Goal: Information Seeking & Learning: Learn about a topic

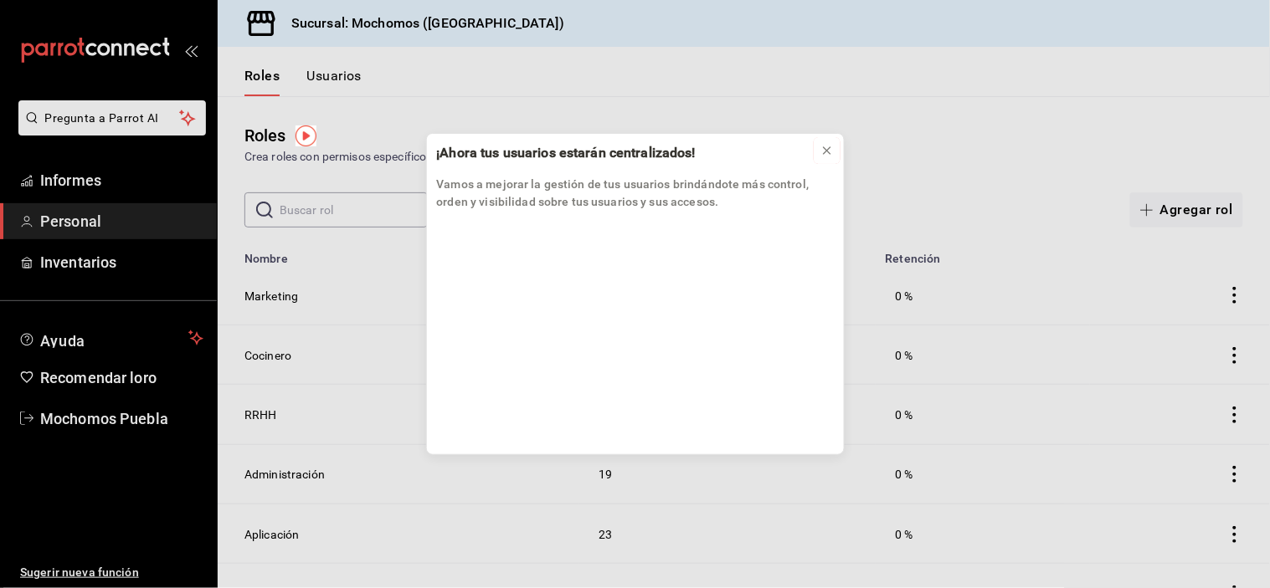
click at [830, 155] on icon at bounding box center [826, 150] width 13 height 13
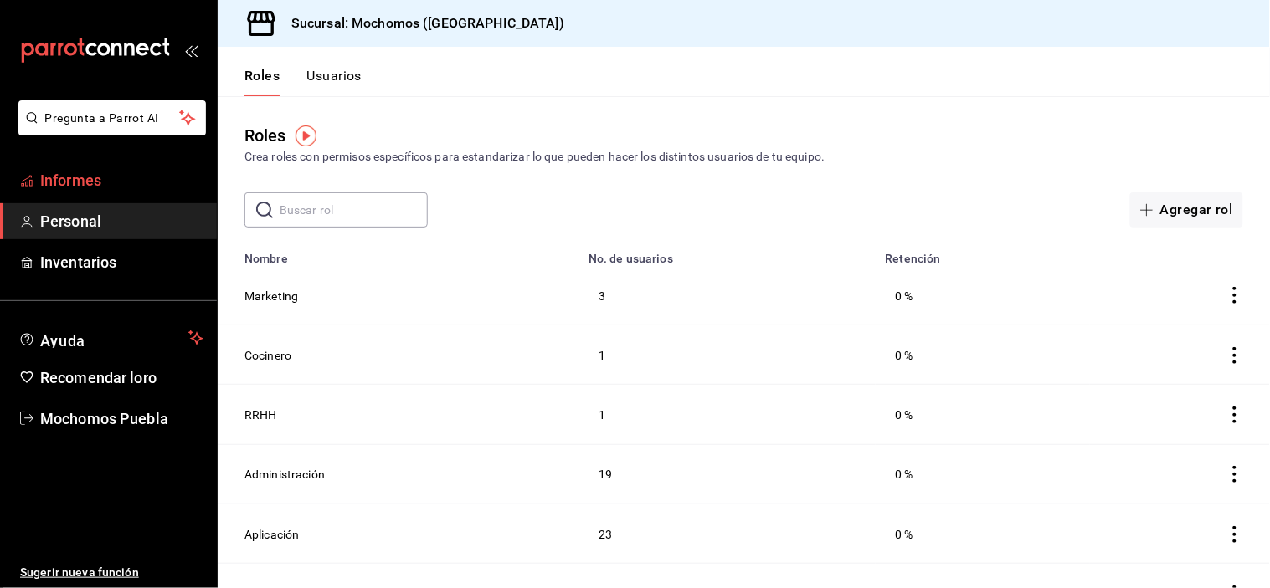
click at [178, 172] on span "Informes" at bounding box center [121, 180] width 163 height 23
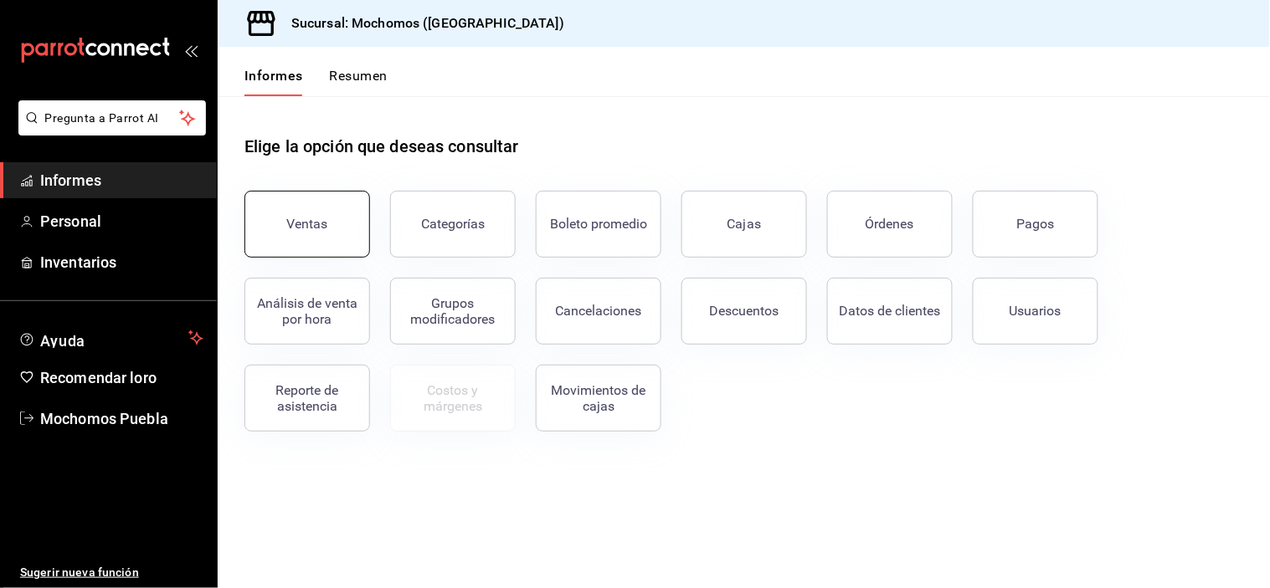
click at [298, 214] on button "Ventas" at bounding box center [307, 224] width 126 height 67
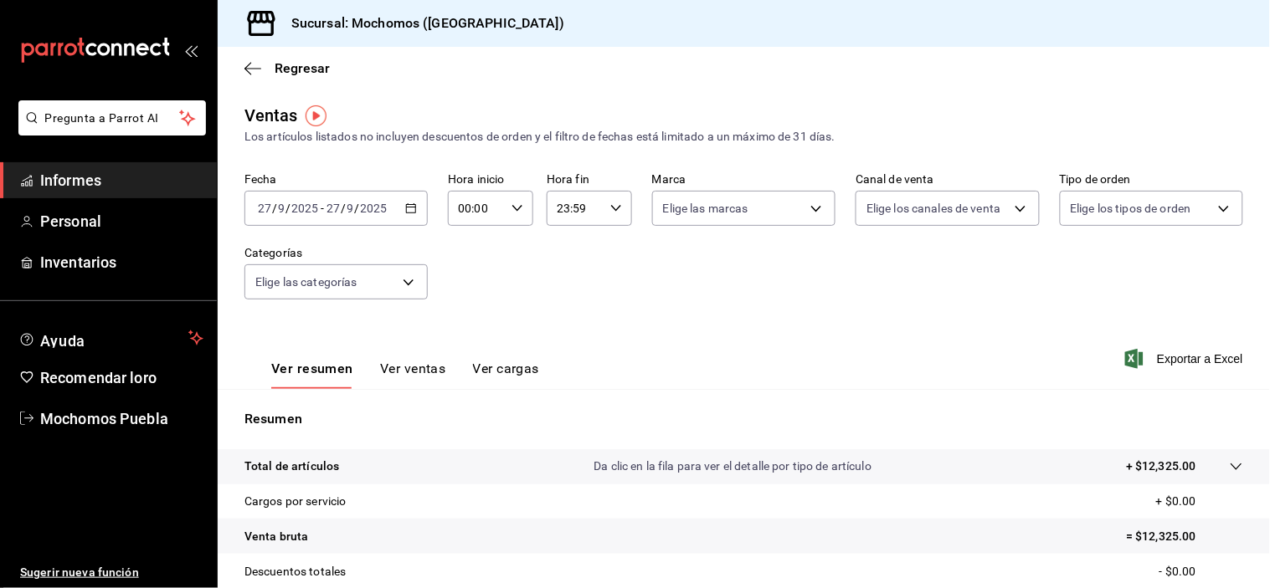
click at [407, 208] on \(Stroke\) "button" at bounding box center [411, 207] width 9 height 1
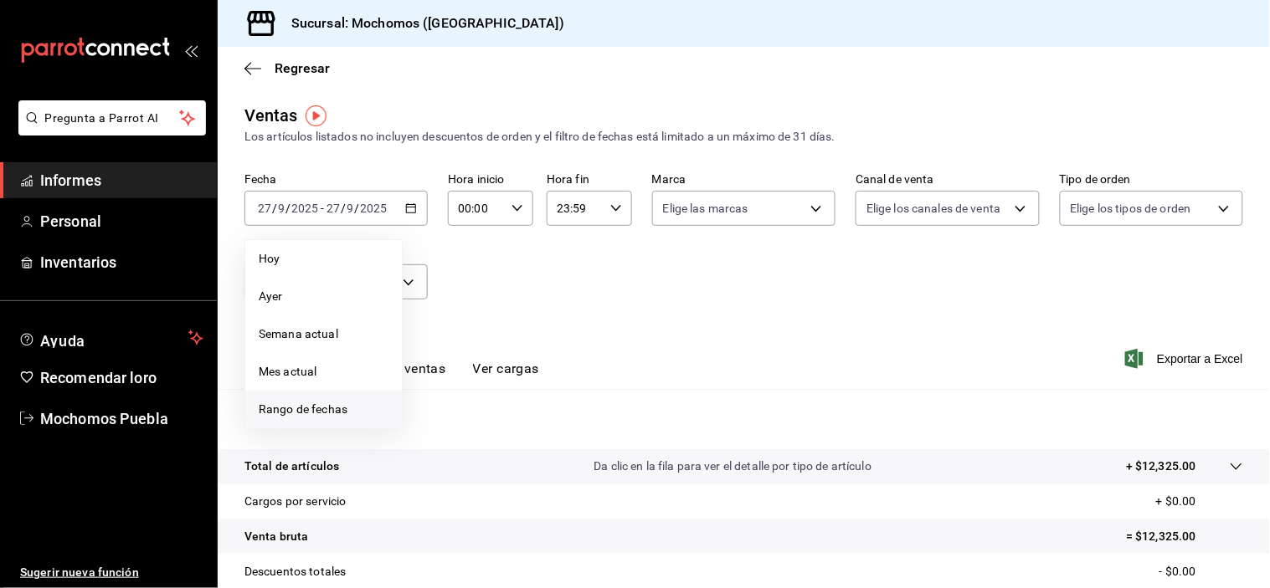
click at [336, 407] on font "Rango de fechas" at bounding box center [303, 409] width 89 height 13
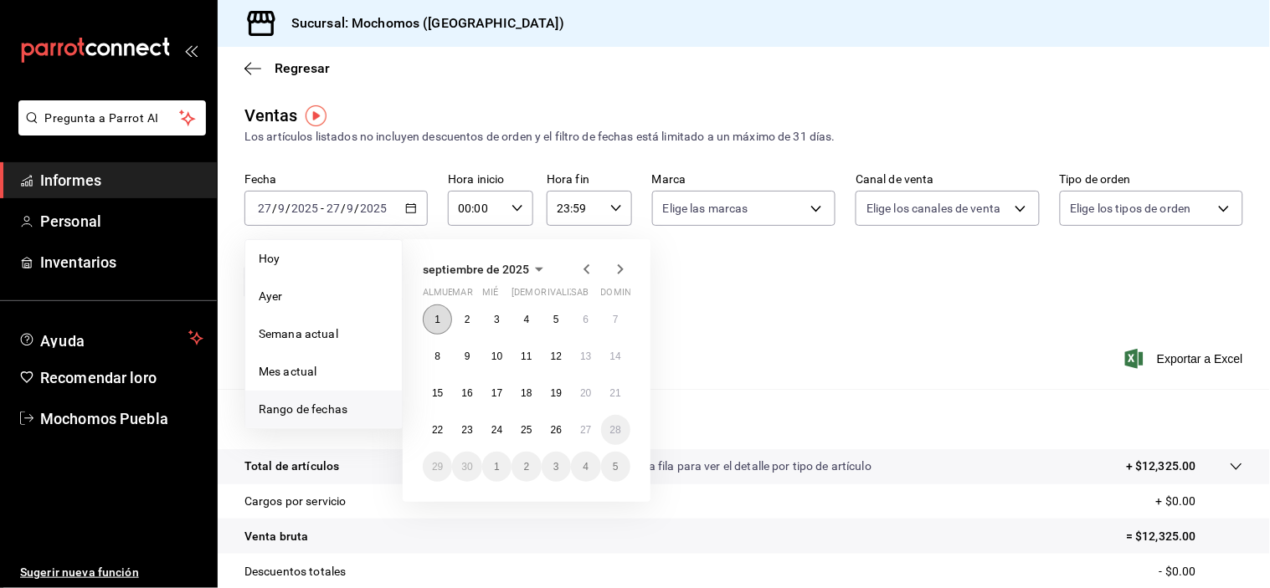
click at [432, 321] on button "1" at bounding box center [437, 320] width 29 height 30
click at [586, 423] on button "27" at bounding box center [585, 430] width 29 height 30
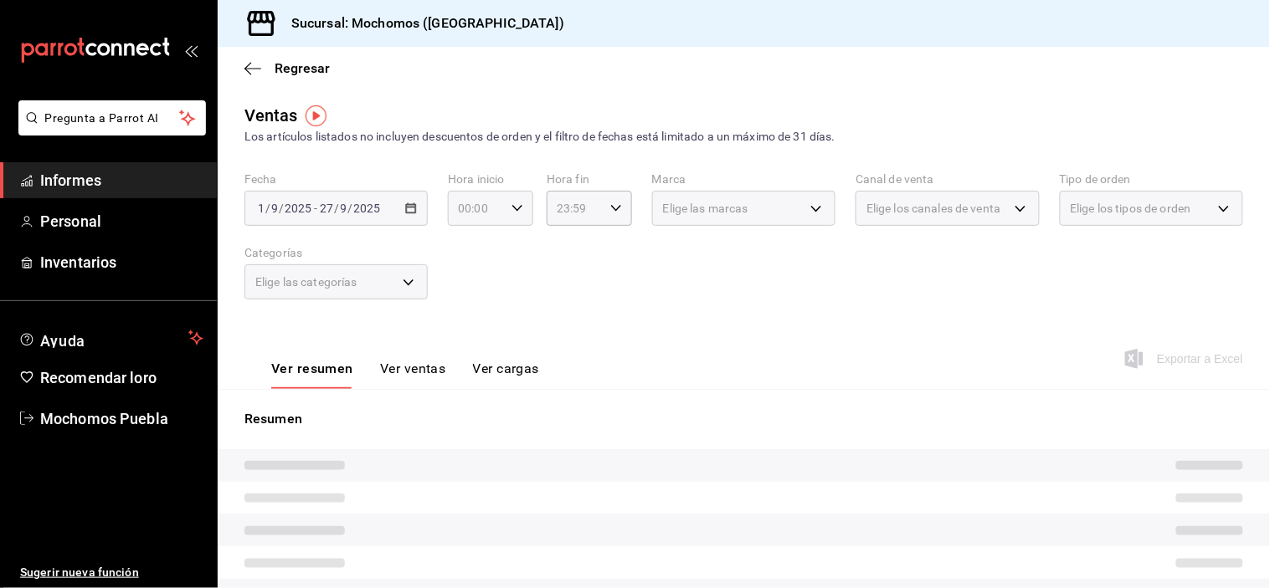
click at [511, 208] on icon "button" at bounding box center [517, 209] width 12 height 12
click at [465, 316] on font "04" at bounding box center [466, 319] width 13 height 13
type input "04:00"
click at [615, 260] on div at bounding box center [635, 294] width 1270 height 588
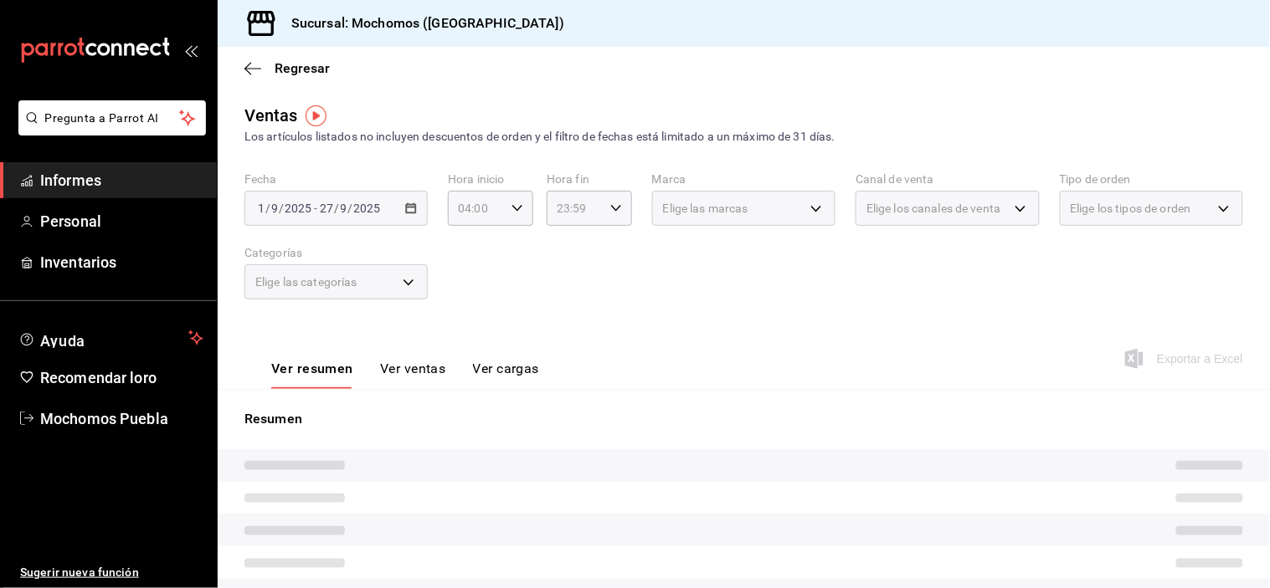
click at [821, 314] on div "Fecha [DATE] [DATE] - [DATE] [DATE] Hora inicio 04:00 Hora inicio Hora fin 23:5…" at bounding box center [743, 245] width 999 height 147
drag, startPoint x: 830, startPoint y: 306, endPoint x: 758, endPoint y: 306, distance: 72.8
click at [802, 306] on div "Fecha [DATE] [DATE] - [DATE] [DATE] Hora inicio 04:00 Hora inicio Hora fin 23:5…" at bounding box center [743, 245] width 999 height 147
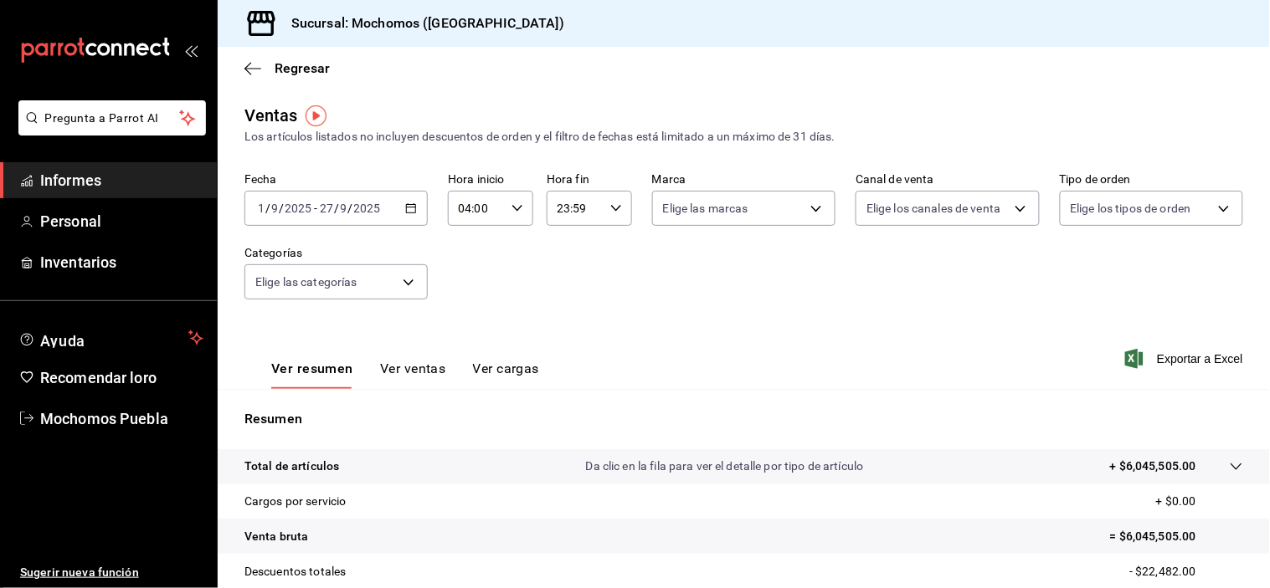
click at [793, 311] on div "Fecha [DATE] [DATE] - [DATE] [DATE] Hora inicio 04:00 Hora inicio Hora fin 23:5…" at bounding box center [743, 245] width 999 height 147
click at [1011, 446] on div "Resumen Total de artículos Da clic en la fila para ver el detalle por tipo de a…" at bounding box center [744, 579] width 1052 height 340
click at [955, 355] on div "Ver resumen Ver ventas Ver cargas Exportar a Excel" at bounding box center [744, 354] width 1052 height 69
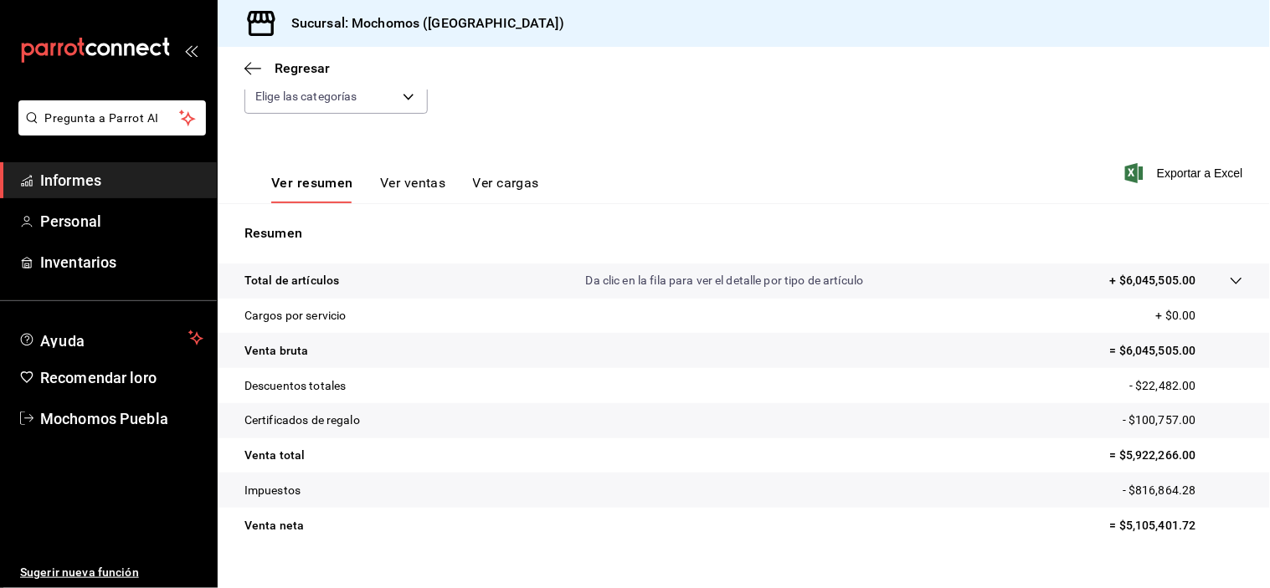
scroll to position [214, 0]
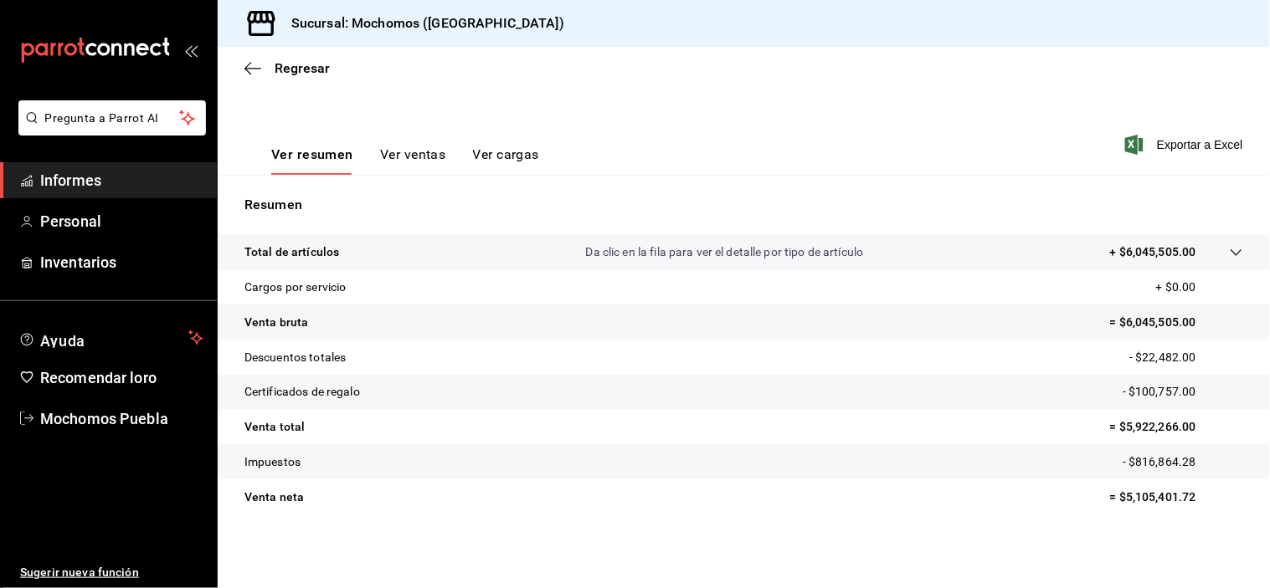
click at [243, 65] on div "Regresar" at bounding box center [744, 68] width 1052 height 43
click at [254, 67] on icon "button" at bounding box center [252, 68] width 17 height 15
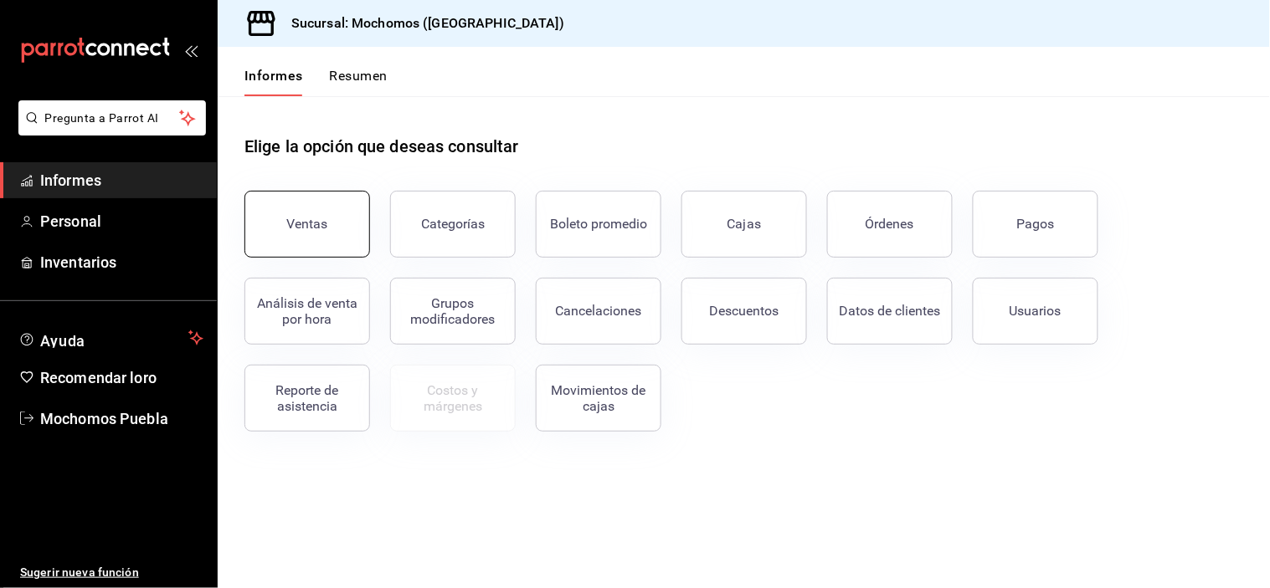
click at [338, 223] on button "Ventas" at bounding box center [307, 224] width 126 height 67
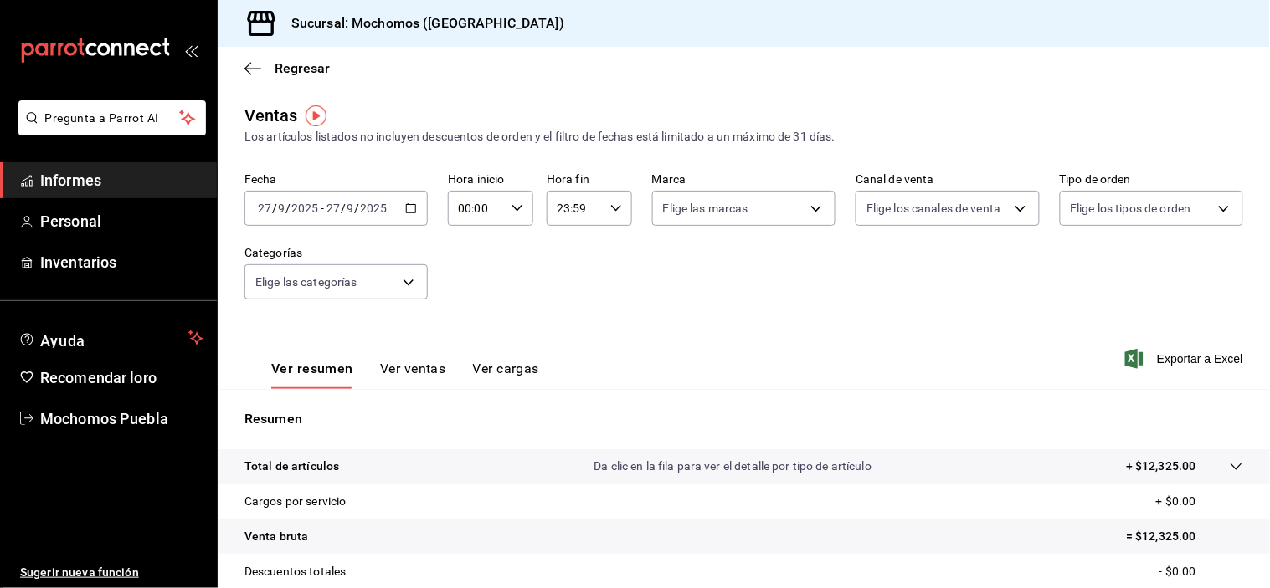
click at [414, 212] on icon "button" at bounding box center [411, 209] width 12 height 12
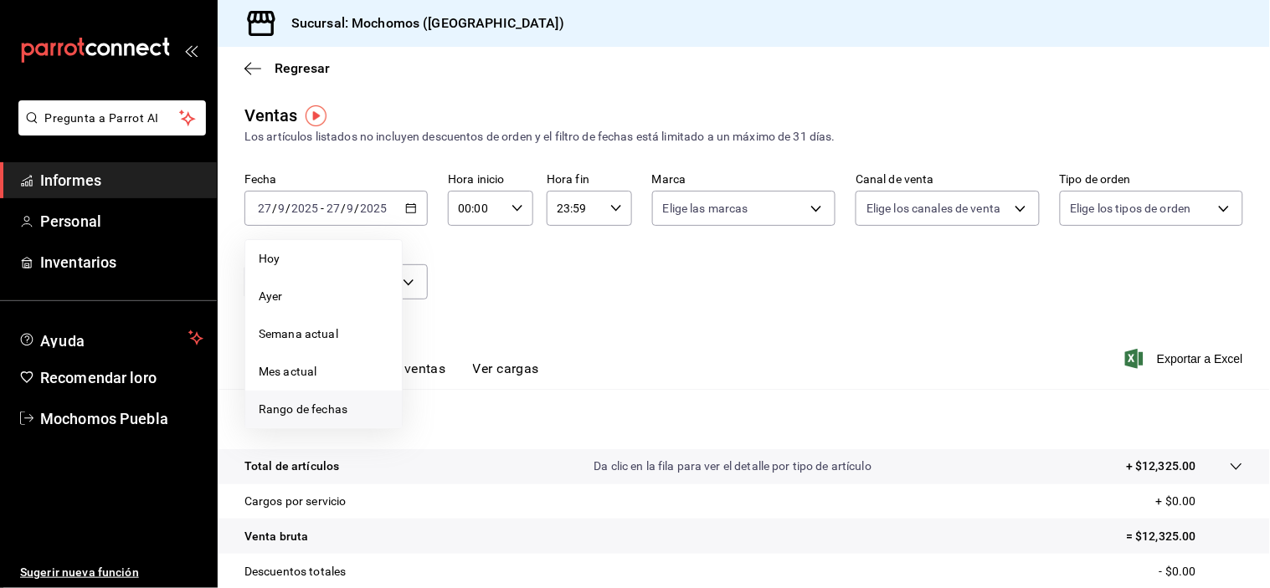
click at [358, 407] on span "Rango de fechas" at bounding box center [324, 410] width 130 height 18
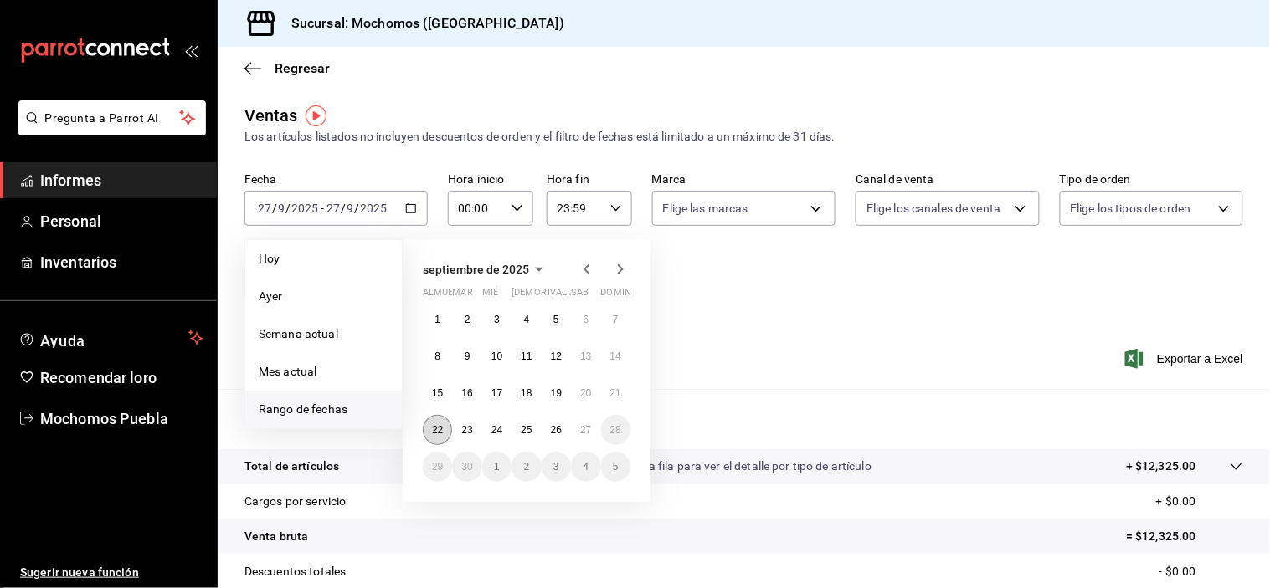
click at [434, 432] on button "22" at bounding box center [437, 430] width 29 height 30
click at [513, 203] on icon "button" at bounding box center [517, 209] width 12 height 12
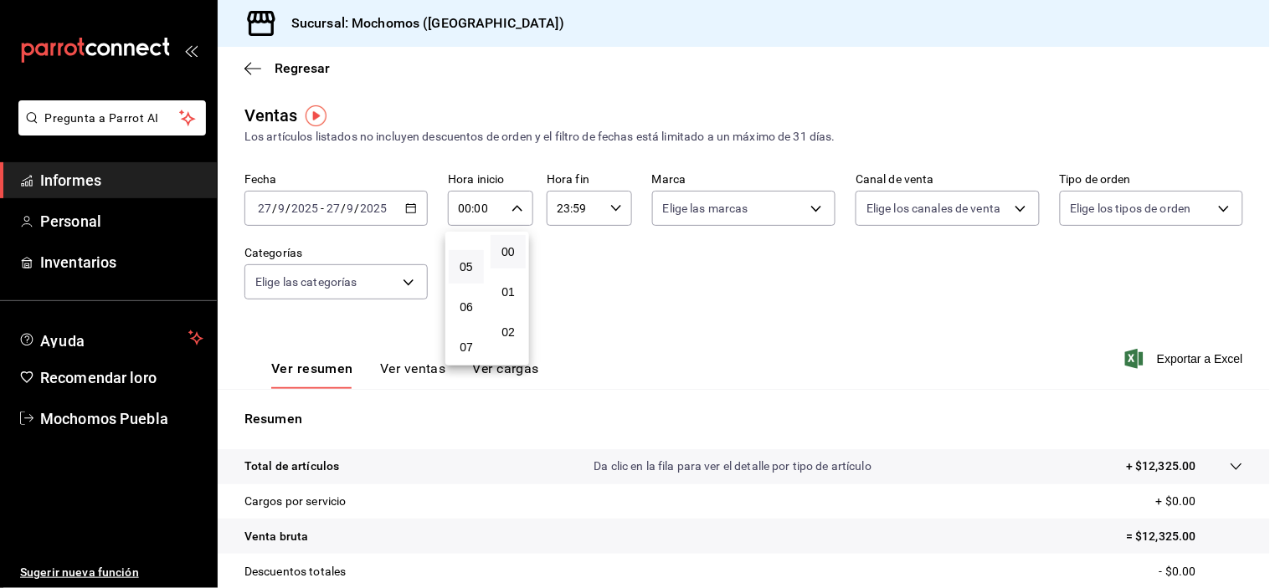
scroll to position [93, 0]
click at [469, 320] on font "04" at bounding box center [466, 319] width 13 height 13
type input "04:00"
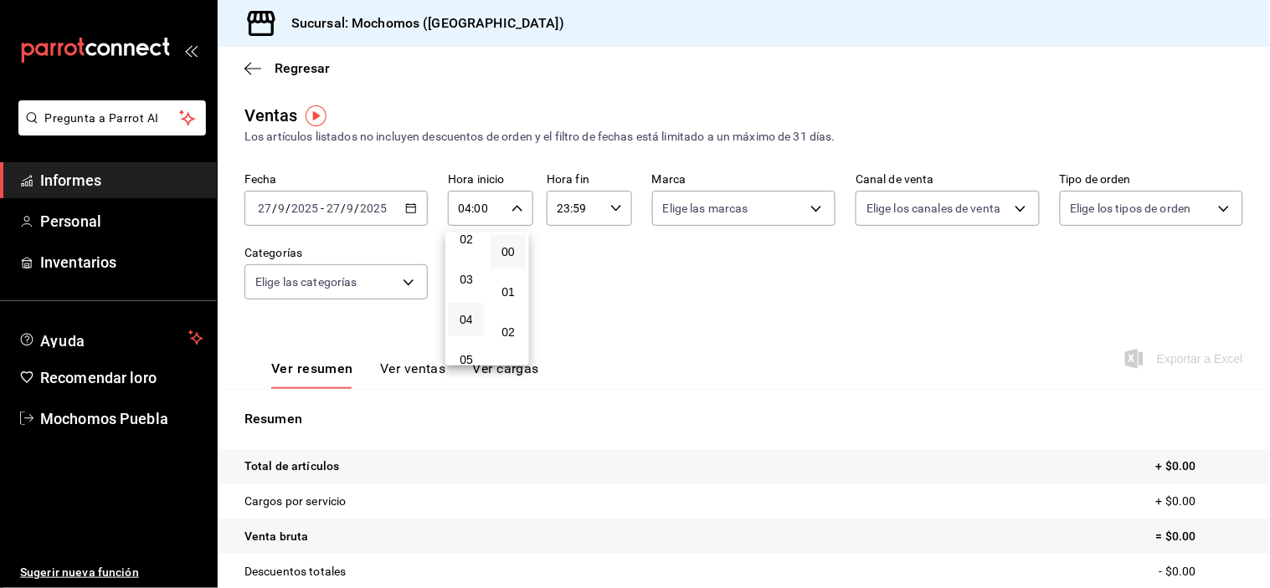
click at [642, 291] on div at bounding box center [635, 294] width 1270 height 588
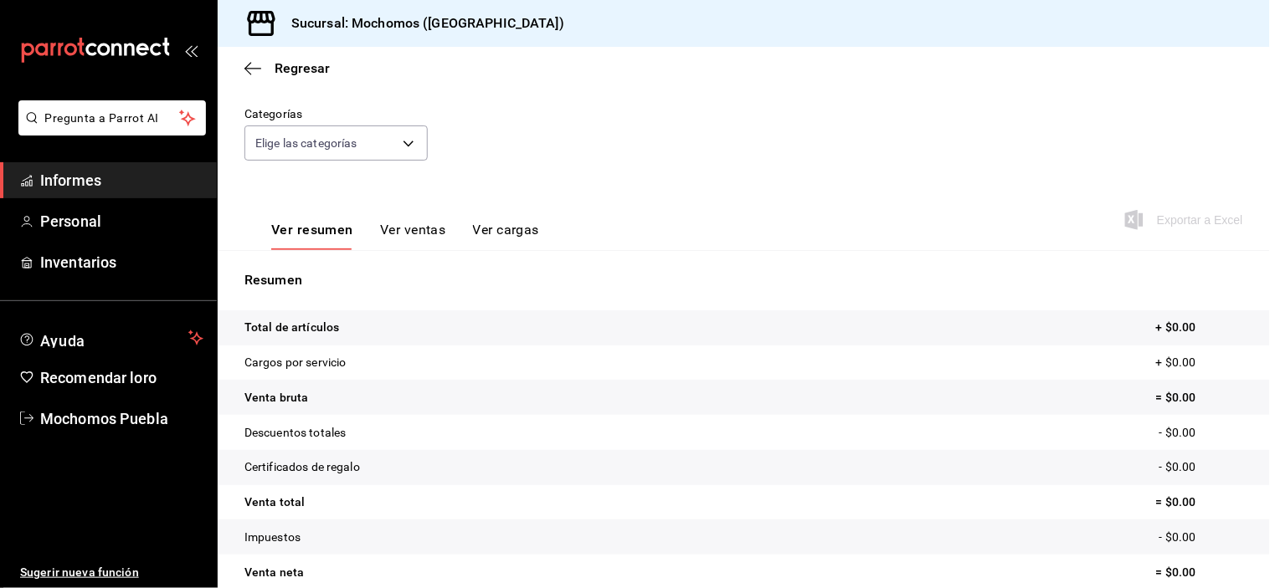
scroll to position [214, 0]
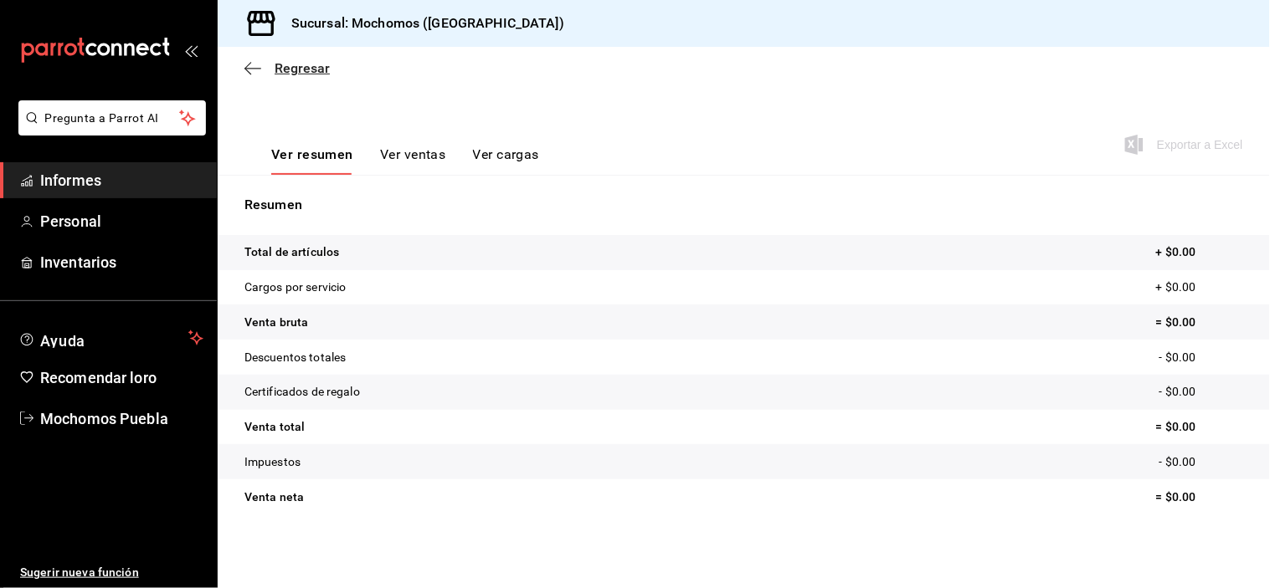
click at [244, 69] on icon "button" at bounding box center [252, 68] width 17 height 15
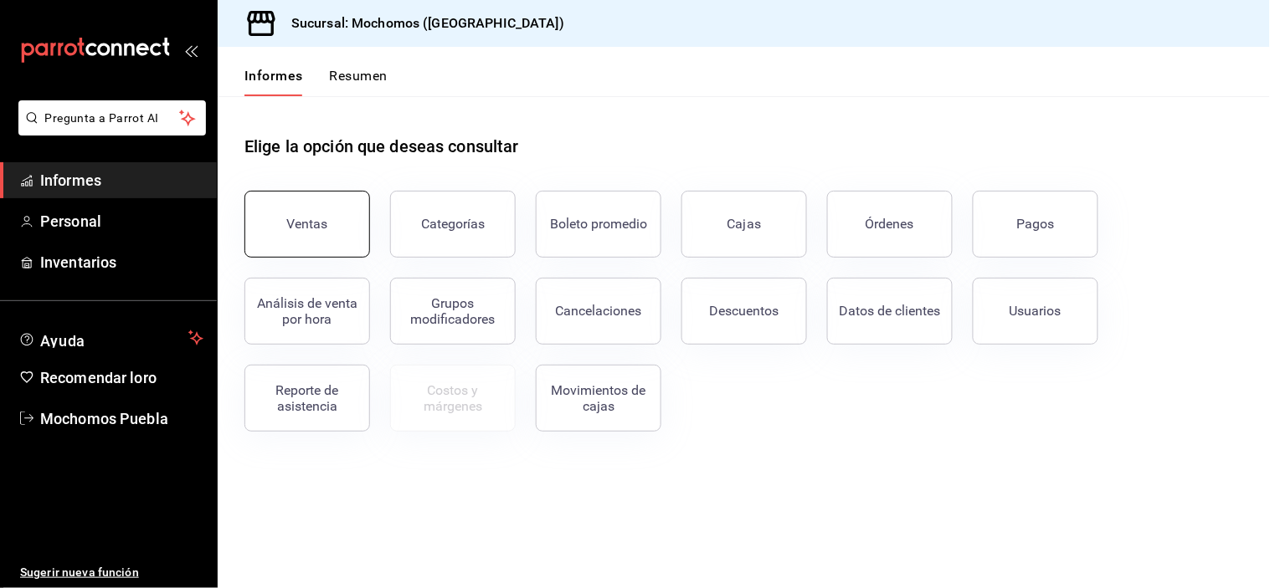
click at [304, 227] on font "Ventas" at bounding box center [307, 224] width 41 height 16
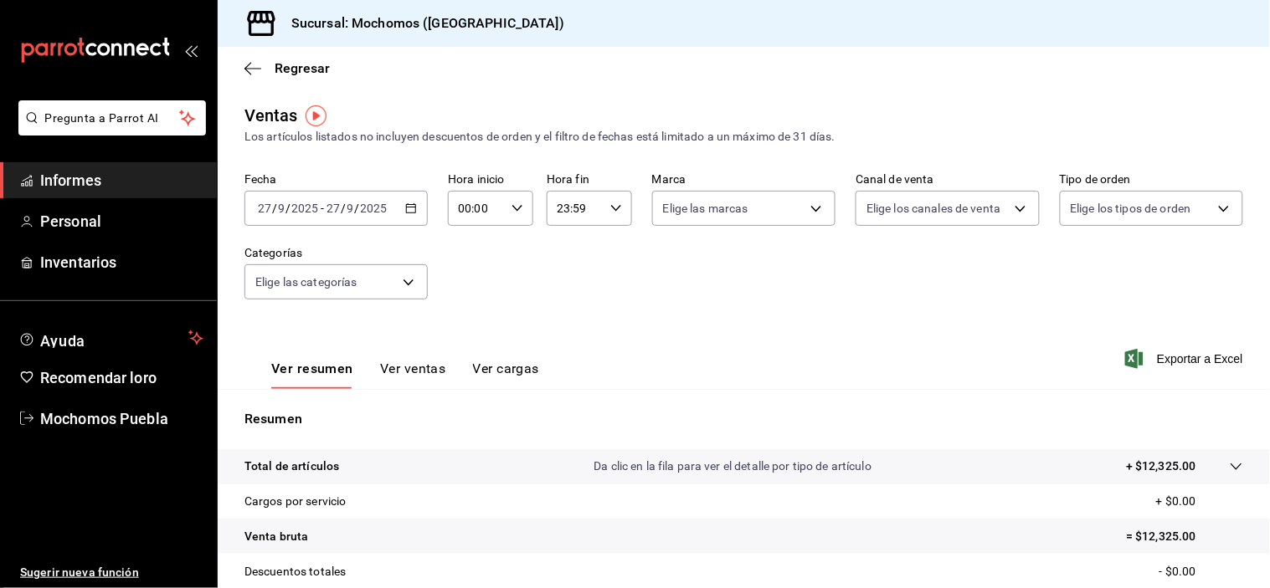
click at [512, 210] on \(Stroke\) "button" at bounding box center [517, 208] width 10 height 6
click at [465, 320] on font "04" at bounding box center [466, 319] width 13 height 13
type input "04:00"
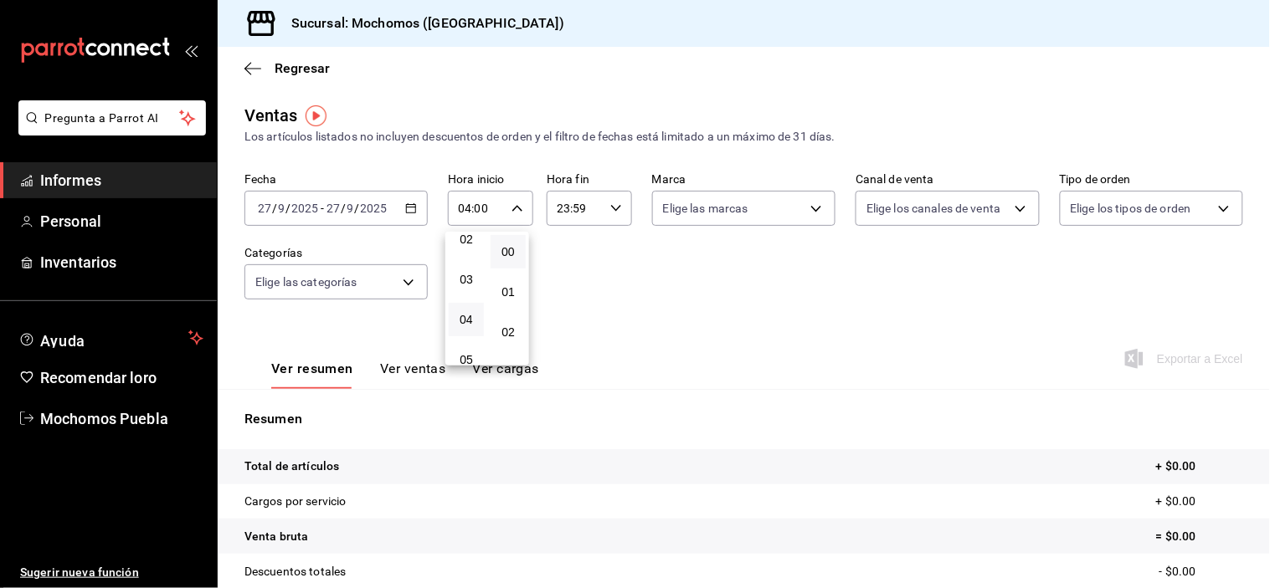
click at [596, 281] on div at bounding box center [635, 294] width 1270 height 588
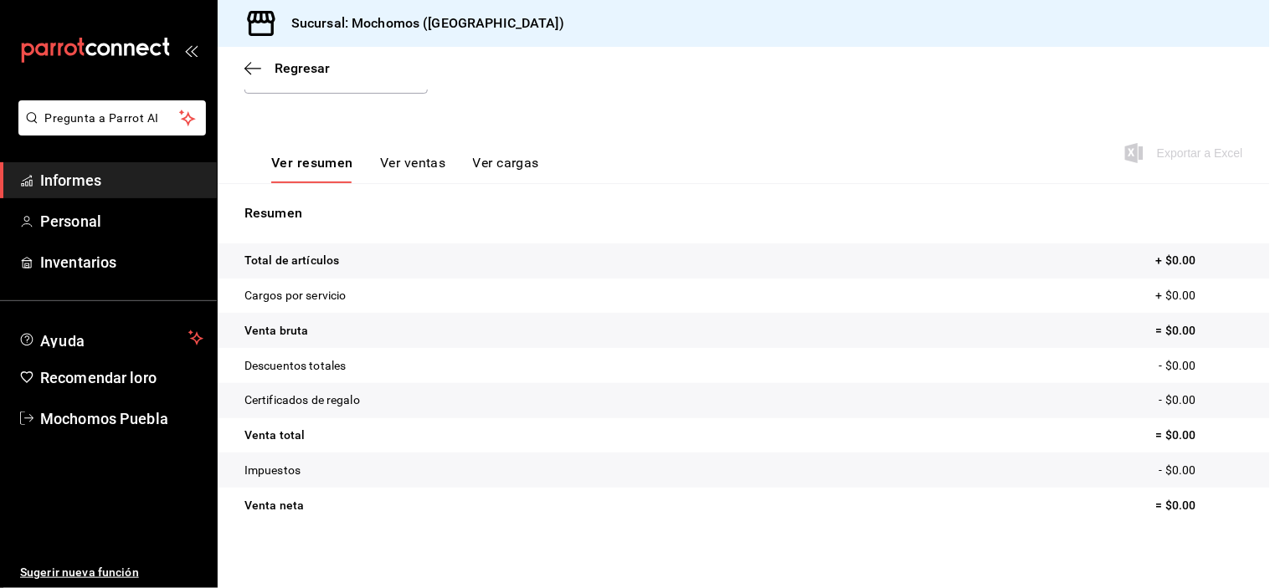
scroll to position [214, 0]
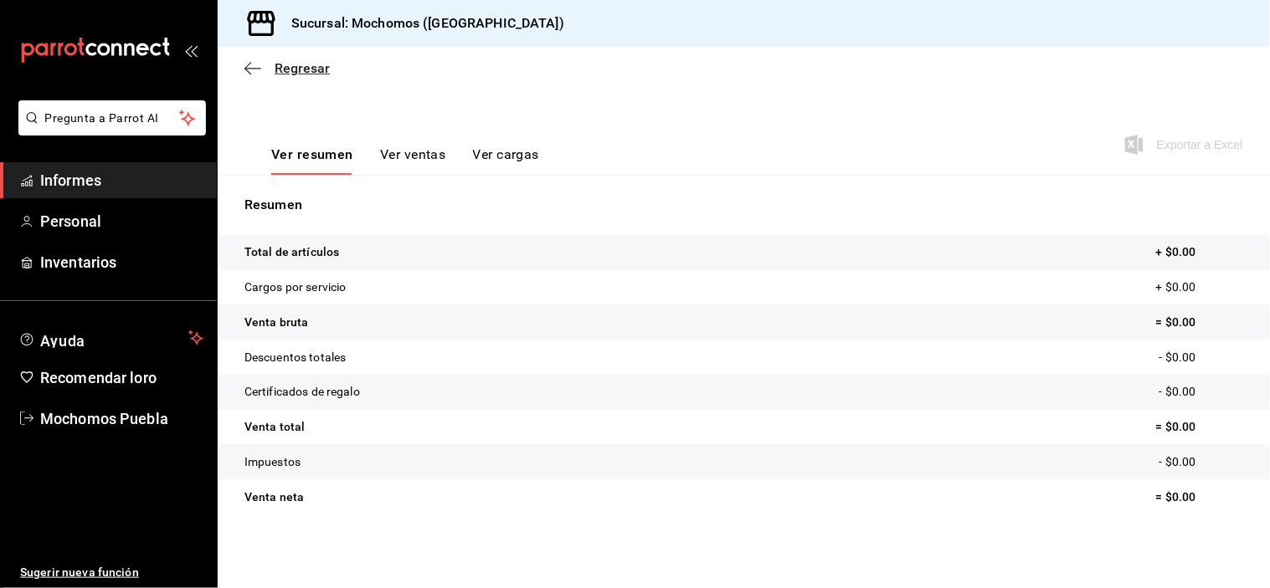
click at [251, 69] on icon "button" at bounding box center [252, 68] width 17 height 1
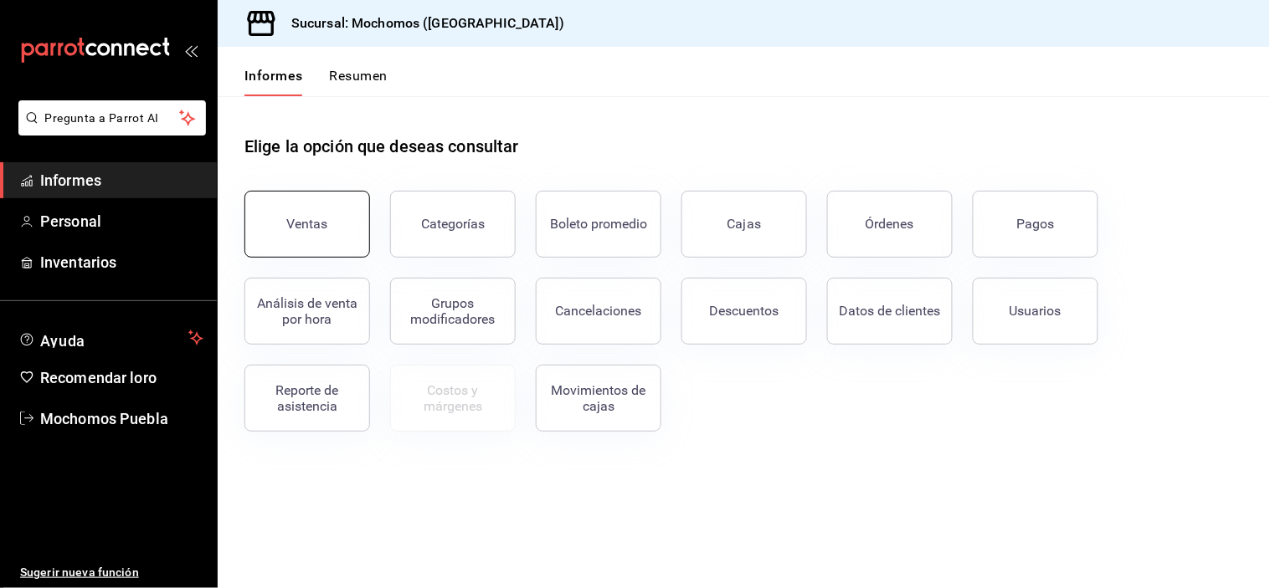
click at [333, 228] on button "Ventas" at bounding box center [307, 224] width 126 height 67
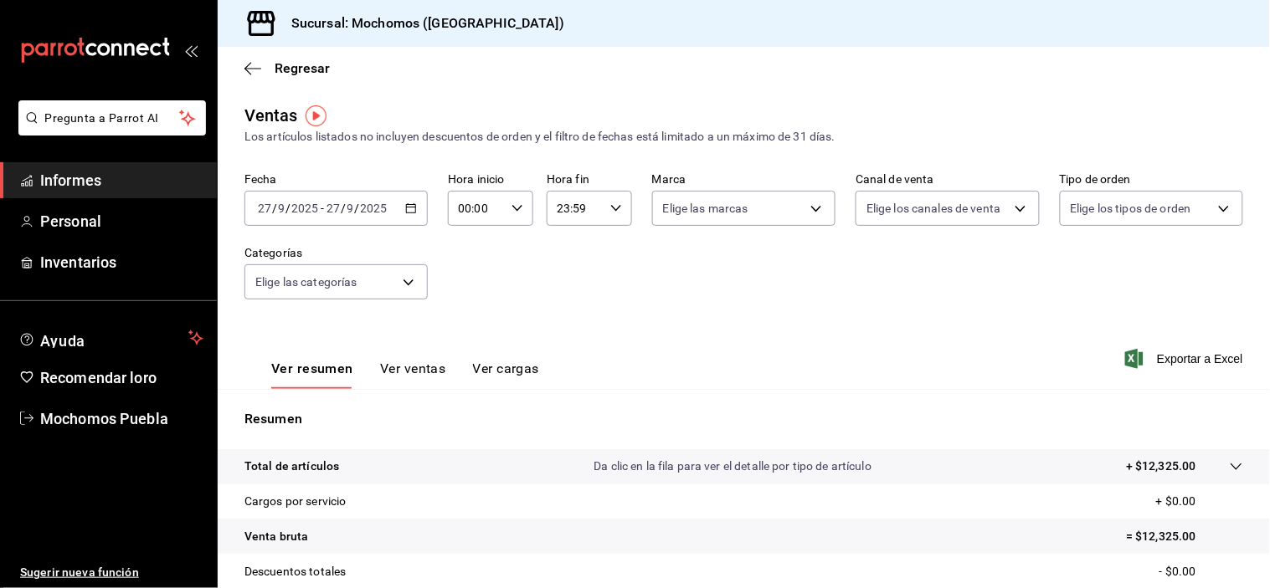
click at [408, 211] on icon "button" at bounding box center [411, 209] width 12 height 12
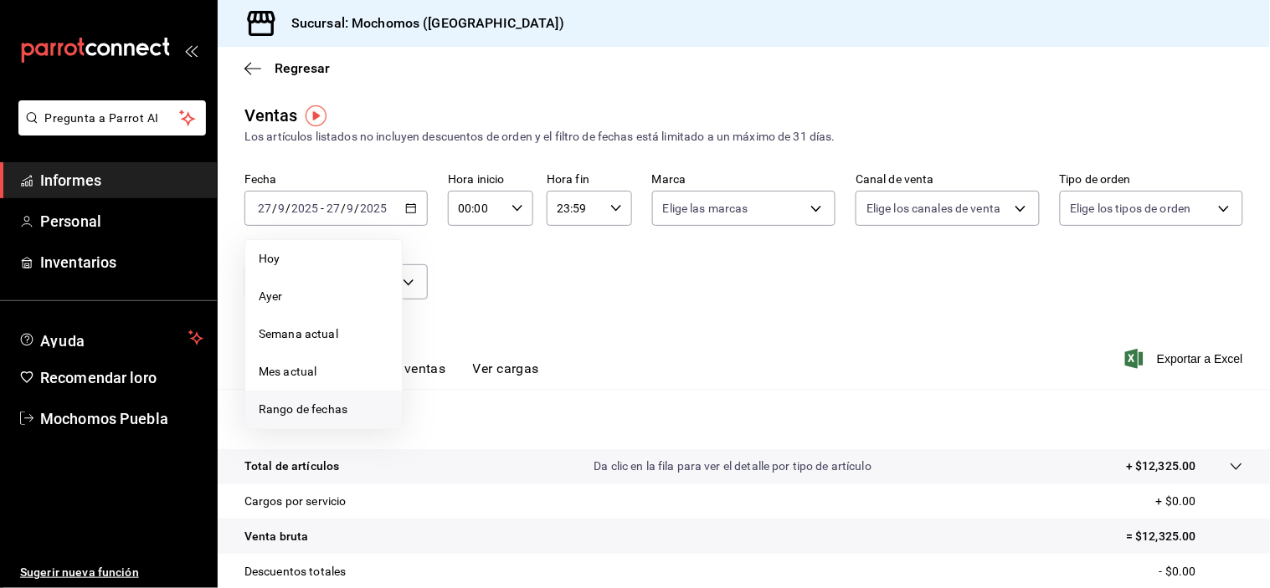
click at [337, 403] on font "Rango de fechas" at bounding box center [303, 409] width 89 height 13
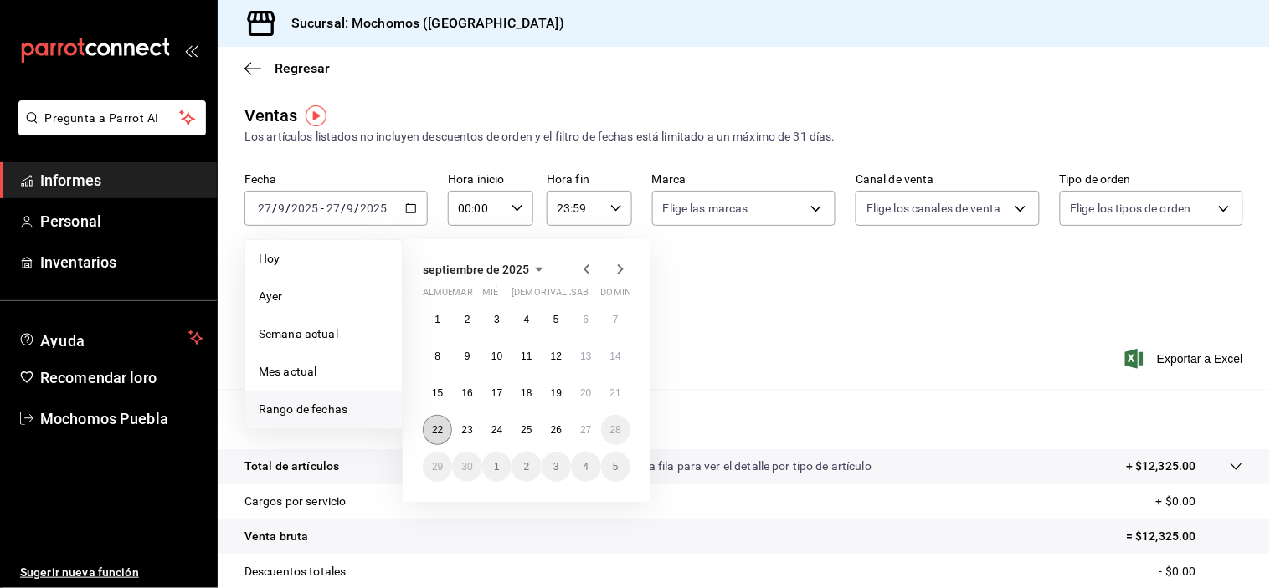
click at [437, 438] on button "22" at bounding box center [437, 430] width 29 height 30
click at [587, 419] on button "27" at bounding box center [585, 430] width 29 height 30
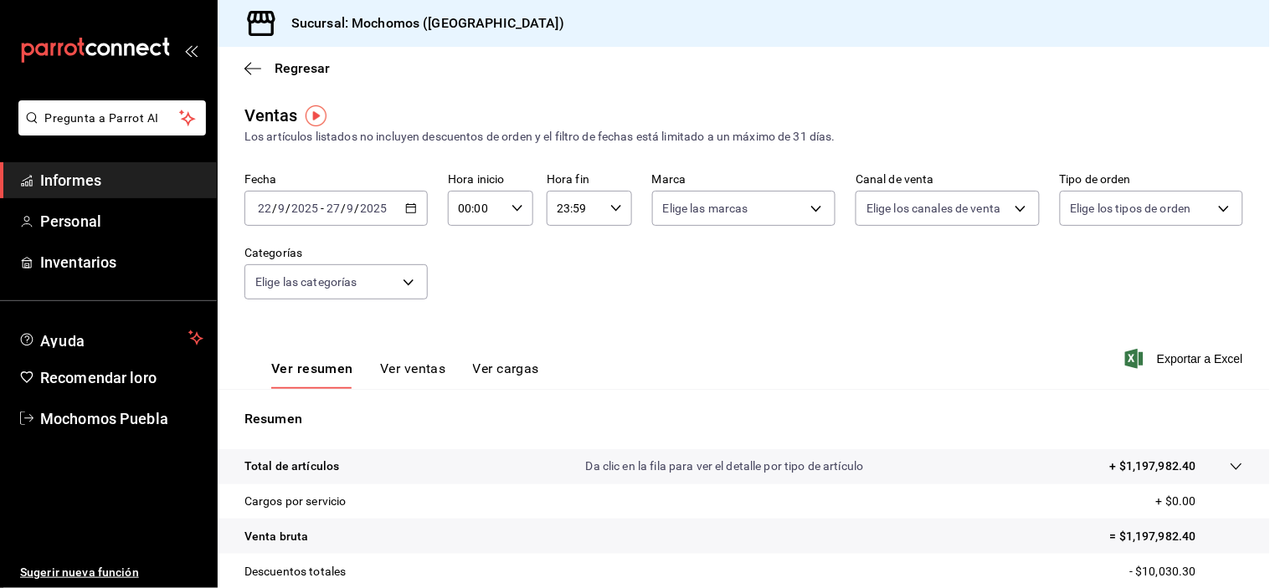
click at [512, 206] on icon "button" at bounding box center [517, 209] width 12 height 12
click at [465, 313] on font "04" at bounding box center [466, 319] width 13 height 13
type input "04:00"
click at [576, 280] on div at bounding box center [635, 294] width 1270 height 588
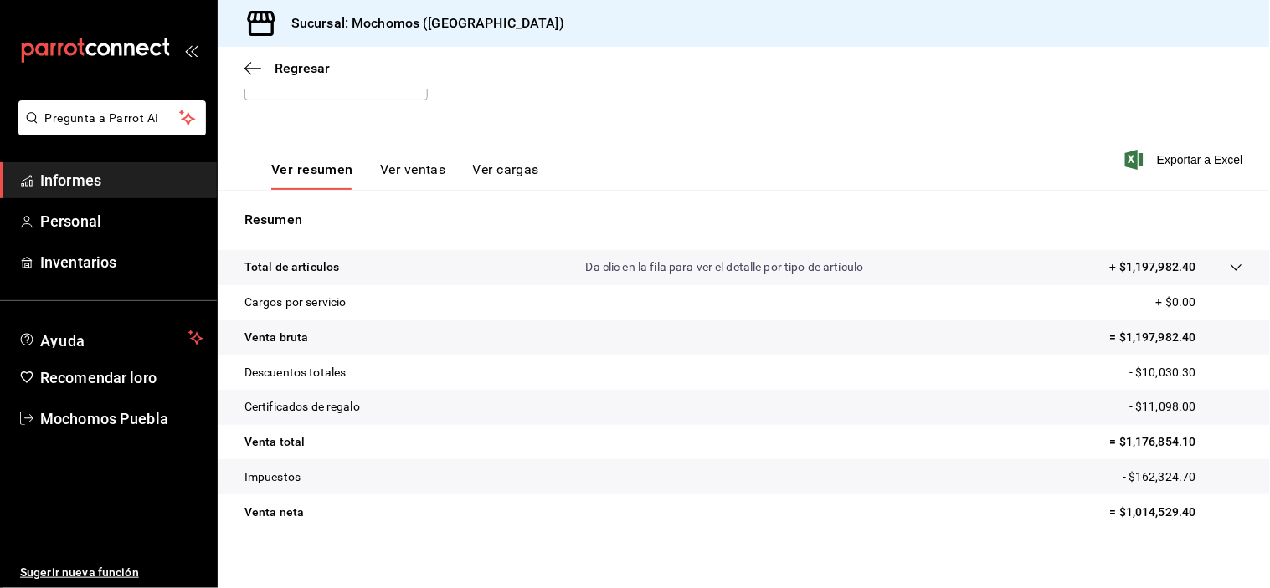
scroll to position [214, 0]
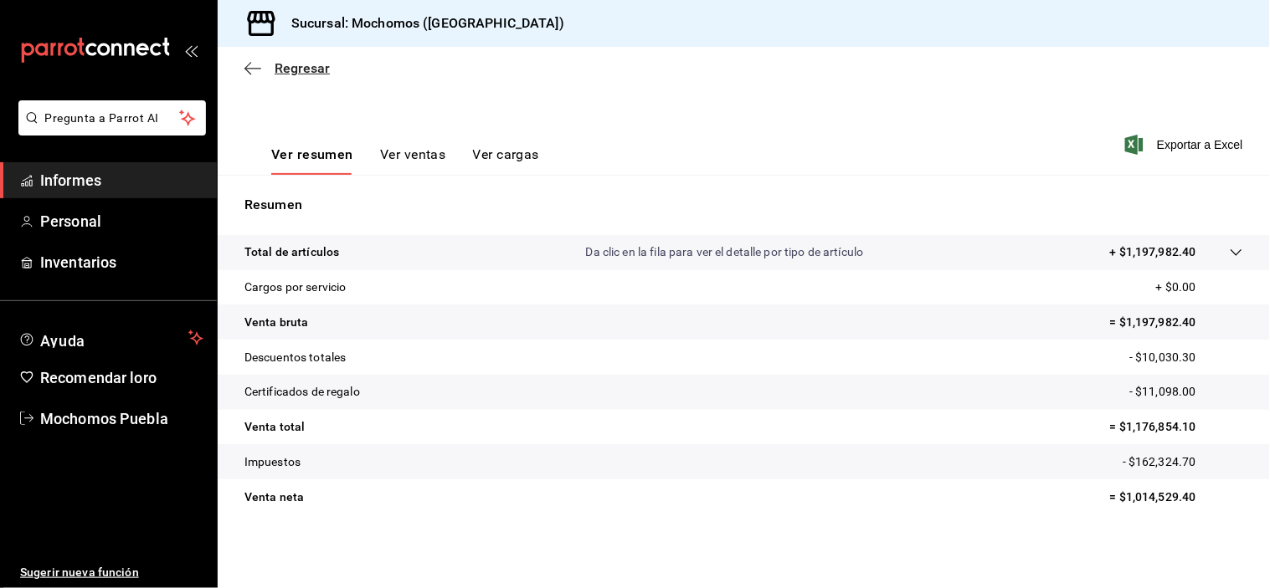
click at [253, 69] on icon "button" at bounding box center [252, 68] width 17 height 1
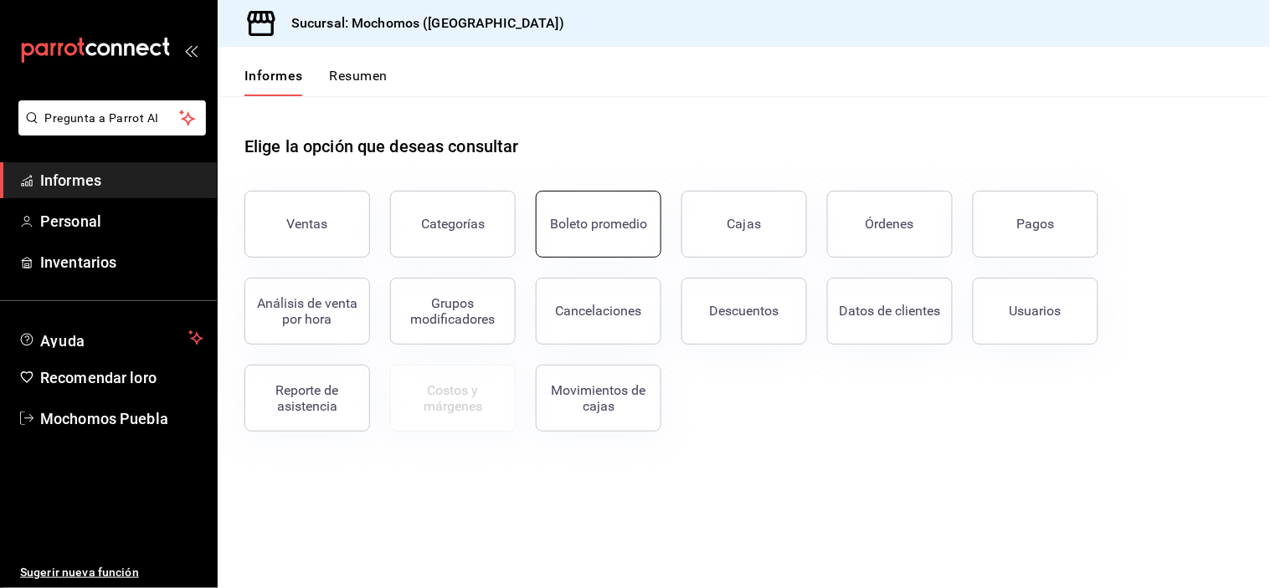
click at [640, 238] on button "Boleto promedio" at bounding box center [599, 224] width 126 height 67
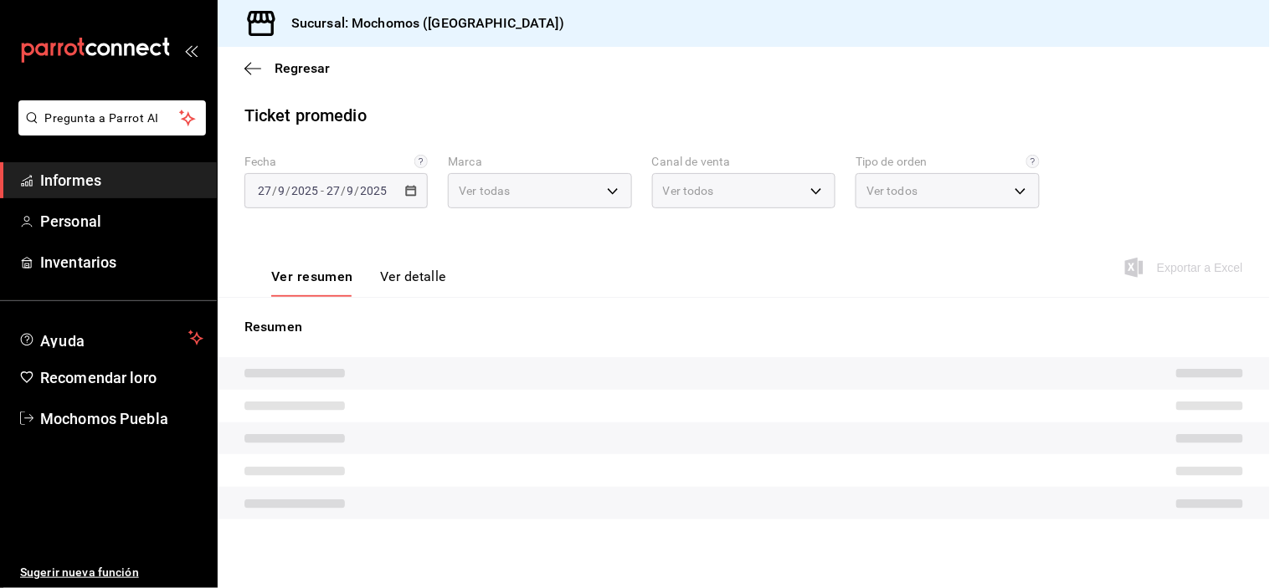
type input "65eb7388-82e4-42fa-8caf-680550c77e6f"
type input "PARROT,UBER_EATS,RAPPI,DIDI_FOOD,ONLINE"
type input "c7bc0ce2-274d-49fd-89f5-4bcf8044acf9,c9e91c43-775f-4cd6-ac16-cfdc9e5fd636,e77b1…"
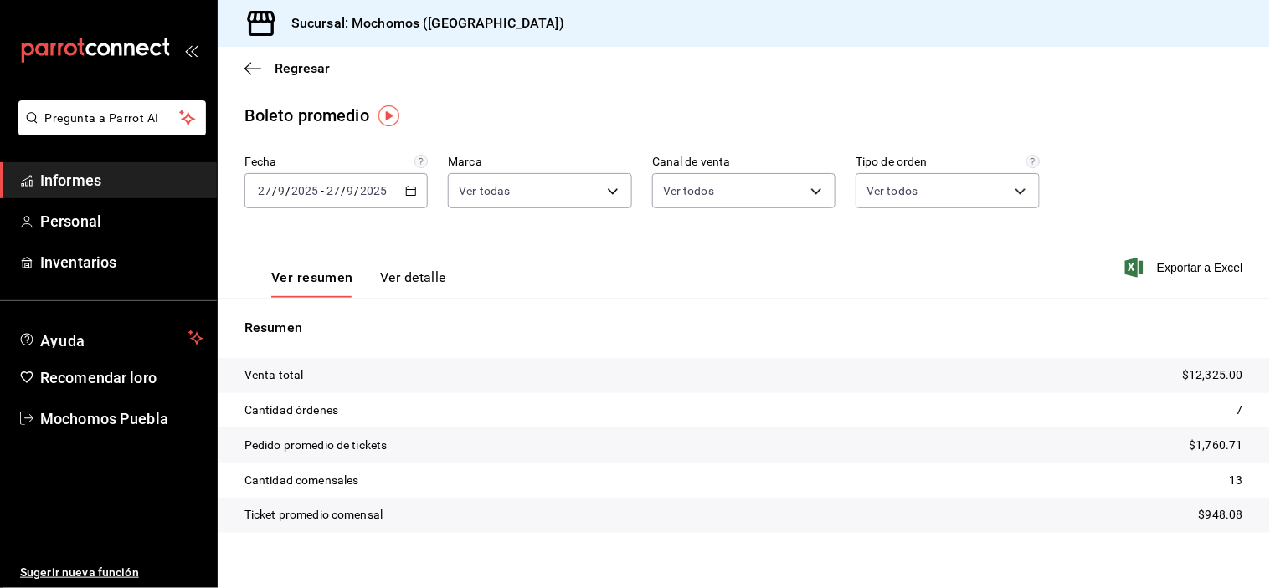
click at [405, 188] on icon "button" at bounding box center [411, 191] width 12 height 12
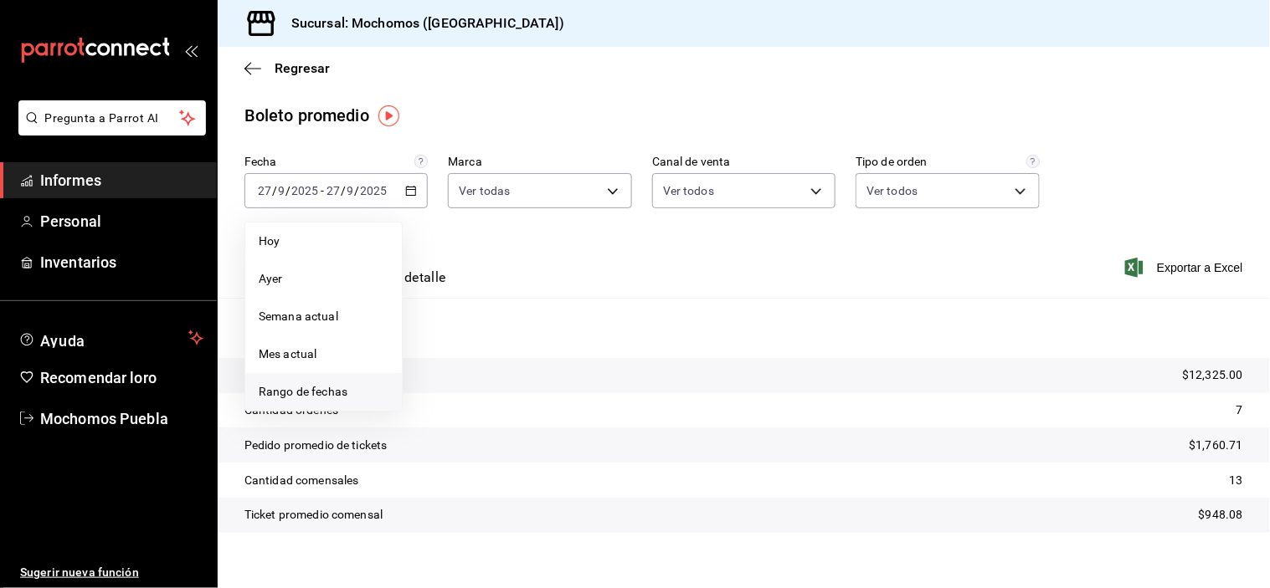
click at [335, 389] on font "Rango de fechas" at bounding box center [303, 391] width 89 height 13
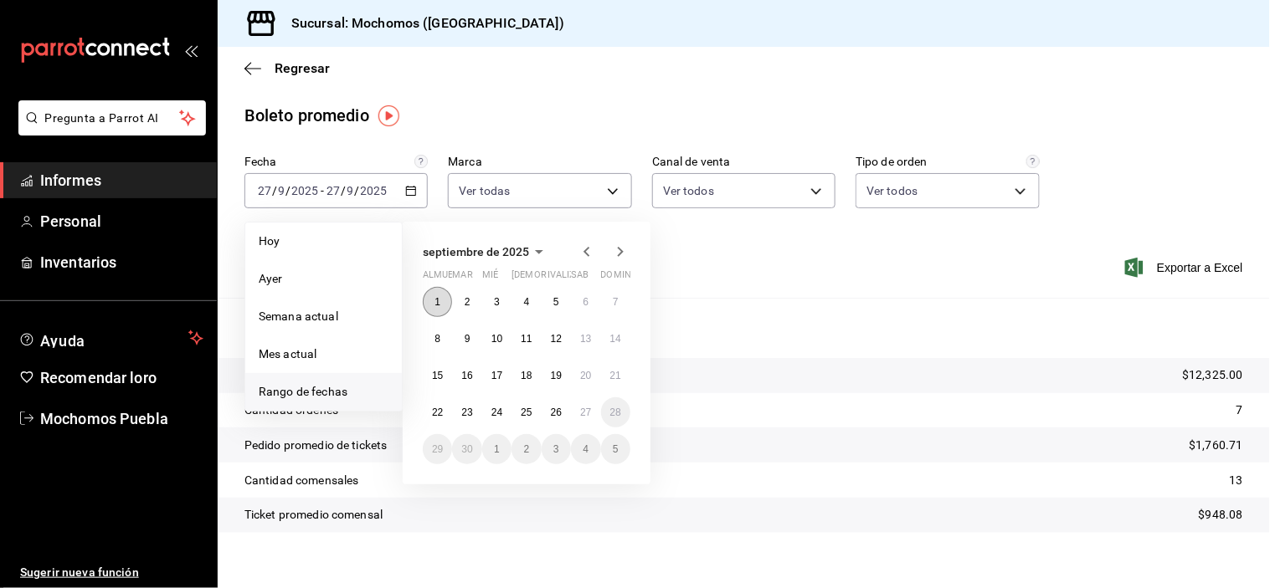
click at [436, 299] on font "1" at bounding box center [437, 302] width 6 height 12
click at [583, 408] on font "27" at bounding box center [585, 413] width 11 height 12
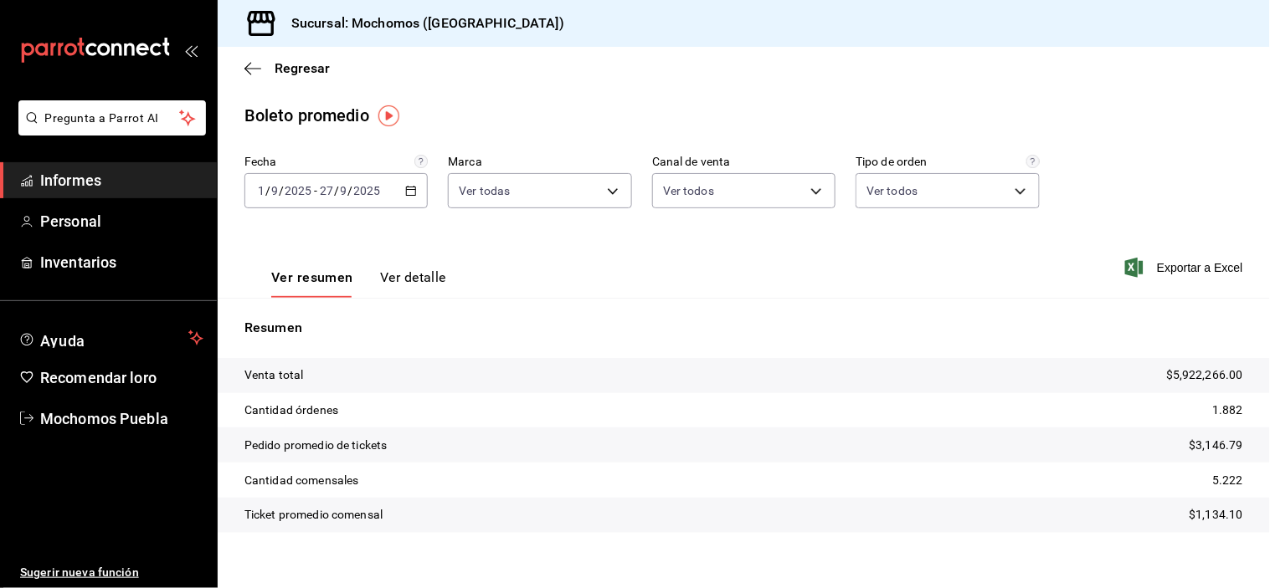
click at [408, 190] on \(Stroke\) "button" at bounding box center [411, 189] width 9 height 1
click at [789, 460] on tr "Pedido promedio de tickets $3,146.79" at bounding box center [744, 445] width 1052 height 35
click at [406, 196] on \(Stroke\) "button" at bounding box center [411, 191] width 10 height 9
click at [765, 377] on tr "Venta total $5,922,266.00" at bounding box center [744, 375] width 1052 height 35
click at [275, 69] on font "Regresar" at bounding box center [302, 68] width 55 height 16
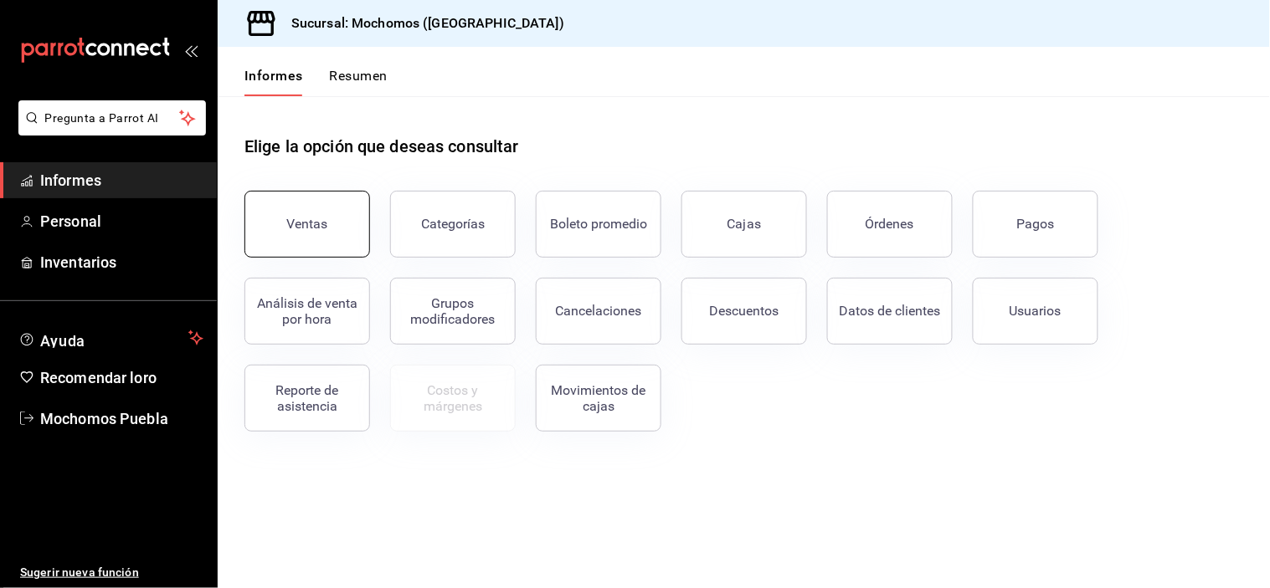
click at [311, 231] on font "Ventas" at bounding box center [307, 224] width 41 height 16
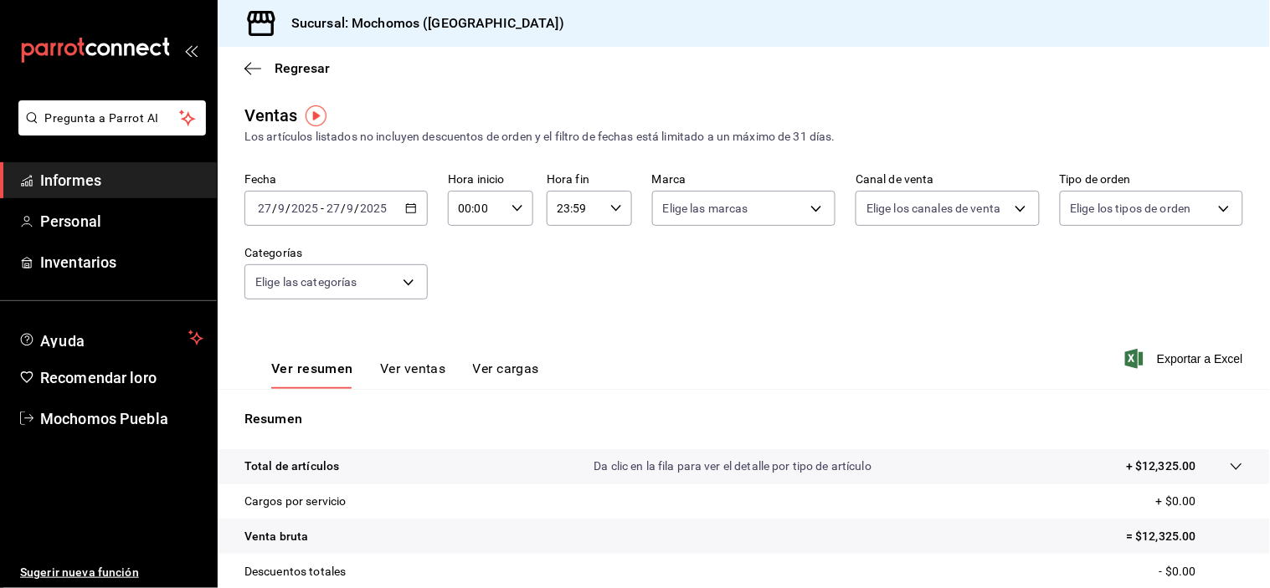
click at [406, 213] on \(Stroke\) "button" at bounding box center [411, 208] width 10 height 9
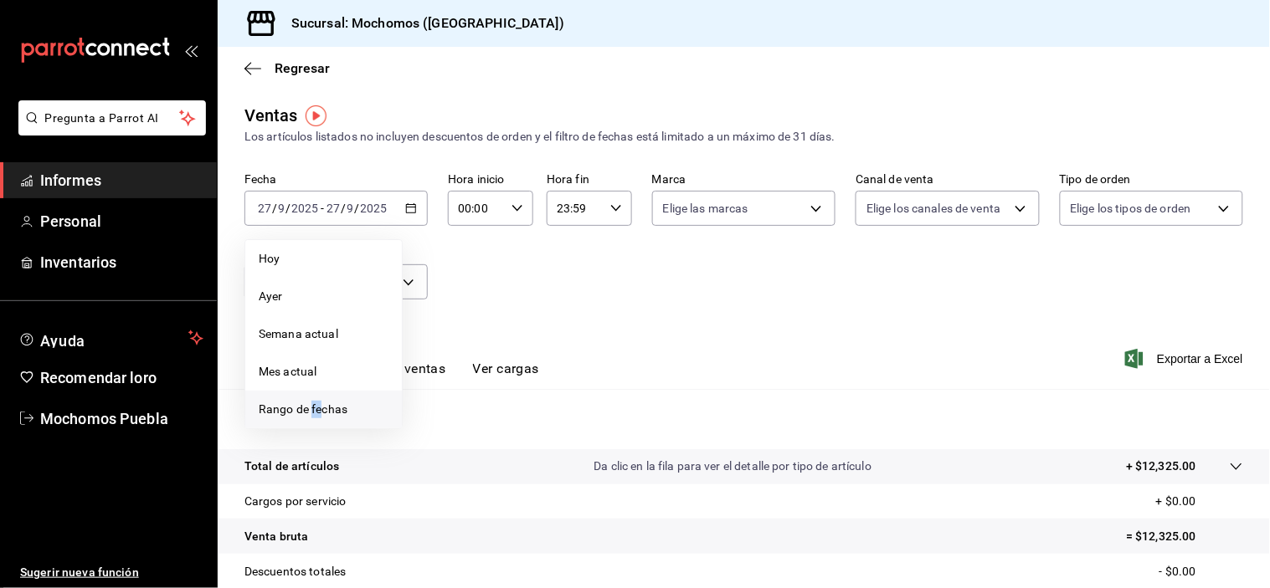
drag, startPoint x: 313, startPoint y: 414, endPoint x: 321, endPoint y: 413, distance: 8.4
click at [321, 413] on font "Rango de fechas" at bounding box center [303, 409] width 89 height 13
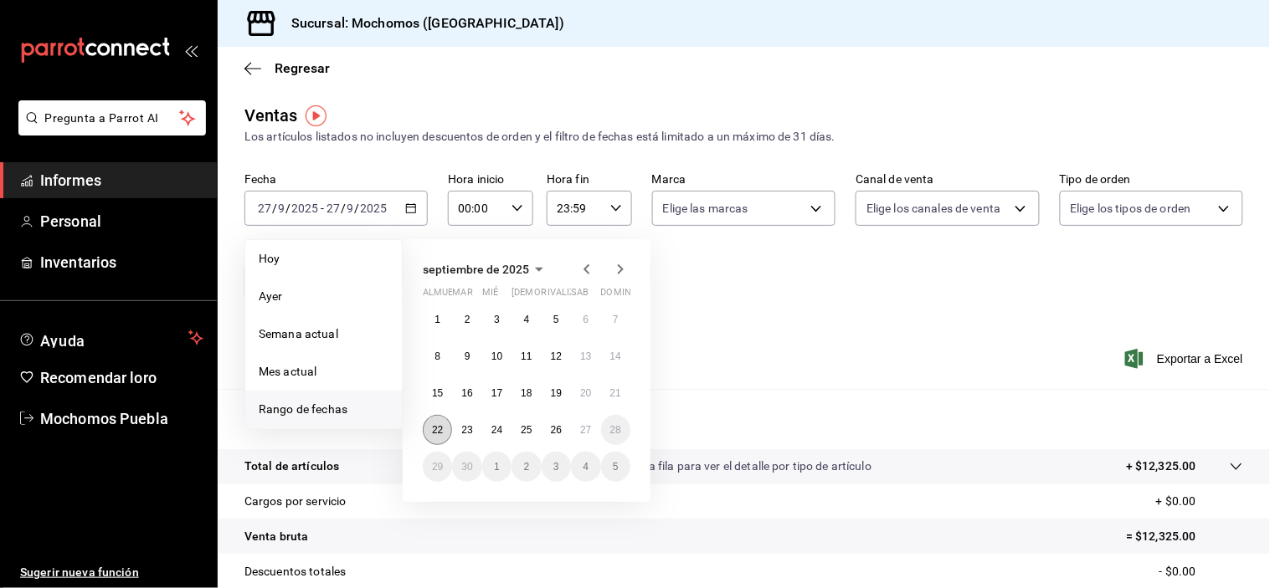
click at [433, 431] on font "22" at bounding box center [437, 430] width 11 height 12
click at [582, 429] on font "27" at bounding box center [585, 430] width 11 height 12
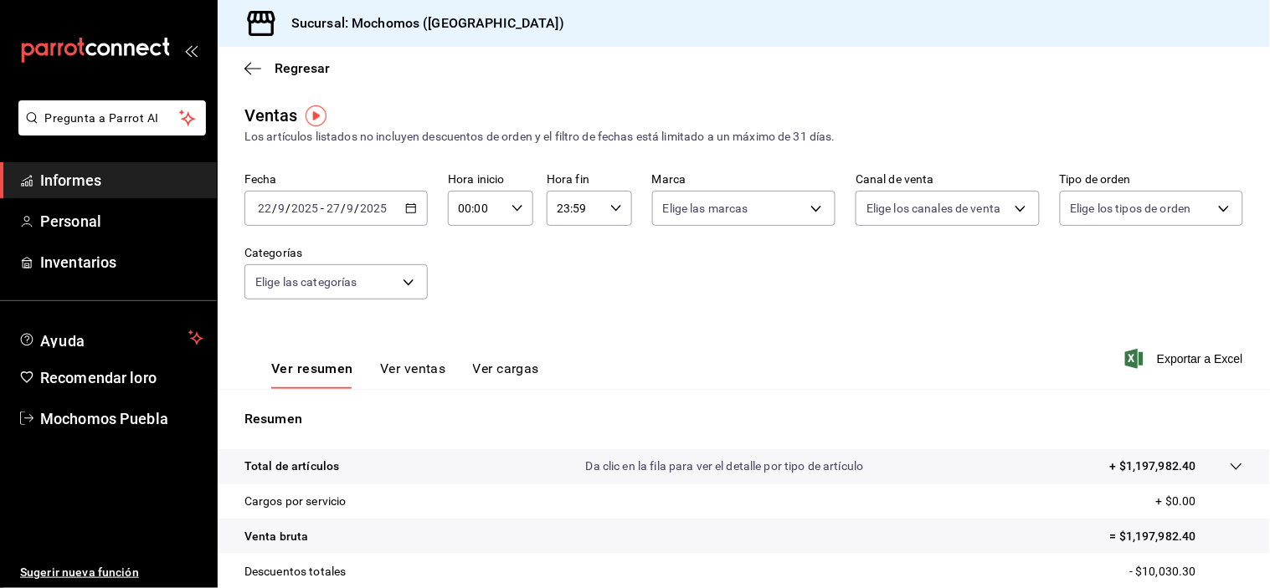
click at [512, 205] on icon "button" at bounding box center [517, 209] width 12 height 12
click at [464, 316] on font "04" at bounding box center [466, 319] width 13 height 13
type input "04:00"
click at [598, 321] on div at bounding box center [635, 294] width 1270 height 588
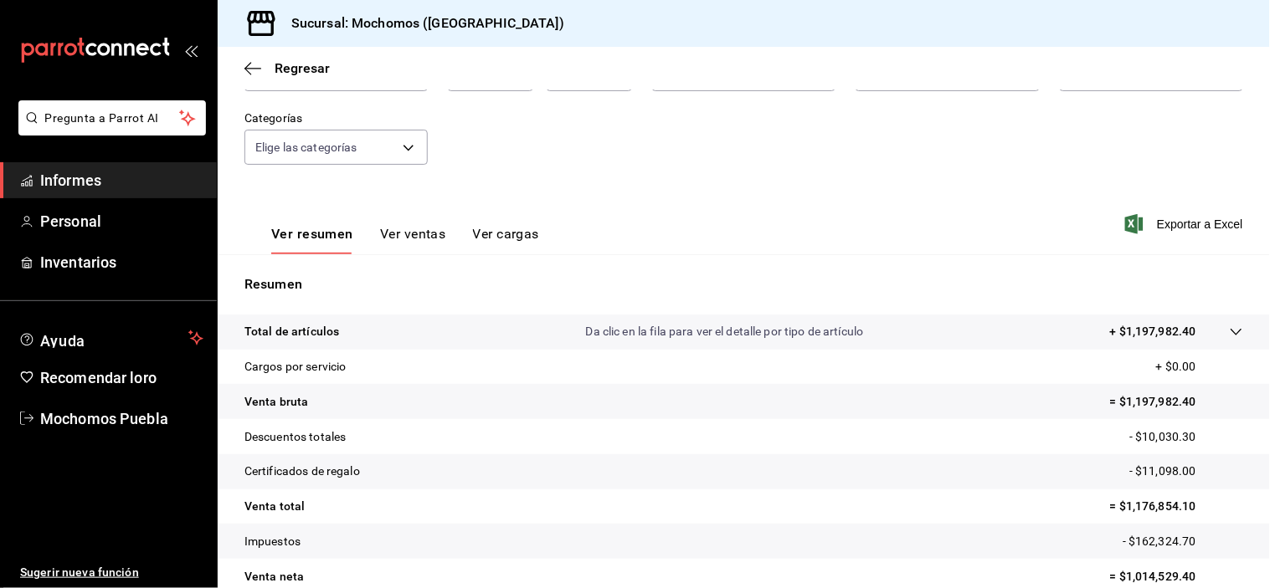
scroll to position [214, 0]
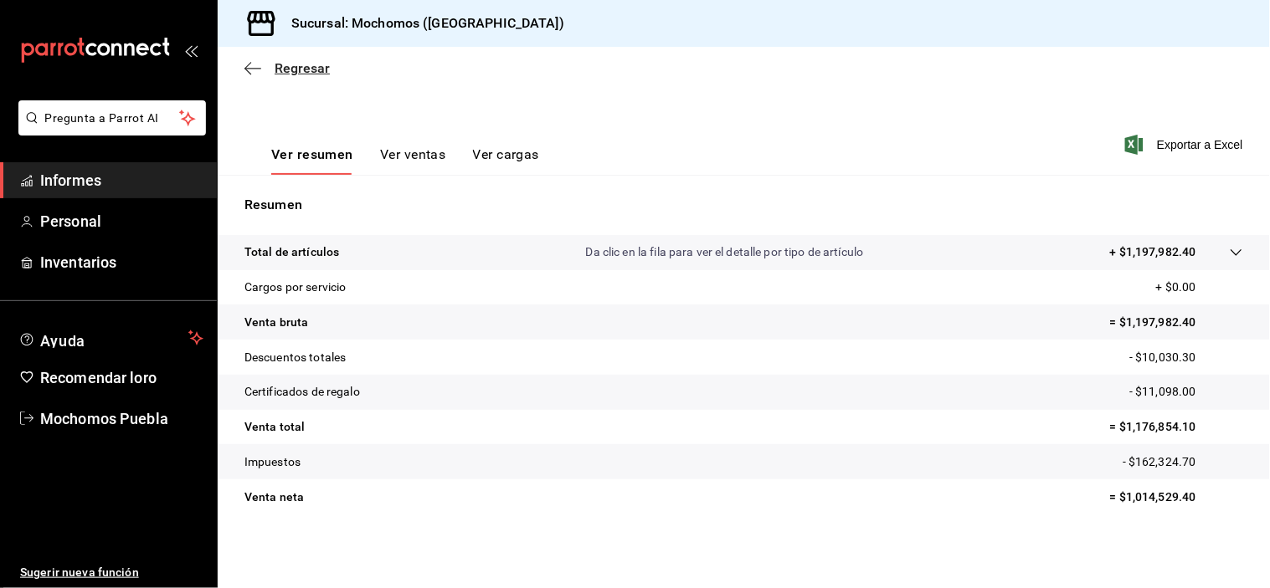
click at [255, 67] on icon "button" at bounding box center [252, 68] width 17 height 15
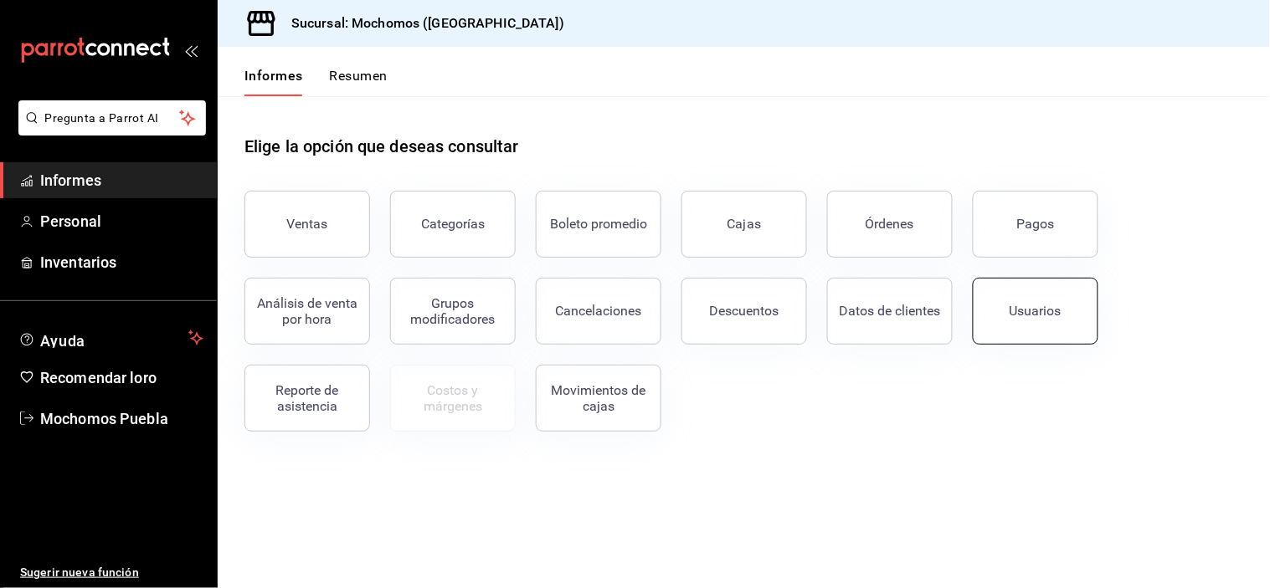
click at [1009, 318] on button "Usuarios" at bounding box center [1036, 311] width 126 height 67
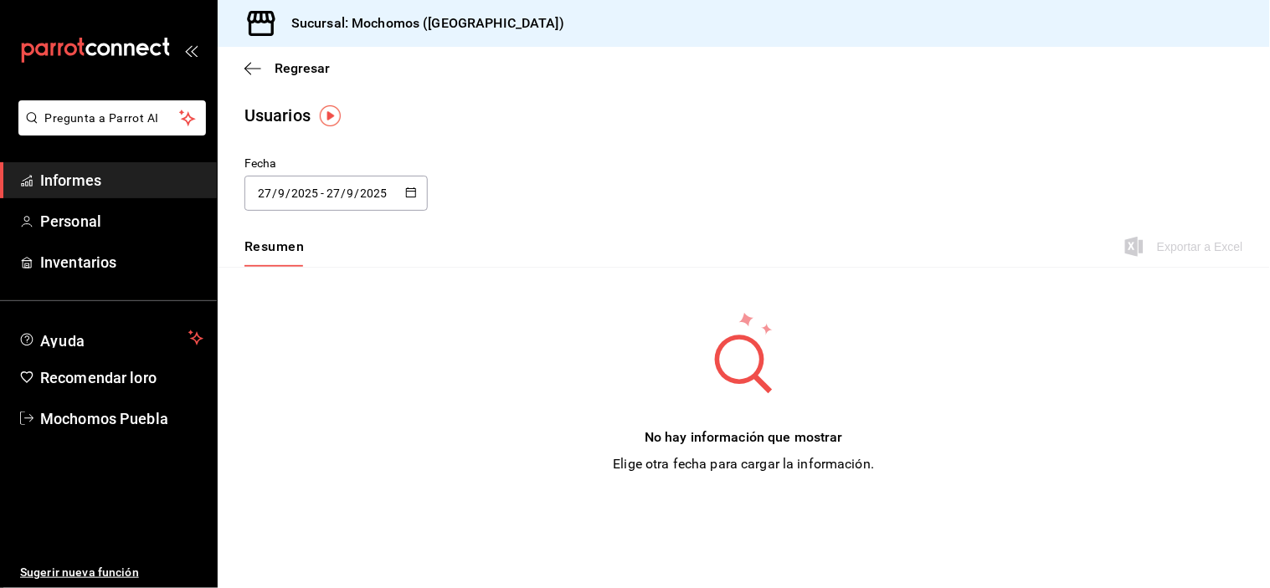
click at [408, 188] on \(Stroke\) "button" at bounding box center [411, 192] width 10 height 9
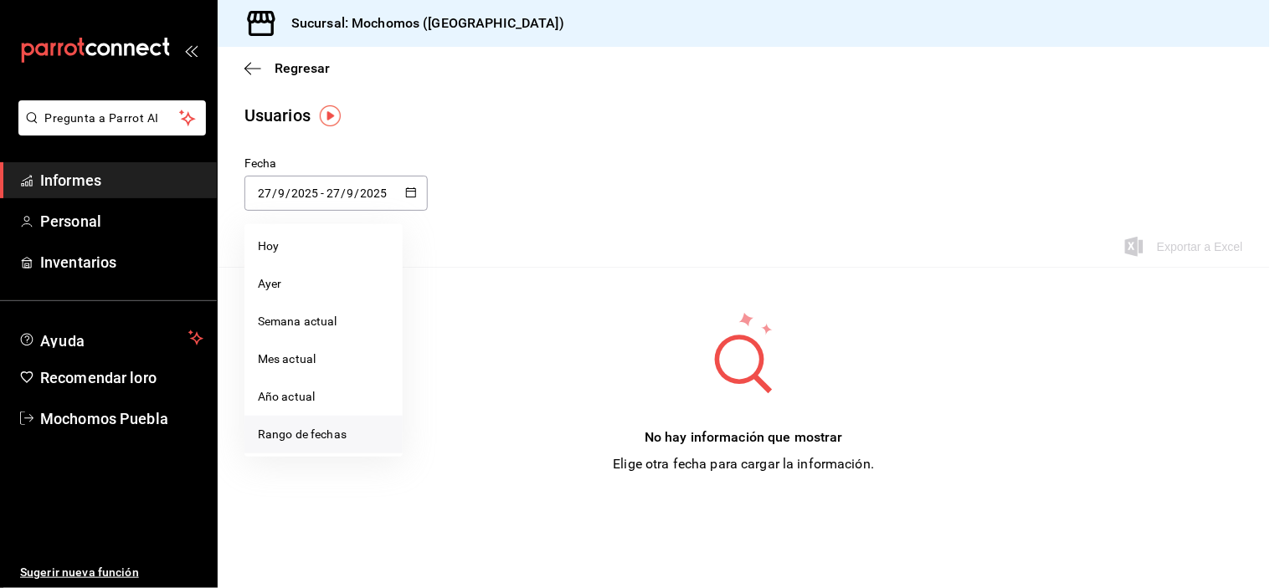
click at [348, 435] on li "Rango de fechas" at bounding box center [323, 435] width 158 height 38
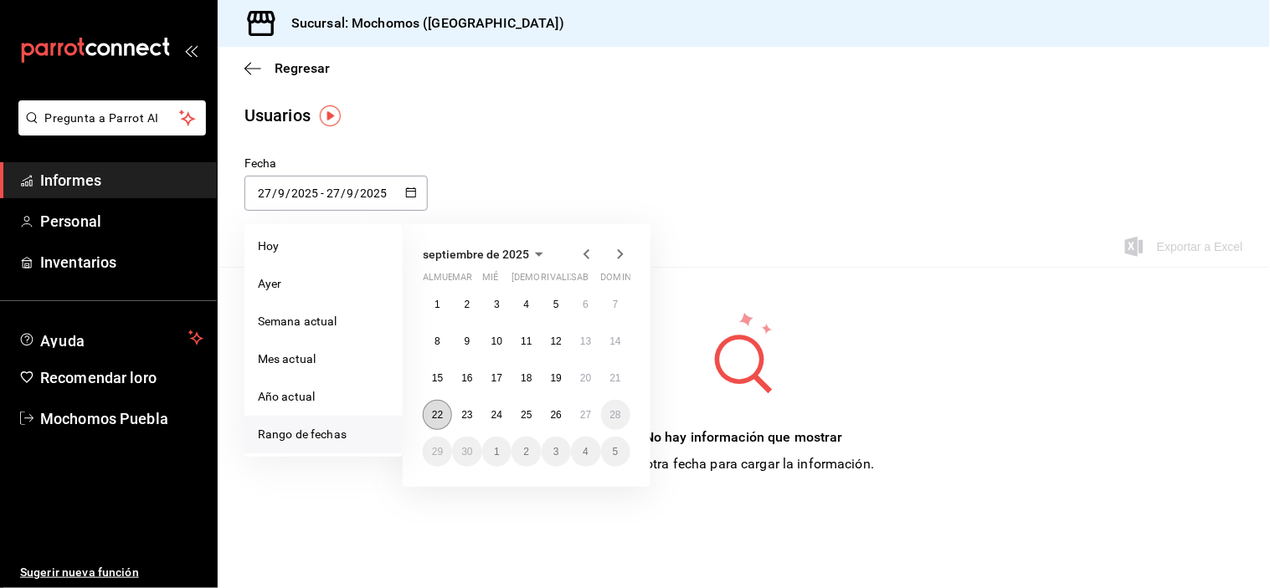
click at [432, 419] on font "22" at bounding box center [437, 415] width 11 height 12
click at [593, 423] on button "27" at bounding box center [585, 415] width 29 height 30
type input "[DATE]"
type input "22"
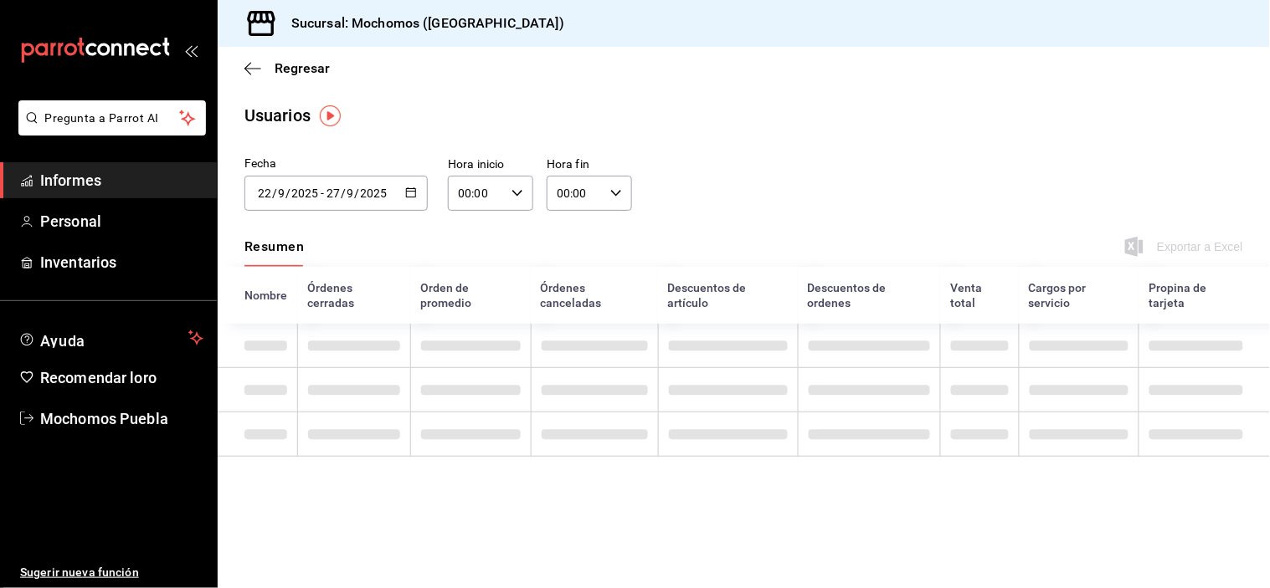
click at [514, 195] on icon "button" at bounding box center [517, 194] width 12 height 12
click at [471, 301] on font "04" at bounding box center [469, 304] width 13 height 13
type input "04:00"
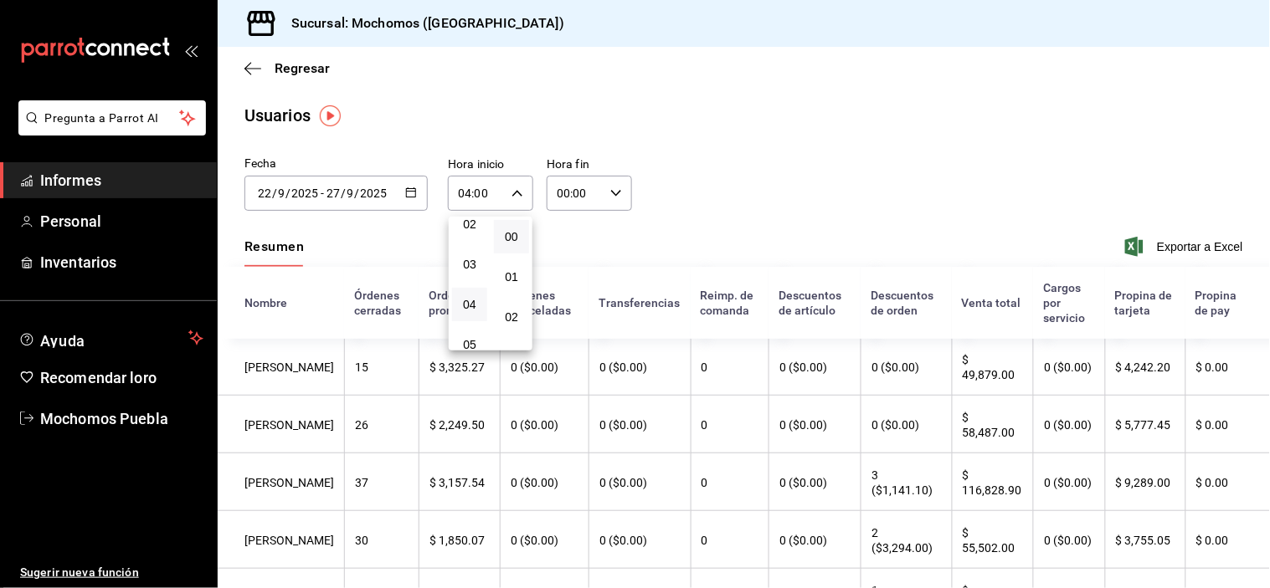
click at [685, 231] on div at bounding box center [635, 294] width 1270 height 588
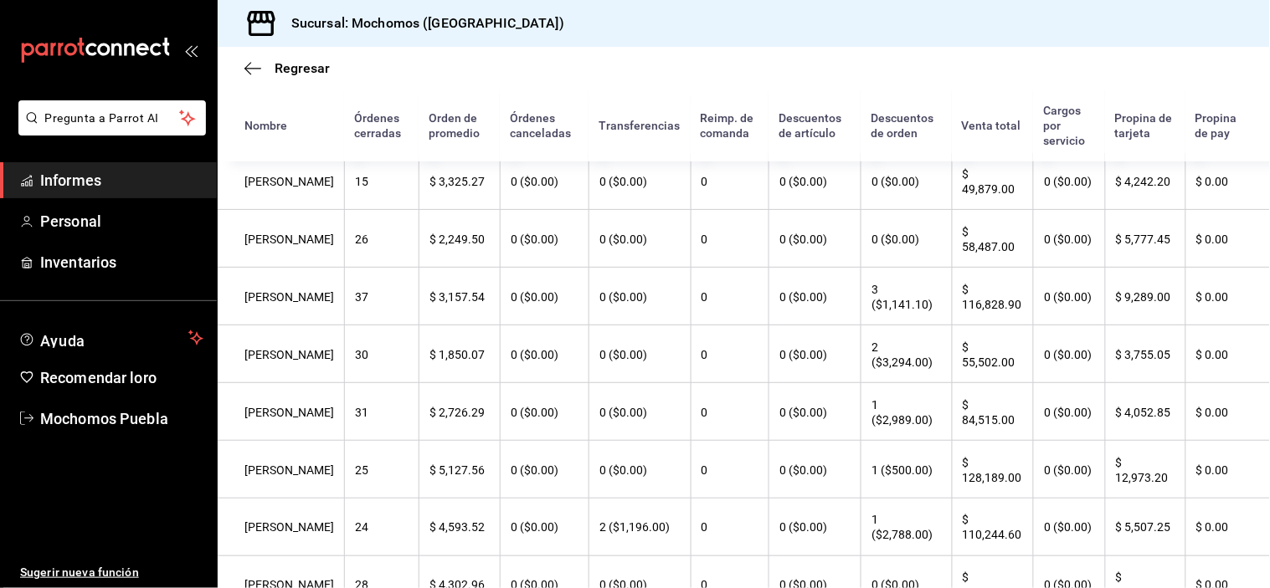
scroll to position [223, 0]
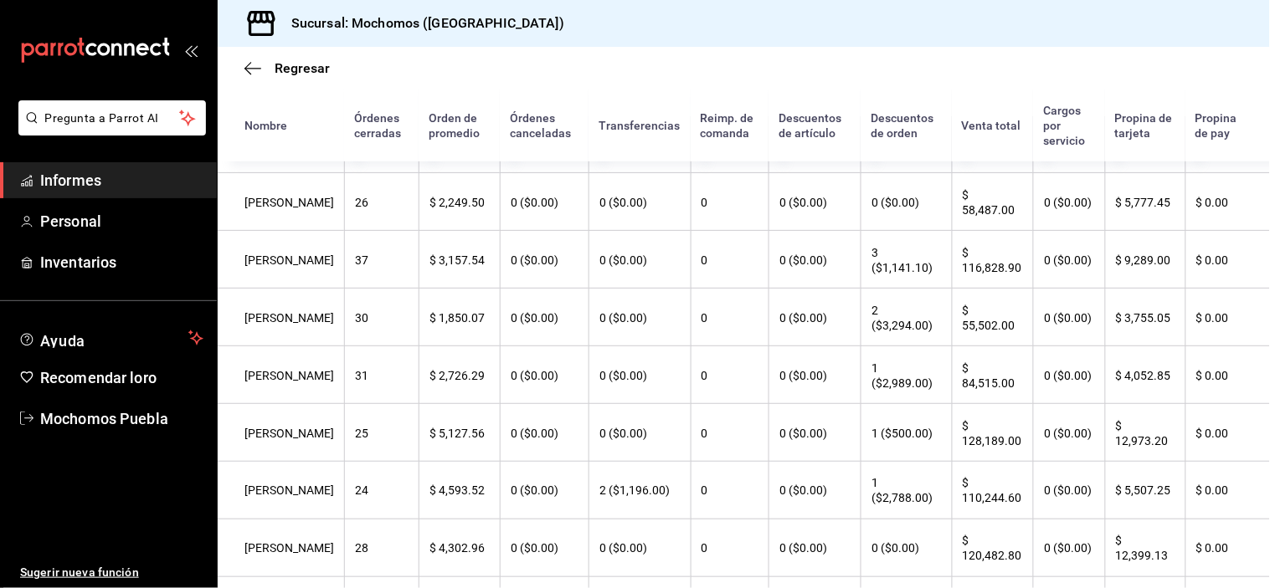
click at [1231, 502] on th "$ 0.00" at bounding box center [1227, 491] width 85 height 58
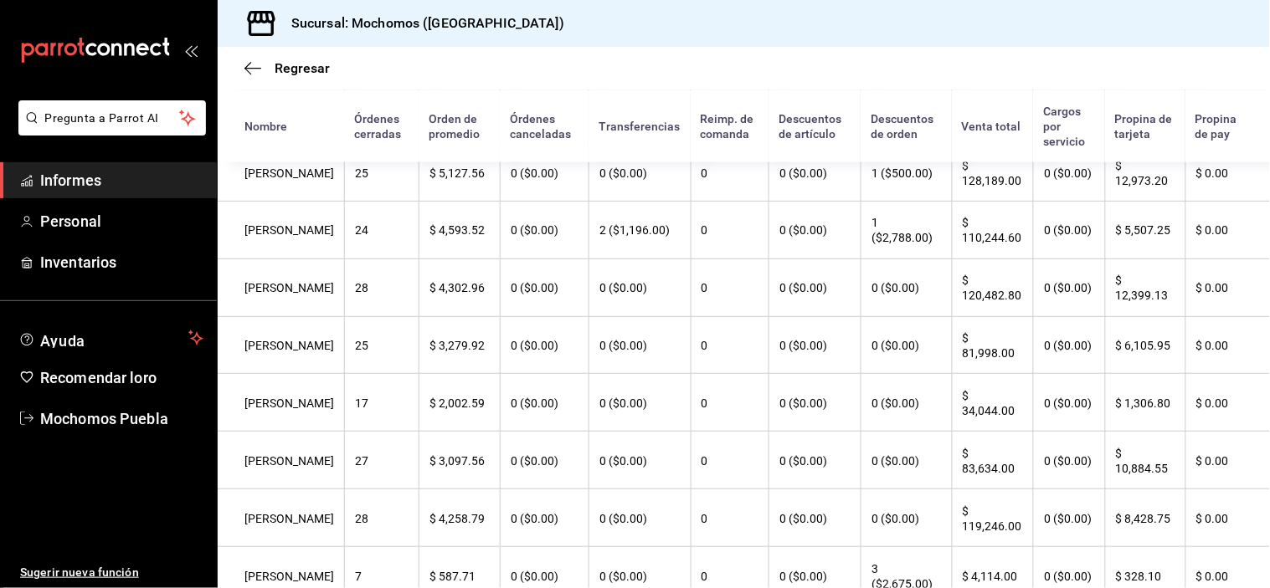
scroll to position [521, 0]
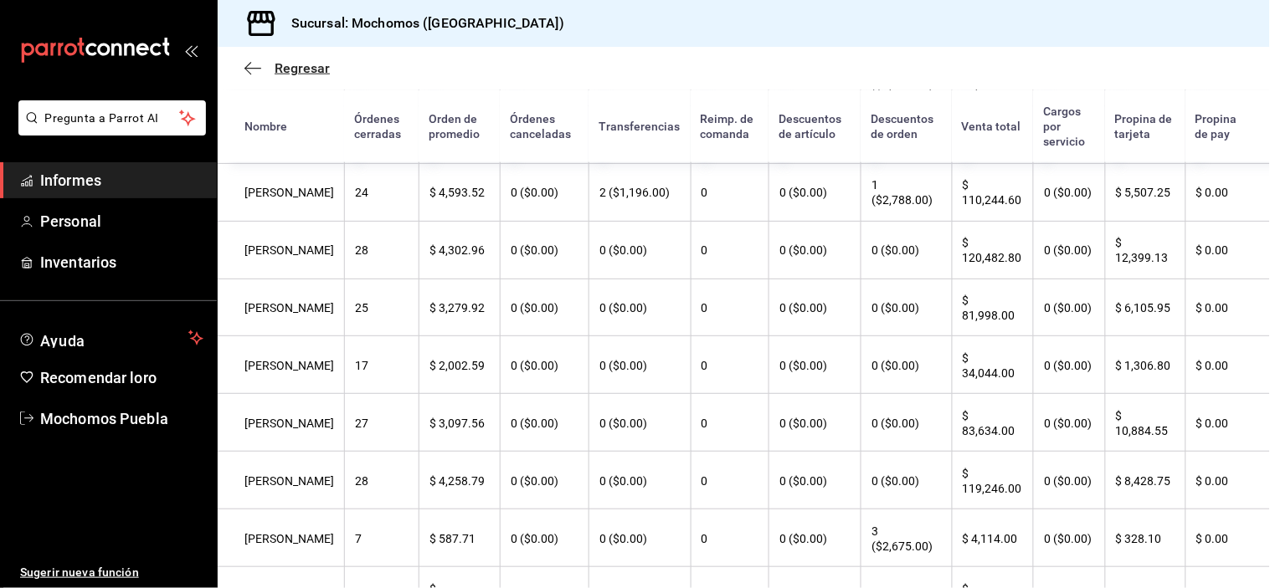
click at [278, 70] on font "Regresar" at bounding box center [302, 68] width 55 height 16
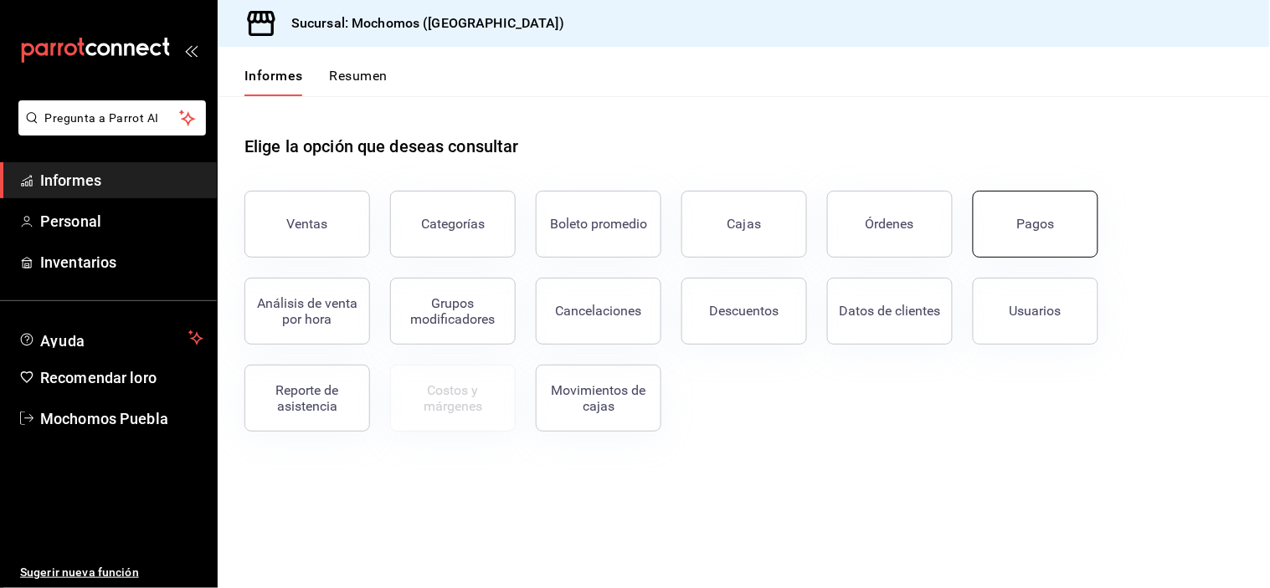
click at [1015, 240] on button "Pagos" at bounding box center [1036, 224] width 126 height 67
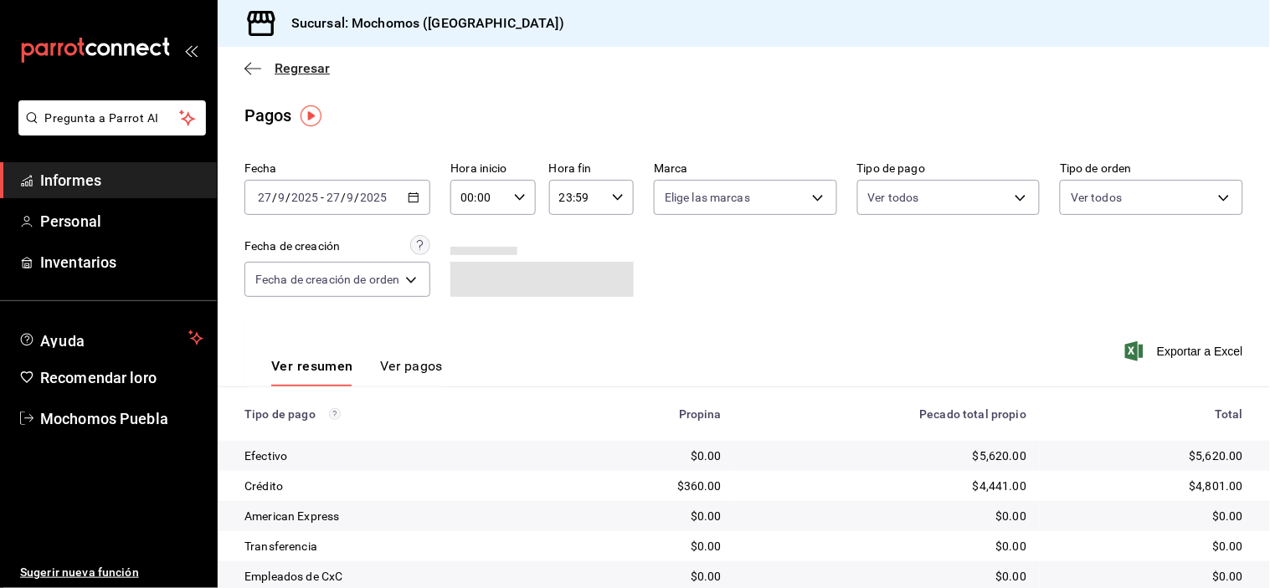
click at [258, 65] on icon "button" at bounding box center [252, 68] width 17 height 15
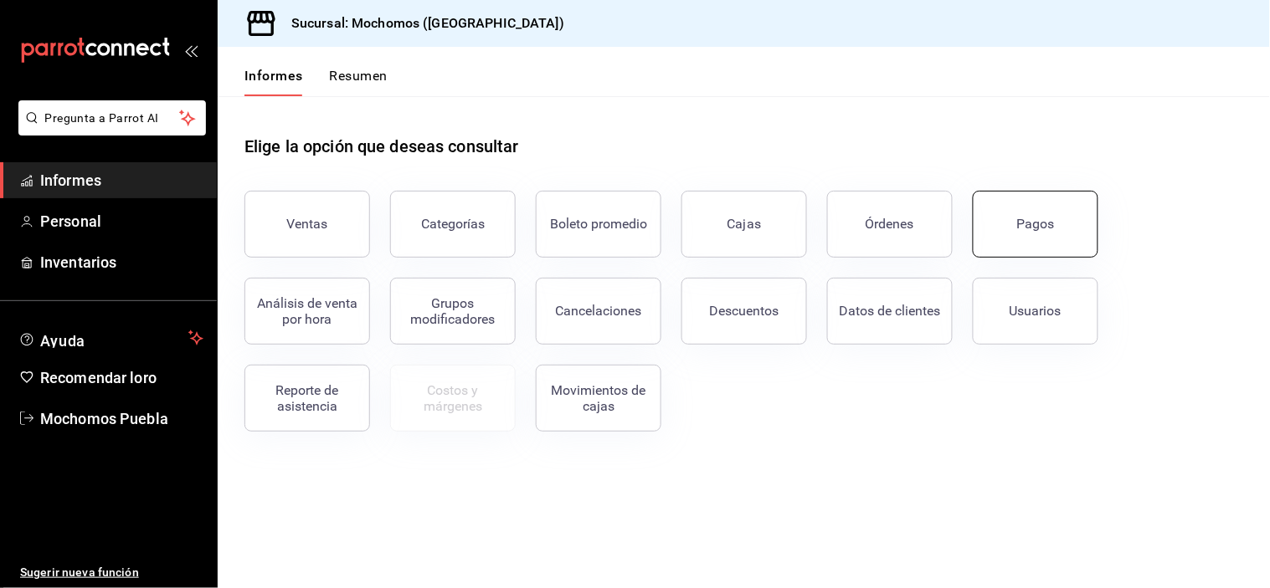
click at [1025, 221] on font "Pagos" at bounding box center [1036, 224] width 38 height 16
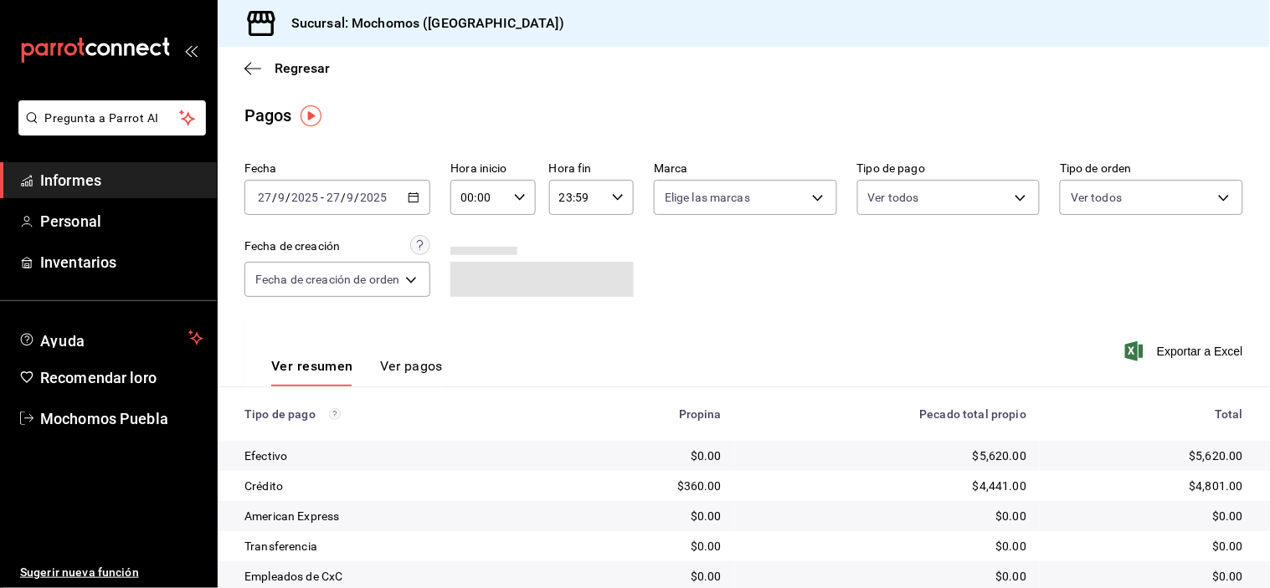
click at [414, 193] on icon "button" at bounding box center [414, 198] width 12 height 12
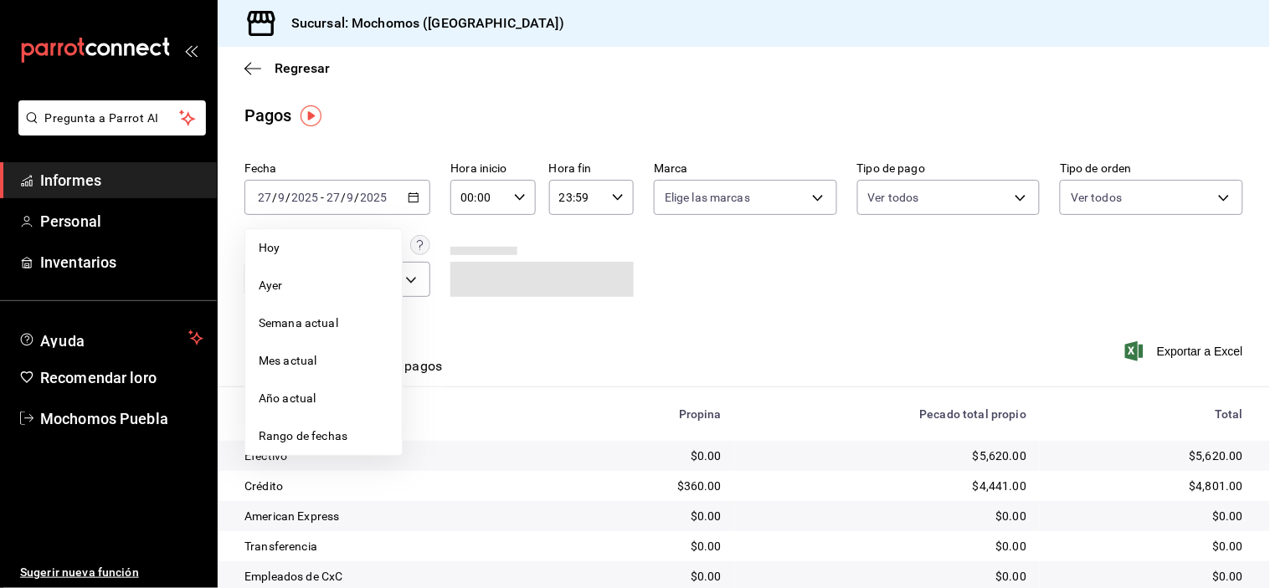
click at [349, 434] on span "Rango de fechas" at bounding box center [324, 437] width 130 height 18
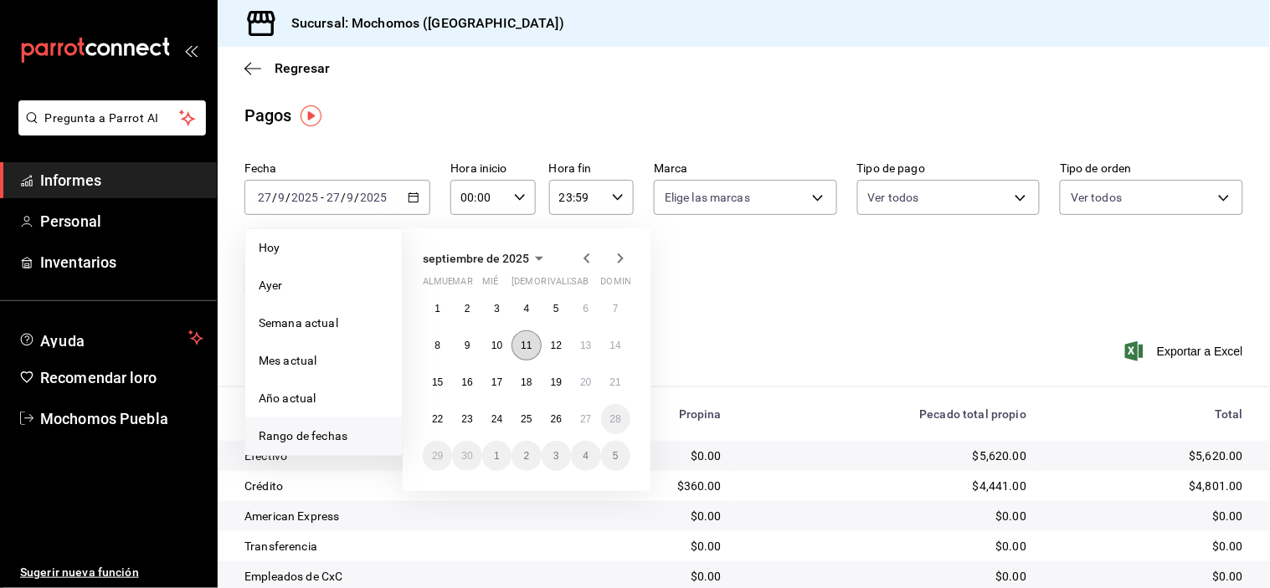
click at [521, 347] on font "11" at bounding box center [526, 346] width 11 height 12
click at [552, 347] on font "12" at bounding box center [556, 346] width 11 height 12
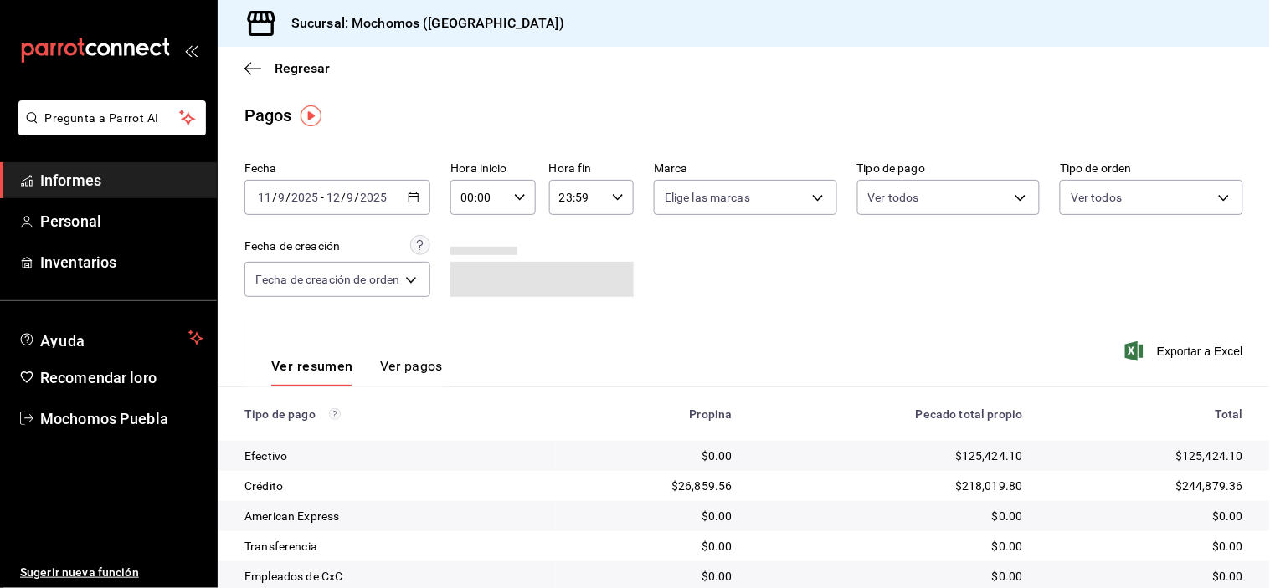
click at [516, 196] on \(Stroke\) "button" at bounding box center [520, 197] width 10 height 6
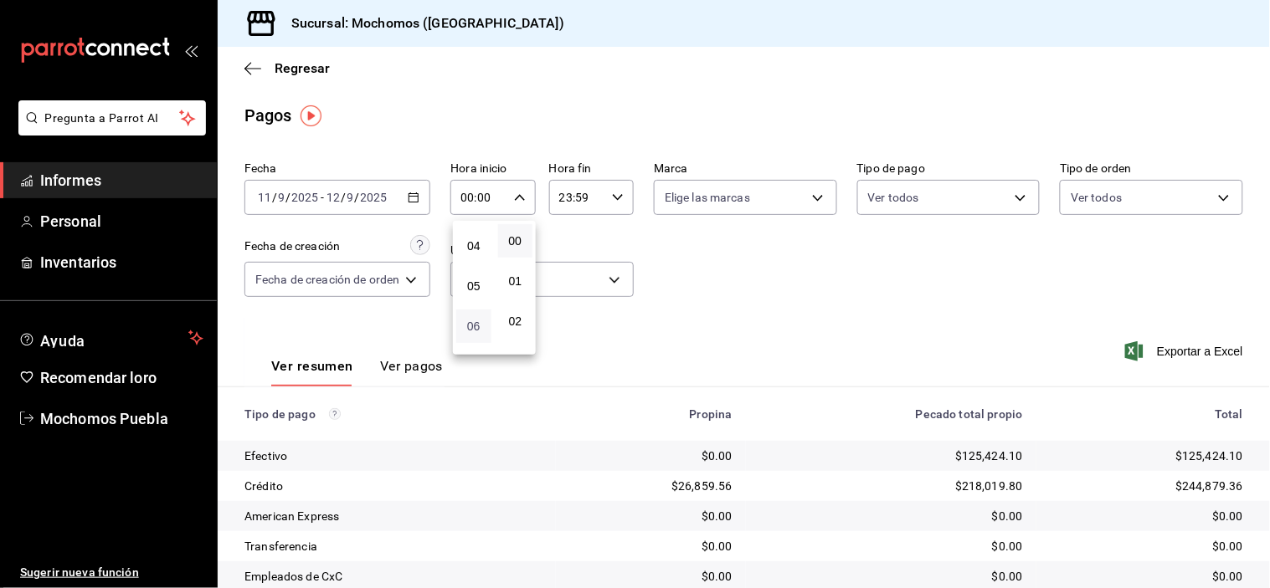
scroll to position [186, 0]
click at [475, 254] on font "05" at bounding box center [473, 255] width 13 height 13
type input "05:00"
click at [618, 202] on div at bounding box center [635, 294] width 1270 height 588
click at [618, 197] on \(Stroke\) "button" at bounding box center [618, 197] width 10 height 6
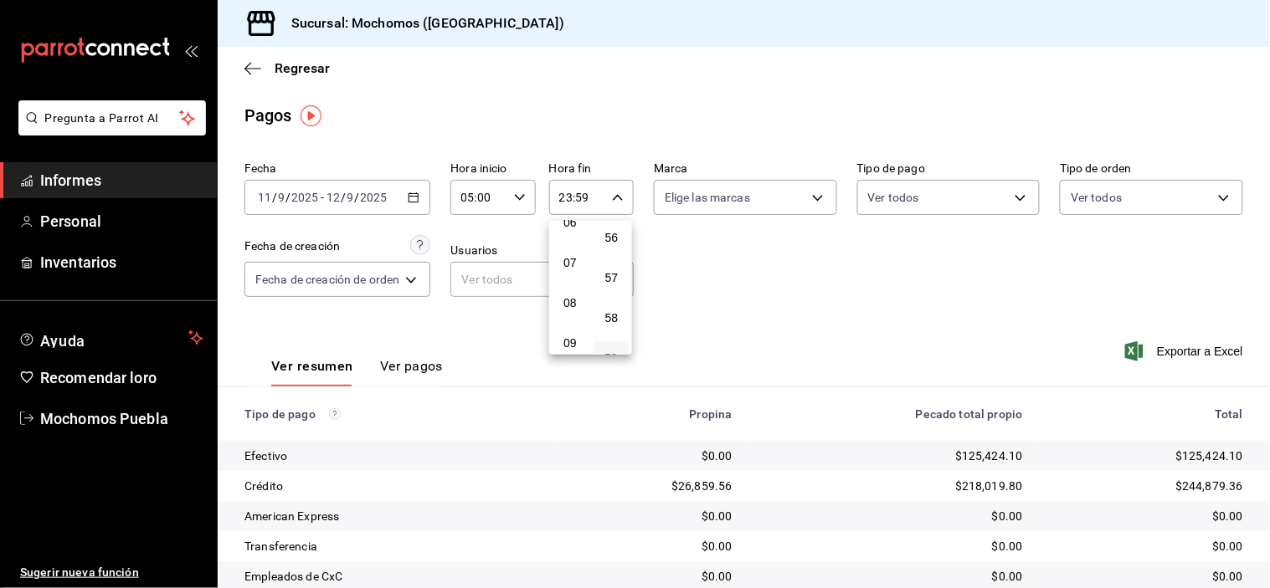
scroll to position [170, 0]
click at [573, 271] on font "05" at bounding box center [569, 271] width 13 height 13
type input "05:59"
click at [844, 319] on div at bounding box center [635, 294] width 1270 height 588
click at [1095, 193] on body "Pregunta a Parrot AI Informes Personal Inventarios Ayuda Recomendar loro Mochom…" at bounding box center [635, 294] width 1270 height 588
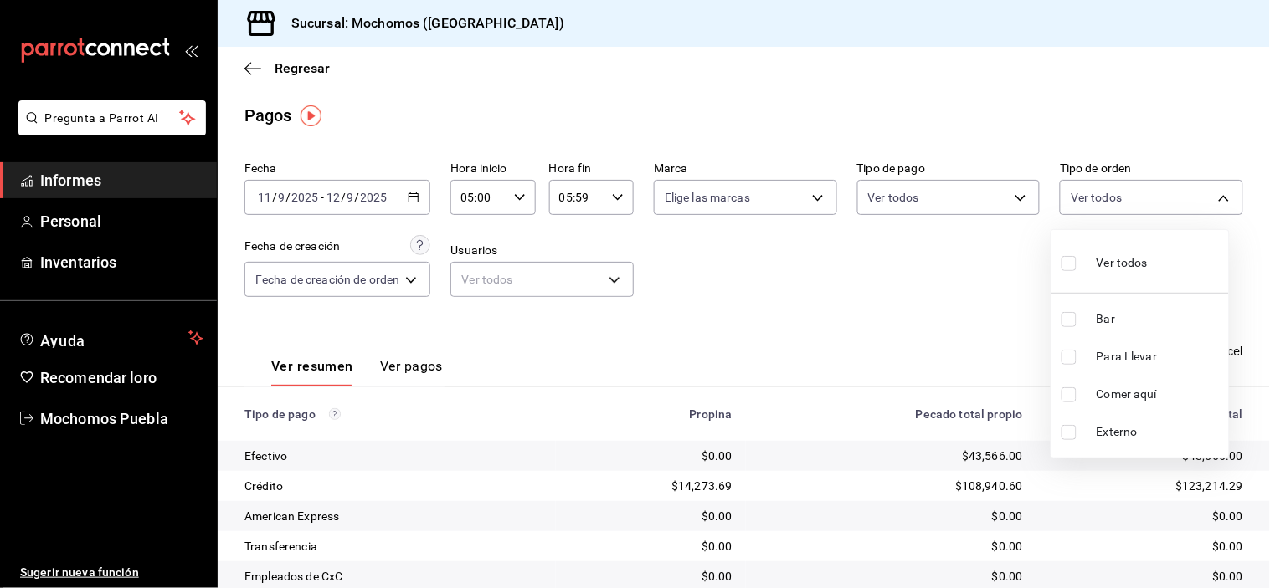
click at [1069, 269] on input "checkbox" at bounding box center [1068, 263] width 15 height 15
checkbox input "true"
type input "c7bc0ce2-274d-49fd-89f5-4bcf8044acf9,c9e91c43-775f-4cd6-ac16-cfdc9e5fd636,e77b1…"
checkbox input "true"
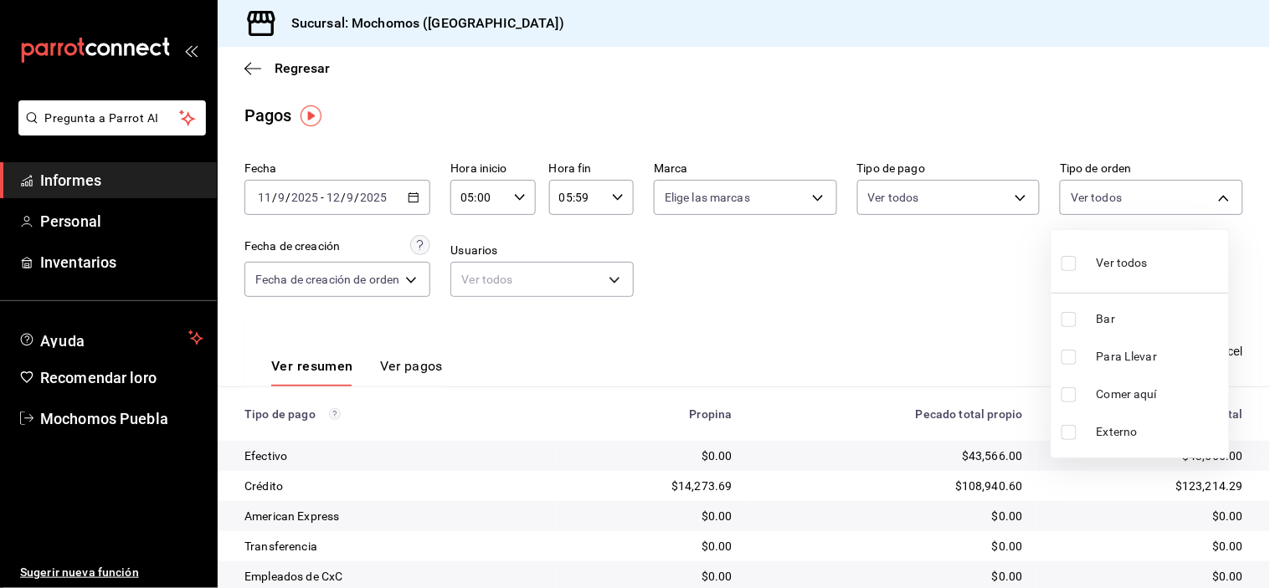
checkbox input "true"
click at [1073, 312] on input "checkbox" at bounding box center [1068, 319] width 15 height 15
checkbox input "false"
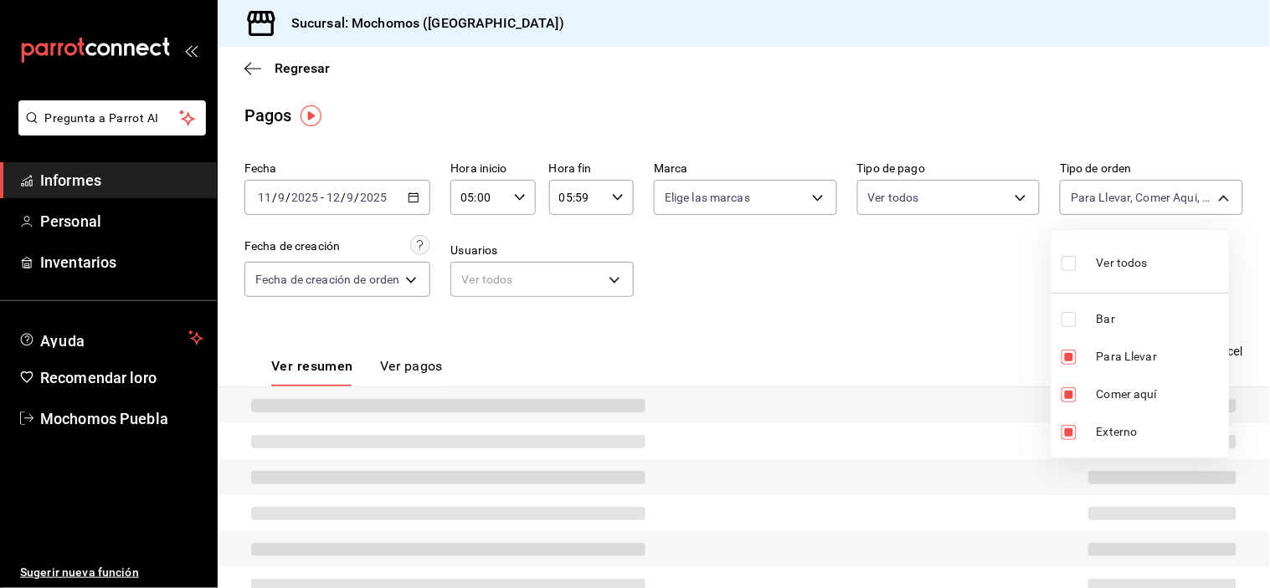
type input "c9e91c43-775f-4cd6-ac16-cfdc9e5fd636,e77b1244-dd56-4ae6-90a6-fad4c81c99f8,EXTER…"
checkbox input "false"
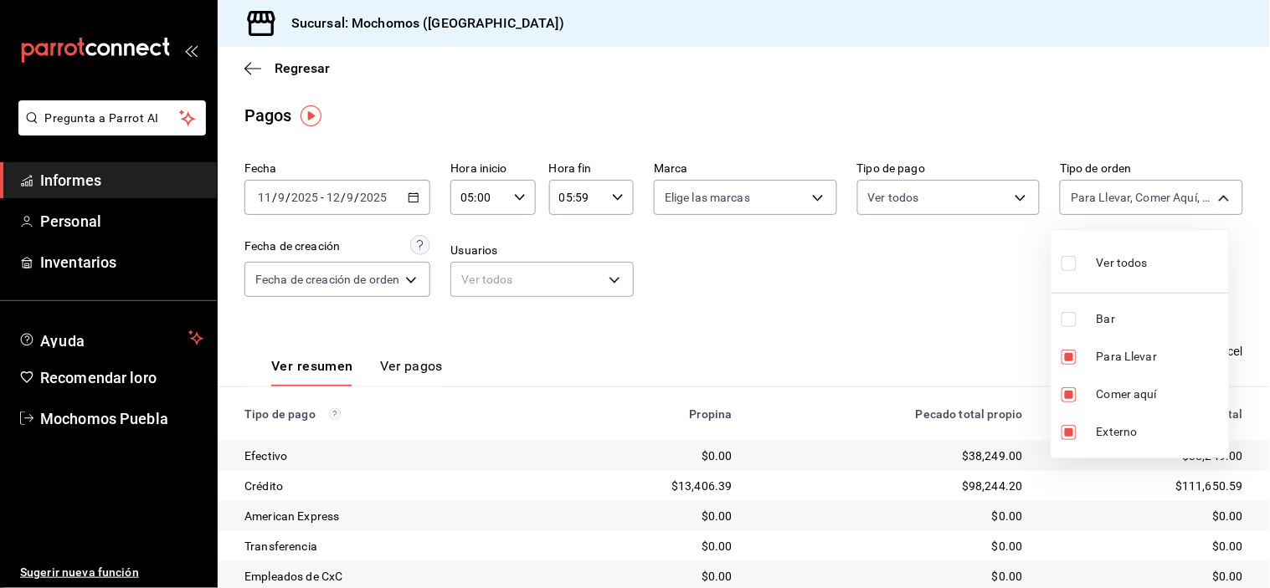
click at [968, 290] on div at bounding box center [635, 294] width 1270 height 588
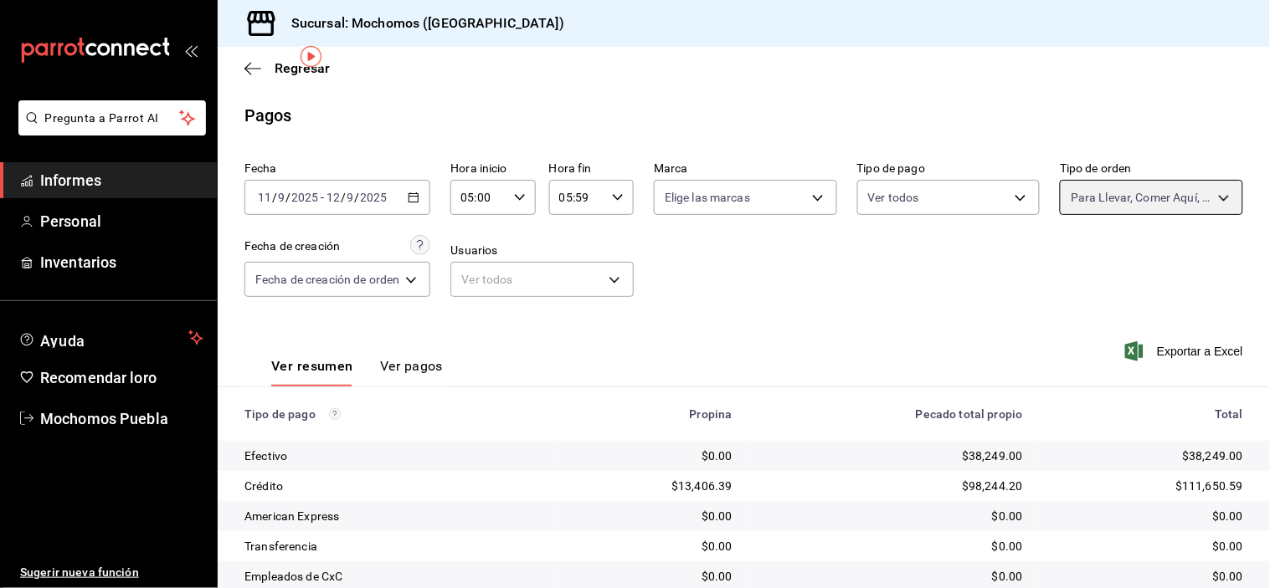
scroll to position [181, 0]
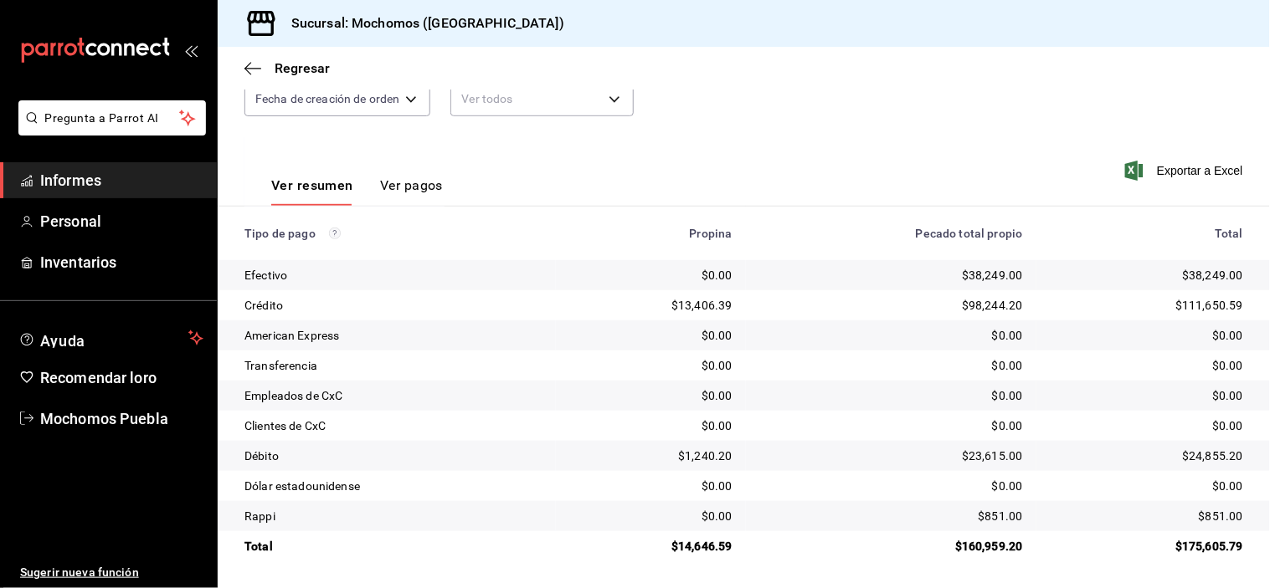
click at [737, 128] on div "Fecha [DATE] [DATE] - [DATE] [DATE] Hora inicio 05:00 Hora inicio Hora fin 05:5…" at bounding box center [743, 55] width 999 height 162
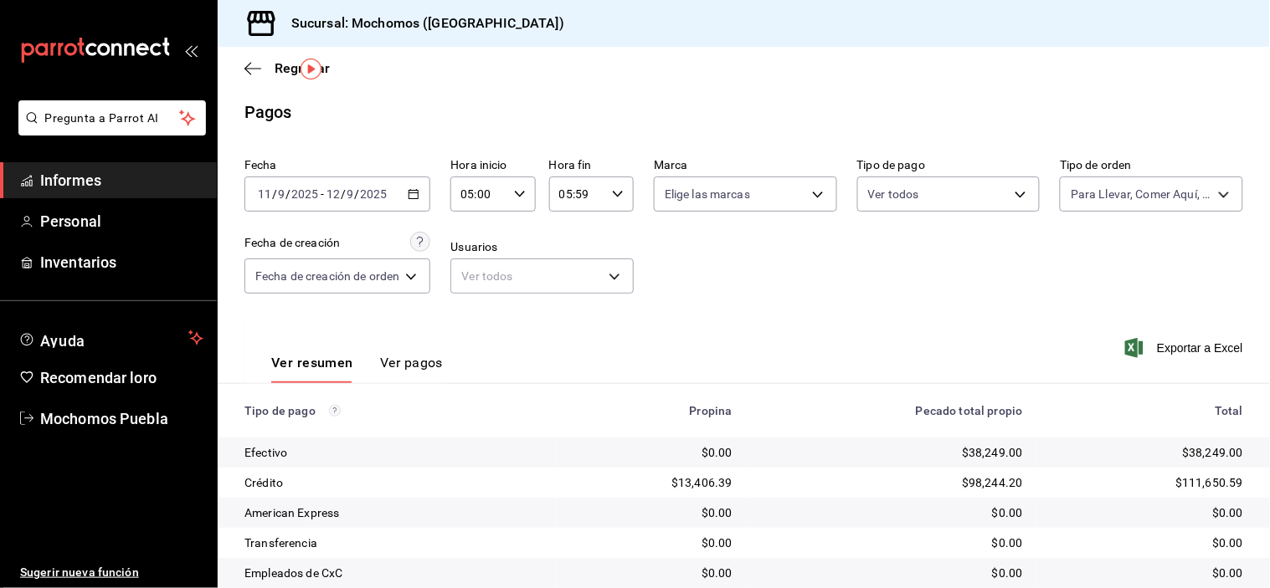
scroll to position [0, 0]
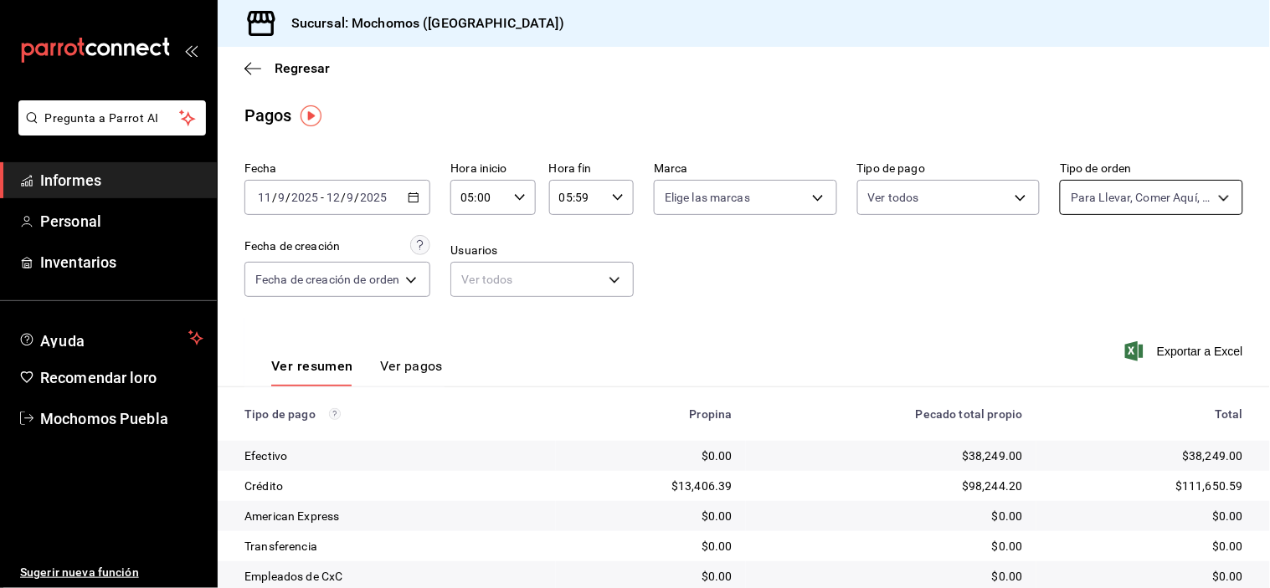
click at [1172, 190] on body "Pregunta a Parrot AI Informes Personal Inventarios Ayuda Recomendar loro Mochom…" at bounding box center [635, 294] width 1270 height 588
click at [1067, 322] on input "checkbox" at bounding box center [1068, 319] width 15 height 15
checkbox input "true"
type input "c9e91c43-775f-4cd6-ac16-cfdc9e5fd636,e77b1244-dd56-4ae6-90a6-fad4c81c99f8,EXTER…"
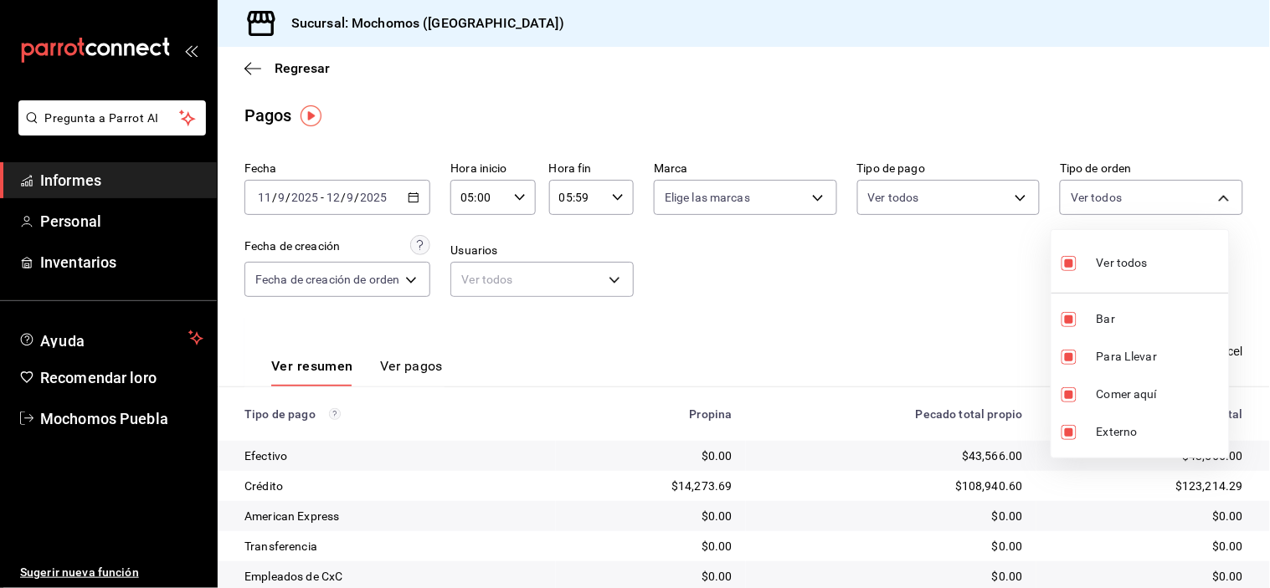
click at [1073, 266] on input "checkbox" at bounding box center [1068, 263] width 15 height 15
checkbox input "false"
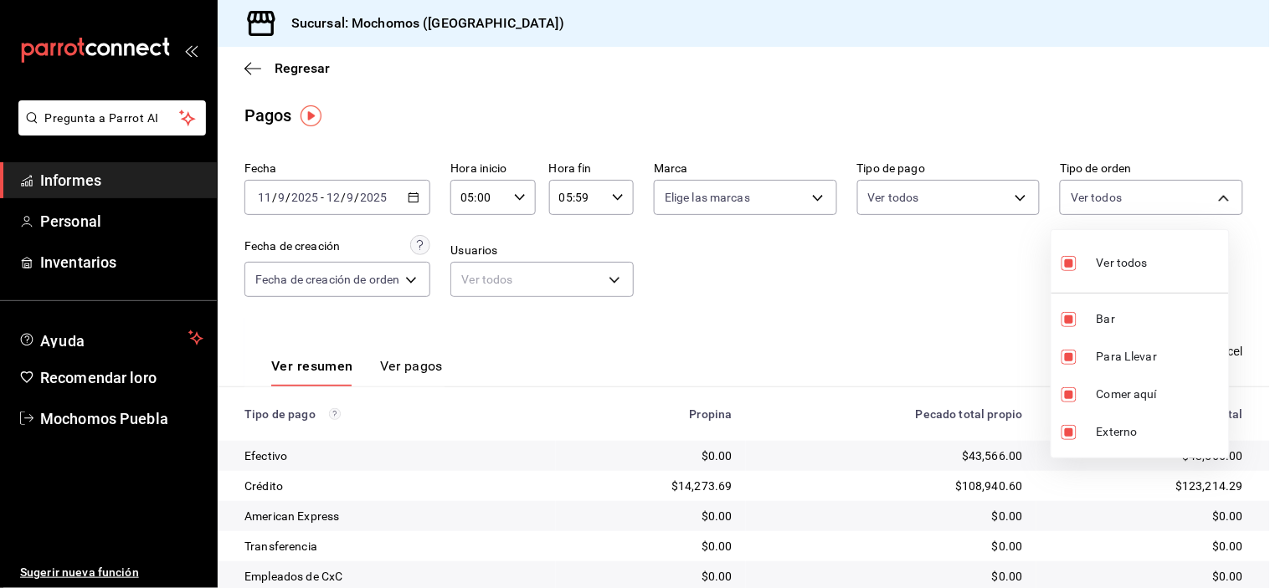
checkbox input "false"
click at [1066, 325] on input "checkbox" at bounding box center [1068, 319] width 15 height 15
checkbox input "true"
type input "c7bc0ce2-274d-49fd-89f5-4bcf8044acf9"
click at [931, 277] on div at bounding box center [635, 294] width 1270 height 588
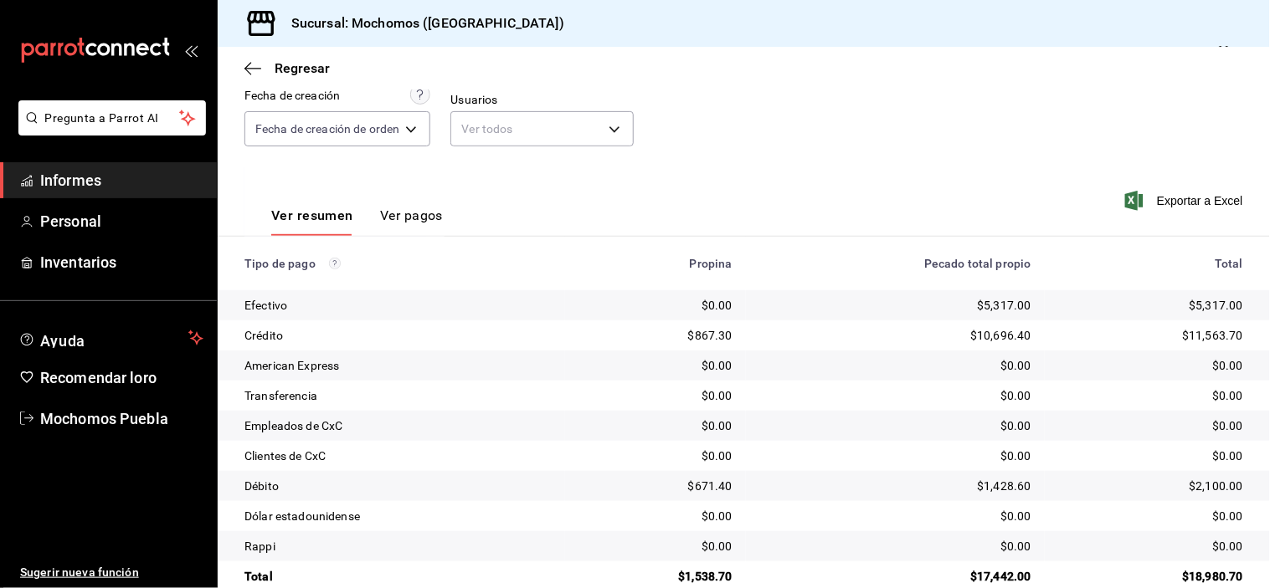
scroll to position [181, 0]
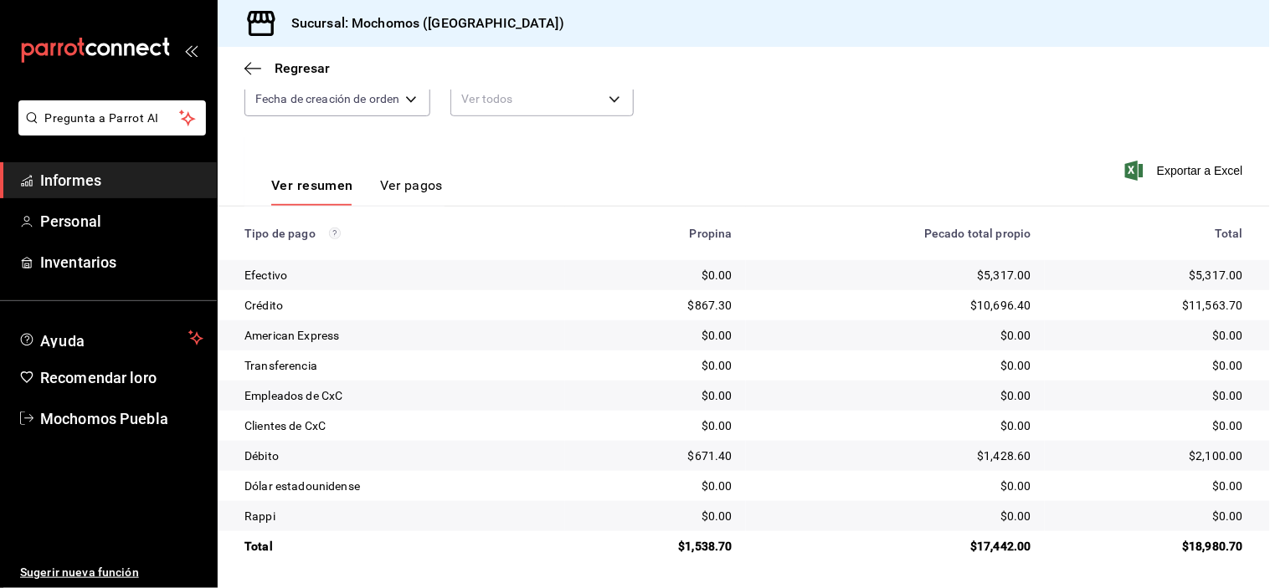
click at [843, 199] on div "Ver resumen Ver pagos Exportar a Excel" at bounding box center [744, 181] width 1052 height 90
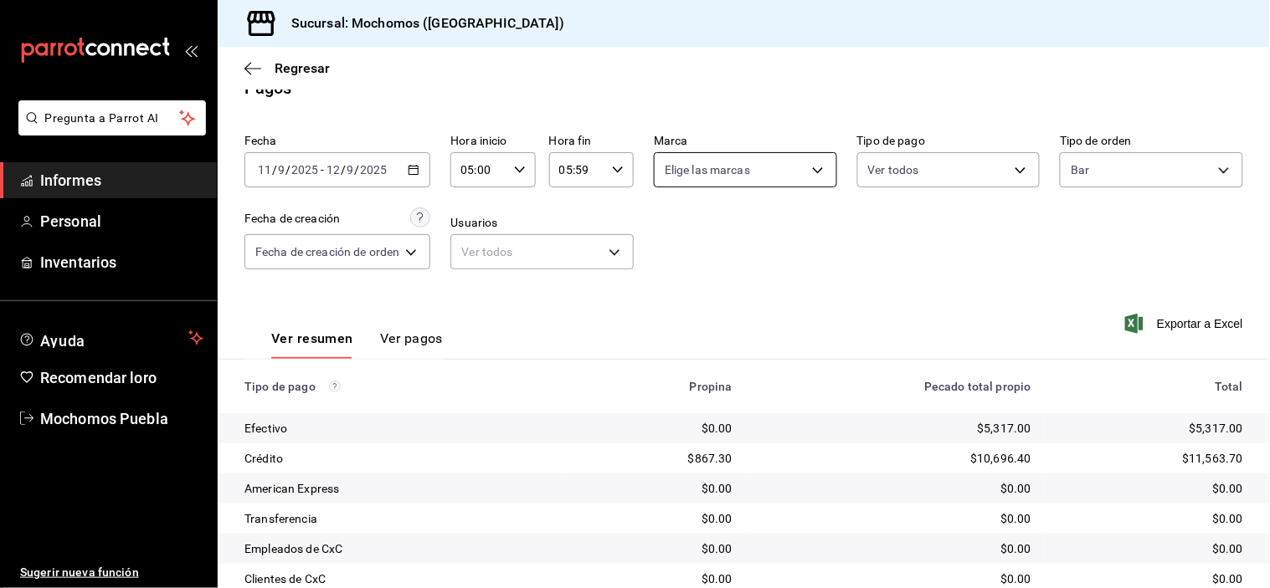
scroll to position [0, 0]
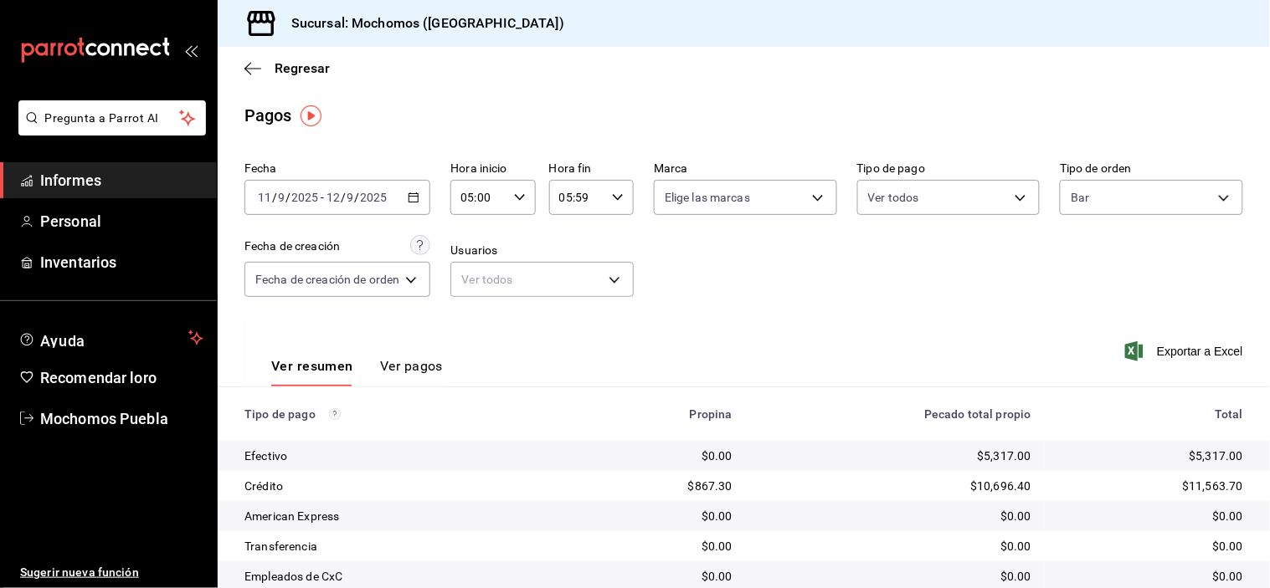
click at [419, 197] on \(Stroke\) "button" at bounding box center [413, 196] width 9 height 1
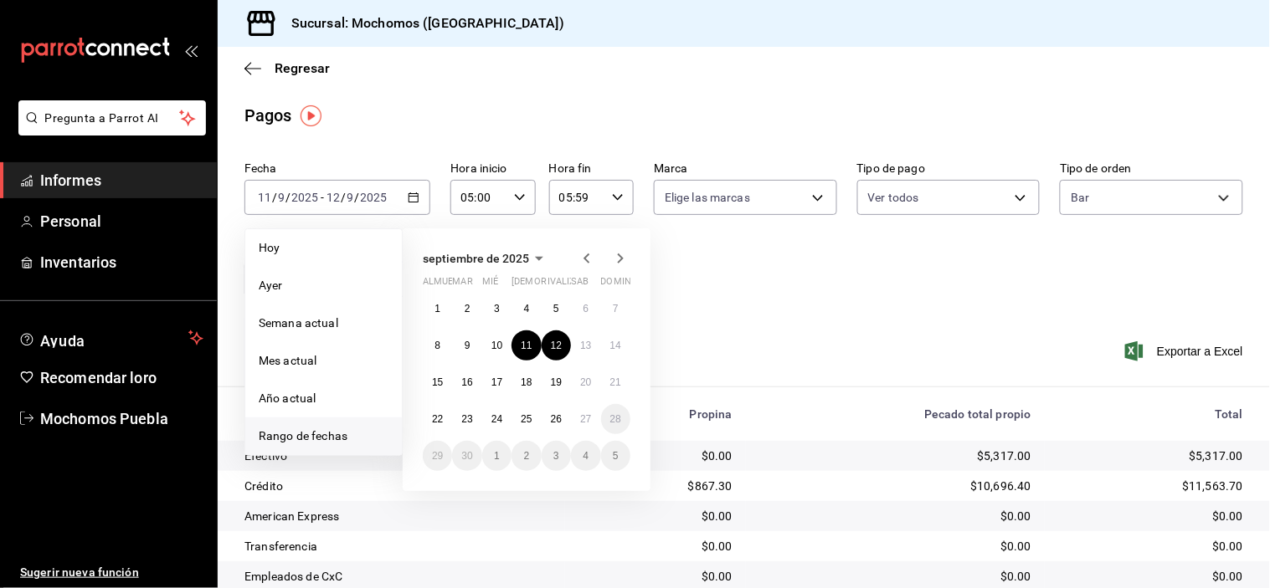
click at [330, 440] on font "Rango de fechas" at bounding box center [303, 435] width 89 height 13
click at [352, 439] on span "Rango de fechas" at bounding box center [324, 437] width 130 height 18
click at [558, 348] on font "12" at bounding box center [556, 346] width 11 height 12
click at [591, 347] on button "13" at bounding box center [585, 346] width 29 height 30
type input "00:00"
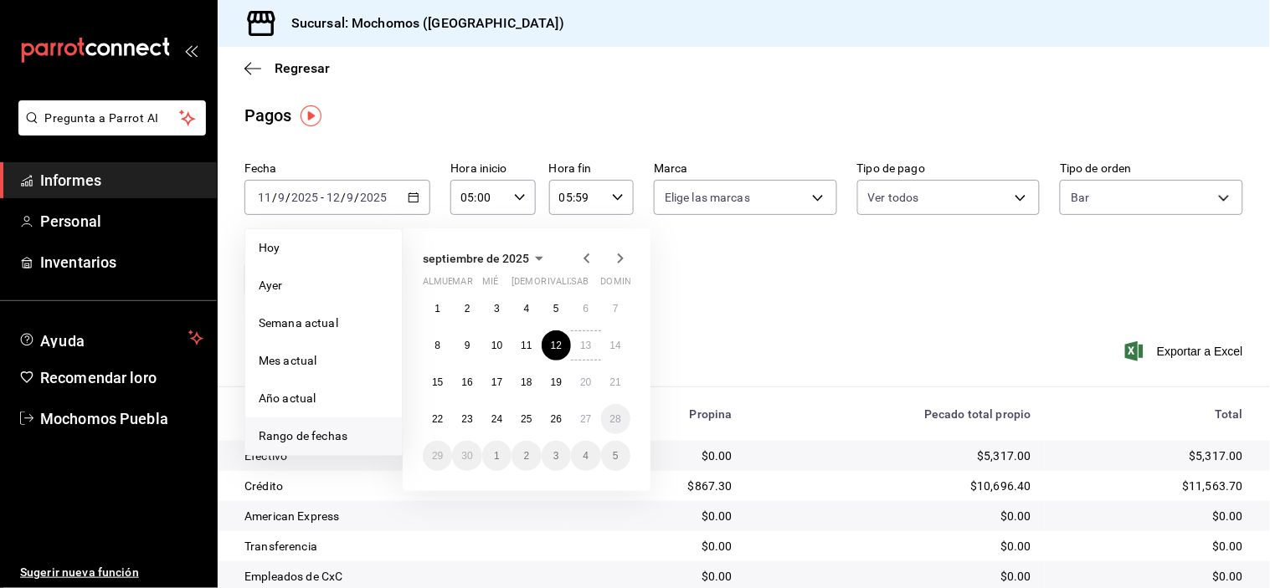
type input "23:59"
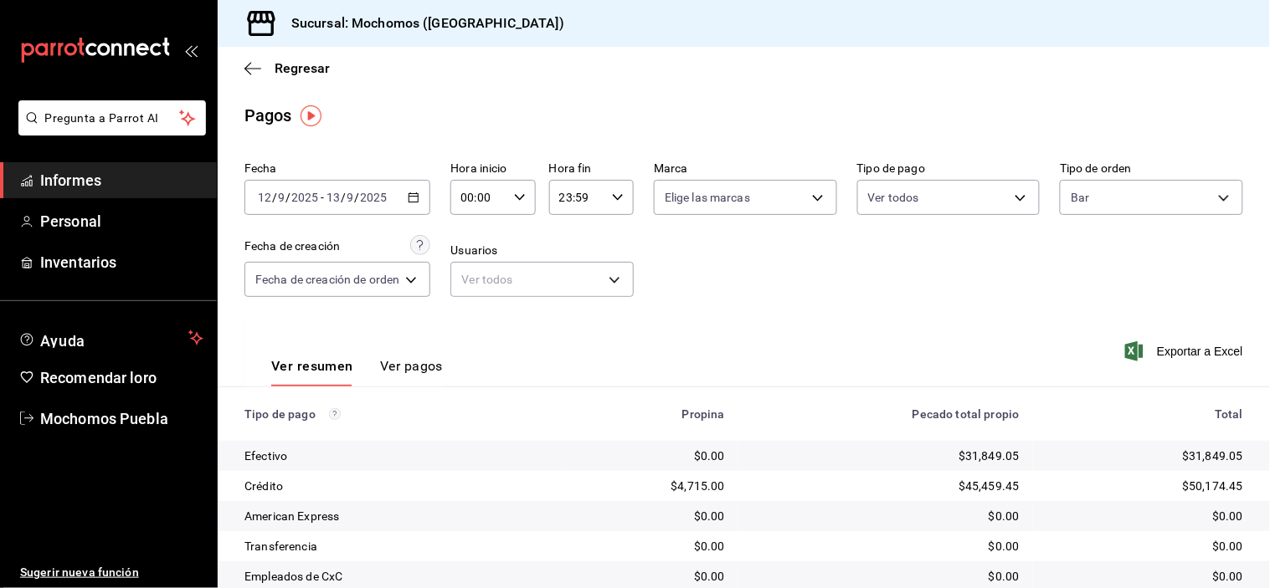
click at [521, 197] on icon "button" at bounding box center [520, 198] width 12 height 12
click at [474, 249] on font "05" at bounding box center [473, 255] width 13 height 13
type input "05:00"
click at [615, 203] on div at bounding box center [635, 294] width 1270 height 588
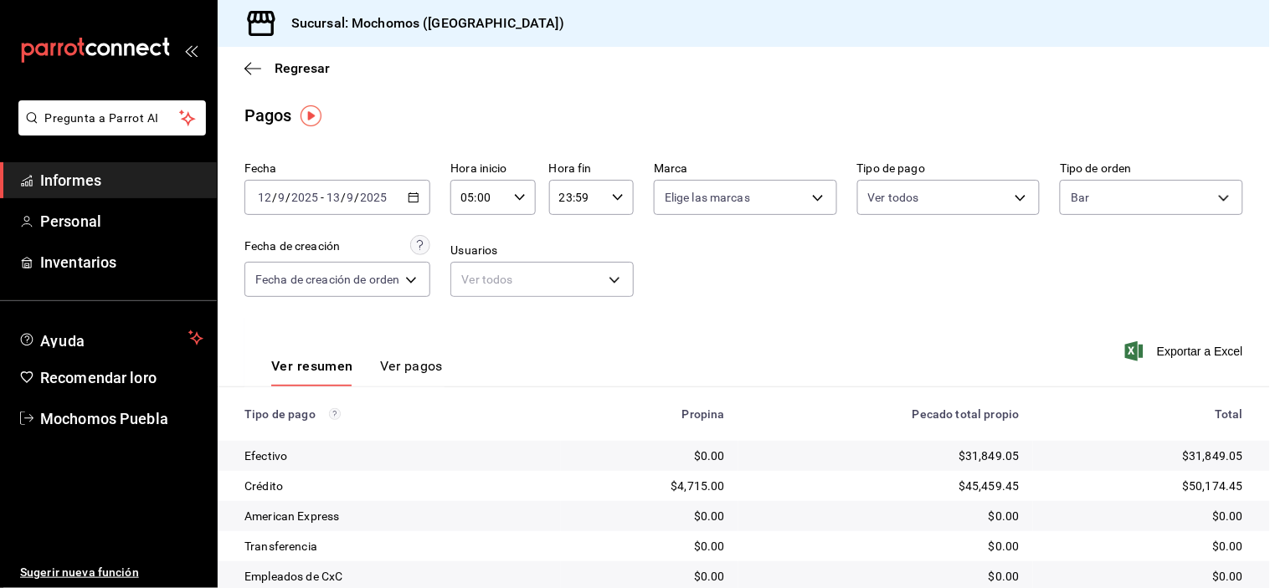
click at [608, 194] on div "23:59 Hora fin" at bounding box center [591, 197] width 85 height 35
click at [573, 254] on font "05" at bounding box center [569, 255] width 13 height 13
type input "05:59"
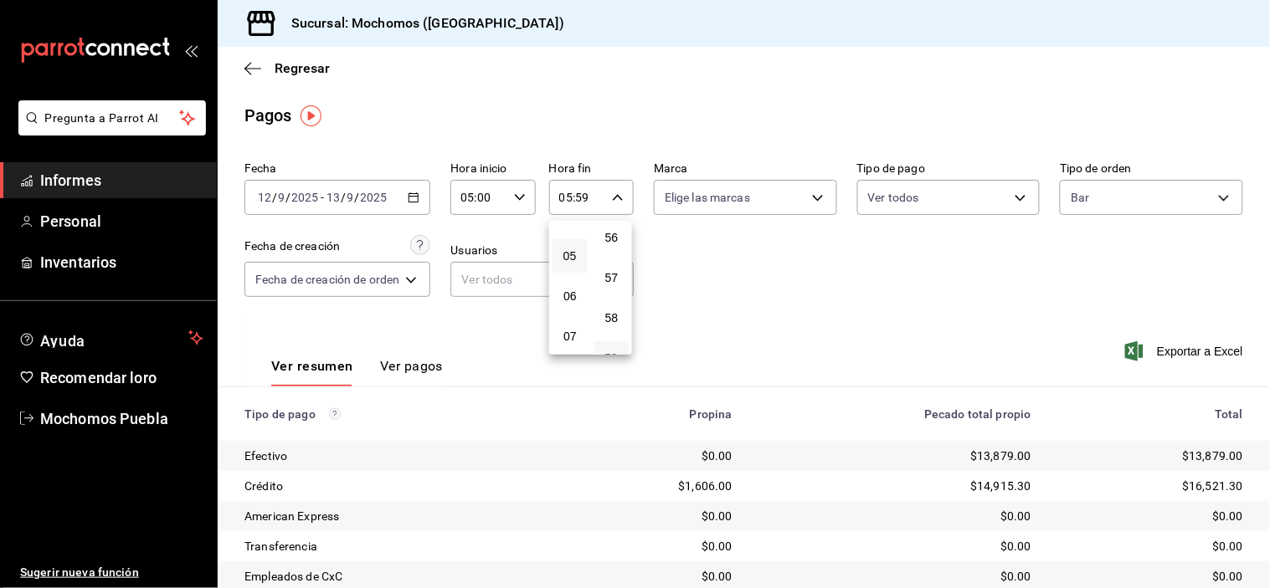
click at [827, 288] on div at bounding box center [635, 294] width 1270 height 588
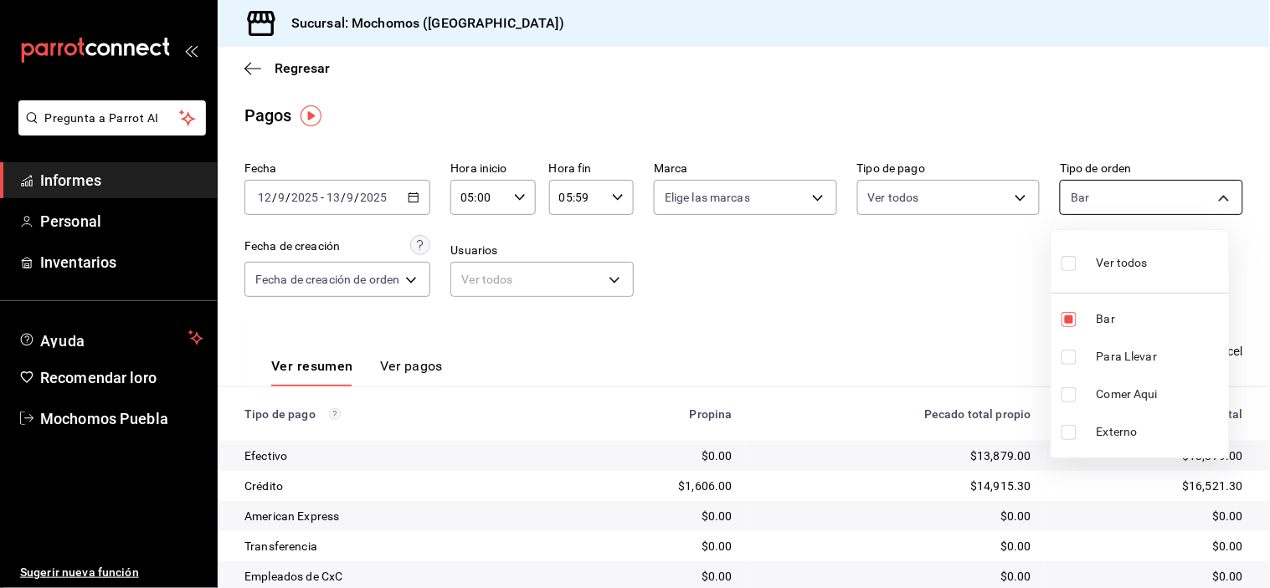
click at [1092, 201] on body "Pregunta a Parrot AI Informes Personal Inventarios Ayuda Recomendar loro Mochom…" at bounding box center [635, 294] width 1270 height 588
click at [1067, 259] on input "checkbox" at bounding box center [1068, 263] width 15 height 15
checkbox input "true"
type input "c7bc0ce2-274d-49fd-89f5-4bcf8044acf9,c9e91c43-775f-4cd6-ac16-cfdc9e5fd636,e77b1…"
checkbox input "true"
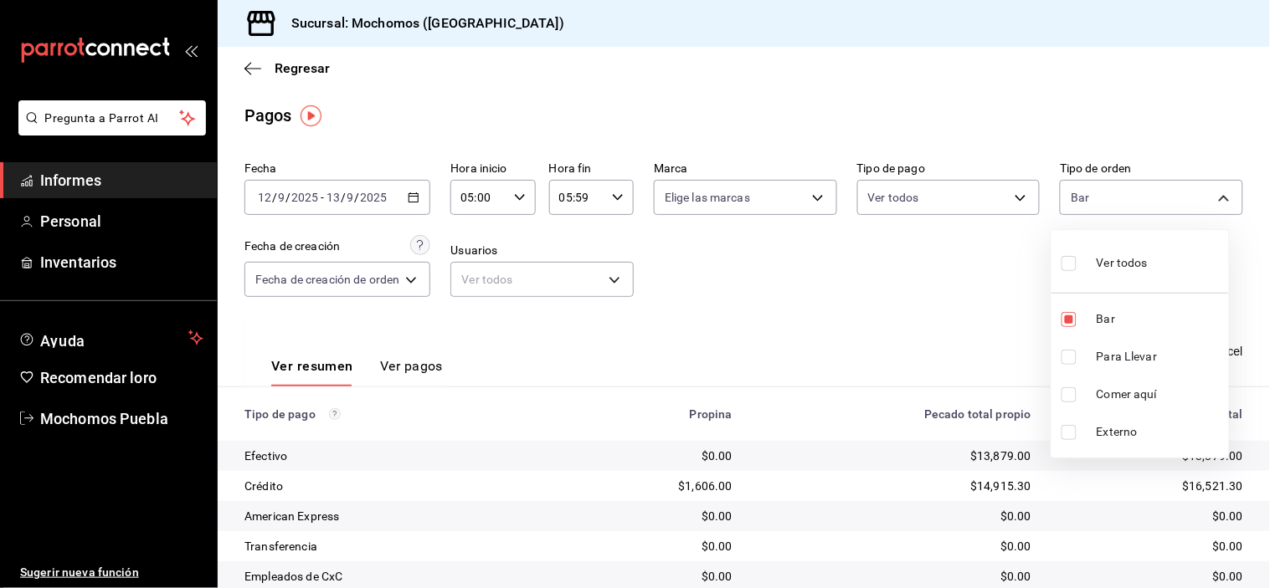
checkbox input "true"
click at [1067, 315] on input "checkbox" at bounding box center [1068, 319] width 15 height 15
checkbox input "false"
type input "c9e91c43-775f-4cd6-ac16-cfdc9e5fd636,e77b1244-dd56-4ae6-90a6-fad4c81c99f8,EXTER…"
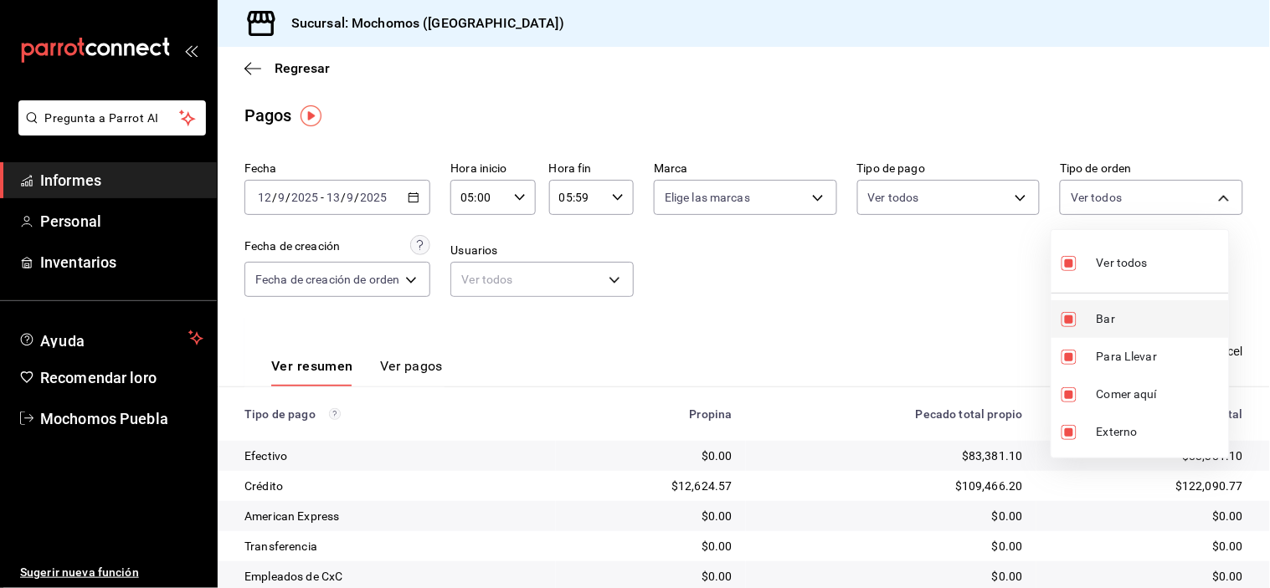
checkbox input "false"
click at [978, 306] on div at bounding box center [635, 294] width 1270 height 588
click at [1143, 195] on body "Pregunta a Parrot AI Informes Personal Inventarios Ayuda Recomendar loro Mochom…" at bounding box center [635, 294] width 1270 height 588
click at [1066, 270] on input "checkbox" at bounding box center [1068, 263] width 15 height 15
checkbox input "true"
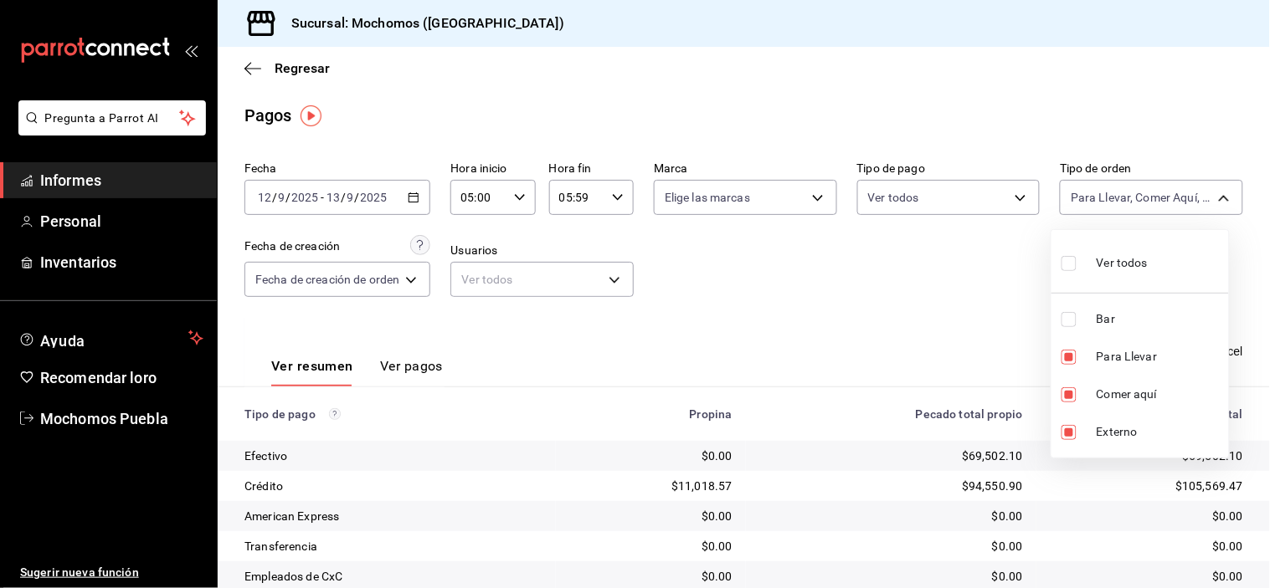
type input "c7bc0ce2-274d-49fd-89f5-4bcf8044acf9,c9e91c43-775f-4cd6-ac16-cfdc9e5fd636,e77b1…"
checkbox input "true"
click at [1065, 263] on input "checkbox" at bounding box center [1068, 263] width 15 height 15
checkbox input "false"
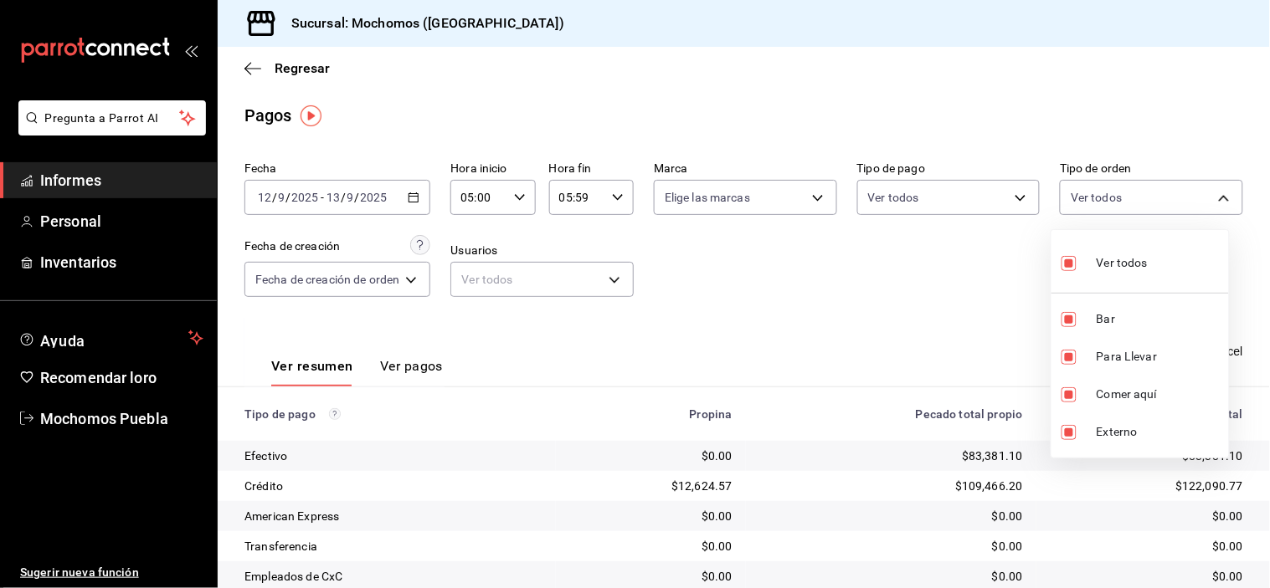
checkbox input "false"
click at [1068, 316] on input "checkbox" at bounding box center [1068, 319] width 15 height 15
checkbox input "true"
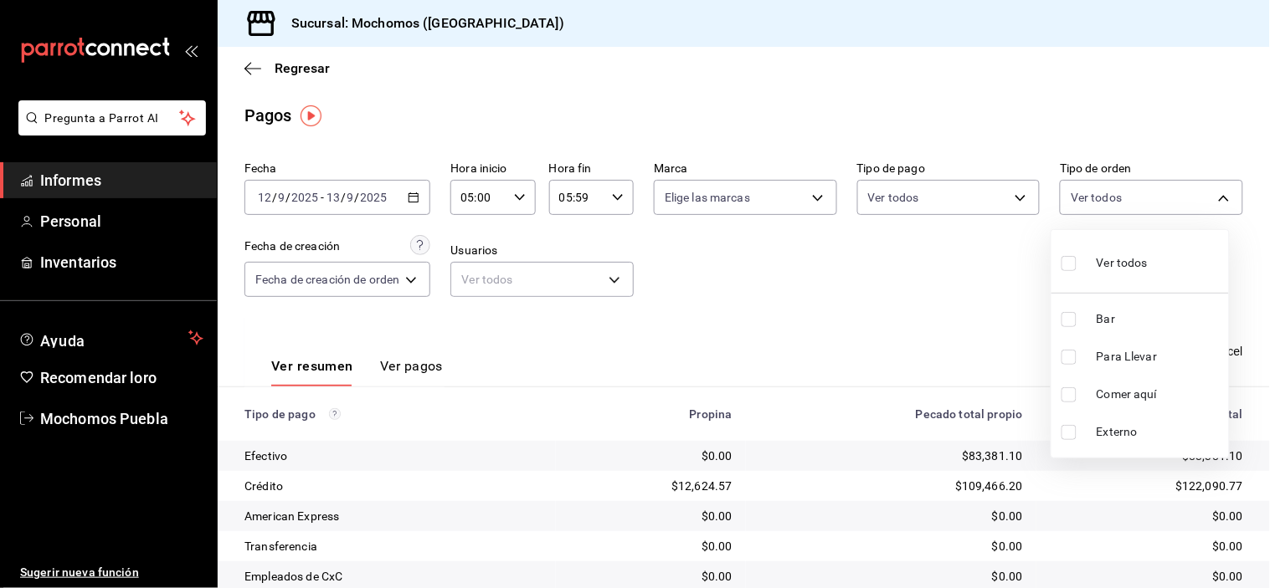
type input "c7bc0ce2-274d-49fd-89f5-4bcf8044acf9"
click at [866, 296] on div at bounding box center [635, 294] width 1270 height 588
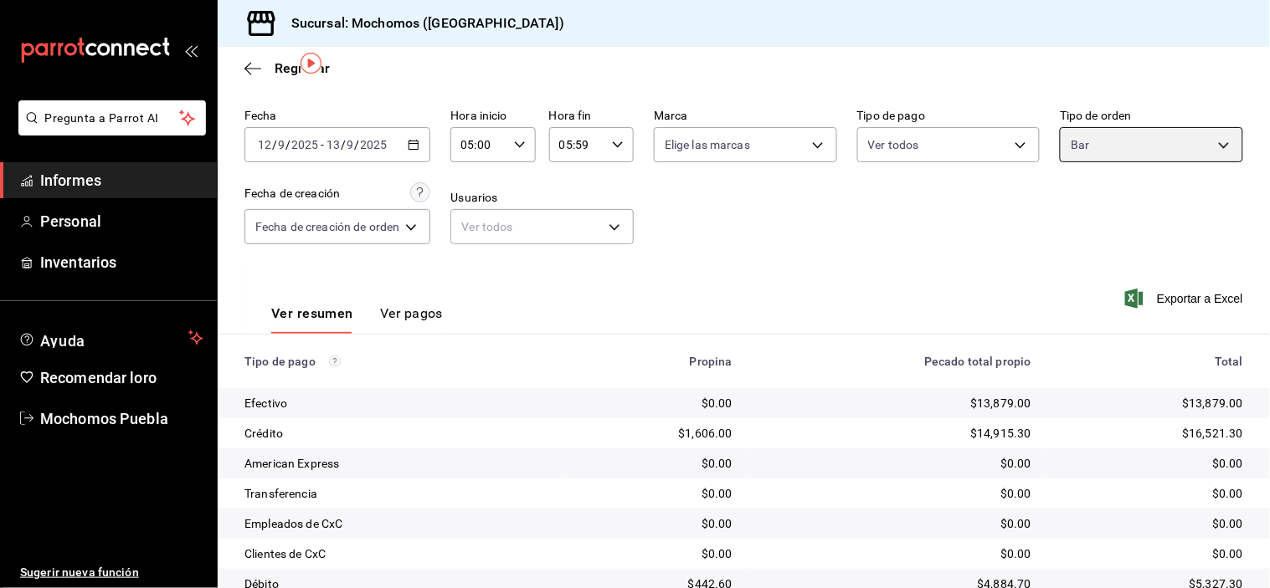
scroll to position [181, 0]
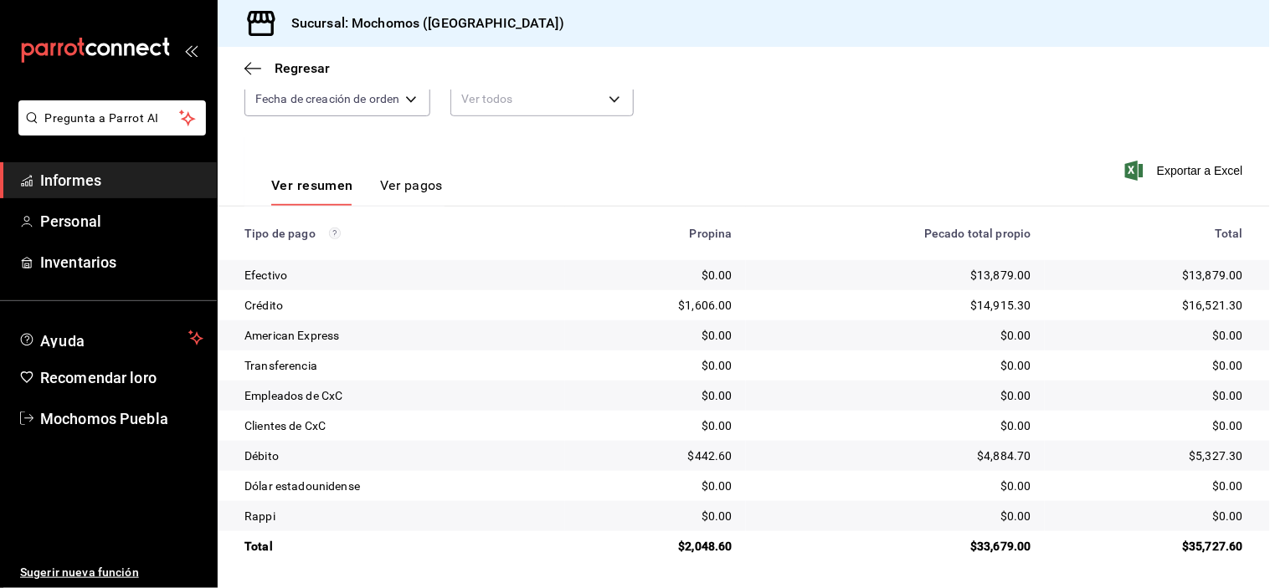
click at [730, 151] on div "Ver resumen Ver pagos Exportar a Excel" at bounding box center [744, 181] width 1052 height 90
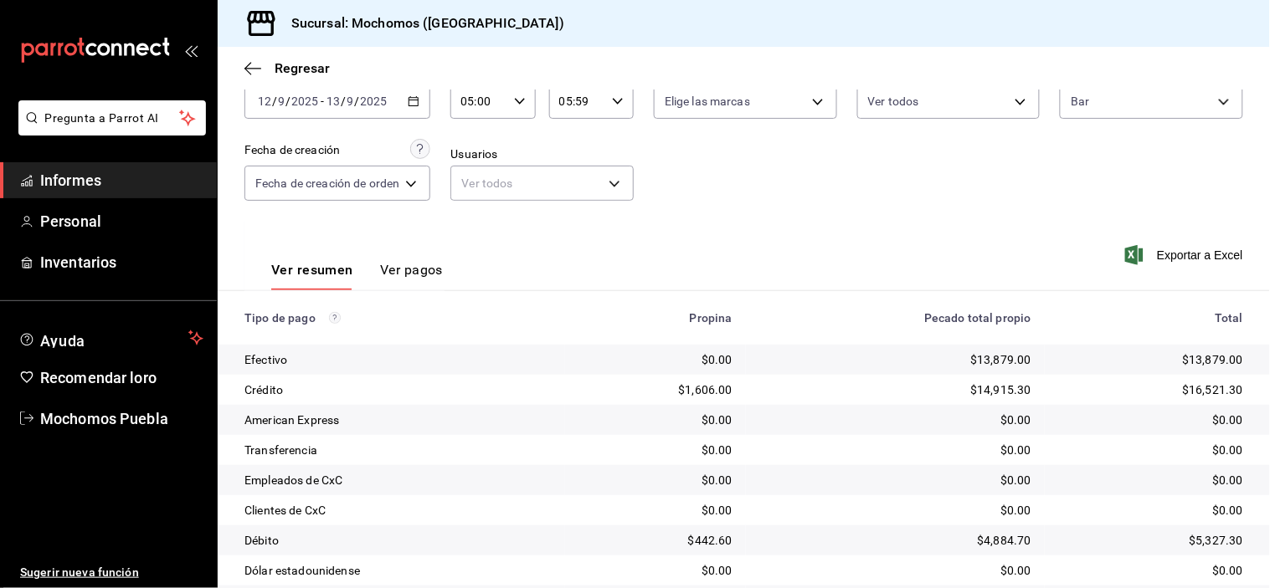
scroll to position [88, 0]
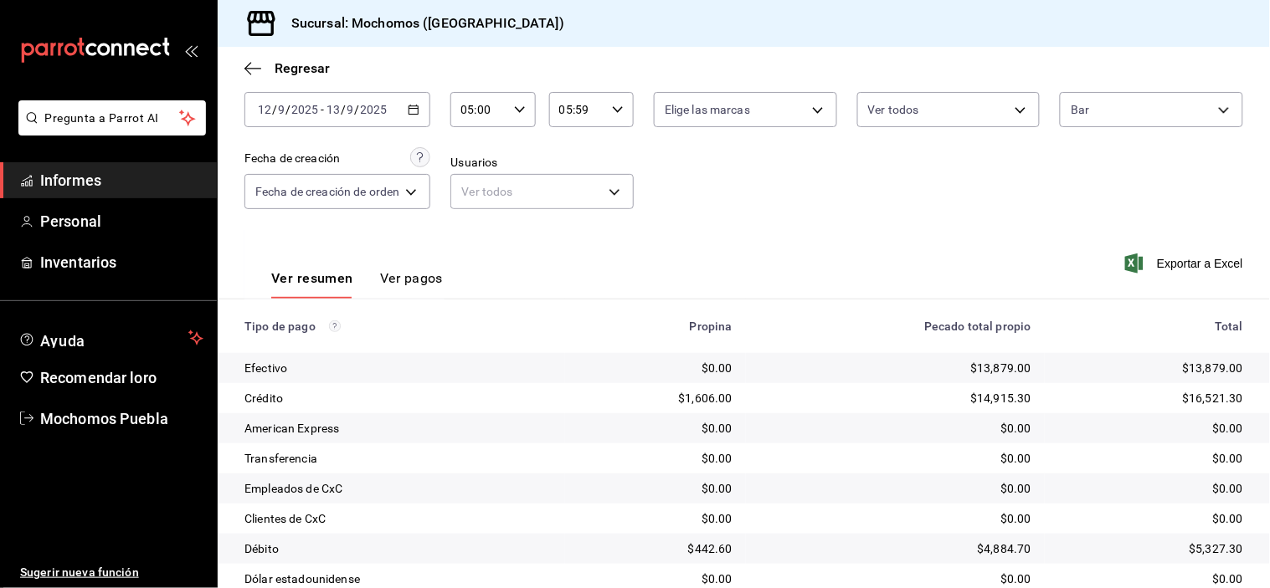
click at [414, 112] on icon "button" at bounding box center [414, 110] width 12 height 12
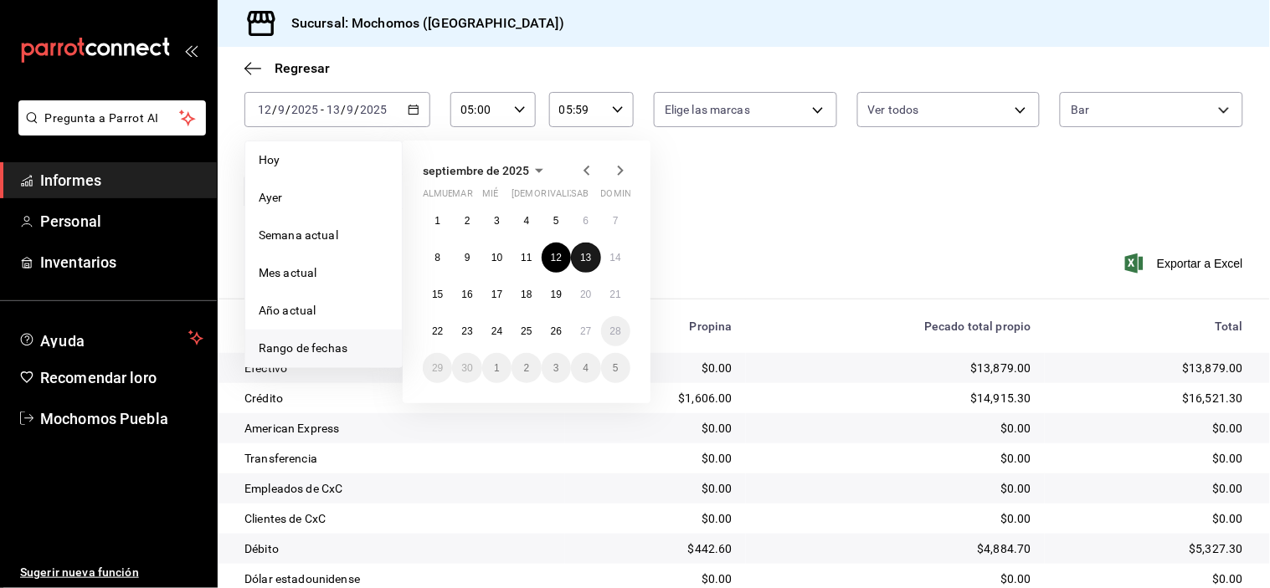
click at [588, 260] on font "13" at bounding box center [585, 258] width 11 height 12
click at [612, 256] on font "14" at bounding box center [615, 258] width 11 height 12
type input "00:00"
type input "23:59"
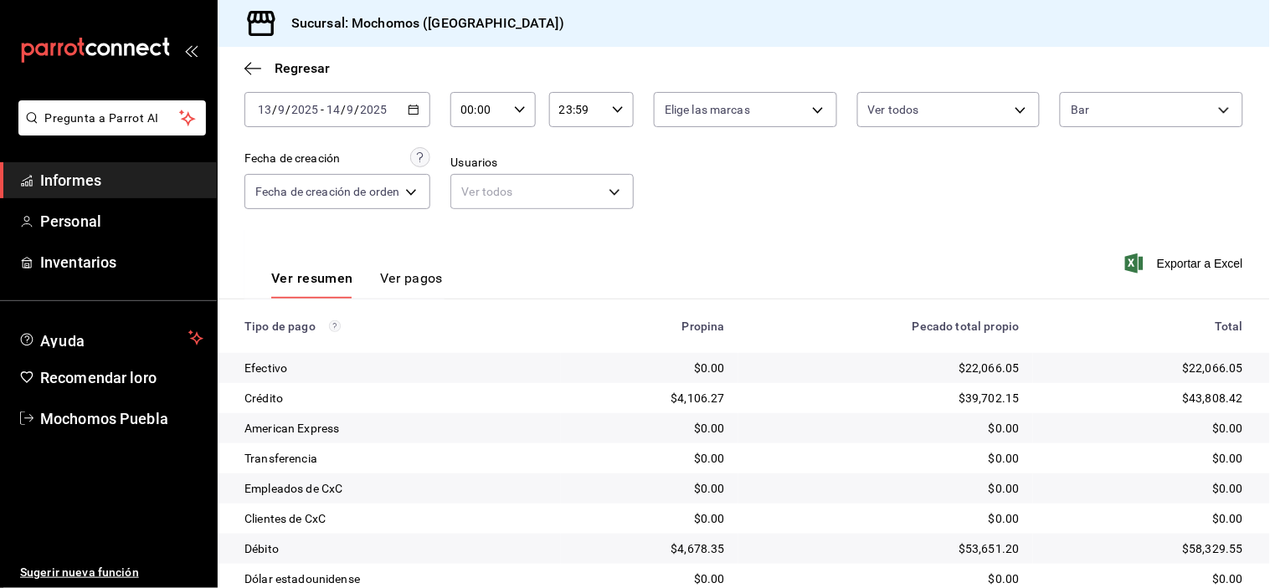
click at [523, 107] on \(Stroke\) "button" at bounding box center [520, 109] width 10 height 6
click at [475, 165] on font "05" at bounding box center [473, 167] width 13 height 13
type input "05:00"
click at [576, 121] on div at bounding box center [635, 294] width 1270 height 588
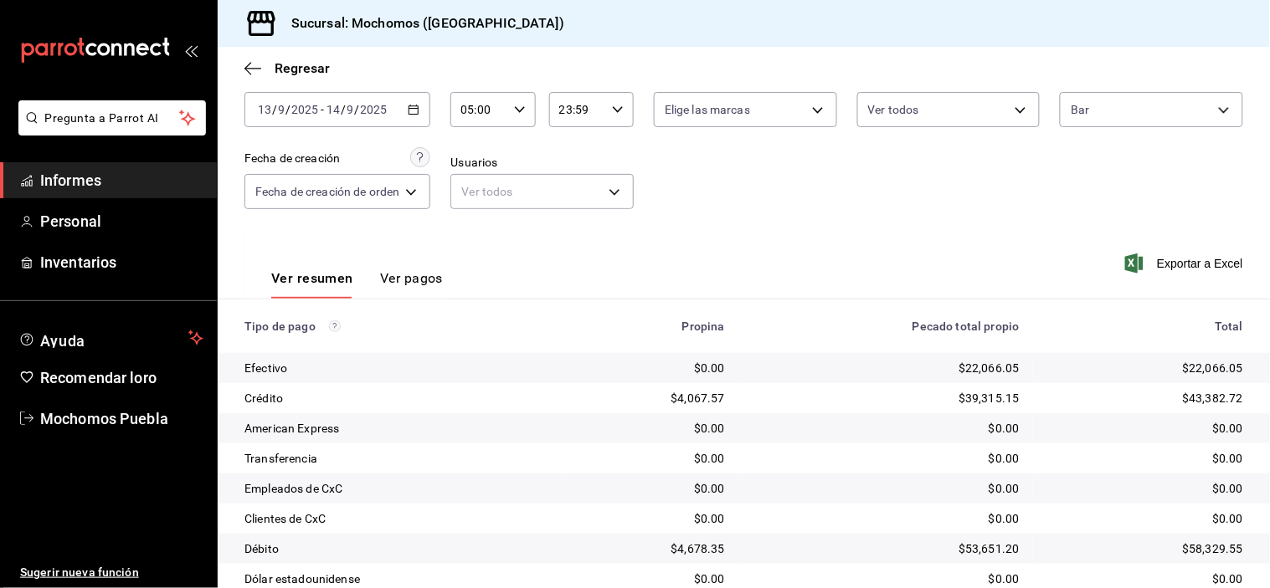
click at [599, 117] on input "23:59" at bounding box center [577, 109] width 56 height 33
click at [568, 187] on font "05" at bounding box center [569, 183] width 13 height 13
type input "05:59"
click at [1094, 112] on div at bounding box center [635, 294] width 1270 height 588
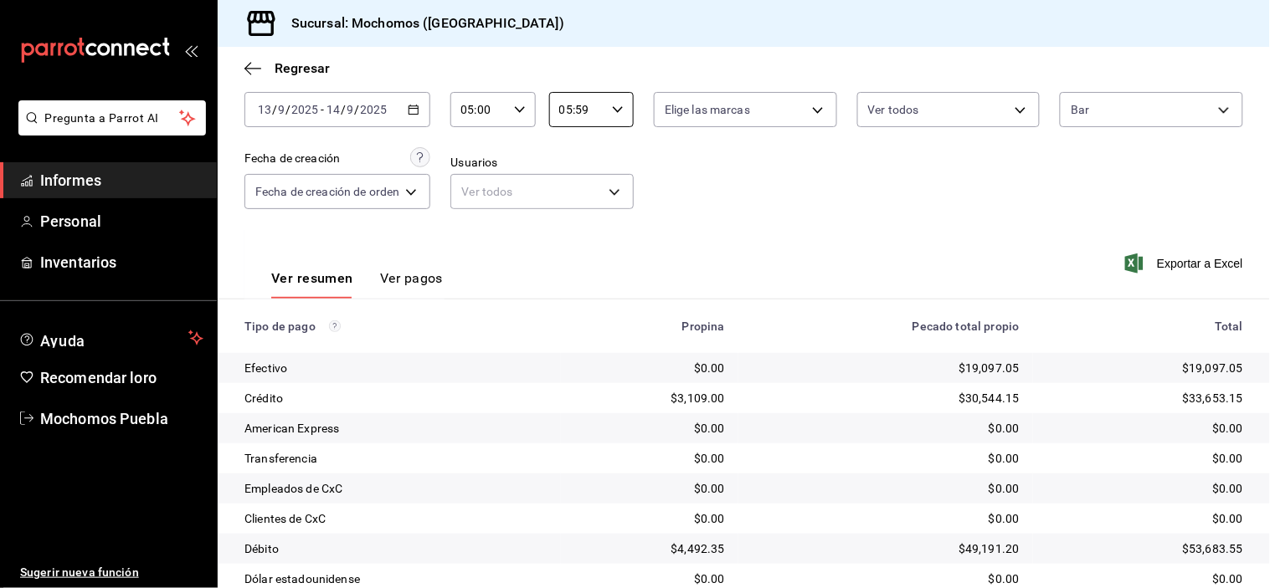
click at [1094, 112] on body "Pregunta a Parrot AI Informes Personal Inventarios Ayuda Recomendar loro Mochom…" at bounding box center [635, 294] width 1270 height 588
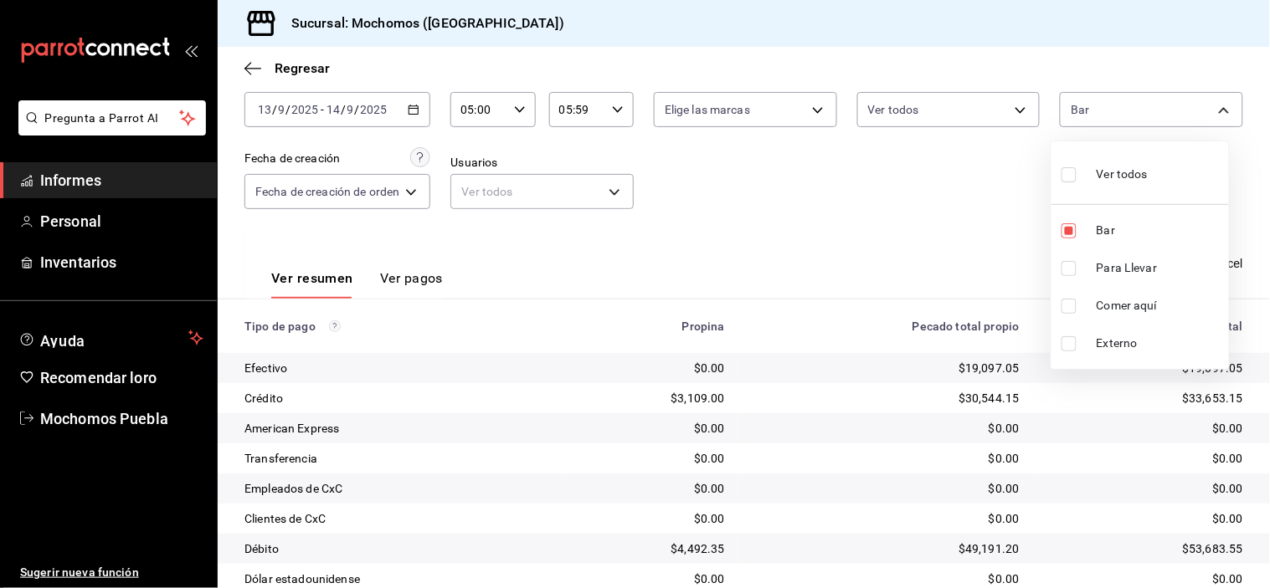
click at [1071, 174] on input "checkbox" at bounding box center [1068, 174] width 15 height 15
checkbox input "true"
type input "c7bc0ce2-274d-49fd-89f5-4bcf8044acf9,c9e91c43-775f-4cd6-ac16-cfdc9e5fd636,e77b1…"
checkbox input "true"
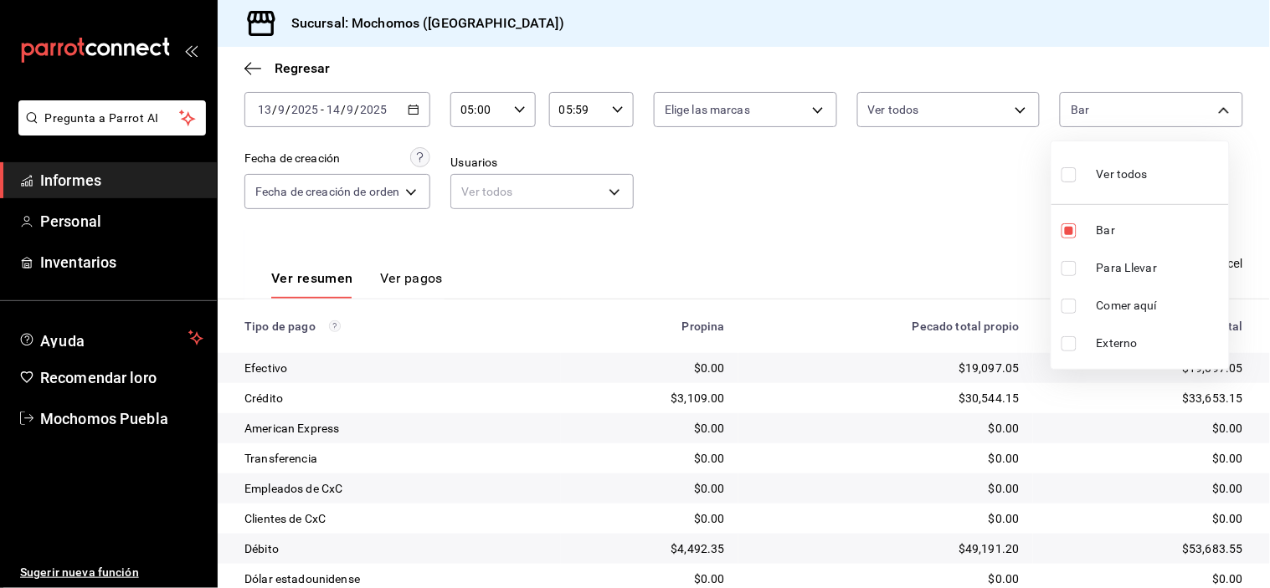
checkbox input "true"
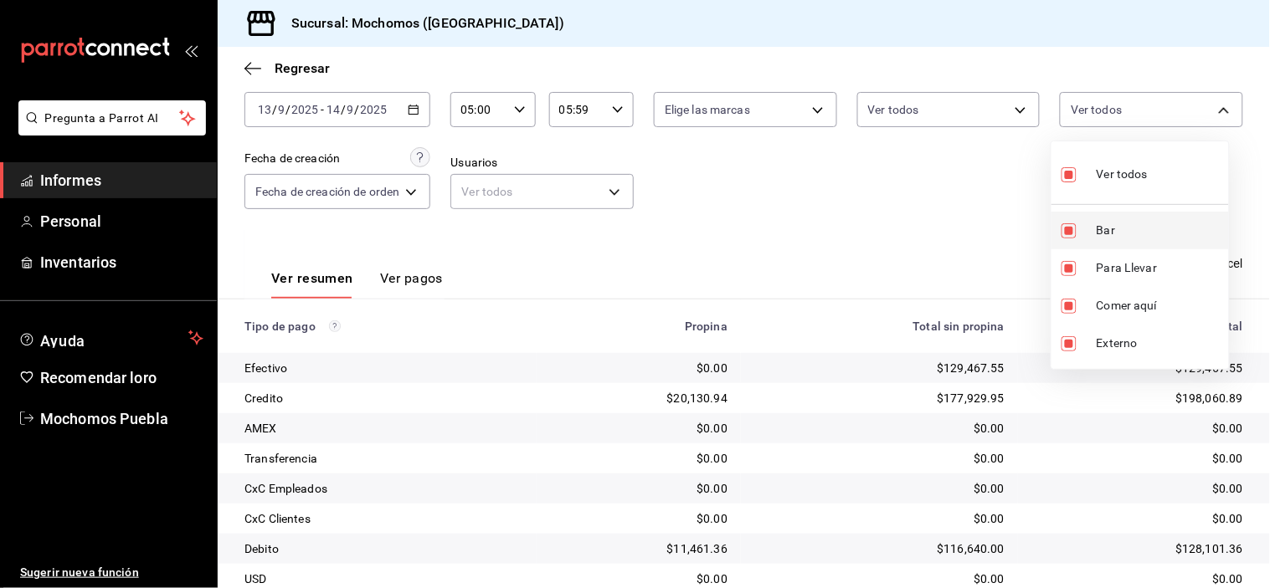
click at [1061, 237] on input "checkbox" at bounding box center [1068, 230] width 15 height 15
checkbox input "false"
type input "c9e91c43-775f-4cd6-ac16-cfdc9e5fd636,e77b1244-dd56-4ae6-90a6-fad4c81c99f8,EXTER…"
checkbox input "false"
click at [998, 221] on div at bounding box center [635, 294] width 1270 height 588
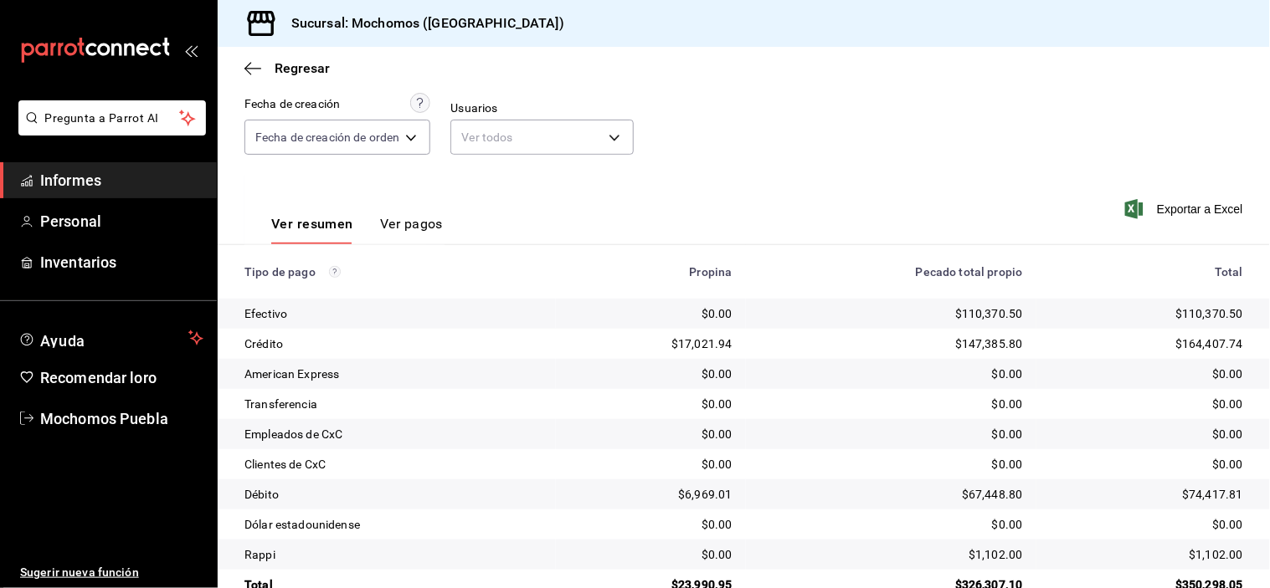
scroll to position [181, 0]
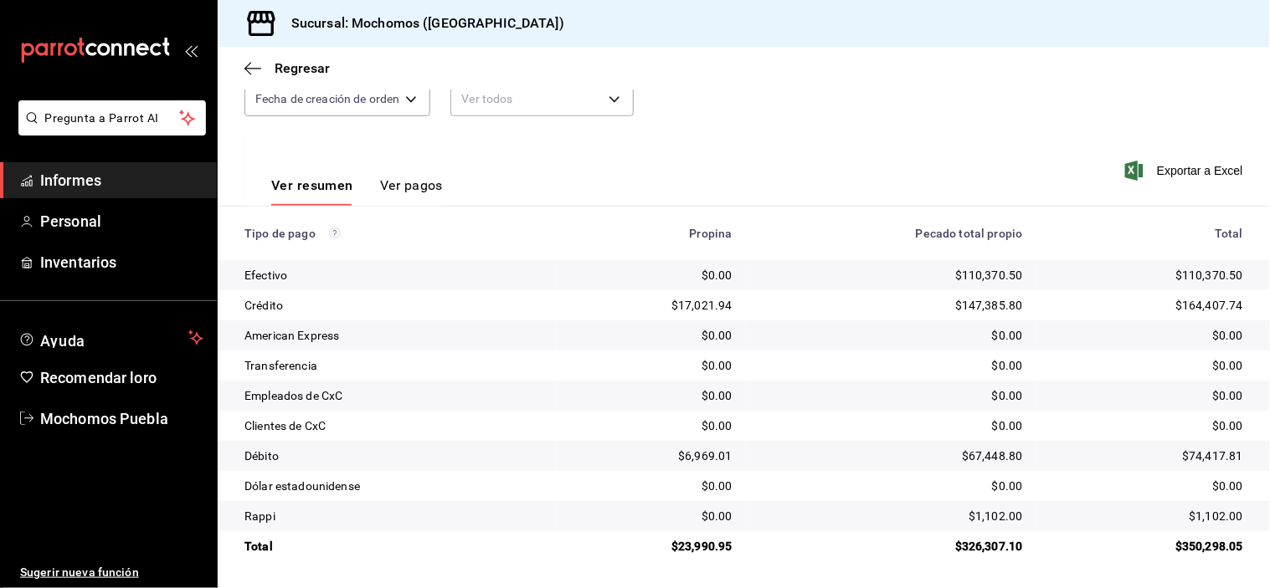
click at [676, 141] on div "Ver resumen Ver pagos Exportar a Excel" at bounding box center [744, 181] width 1052 height 90
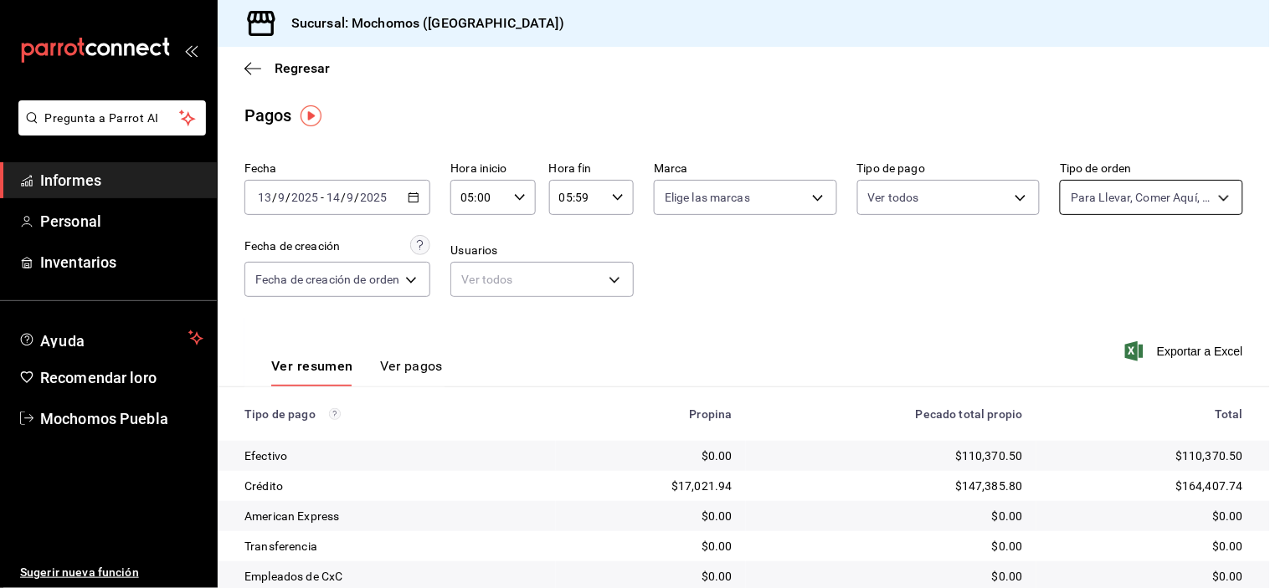
click at [1117, 199] on body "Pregunta a Parrot AI Informes Personal Inventarios Ayuda Recomendar loro Mochom…" at bounding box center [635, 294] width 1270 height 588
click at [1071, 265] on input "checkbox" at bounding box center [1068, 263] width 15 height 15
checkbox input "true"
type input "c7bc0ce2-274d-49fd-89f5-4bcf8044acf9,c9e91c43-775f-4cd6-ac16-cfdc9e5fd636,e77b1…"
checkbox input "true"
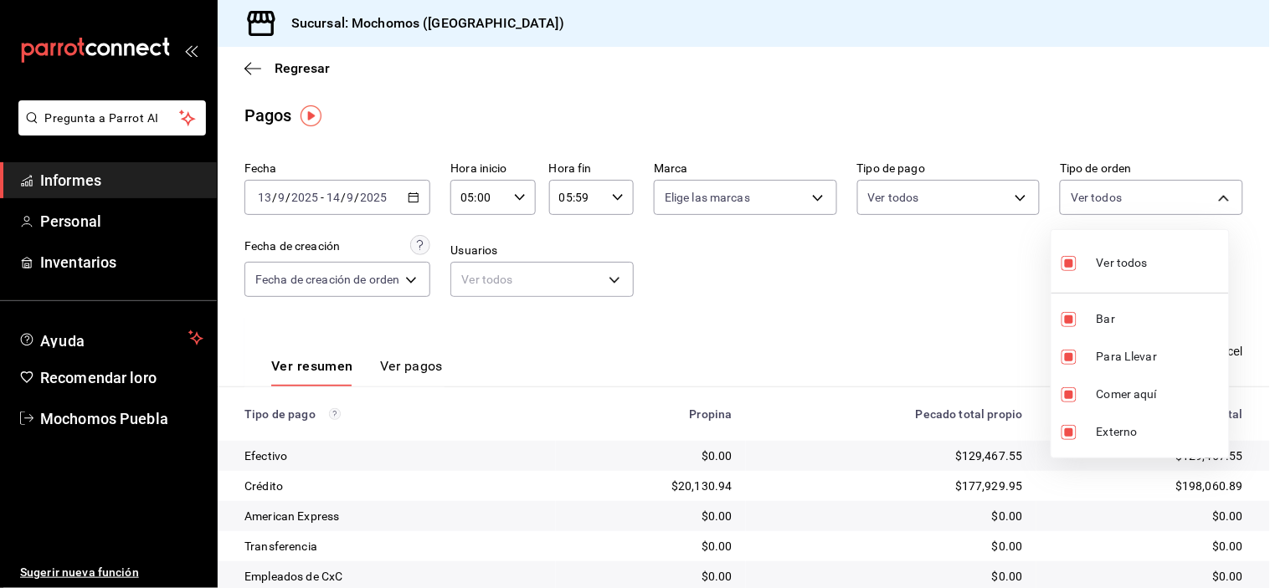
click at [1071, 265] on input "checkbox" at bounding box center [1068, 263] width 15 height 15
checkbox input "false"
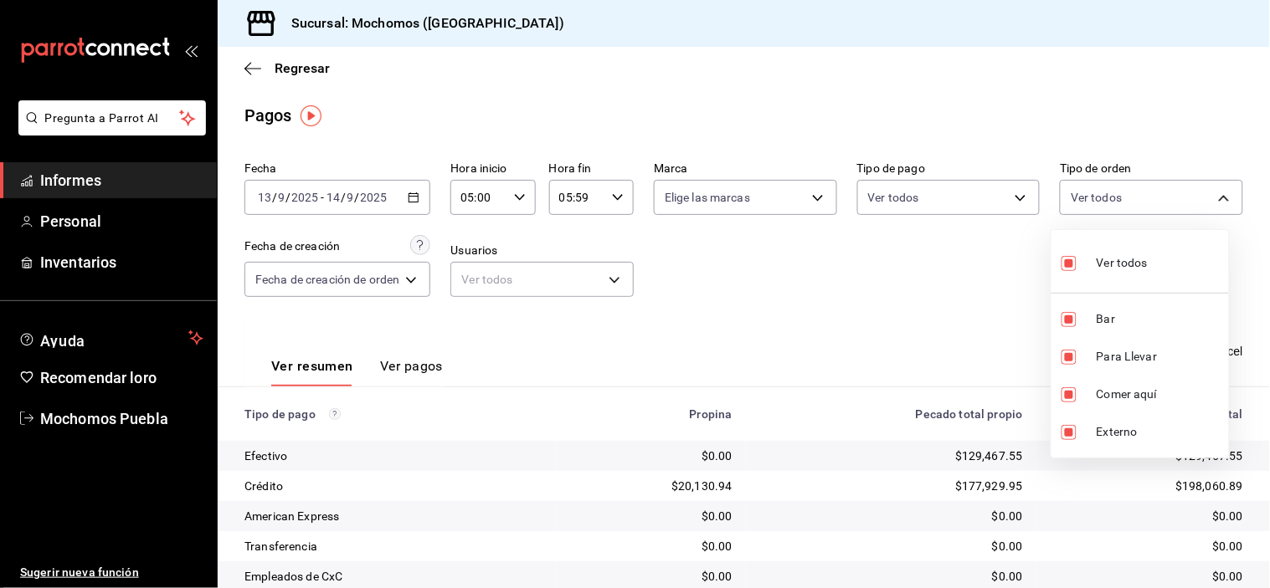
checkbox input "false"
click at [1069, 326] on input "checkbox" at bounding box center [1068, 319] width 15 height 15
checkbox input "true"
type input "c7bc0ce2-274d-49fd-89f5-4bcf8044acf9"
click at [935, 312] on div at bounding box center [635, 294] width 1270 height 588
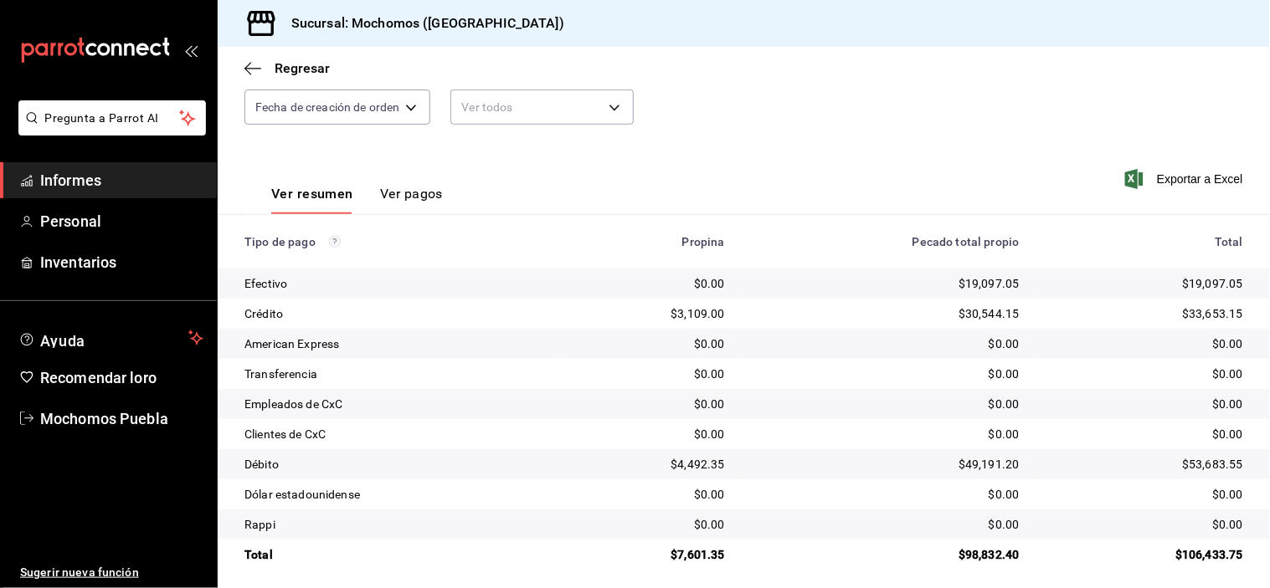
scroll to position [181, 0]
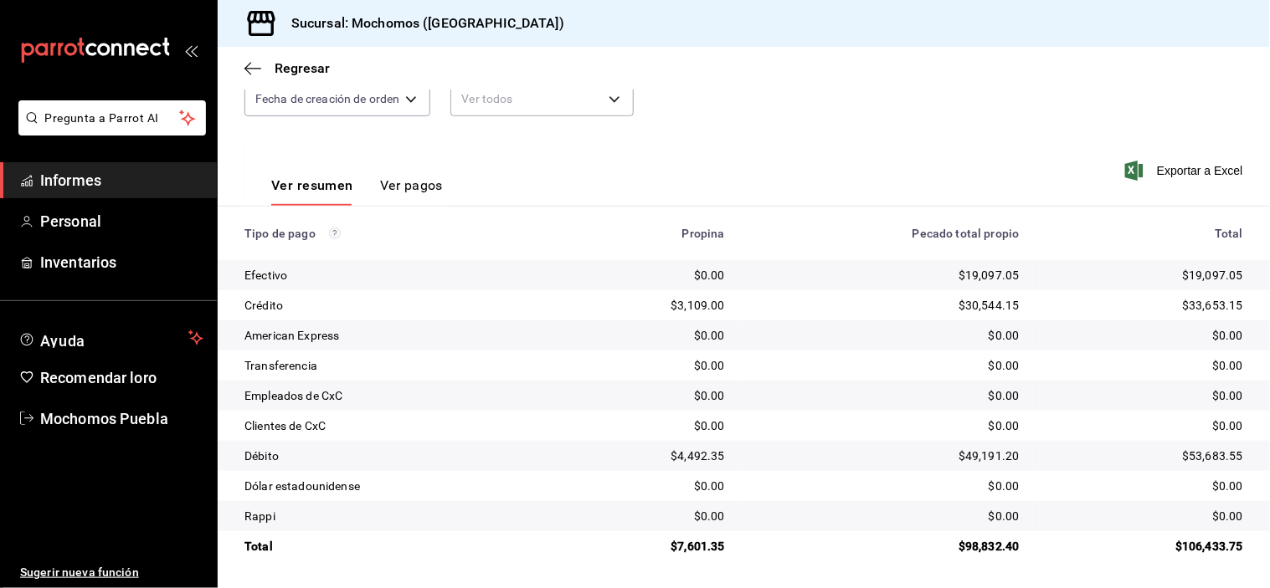
click at [960, 120] on div "Fecha [DATE] [DATE] - [DATE] [DATE] Hora inicio 05:00 Hora inicio Hora fin 05:5…" at bounding box center [743, 55] width 999 height 162
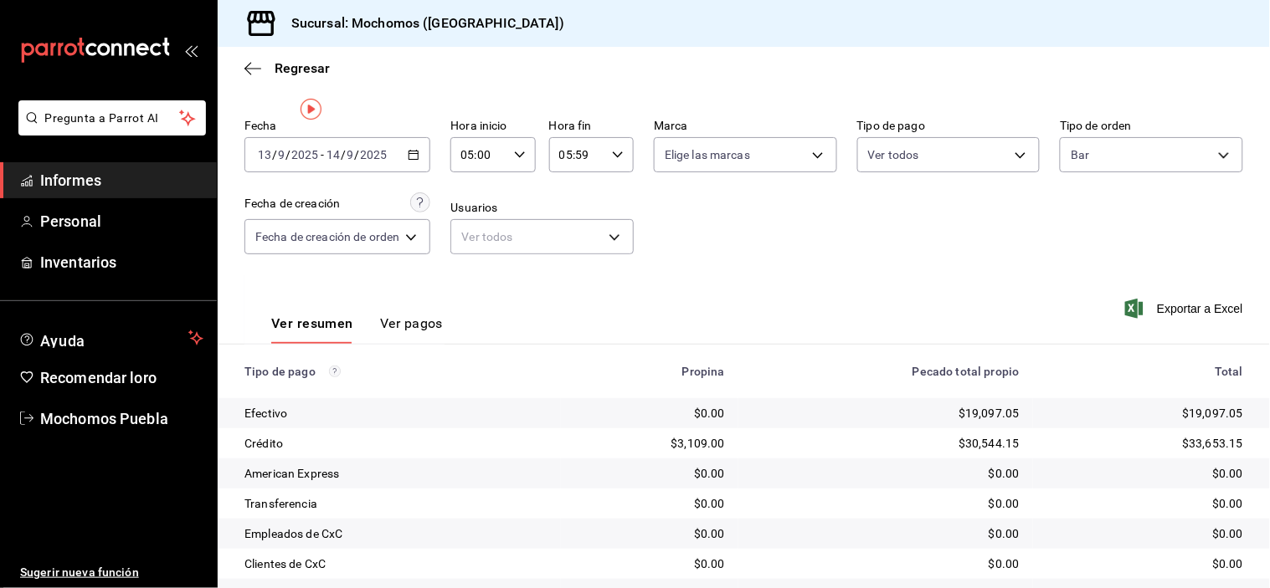
scroll to position [0, 0]
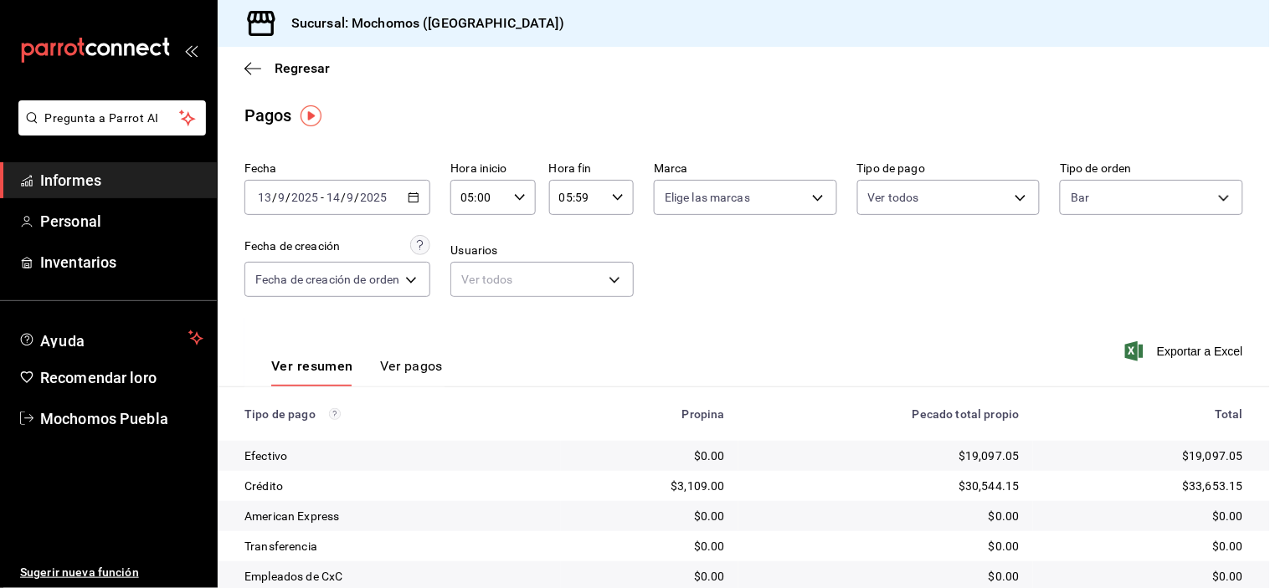
click at [419, 202] on icon "button" at bounding box center [414, 198] width 12 height 12
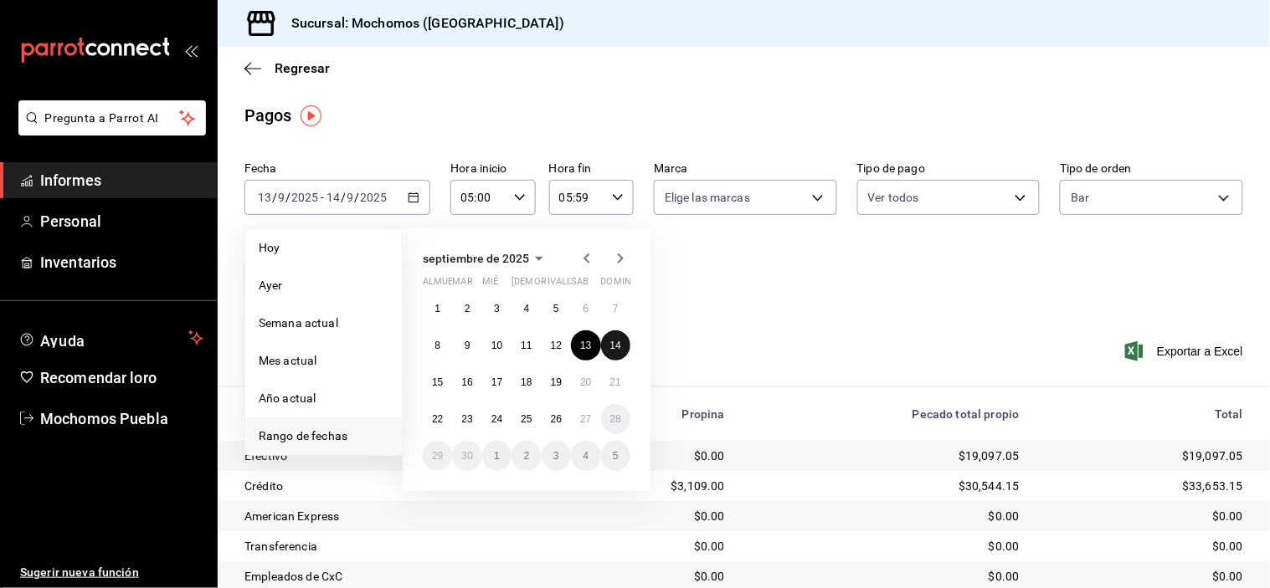
click at [619, 347] on font "14" at bounding box center [615, 346] width 11 height 12
click at [442, 385] on font "15" at bounding box center [437, 383] width 11 height 12
type input "00:00"
type input "23:59"
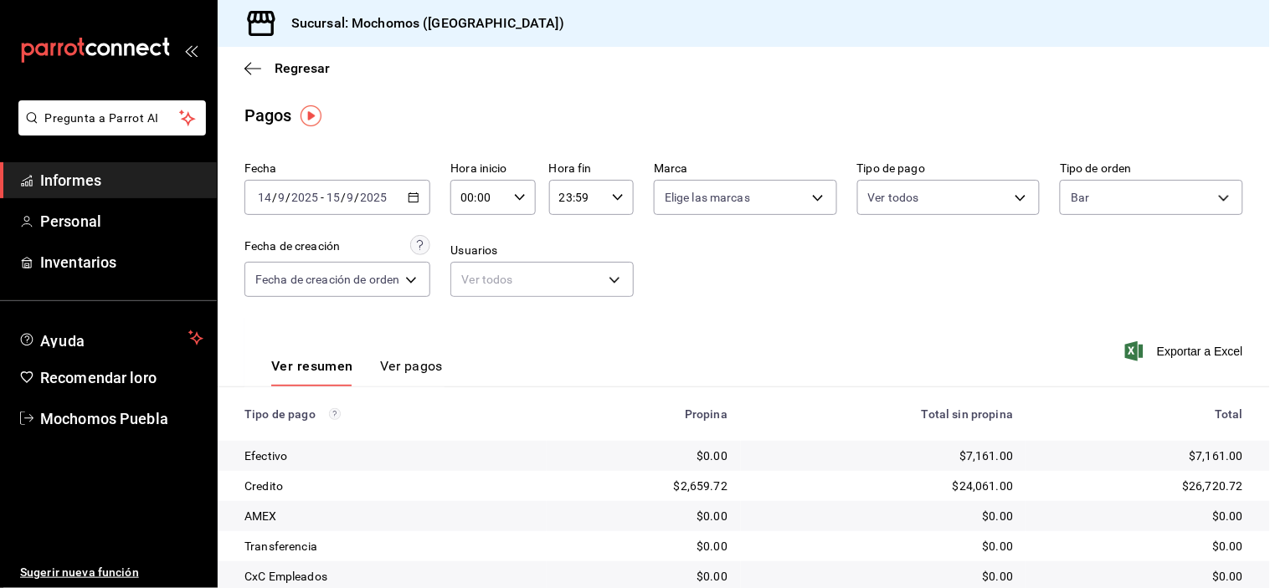
click at [685, 329] on div "Ver resumen Ver pagos Exportar a Excel" at bounding box center [744, 362] width 1052 height 90
click at [516, 198] on icon "button" at bounding box center [520, 198] width 12 height 12
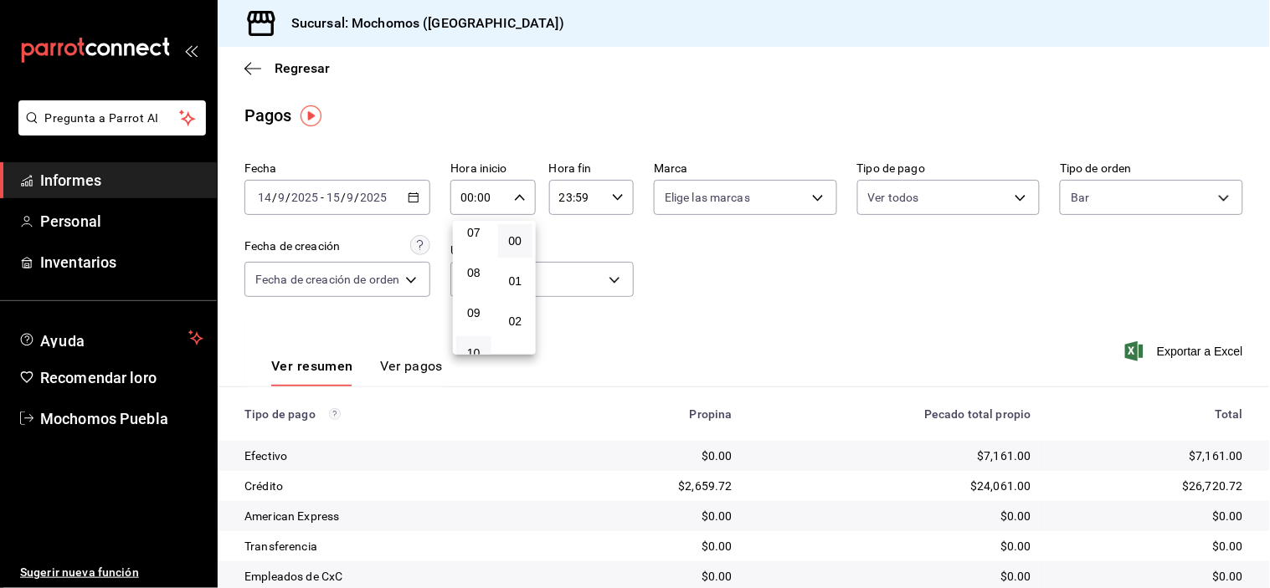
scroll to position [186, 0]
click at [474, 257] on font "05" at bounding box center [473, 255] width 13 height 13
type input "05:00"
click at [616, 199] on div at bounding box center [635, 294] width 1270 height 588
click at [614, 199] on icon "button" at bounding box center [618, 198] width 12 height 12
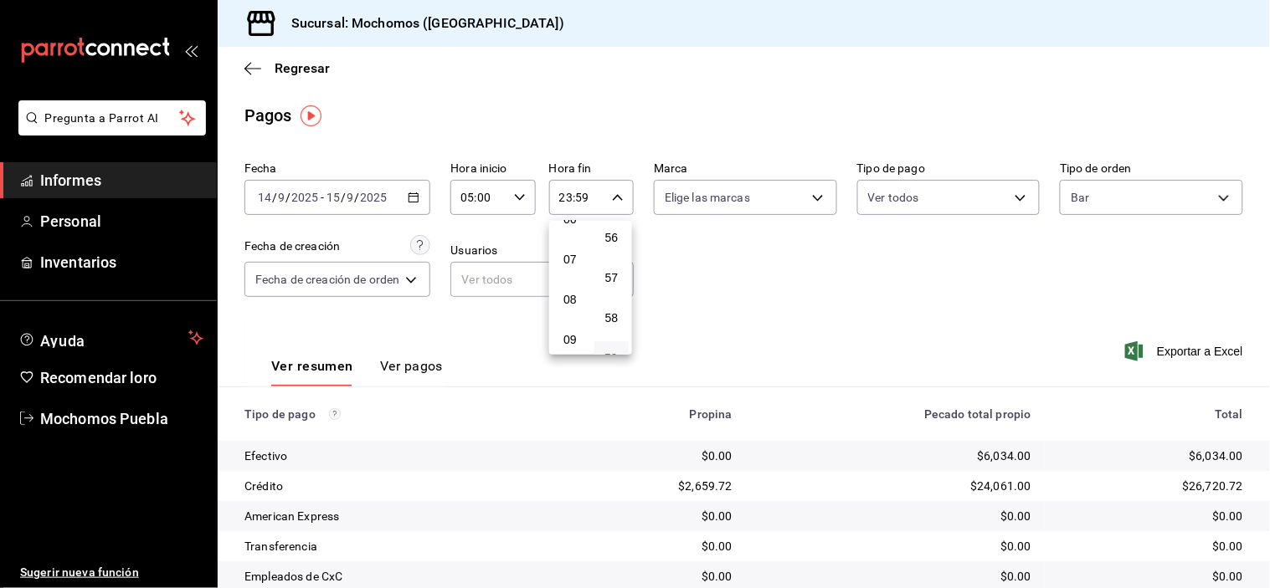
scroll to position [170, 0]
click at [568, 266] on font "05" at bounding box center [569, 271] width 13 height 13
type input "05:59"
click at [776, 263] on div at bounding box center [635, 294] width 1270 height 588
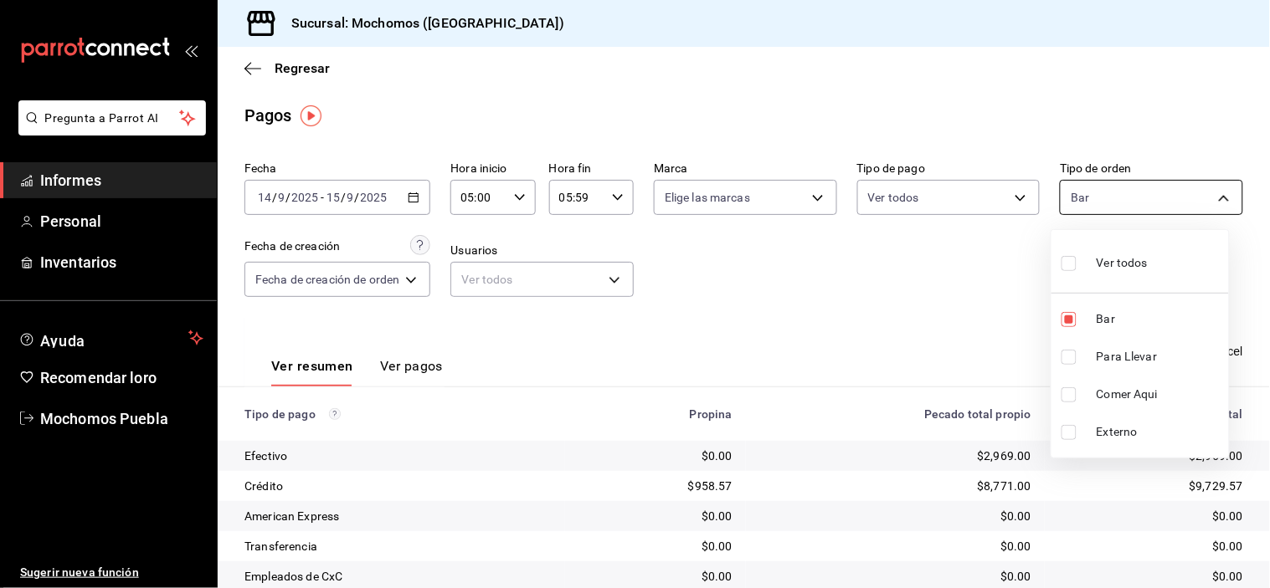
click at [1091, 193] on body "Pregunta a Parrot AI Informes Personal Inventarios Ayuda Recomendar loro Mochom…" at bounding box center [635, 294] width 1270 height 588
click at [1070, 265] on input "checkbox" at bounding box center [1068, 263] width 15 height 15
checkbox input "true"
type input "c7bc0ce2-274d-49fd-89f5-4bcf8044acf9,c9e91c43-775f-4cd6-ac16-cfdc9e5fd636,e77b1…"
checkbox input "true"
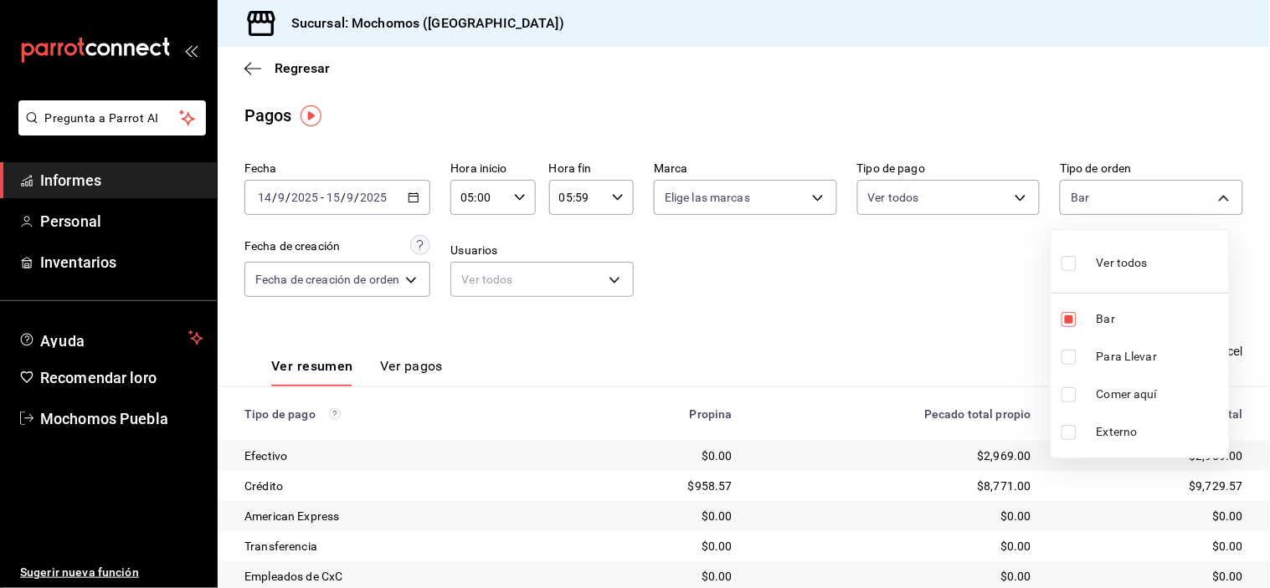
checkbox input "true"
click at [1068, 315] on input "checkbox" at bounding box center [1068, 319] width 15 height 15
checkbox input "false"
type input "c9e91c43-775f-4cd6-ac16-cfdc9e5fd636,e77b1244-dd56-4ae6-90a6-fad4c81c99f8,EXTER…"
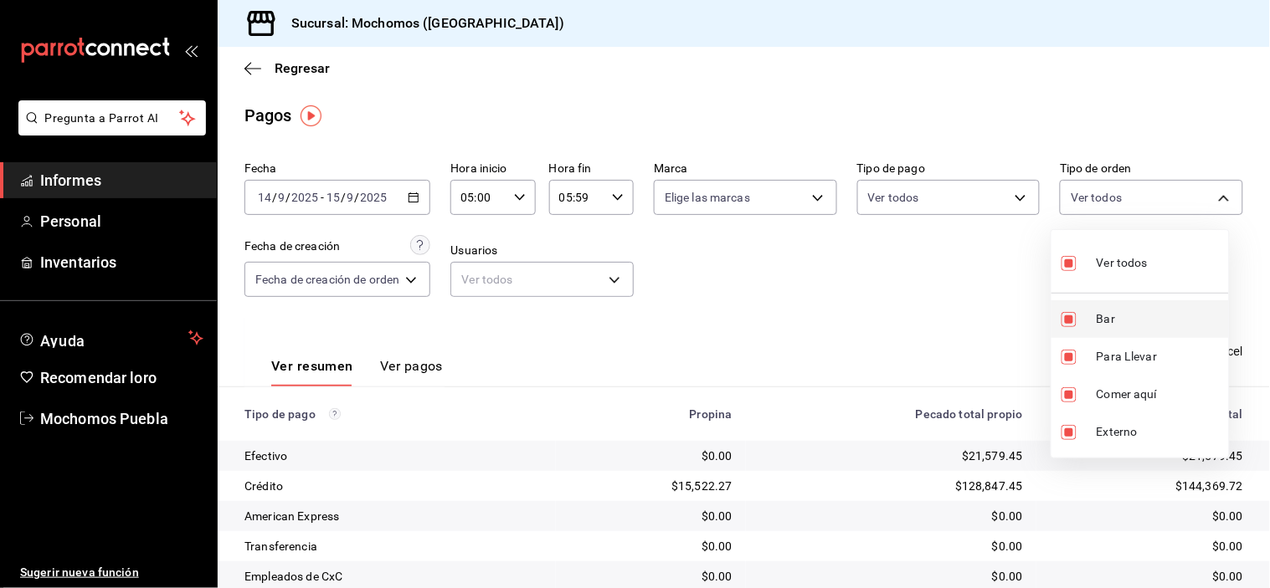
checkbox input "false"
click at [1011, 308] on div at bounding box center [635, 294] width 1270 height 588
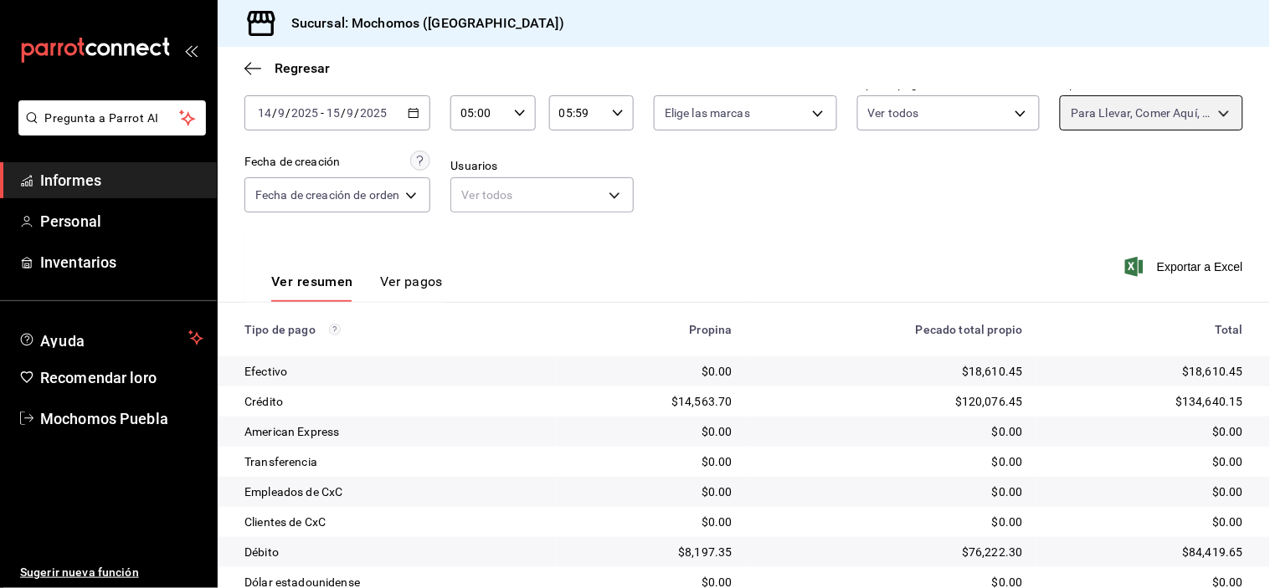
scroll to position [181, 0]
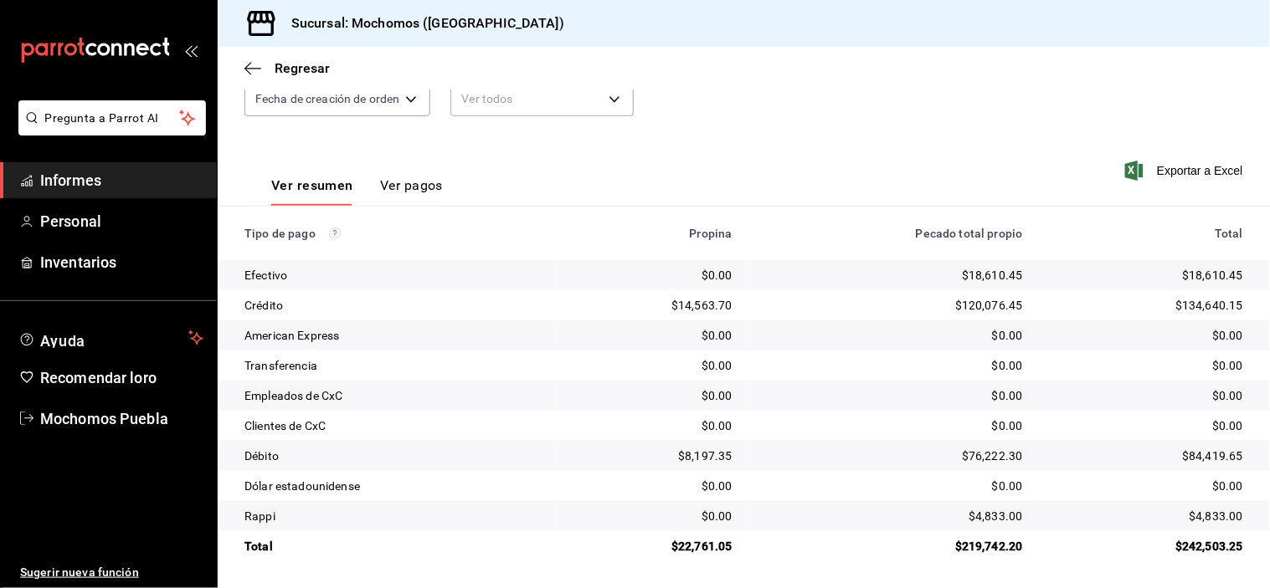
click at [1093, 178] on div "Exportar a Excel" at bounding box center [1143, 170] width 200 height 69
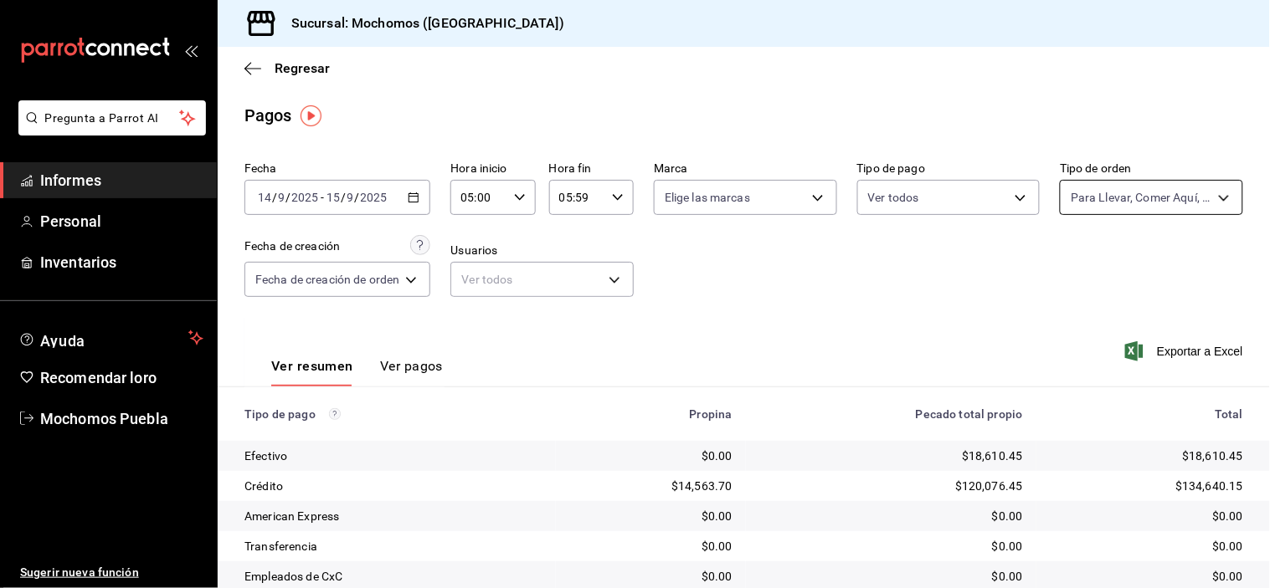
click at [1100, 190] on body "Pregunta a Parrot AI Informes Personal Inventarios Ayuda Recomendar loro Mochom…" at bounding box center [635, 294] width 1270 height 588
click at [1067, 266] on input "checkbox" at bounding box center [1068, 263] width 15 height 15
checkbox input "true"
type input "c7bc0ce2-274d-49fd-89f5-4bcf8044acf9,c9e91c43-775f-4cd6-ac16-cfdc9e5fd636,e77b1…"
checkbox input "true"
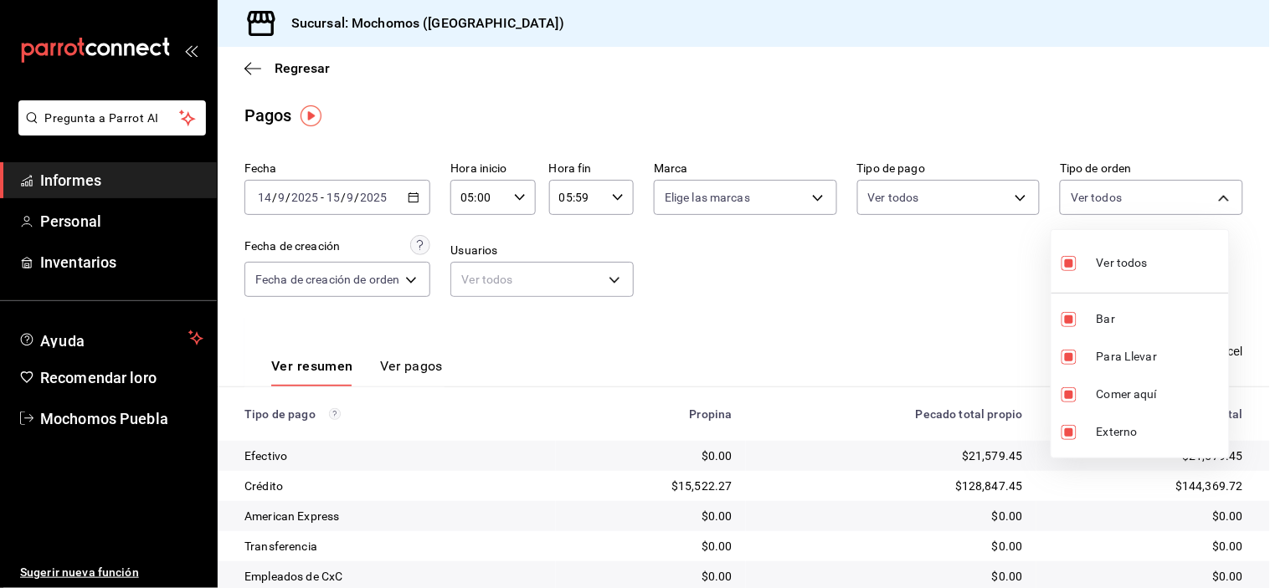
click at [1070, 269] on input "checkbox" at bounding box center [1068, 263] width 15 height 15
checkbox input "false"
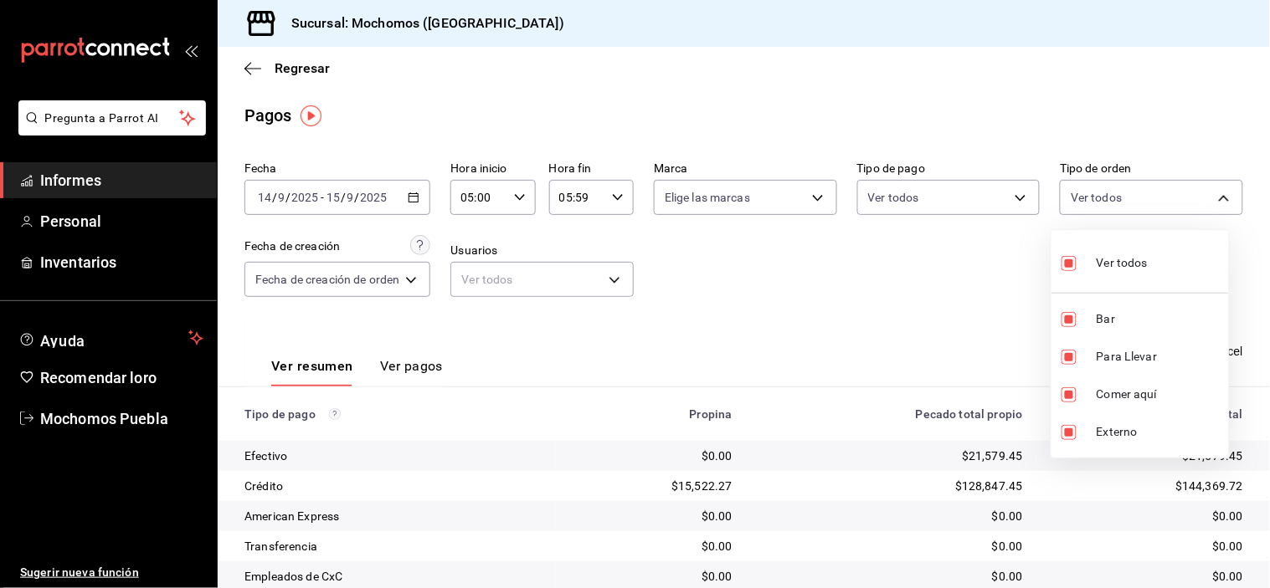
checkbox input "false"
click at [1068, 320] on input "checkbox" at bounding box center [1068, 319] width 15 height 15
checkbox input "true"
type input "c7bc0ce2-274d-49fd-89f5-4bcf8044acf9"
click at [948, 315] on div at bounding box center [635, 294] width 1270 height 588
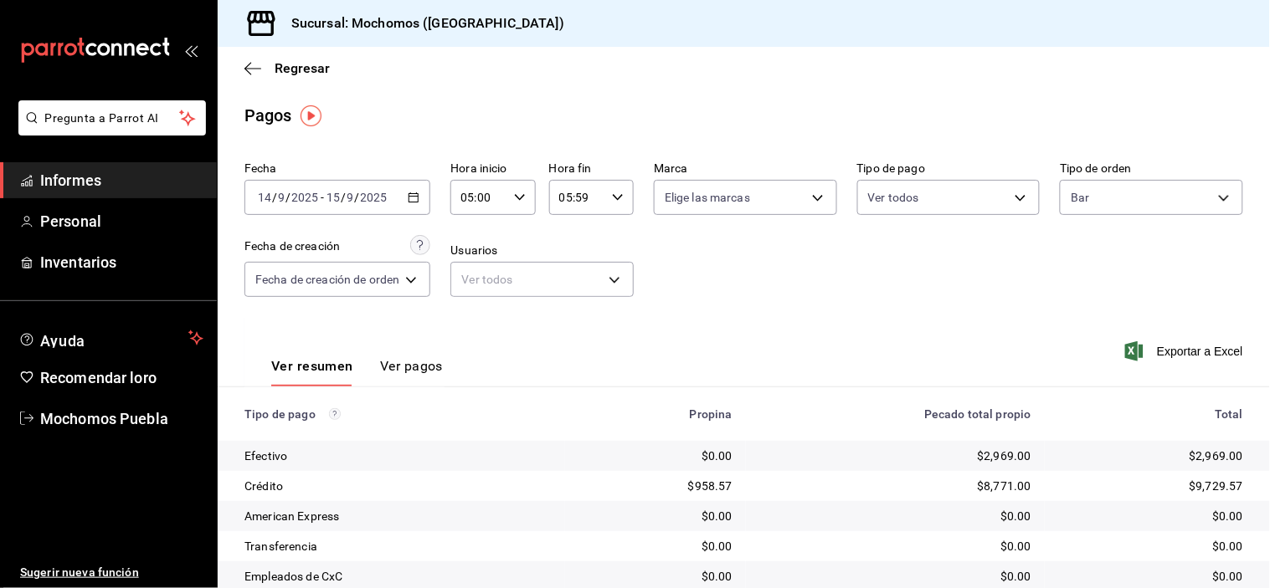
click at [429, 203] on div "[DATE] [DATE] - [DATE] [DATE]" at bounding box center [337, 197] width 186 height 35
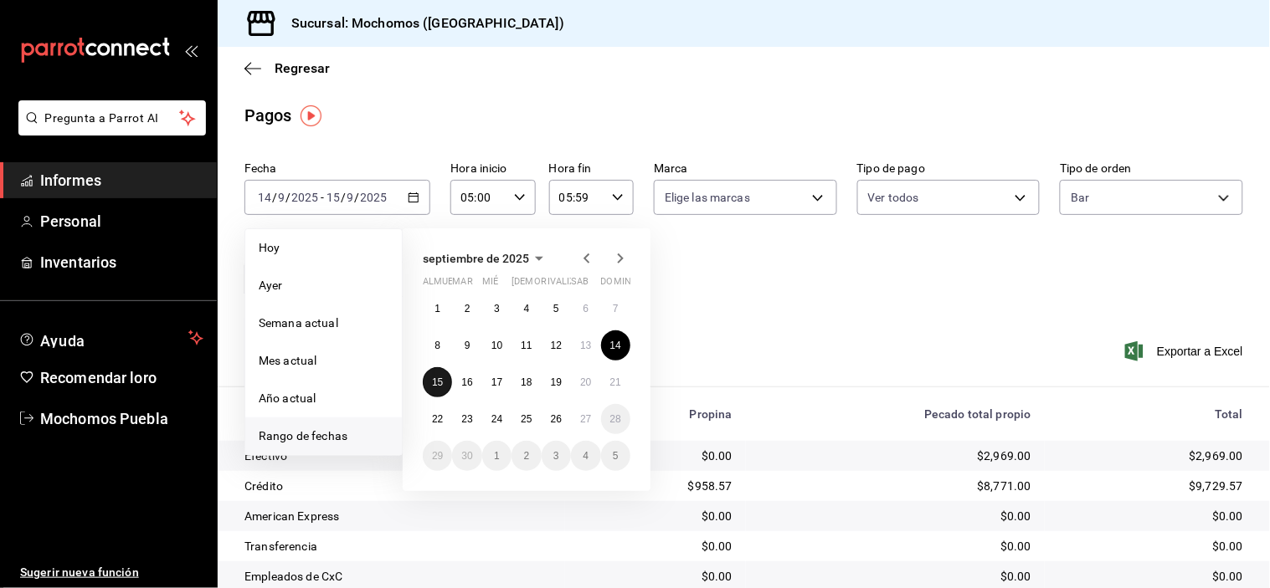
click at [442, 377] on font "15" at bounding box center [437, 383] width 11 height 12
click at [466, 383] on font "16" at bounding box center [466, 383] width 11 height 12
type input "00:00"
type input "23:59"
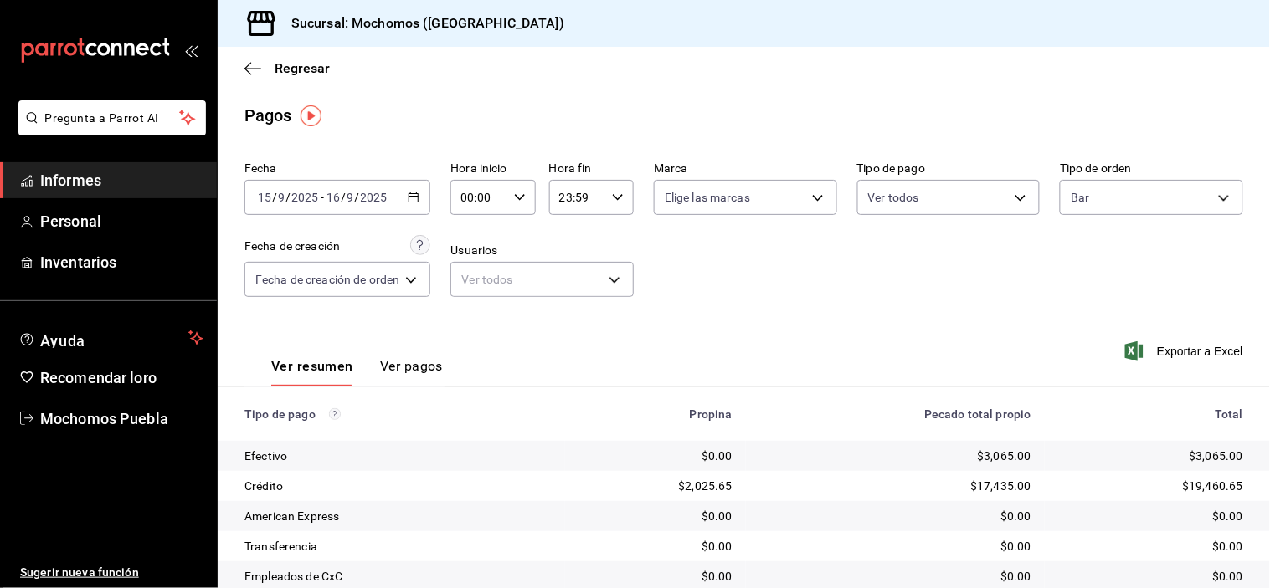
click at [512, 198] on div "00:00 Hora inicio" at bounding box center [492, 197] width 85 height 35
click at [471, 342] on font "05" at bounding box center [473, 348] width 13 height 13
type input "05:00"
click at [619, 198] on div at bounding box center [635, 294] width 1270 height 588
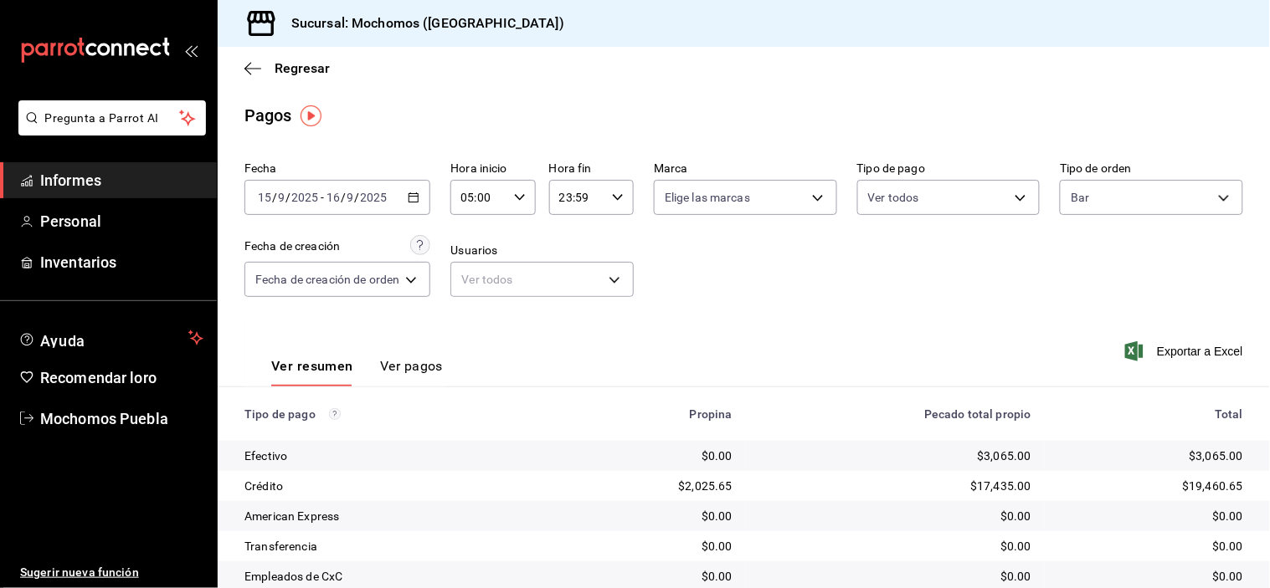
click at [617, 198] on \(Stroke\) "button" at bounding box center [618, 197] width 10 height 6
click at [563, 265] on font "05" at bounding box center [569, 271] width 13 height 13
type input "05:59"
click at [559, 264] on button "05" at bounding box center [569, 271] width 35 height 33
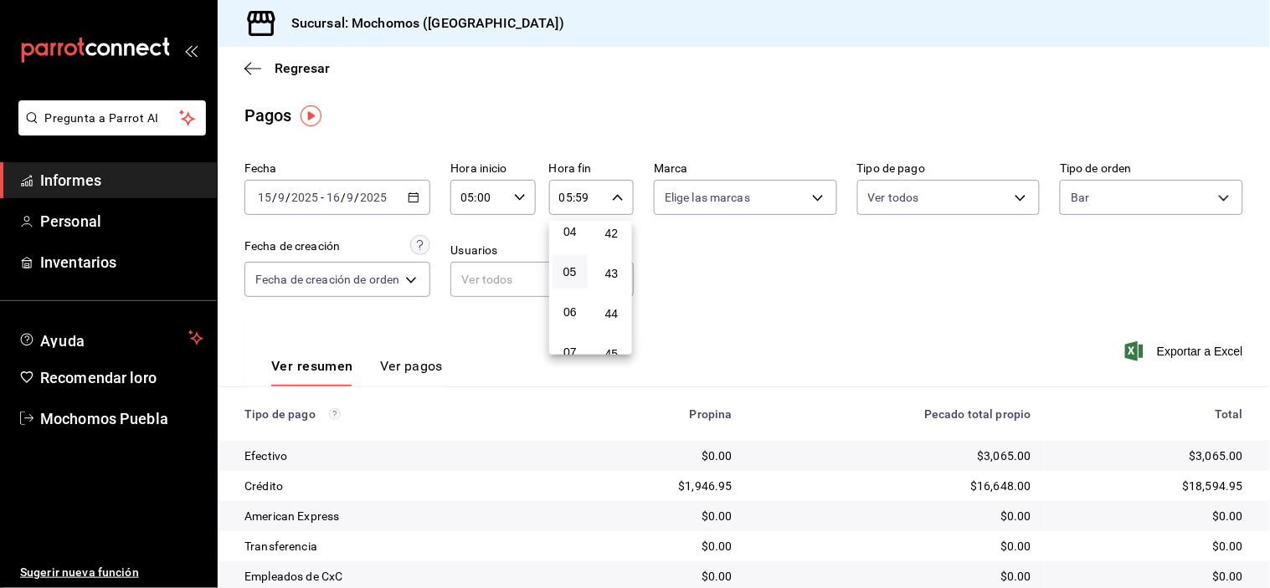
click at [731, 276] on div at bounding box center [635, 294] width 1270 height 588
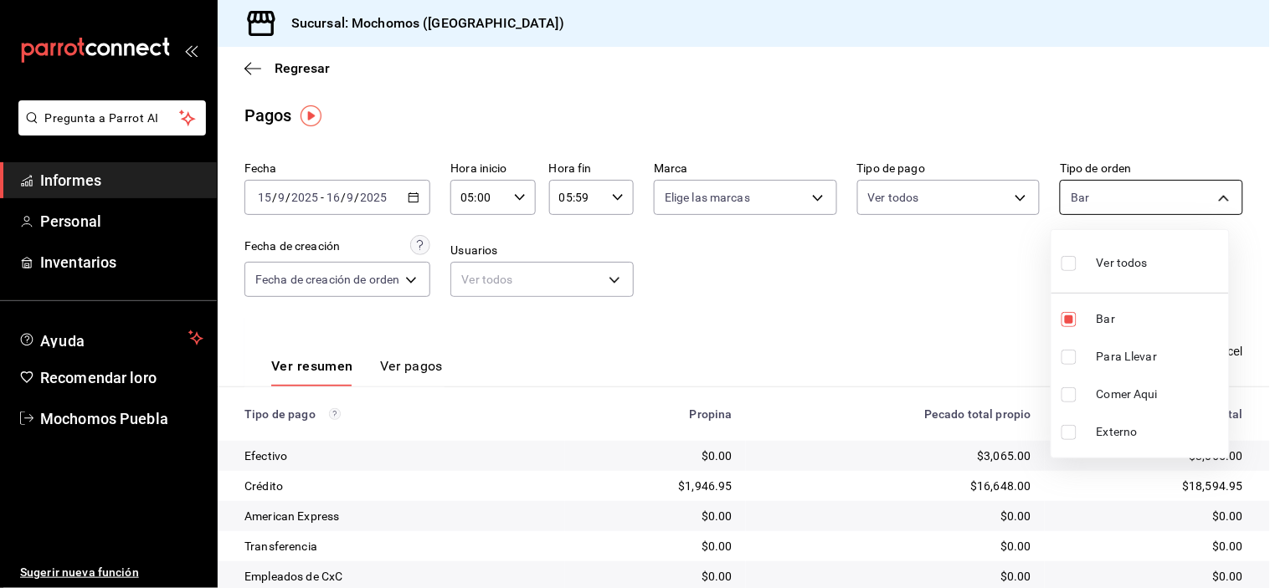
click at [1108, 198] on body "Pregunta a Parrot AI Informes Personal Inventarios Ayuda Recomendar loro Mochom…" at bounding box center [635, 294] width 1270 height 588
click at [1075, 264] on input "checkbox" at bounding box center [1068, 263] width 15 height 15
checkbox input "true"
type input "c7bc0ce2-274d-49fd-89f5-4bcf8044acf9,c9e91c43-775f-4cd6-ac16-cfdc9e5fd636,e77b1…"
checkbox input "true"
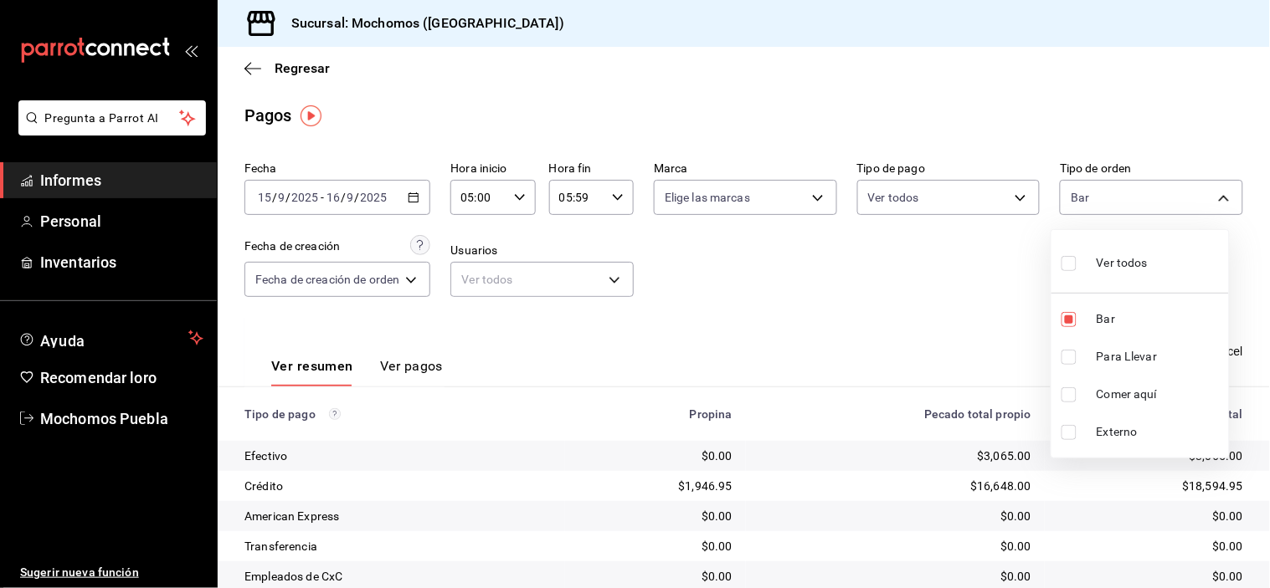
checkbox input "true"
click at [1066, 316] on input "checkbox" at bounding box center [1068, 319] width 15 height 15
checkbox input "false"
type input "c9e91c43-775f-4cd6-ac16-cfdc9e5fd636,e77b1244-dd56-4ae6-90a6-fad4c81c99f8,EXTER…"
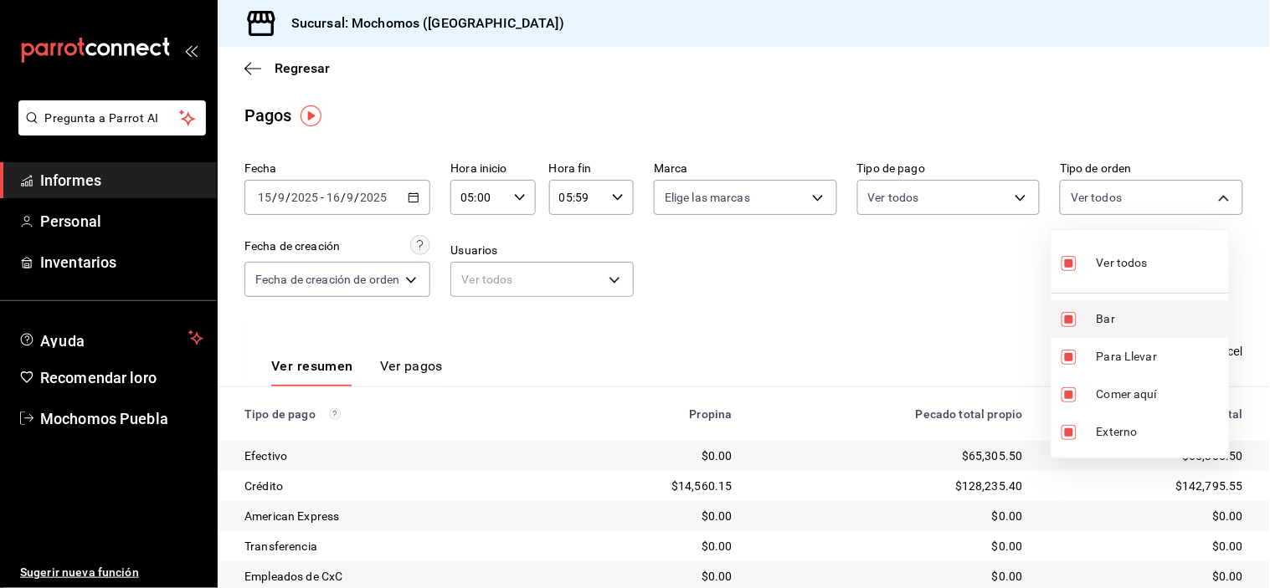
checkbox input "false"
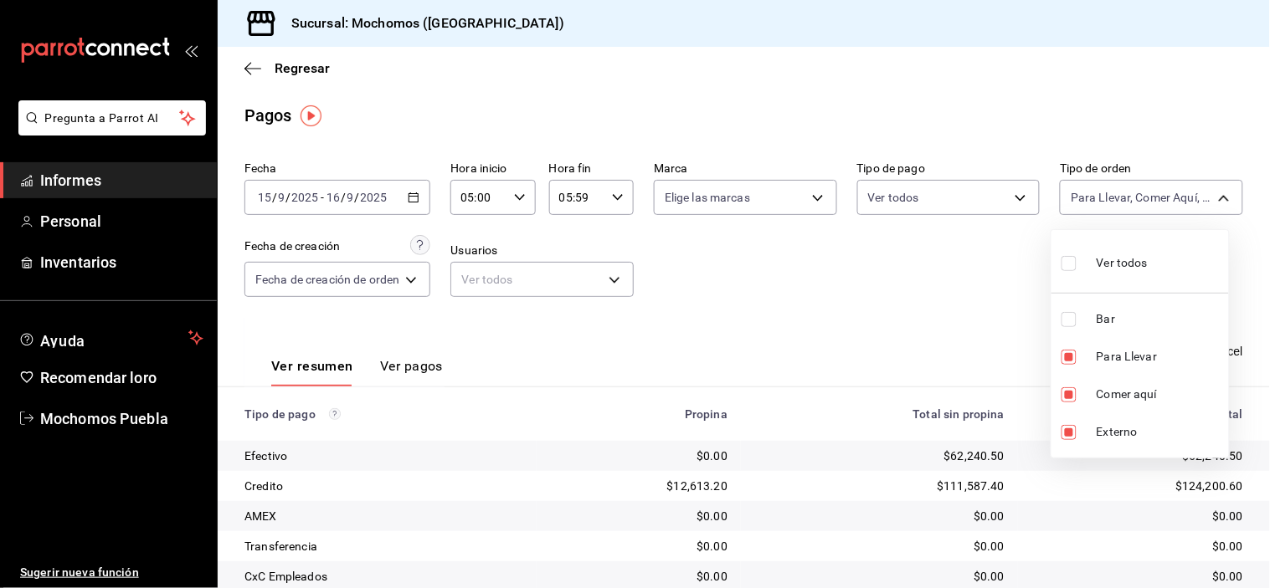
click at [953, 312] on div at bounding box center [635, 294] width 1270 height 588
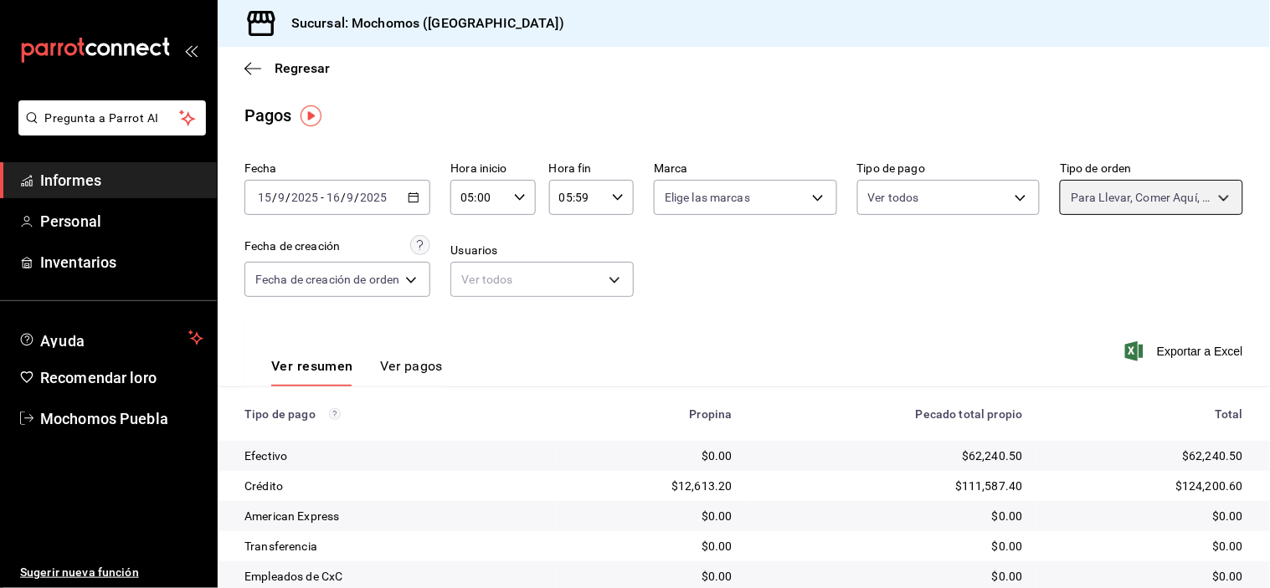
scroll to position [181, 0]
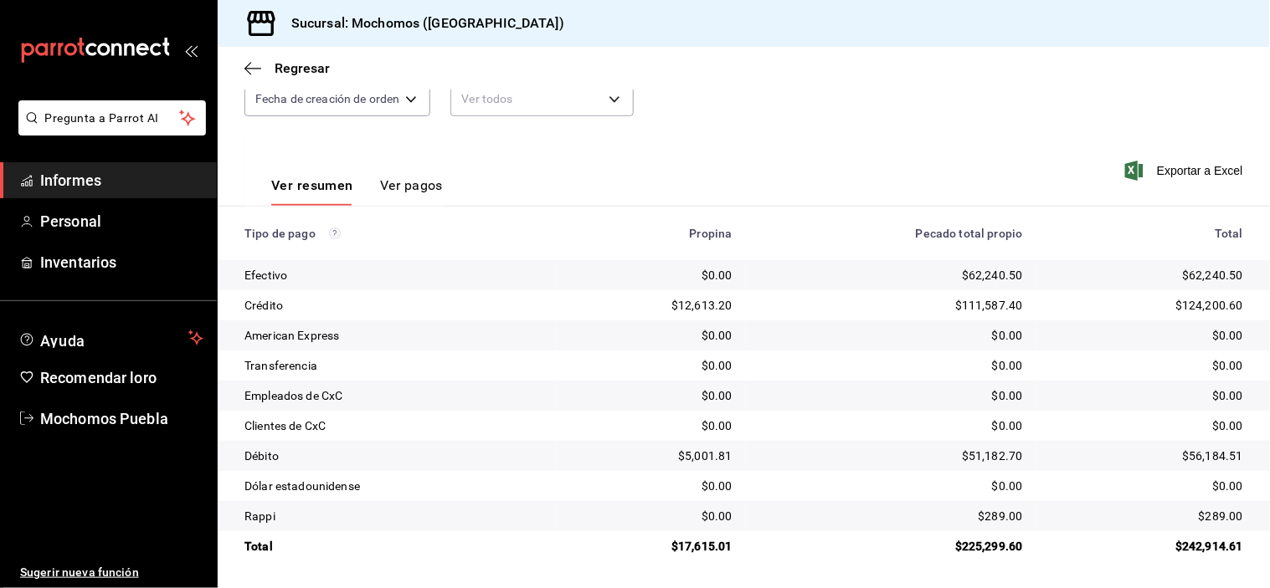
click at [864, 130] on div "Fecha [DATE] [DATE] - [DATE] [DATE] Hora inicio 05:00 Hora inicio Hora fin 05:5…" at bounding box center [743, 55] width 999 height 162
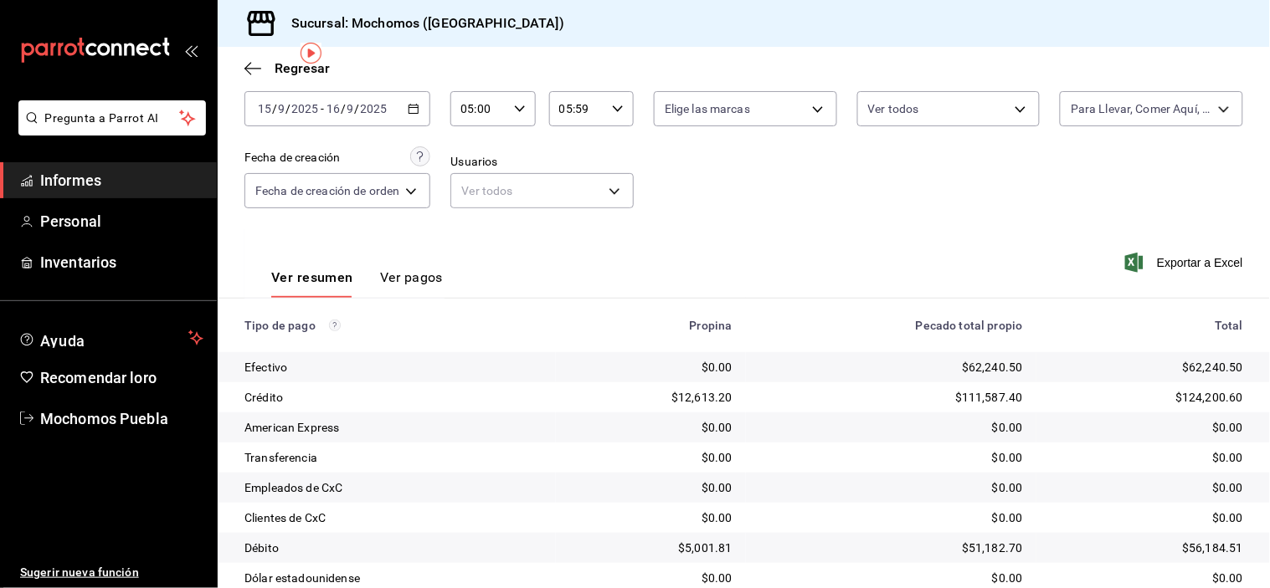
scroll to position [0, 0]
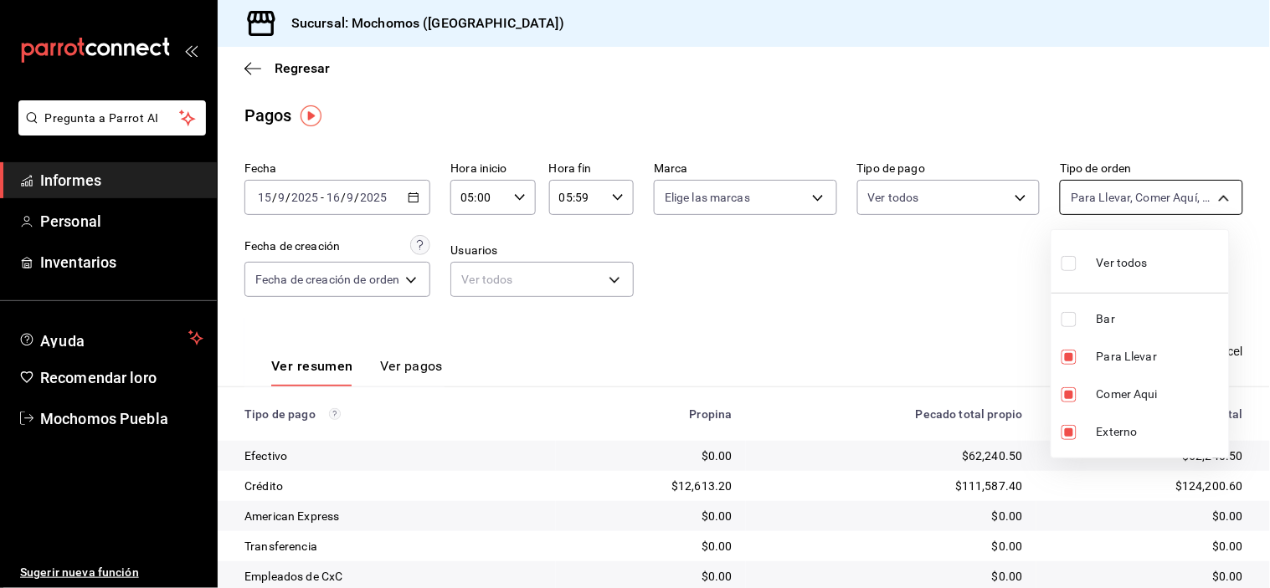
click at [1108, 194] on body "Pregunta a Parrot AI Informes Personal Inventarios Ayuda Recomendar loro Mochom…" at bounding box center [635, 294] width 1270 height 588
click at [1070, 272] on label at bounding box center [1072, 263] width 22 height 24
click at [1070, 271] on input "checkbox" at bounding box center [1068, 263] width 15 height 15
checkbox input "false"
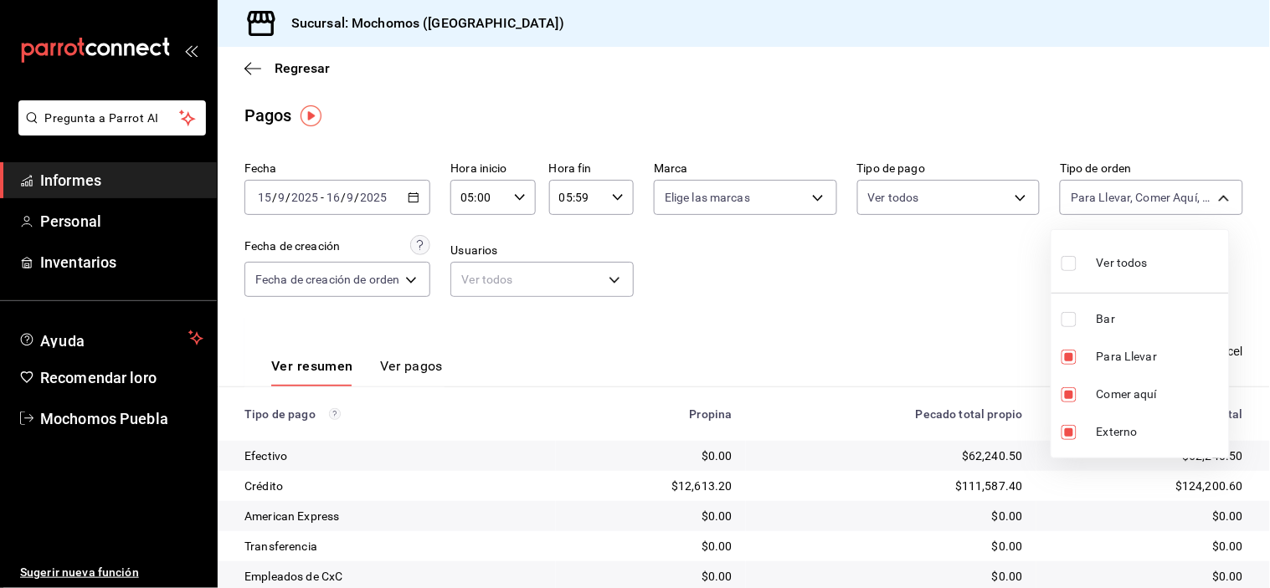
checkbox input "false"
click at [1070, 329] on li "Bar" at bounding box center [1139, 320] width 177 height 38
type input "c7bc0ce2-274d-49fd-89f5-4bcf8044acf9"
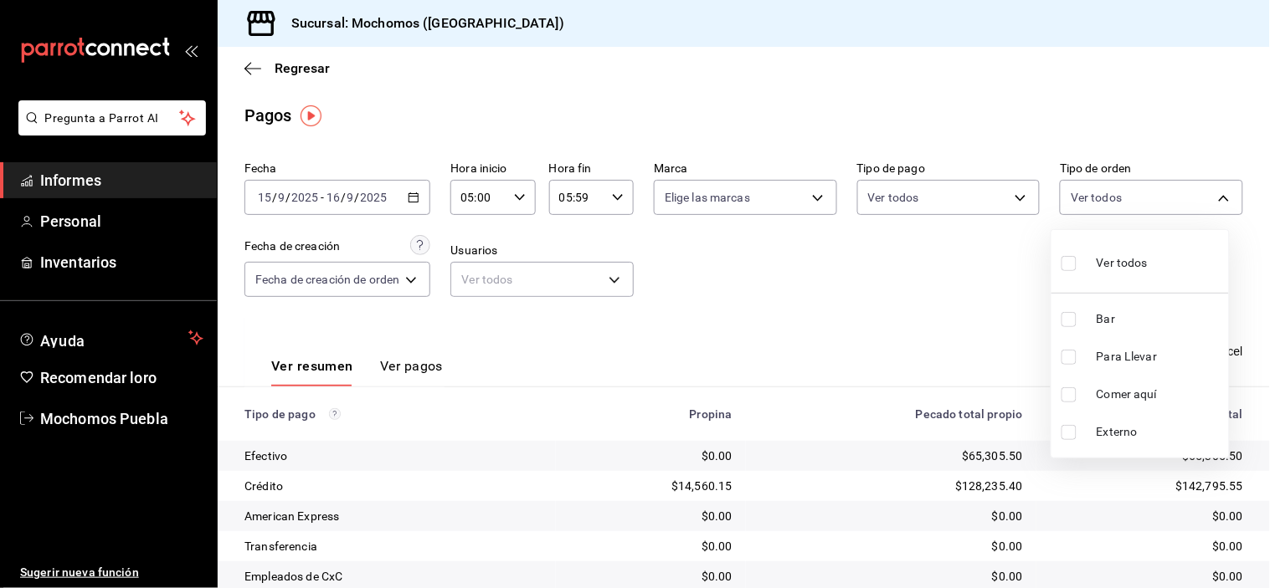
checkbox input "true"
click at [906, 285] on div at bounding box center [635, 294] width 1270 height 588
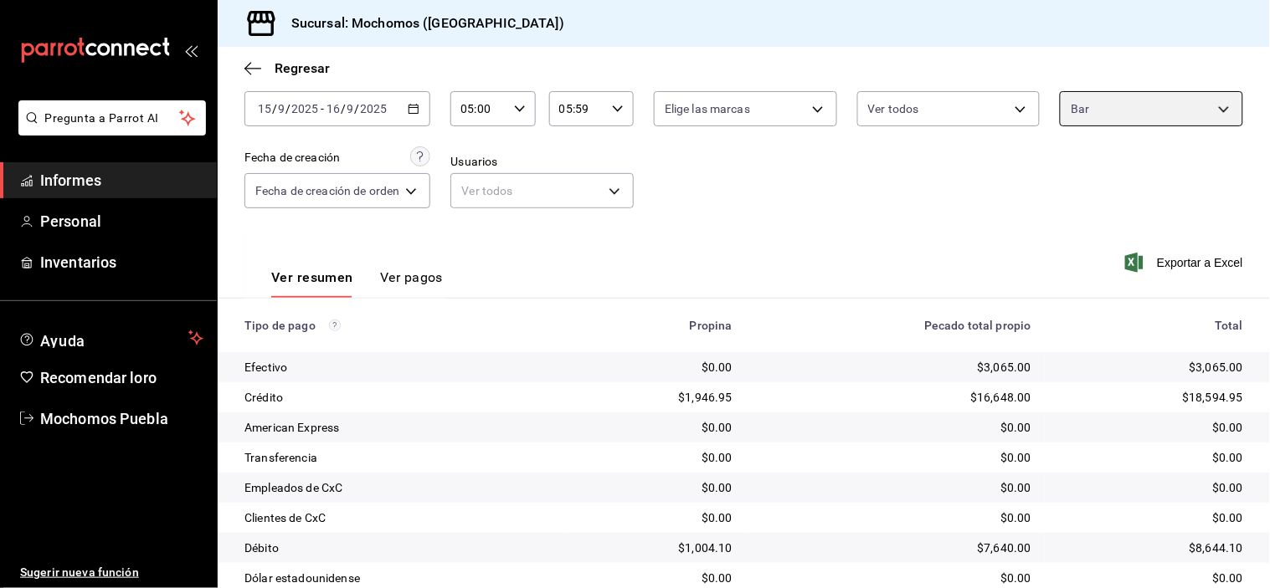
scroll to position [181, 0]
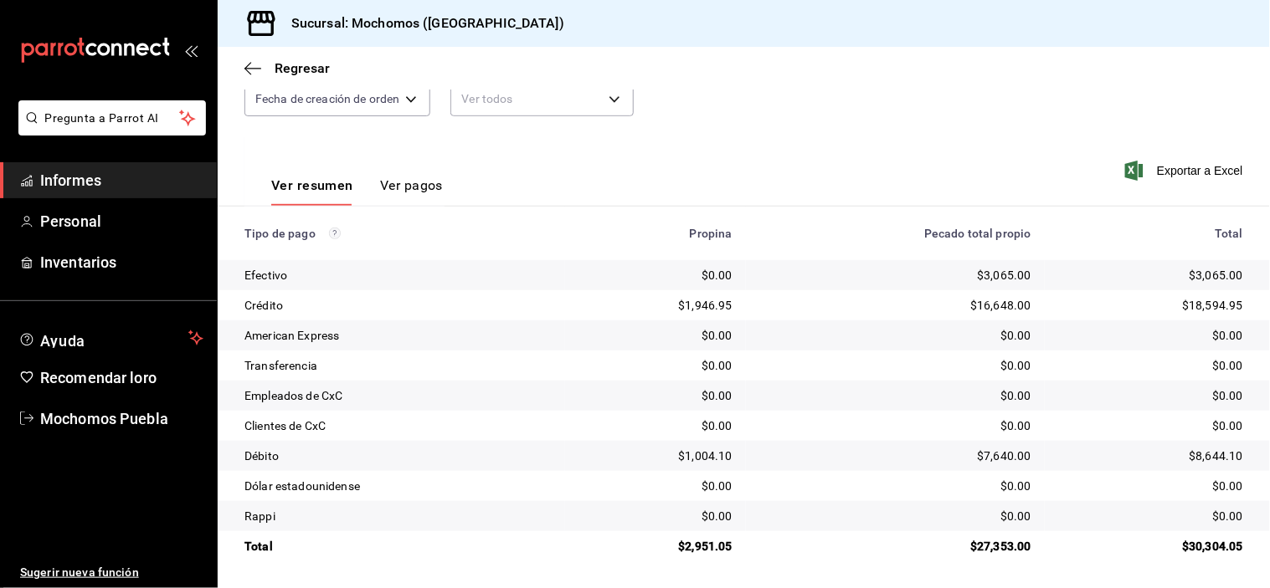
click at [718, 144] on div "Ver resumen Ver pagos Exportar a Excel" at bounding box center [744, 181] width 1052 height 90
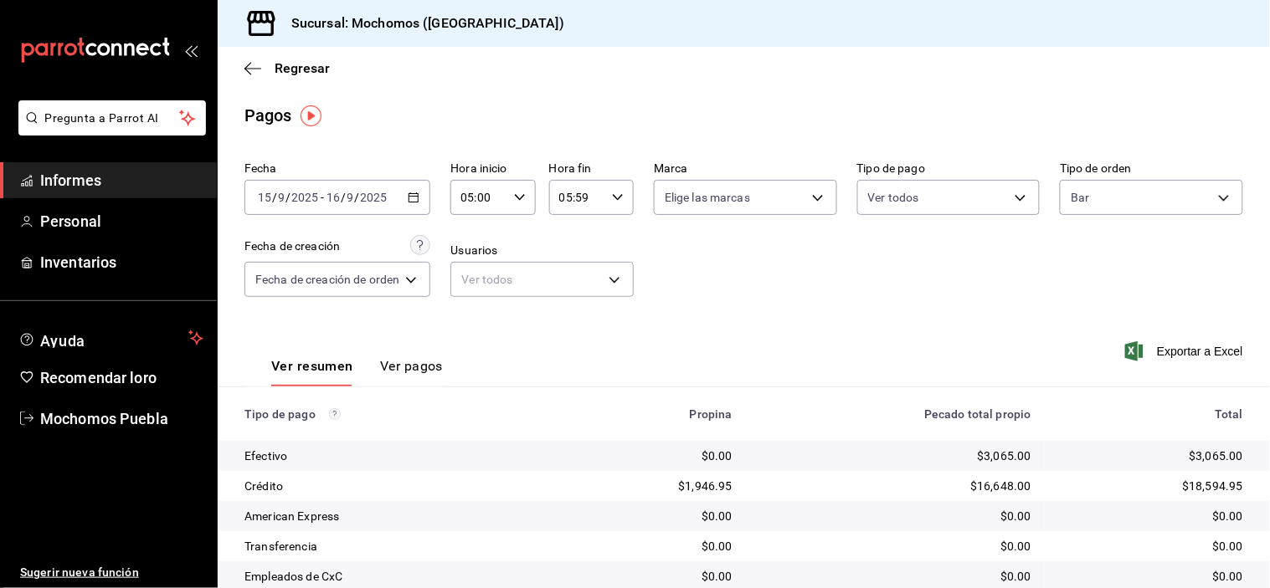
click at [415, 196] on icon "button" at bounding box center [414, 198] width 12 height 12
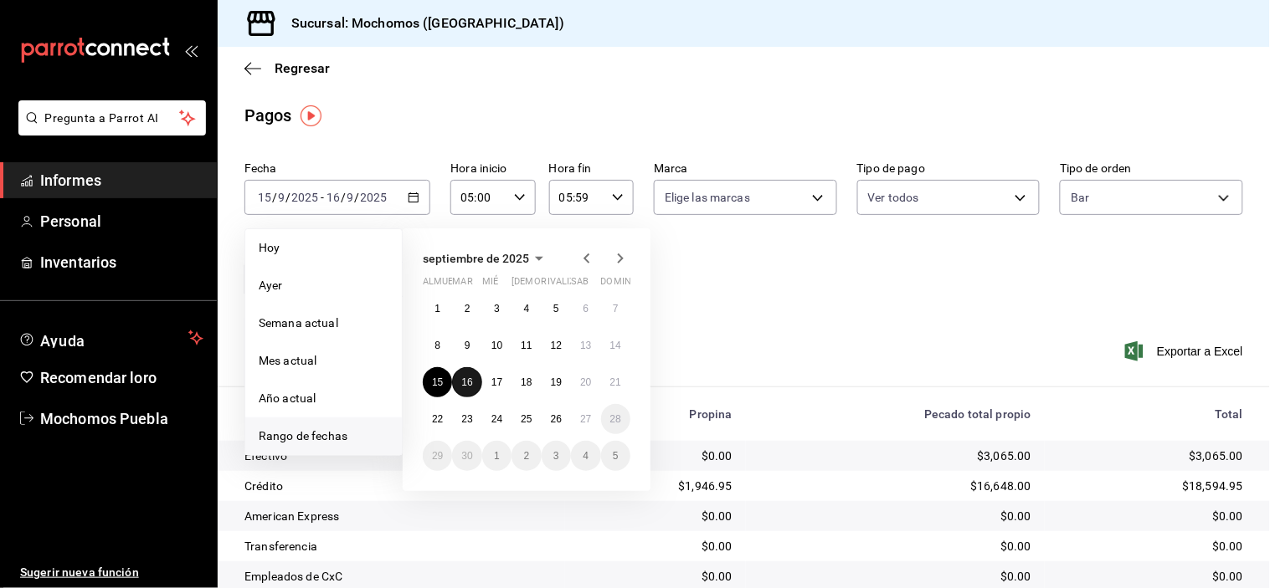
click at [466, 378] on font "16" at bounding box center [466, 383] width 11 height 12
click at [492, 383] on font "17" at bounding box center [496, 383] width 11 height 12
type input "00:00"
type input "23:59"
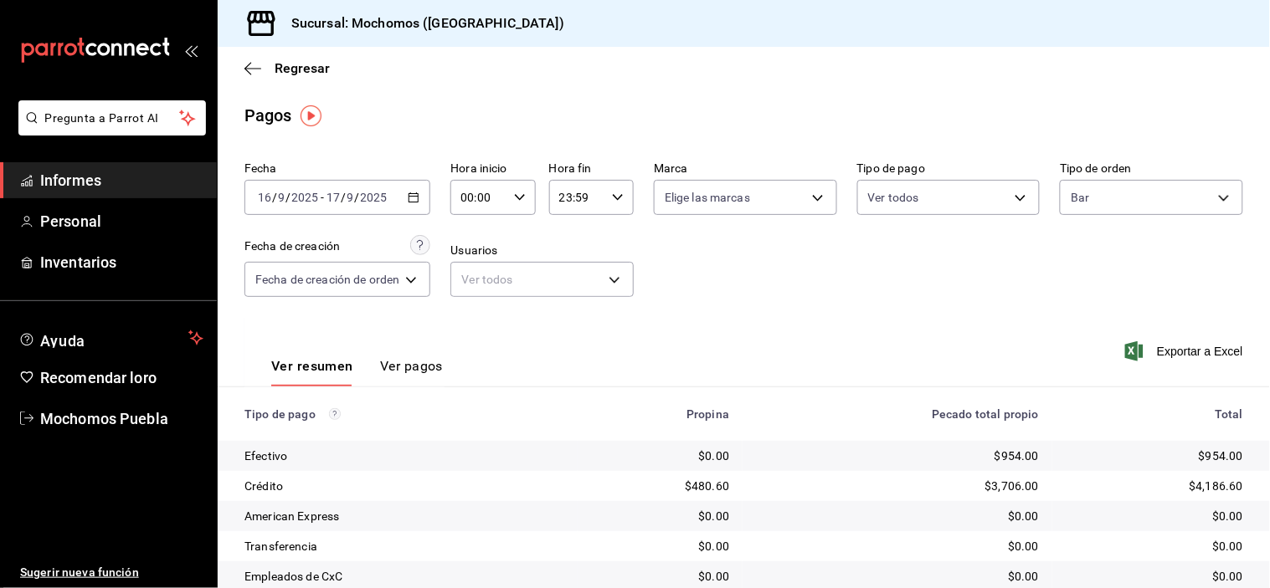
click at [717, 319] on div "Ver resumen Ver pagos Exportar a Excel" at bounding box center [744, 362] width 1052 height 90
click at [511, 191] on div "00:00 Hora inicio" at bounding box center [492, 197] width 85 height 35
click at [472, 256] on font "05" at bounding box center [473, 255] width 13 height 13
type input "05:00"
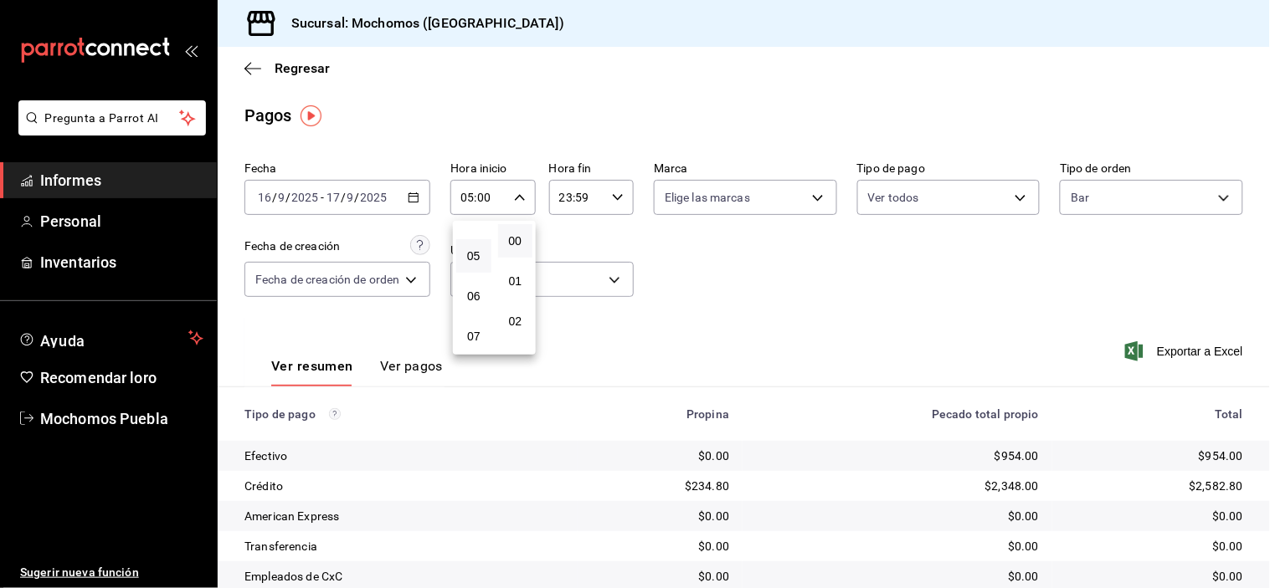
click at [612, 201] on div at bounding box center [635, 294] width 1270 height 588
click at [613, 199] on icon "button" at bounding box center [618, 198] width 12 height 12
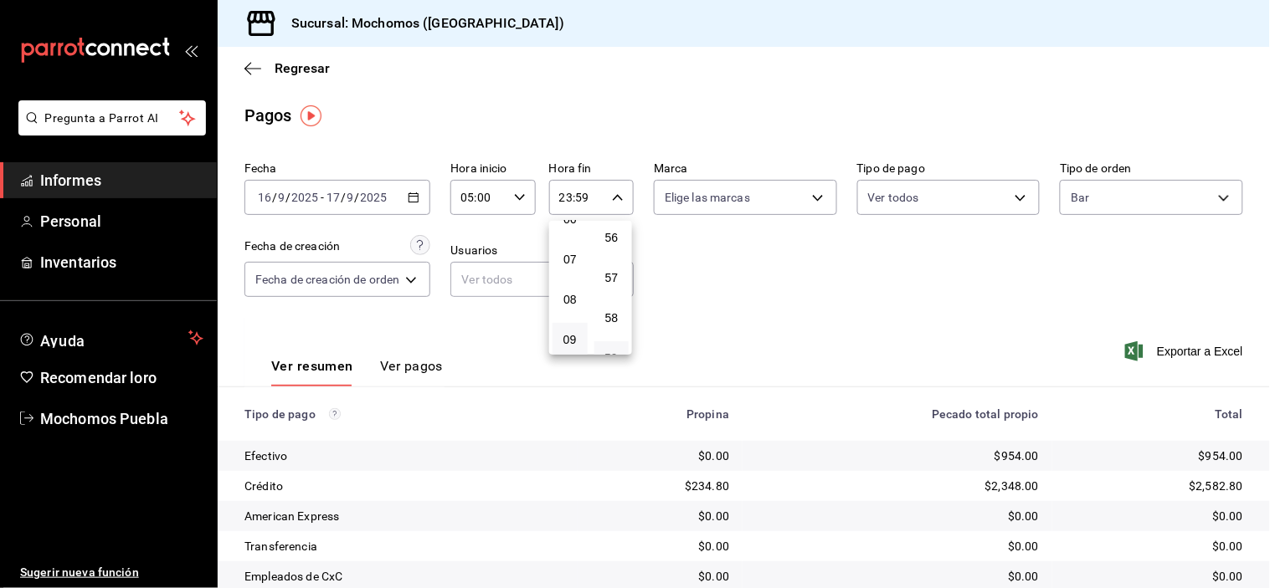
scroll to position [170, 0]
click at [569, 265] on font "05" at bounding box center [569, 271] width 13 height 13
type input "05:59"
click at [806, 270] on div at bounding box center [635, 294] width 1270 height 588
click at [1187, 194] on body "Pregunta a Parrot AI Informes Personal Inventarios Ayuda Recomendar loro Mochom…" at bounding box center [635, 294] width 1270 height 588
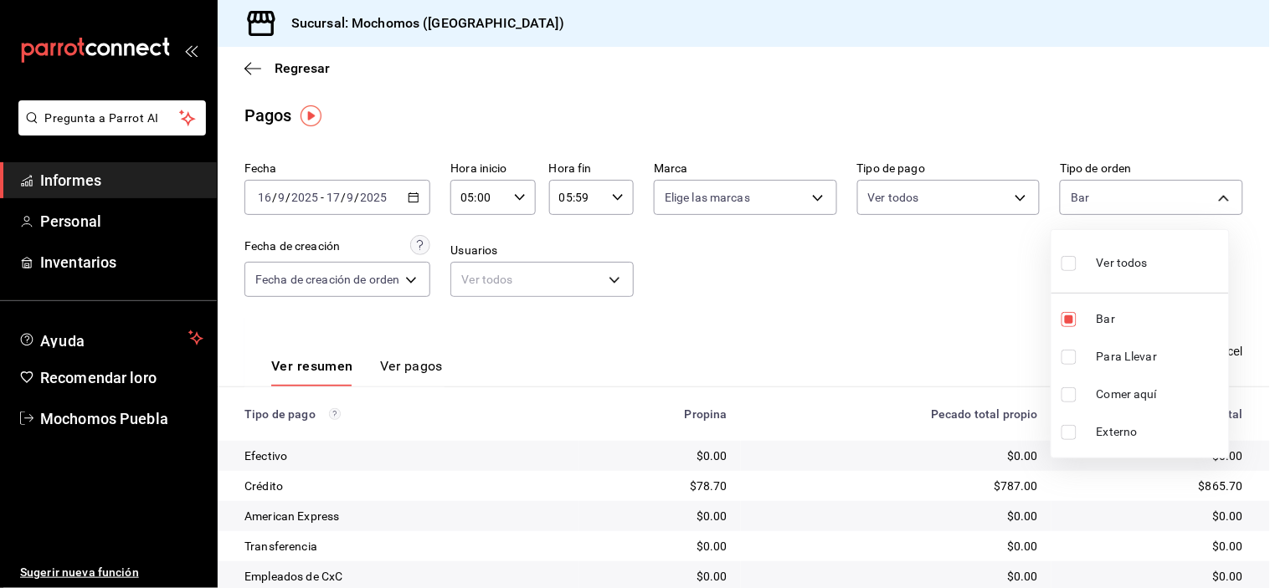
click at [1064, 263] on input "checkbox" at bounding box center [1068, 263] width 15 height 15
checkbox input "true"
type input "c7bc0ce2-274d-49fd-89f5-4bcf8044acf9,c9e91c43-775f-4cd6-ac16-cfdc9e5fd636,e77b1…"
checkbox input "true"
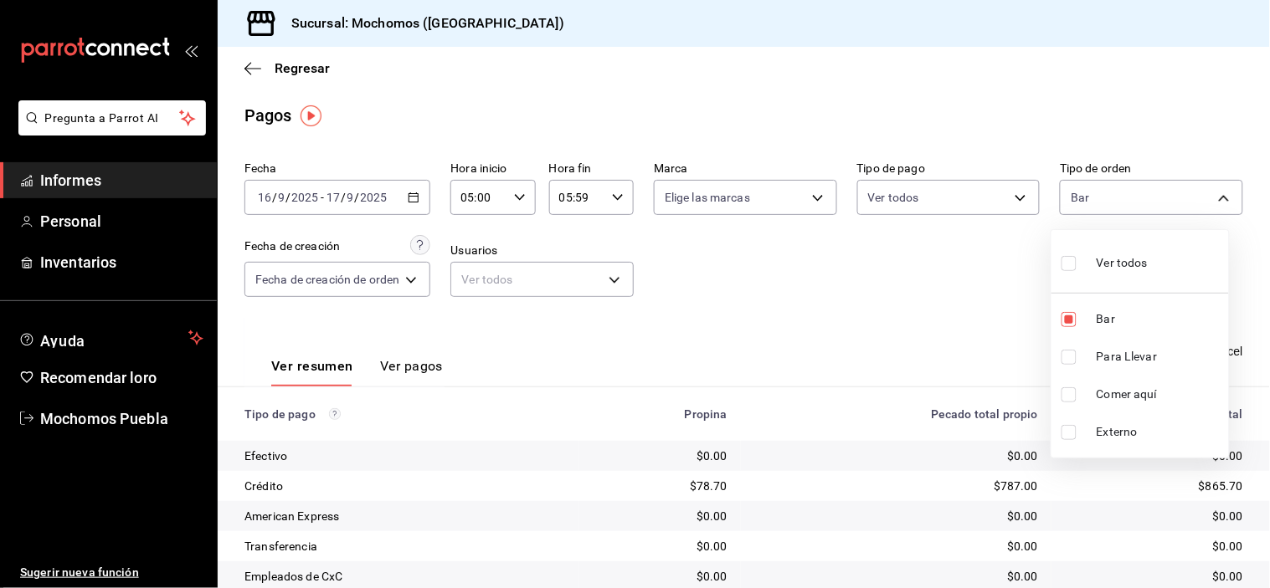
checkbox input "true"
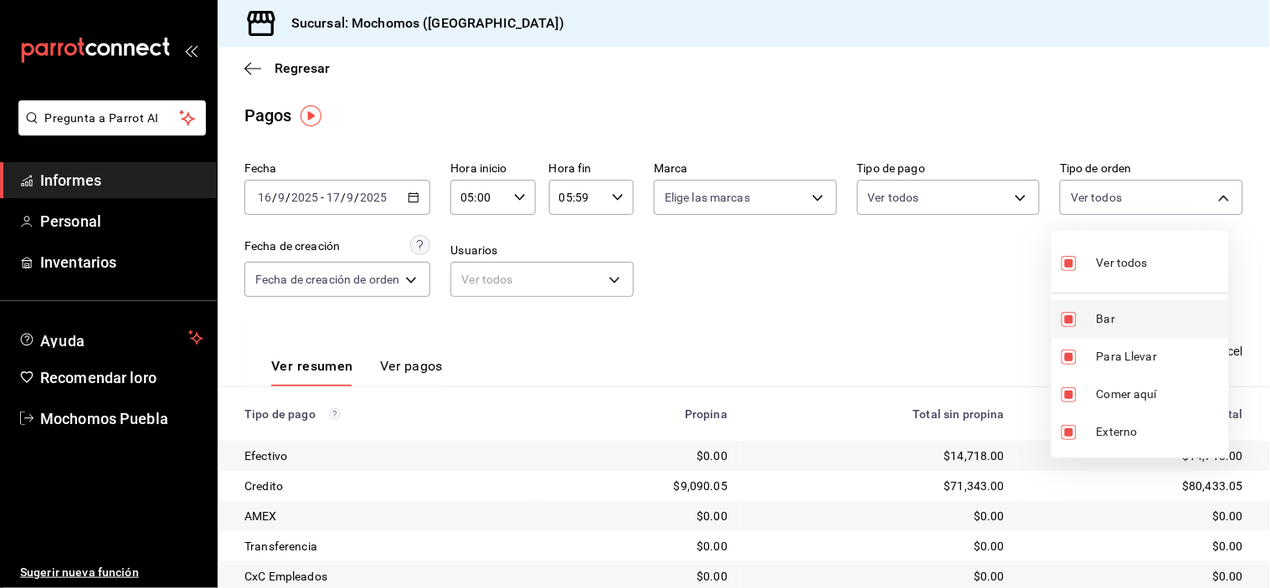
click at [1068, 316] on input "checkbox" at bounding box center [1068, 319] width 15 height 15
checkbox input "false"
type input "c9e91c43-775f-4cd6-ac16-cfdc9e5fd636,e77b1244-dd56-4ae6-90a6-fad4c81c99f8,EXTER…"
checkbox input "false"
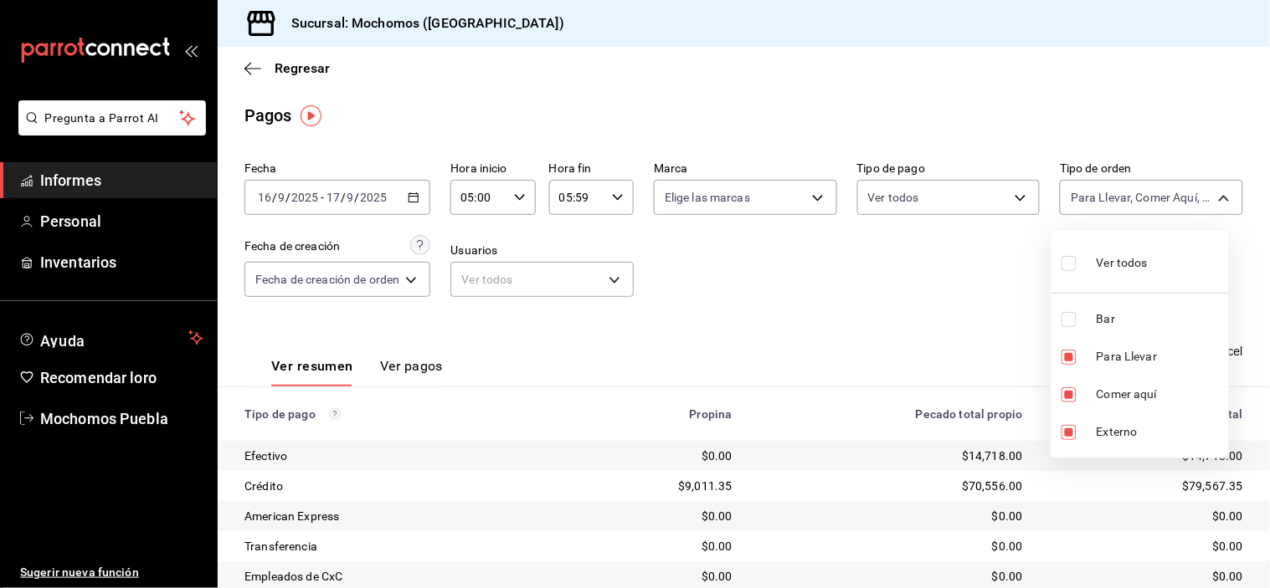
click at [843, 306] on div at bounding box center [635, 294] width 1270 height 588
click at [1128, 188] on body "Pregunta a Parrot AI Informes Personal Inventarios Ayuda Recomendar loro Mochom…" at bounding box center [635, 294] width 1270 height 588
click at [1074, 269] on input "checkbox" at bounding box center [1068, 263] width 15 height 15
checkbox input "true"
type input "c7bc0ce2-274d-49fd-89f5-4bcf8044acf9,c9e91c43-775f-4cd6-ac16-cfdc9e5fd636,e77b1…"
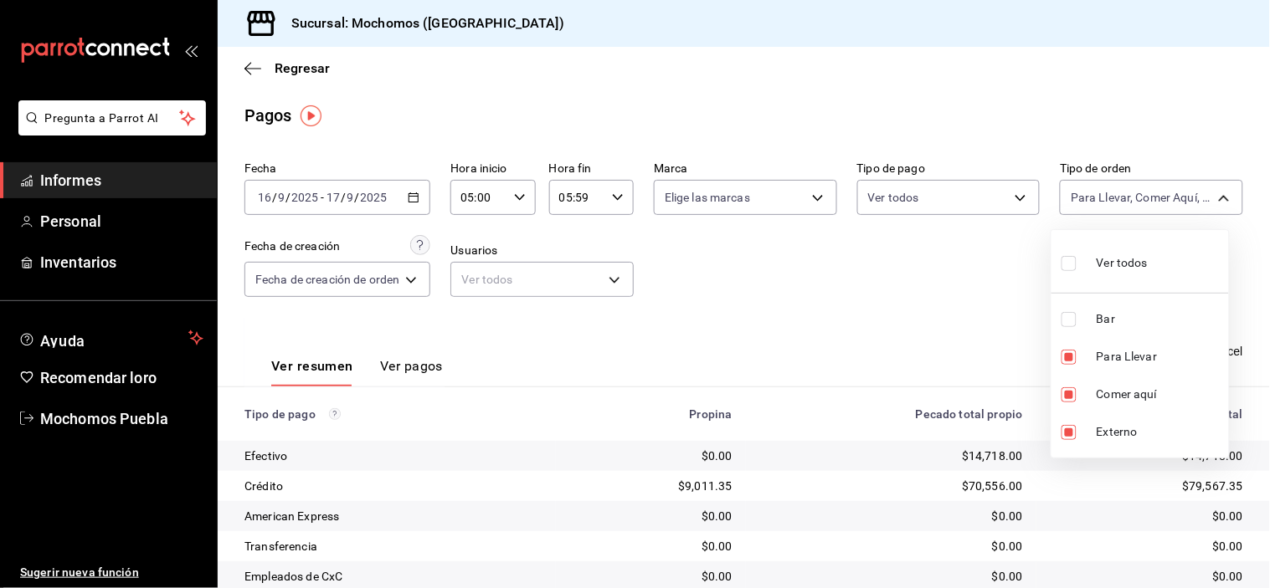
checkbox input "true"
click at [1066, 268] on input "checkbox" at bounding box center [1068, 263] width 15 height 15
checkbox input "false"
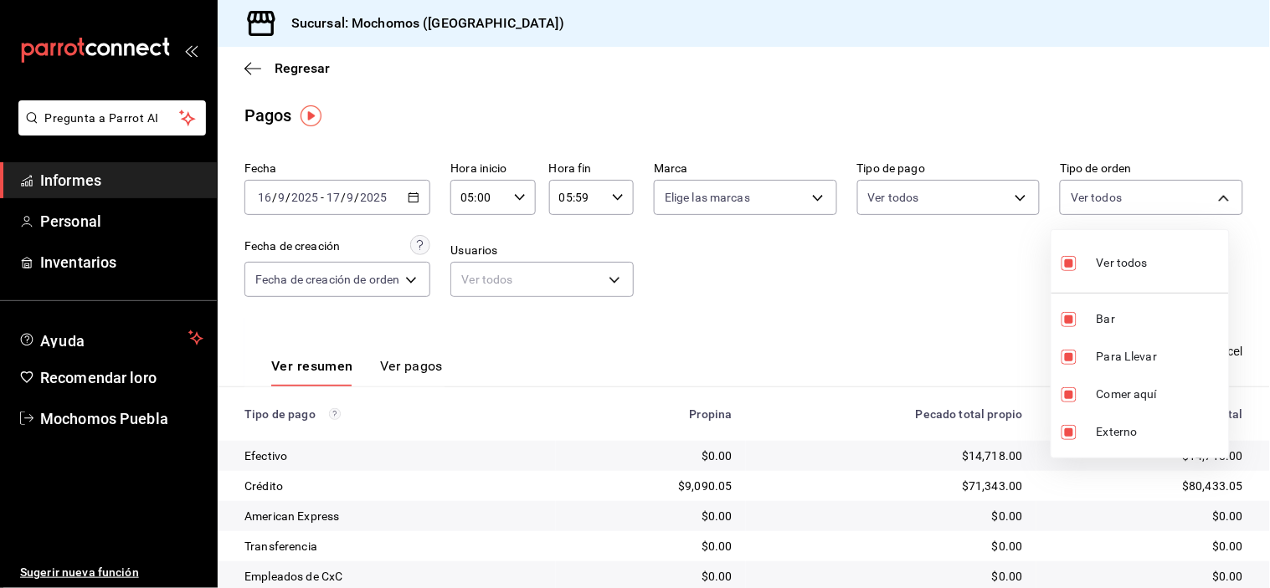
checkbox input "false"
click at [1061, 323] on input "checkbox" at bounding box center [1068, 319] width 15 height 15
checkbox input "true"
type input "c7bc0ce2-274d-49fd-89f5-4bcf8044acf9"
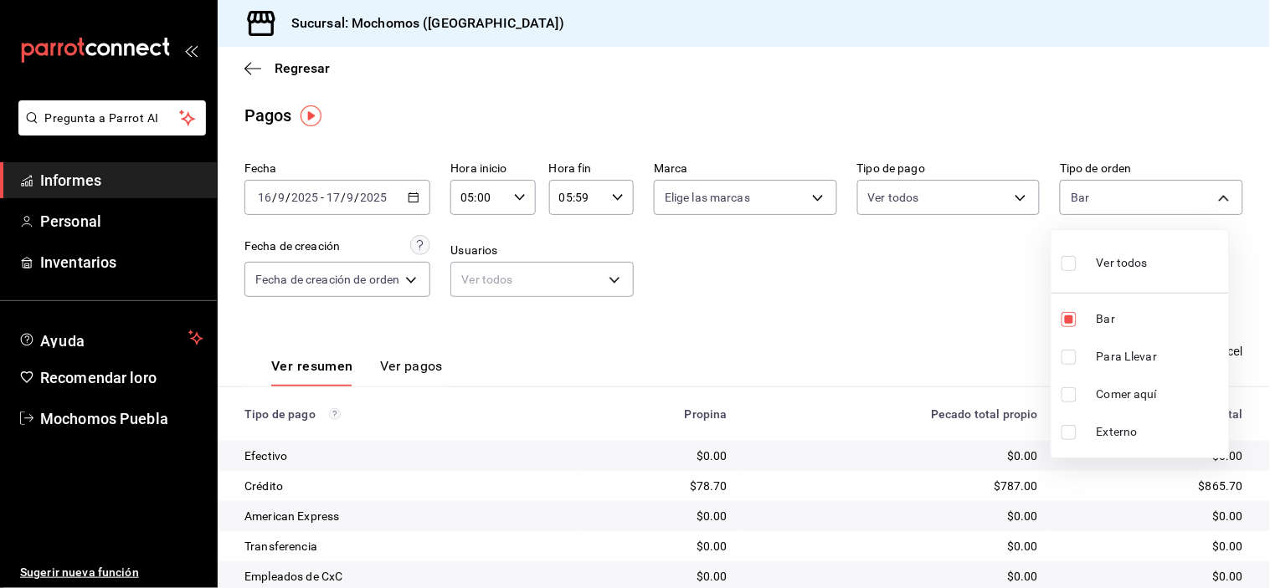
click at [917, 303] on div at bounding box center [635, 294] width 1270 height 588
click at [425, 199] on div "[DATE] [DATE] - [DATE] [DATE]" at bounding box center [337, 197] width 186 height 35
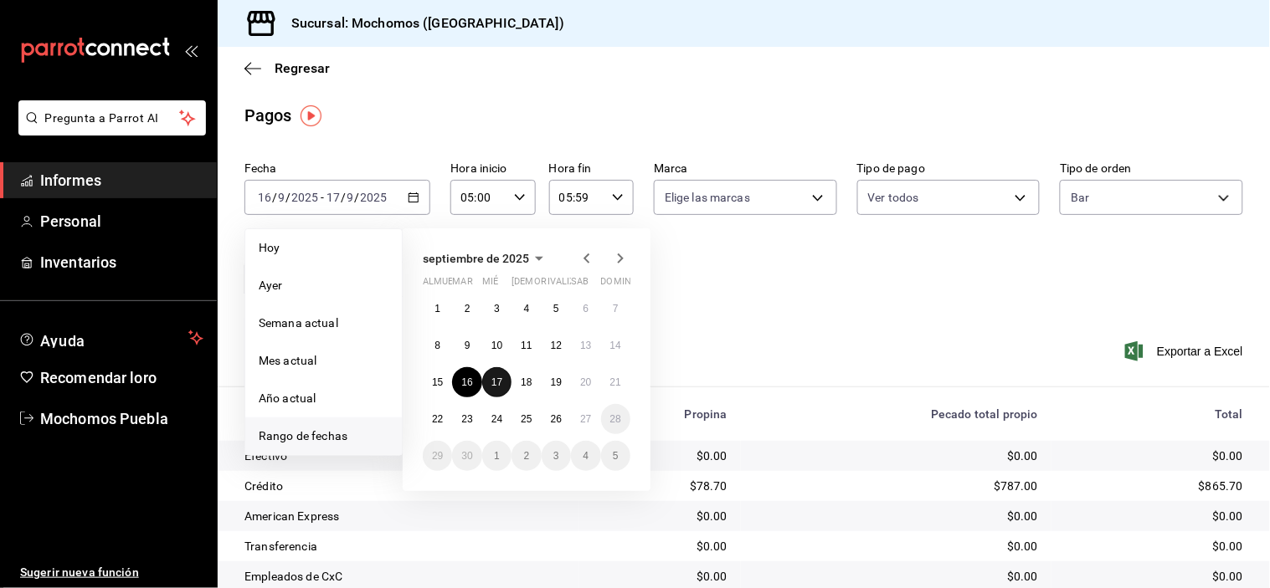
click at [496, 375] on button "17" at bounding box center [496, 382] width 29 height 30
click at [526, 387] on font "18" at bounding box center [526, 383] width 11 height 12
type input "00:00"
type input "23:59"
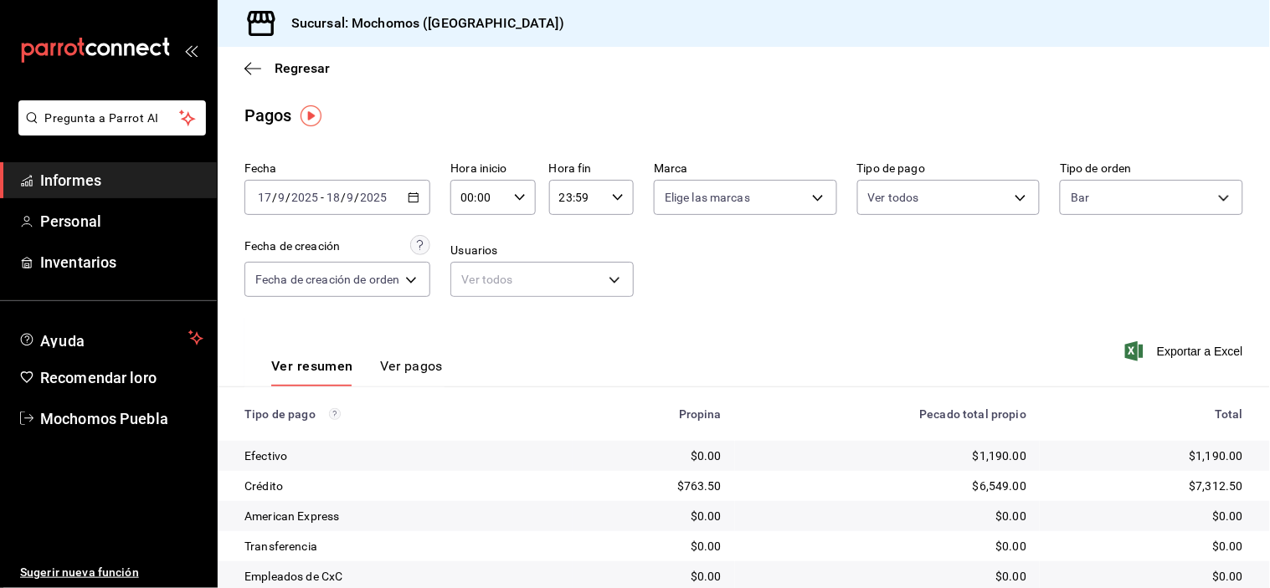
click at [516, 198] on icon "button" at bounding box center [520, 198] width 12 height 12
drag, startPoint x: 470, startPoint y: 251, endPoint x: 496, endPoint y: 244, distance: 26.8
click at [470, 251] on font "05" at bounding box center [473, 255] width 13 height 13
type input "05:00"
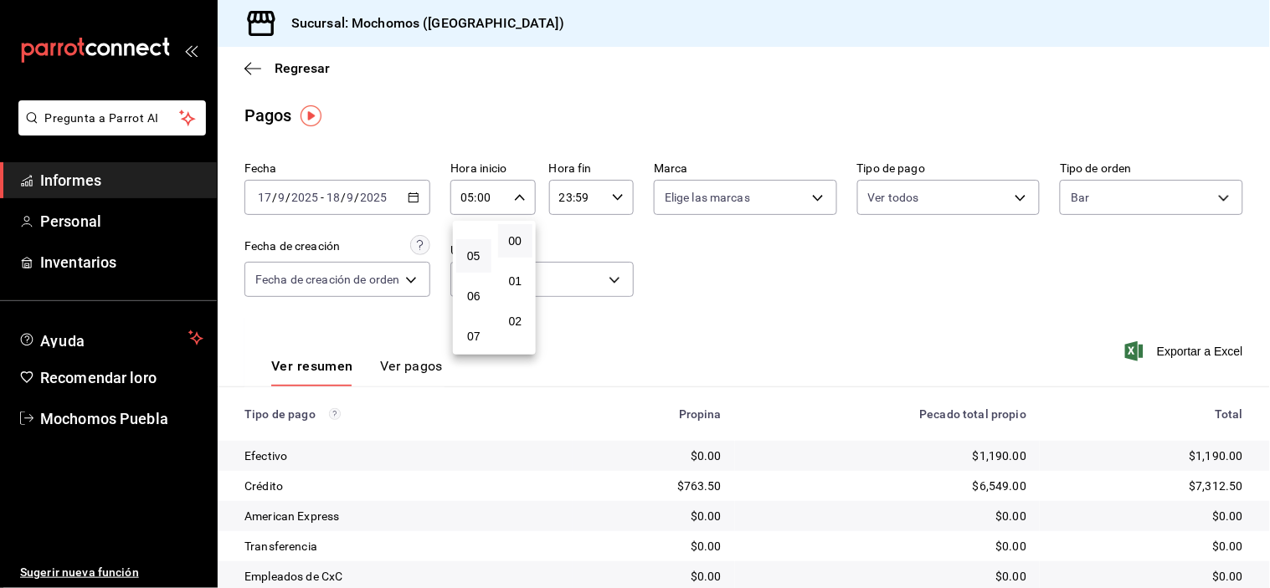
click at [618, 202] on div at bounding box center [635, 294] width 1270 height 588
click at [614, 198] on \(Stroke\) "button" at bounding box center [618, 197] width 10 height 6
click at [574, 261] on button "05" at bounding box center [569, 271] width 35 height 33
type input "05:59"
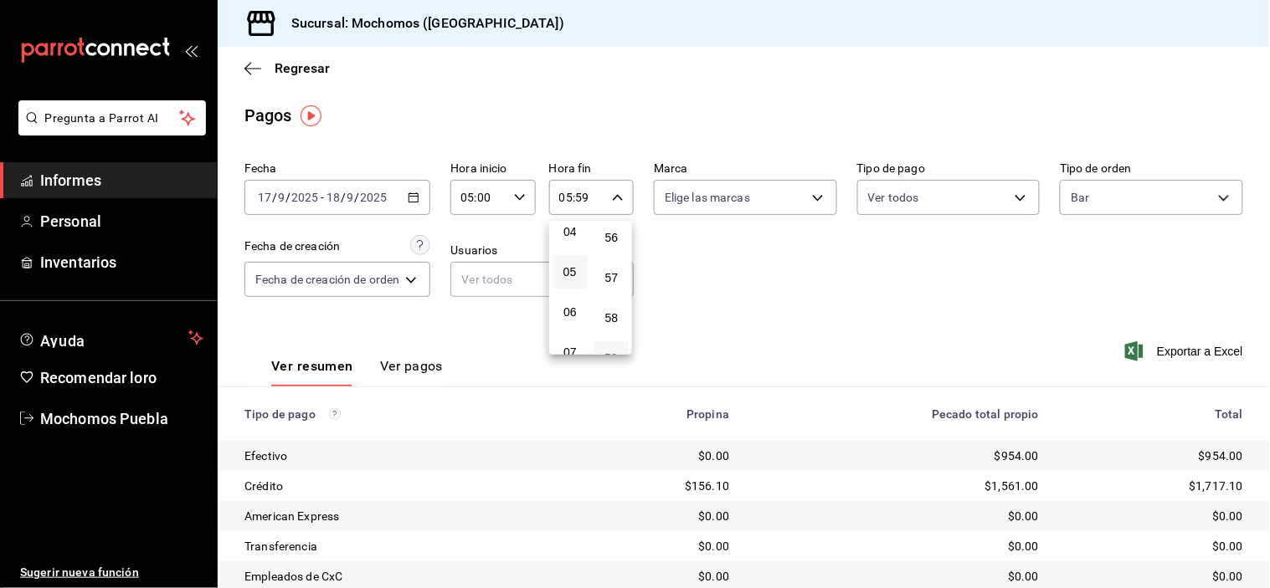
click at [1107, 210] on div at bounding box center [635, 294] width 1270 height 588
click at [1107, 198] on body "Pregunta a Parrot AI Informes Personal Inventarios Ayuda Recomendar loro Mochom…" at bounding box center [635, 294] width 1270 height 588
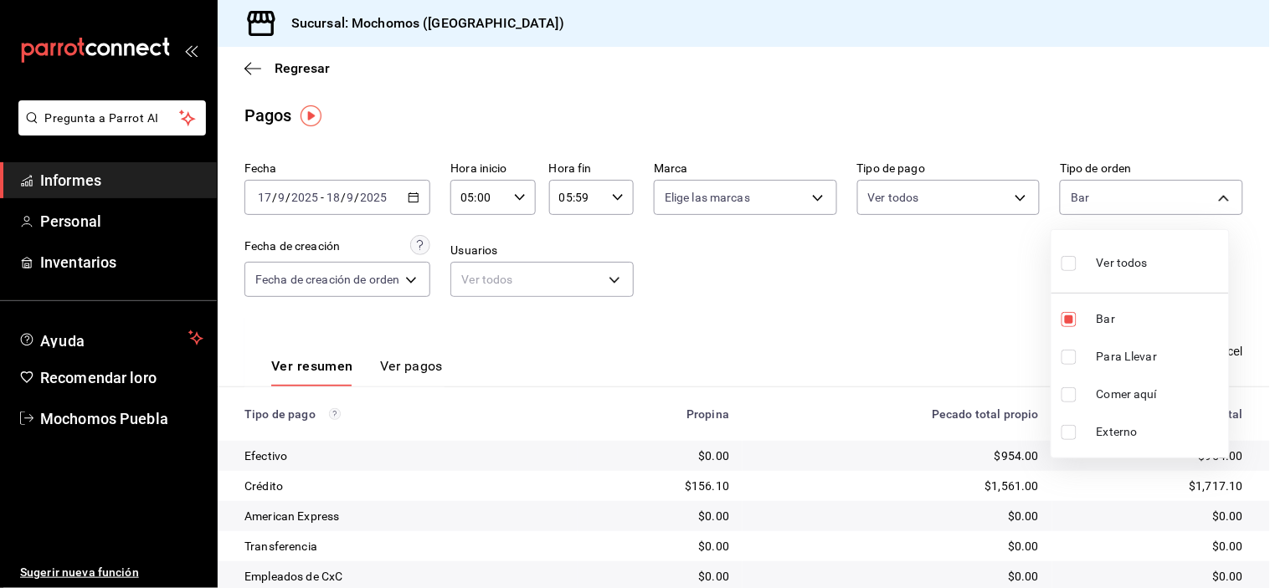
click at [1065, 265] on input "checkbox" at bounding box center [1068, 263] width 15 height 15
checkbox input "true"
type input "c7bc0ce2-274d-49fd-89f5-4bcf8044acf9,c9e91c43-775f-4cd6-ac16-cfdc9e5fd636,e77b1…"
checkbox input "true"
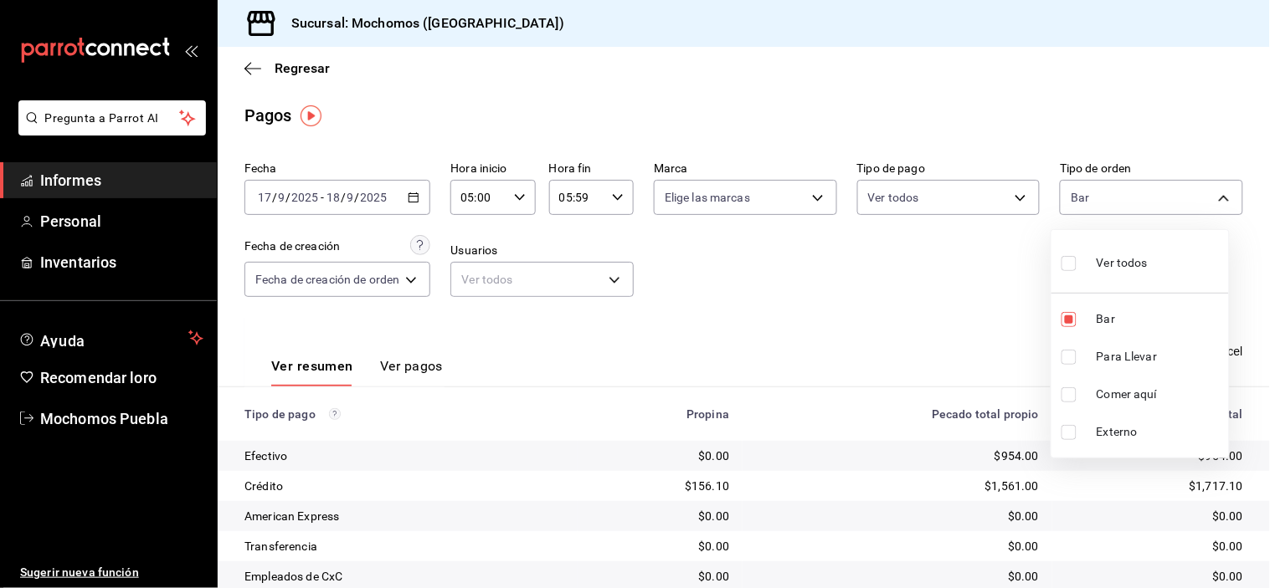
checkbox input "true"
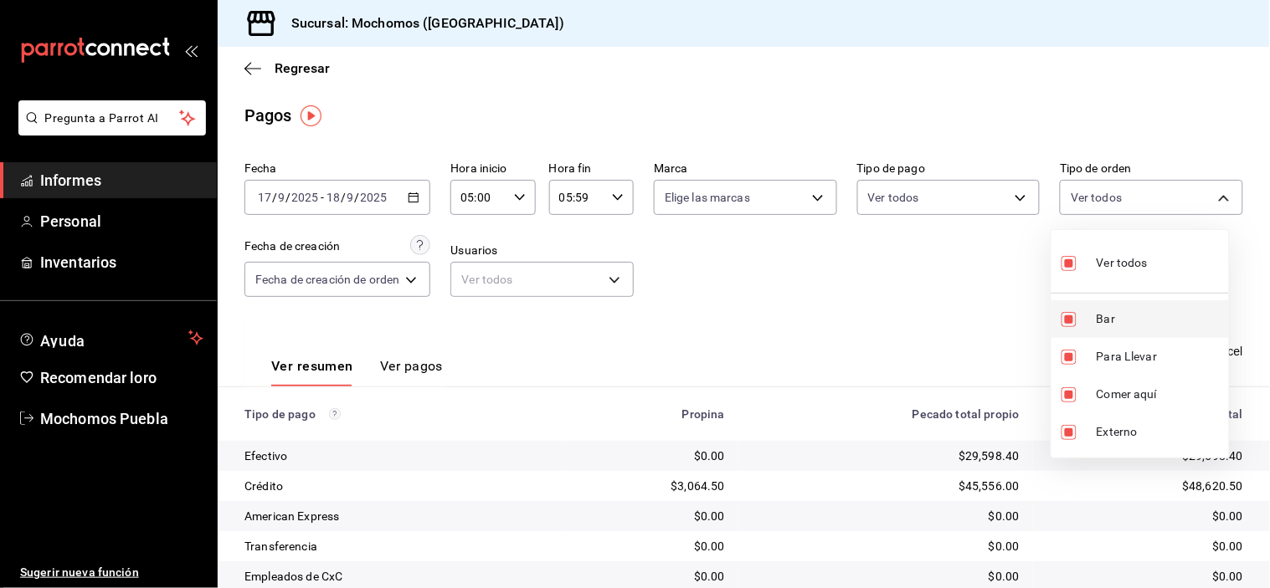
click at [1069, 319] on input "checkbox" at bounding box center [1068, 319] width 15 height 15
checkbox input "false"
type input "c9e91c43-775f-4cd6-ac16-cfdc9e5fd636,e77b1244-dd56-4ae6-90a6-fad4c81c99f8,EXTER…"
checkbox input "false"
click at [980, 307] on div at bounding box center [635, 294] width 1270 height 588
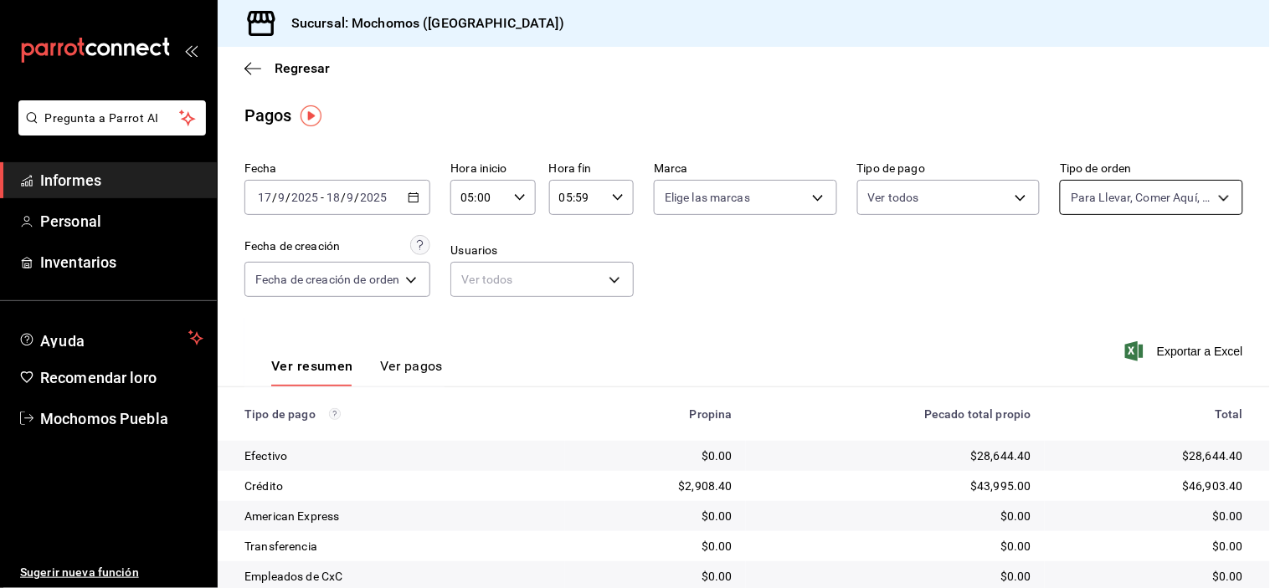
click at [1149, 198] on body "Pregunta a Parrot AI Informes Personal Inventarios Ayuda Recomendar loro Mochom…" at bounding box center [635, 294] width 1270 height 588
click at [1073, 261] on input "checkbox" at bounding box center [1068, 263] width 15 height 15
checkbox input "true"
type input "c7bc0ce2-274d-49fd-89f5-4bcf8044acf9,c9e91c43-775f-4cd6-ac16-cfdc9e5fd636,e77b1…"
checkbox input "true"
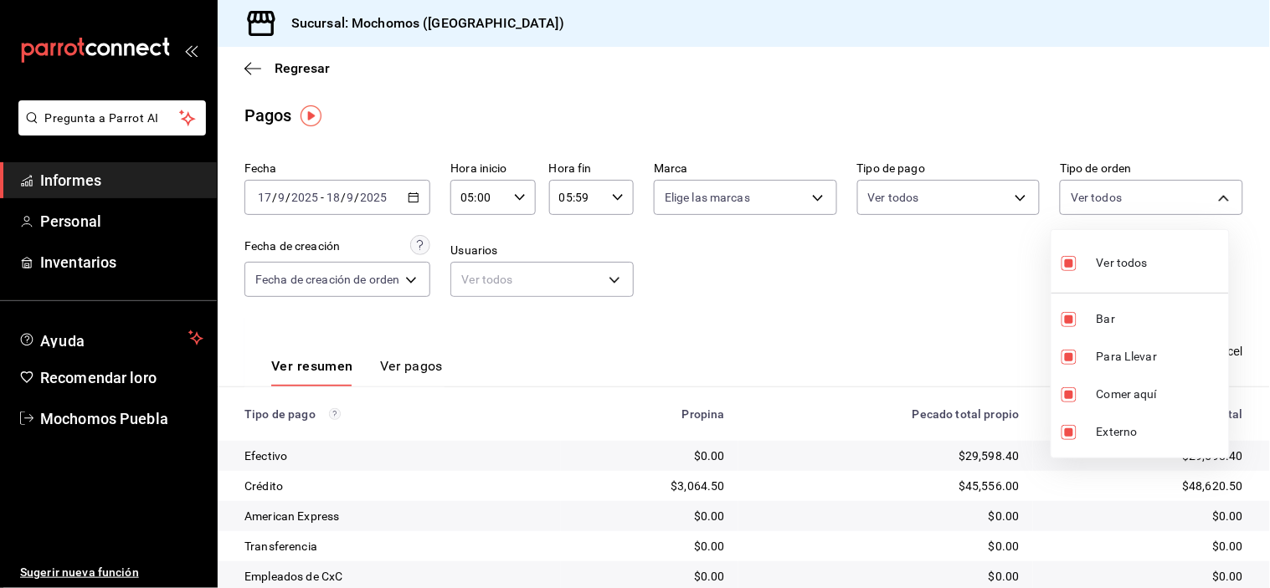
click at [1073, 261] on input "checkbox" at bounding box center [1068, 263] width 15 height 15
checkbox input "false"
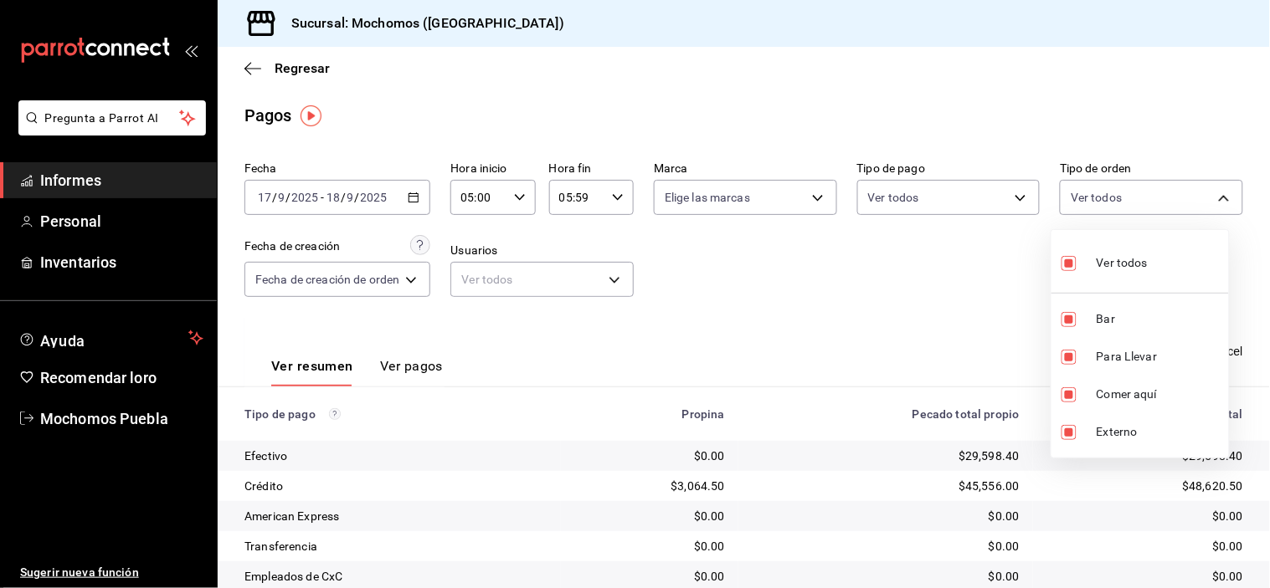
checkbox input "false"
click at [1076, 314] on input "checkbox" at bounding box center [1068, 319] width 15 height 15
checkbox input "true"
type input "c7bc0ce2-274d-49fd-89f5-4bcf8044acf9"
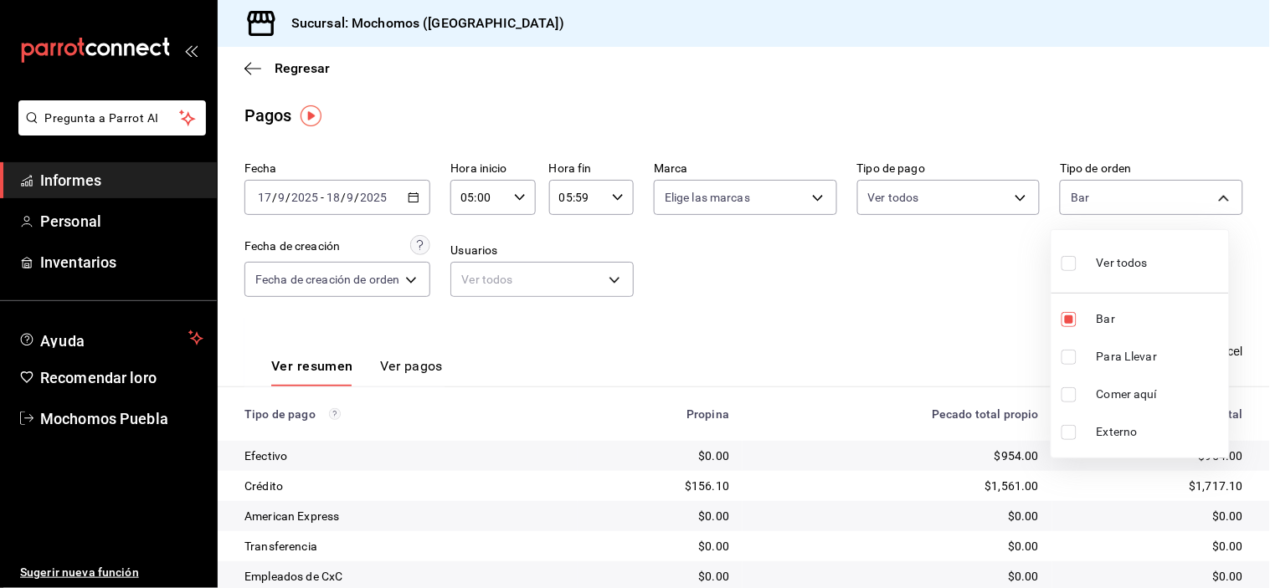
click at [952, 302] on div at bounding box center [635, 294] width 1270 height 588
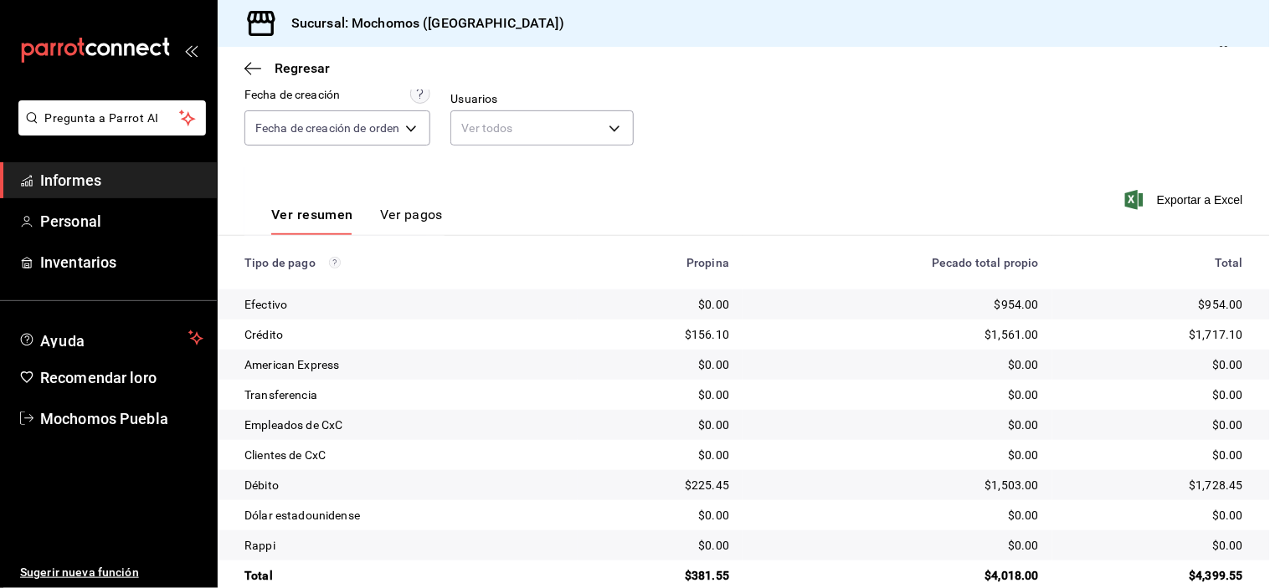
scroll to position [181, 0]
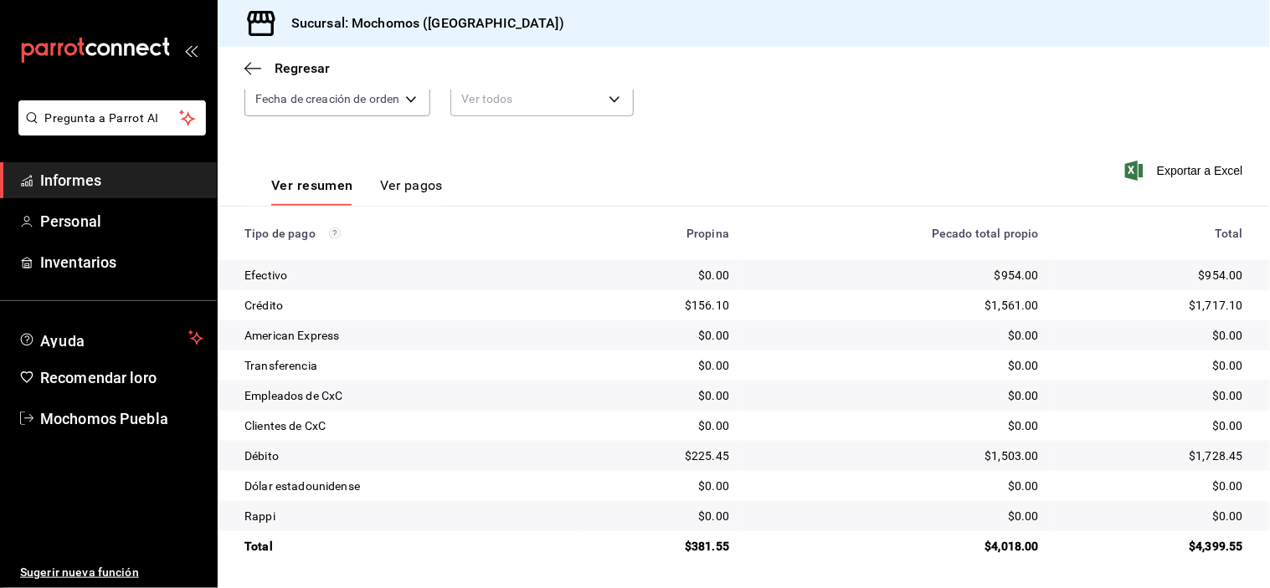
click at [555, 207] on th "Tipo de pago" at bounding box center [398, 234] width 360 height 54
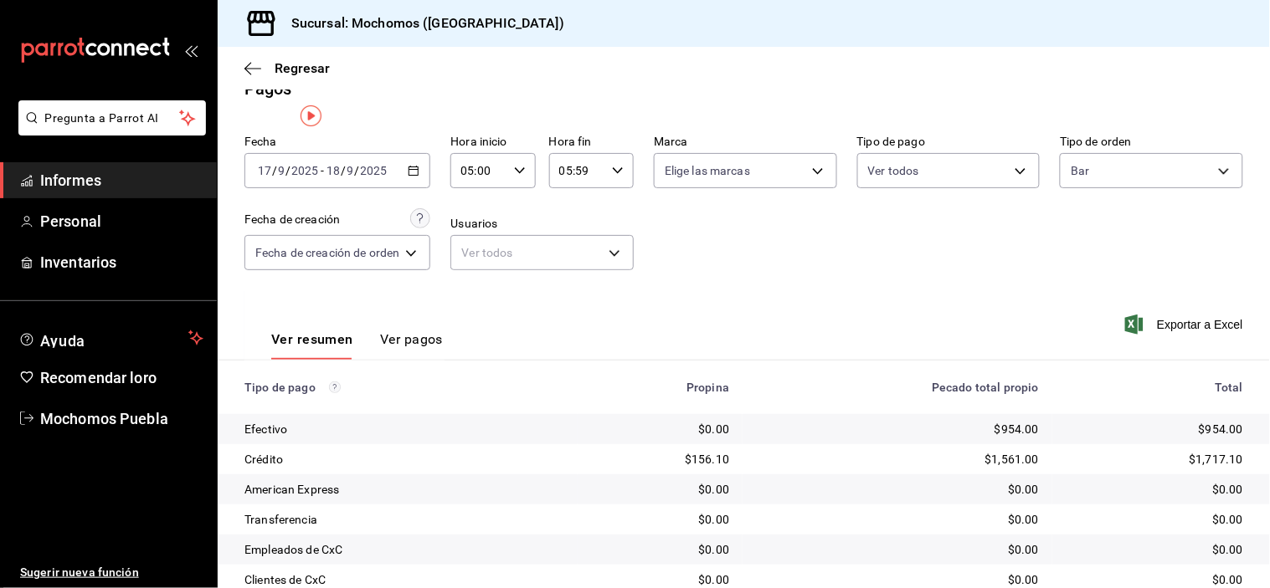
scroll to position [0, 0]
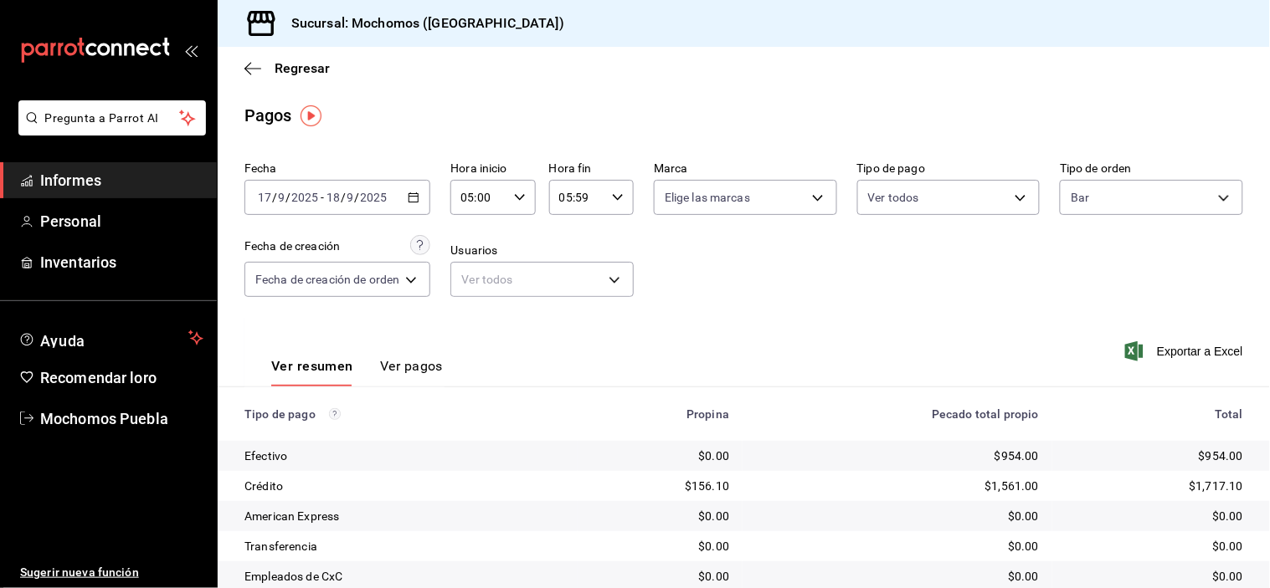
click at [408, 198] on div "[DATE] [DATE] - [DATE] [DATE]" at bounding box center [337, 197] width 186 height 35
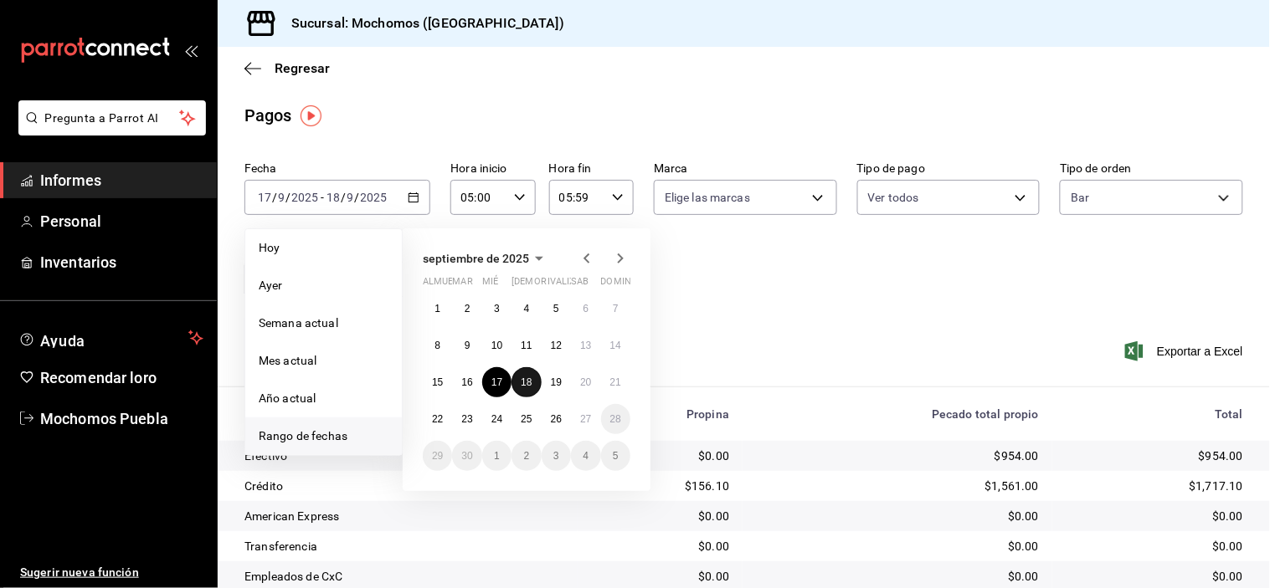
click at [530, 385] on font "18" at bounding box center [526, 383] width 11 height 12
click at [561, 380] on font "19" at bounding box center [556, 383] width 11 height 12
type input "00:00"
type input "23:59"
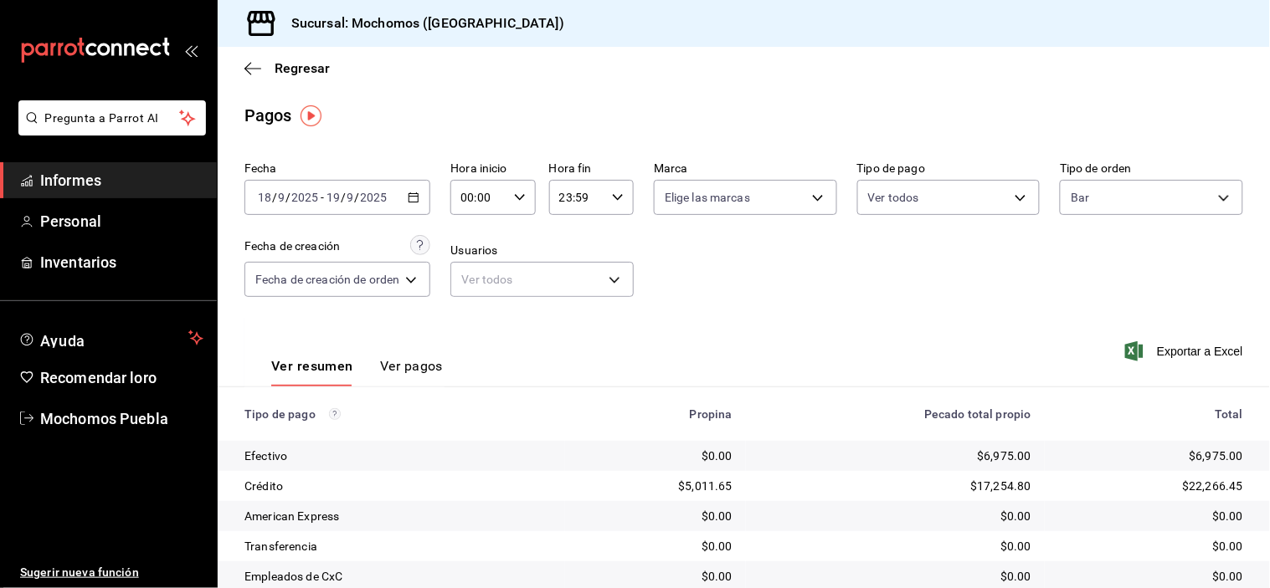
click at [681, 314] on div "Fecha [DATE] [DATE] - [DATE] [DATE] Hora inicio 00:00 Hora inicio Hora fin 23:5…" at bounding box center [743, 236] width 999 height 162
click at [521, 195] on icon "button" at bounding box center [520, 198] width 12 height 12
click at [473, 258] on font "05" at bounding box center [473, 255] width 13 height 13
type input "05:00"
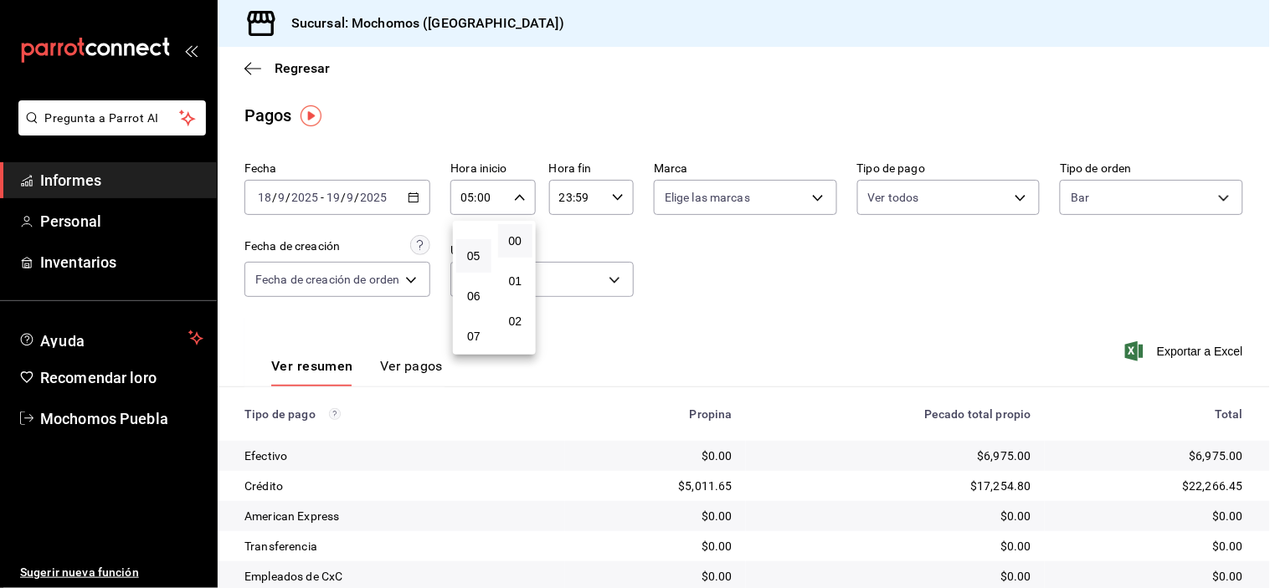
click at [613, 201] on div at bounding box center [635, 294] width 1270 height 588
click at [612, 201] on icon "button" at bounding box center [618, 198] width 12 height 12
click at [574, 270] on font "05" at bounding box center [569, 271] width 13 height 13
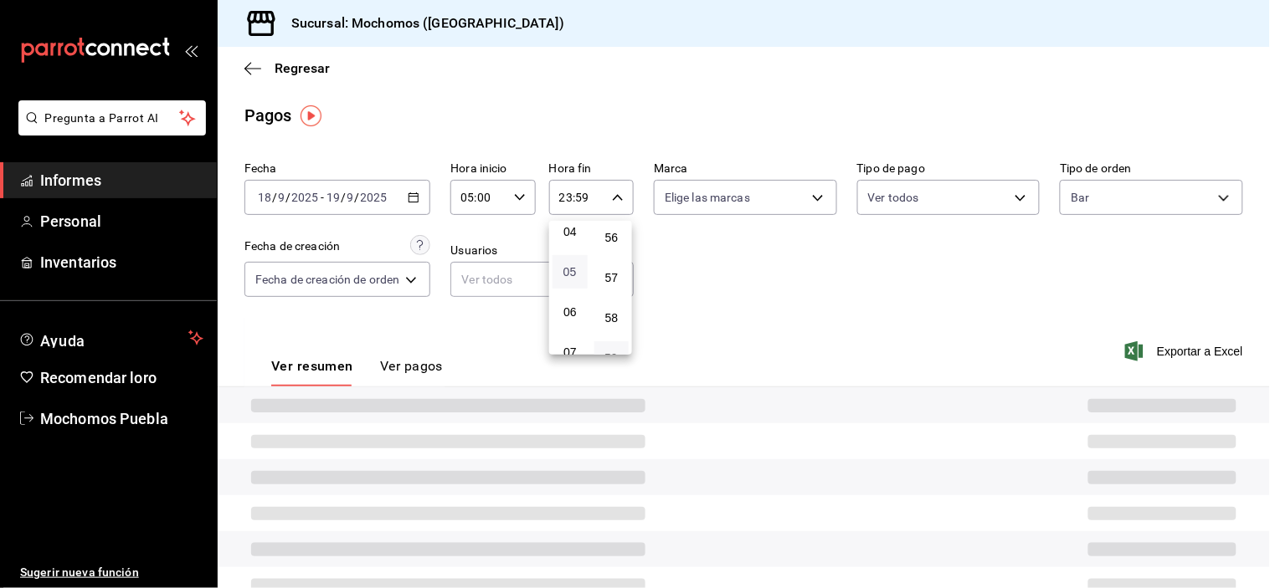
type input "05:59"
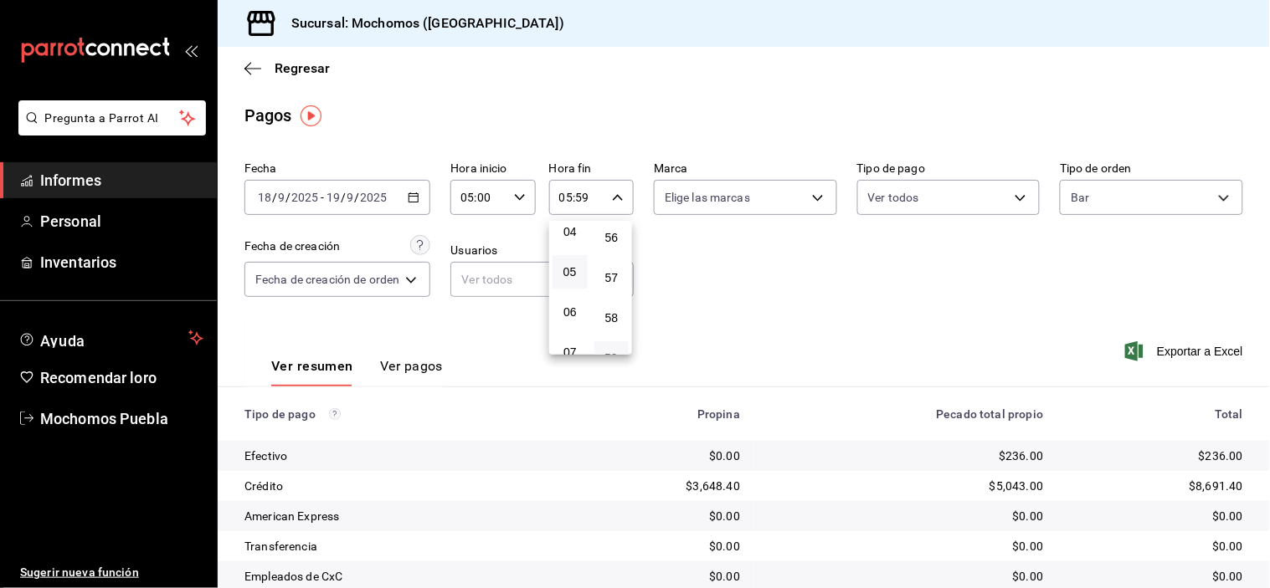
click at [690, 285] on div at bounding box center [635, 294] width 1270 height 588
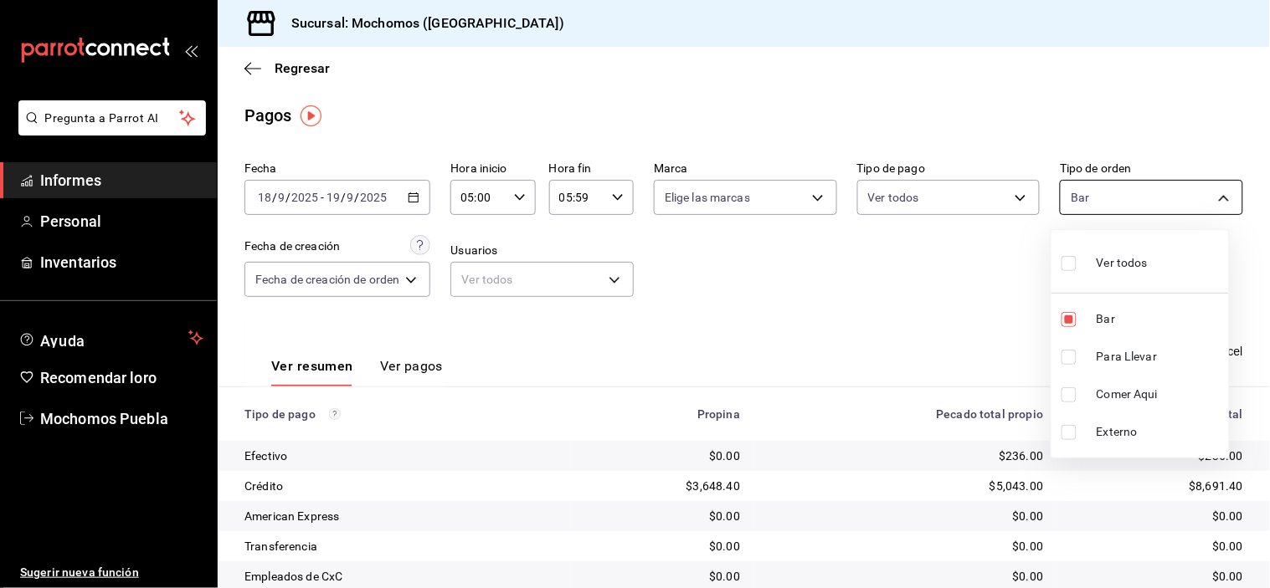
click at [1195, 199] on body "Pregunta a Parrot AI Informes Personal Inventarios Ayuda Recomendar loro Mochom…" at bounding box center [635, 294] width 1270 height 588
click at [1056, 262] on li "Ver todos" at bounding box center [1139, 261] width 177 height 49
type input "c7bc0ce2-274d-49fd-89f5-4bcf8044acf9,c9e91c43-775f-4cd6-ac16-cfdc9e5fd636,e77b1…"
checkbox input "true"
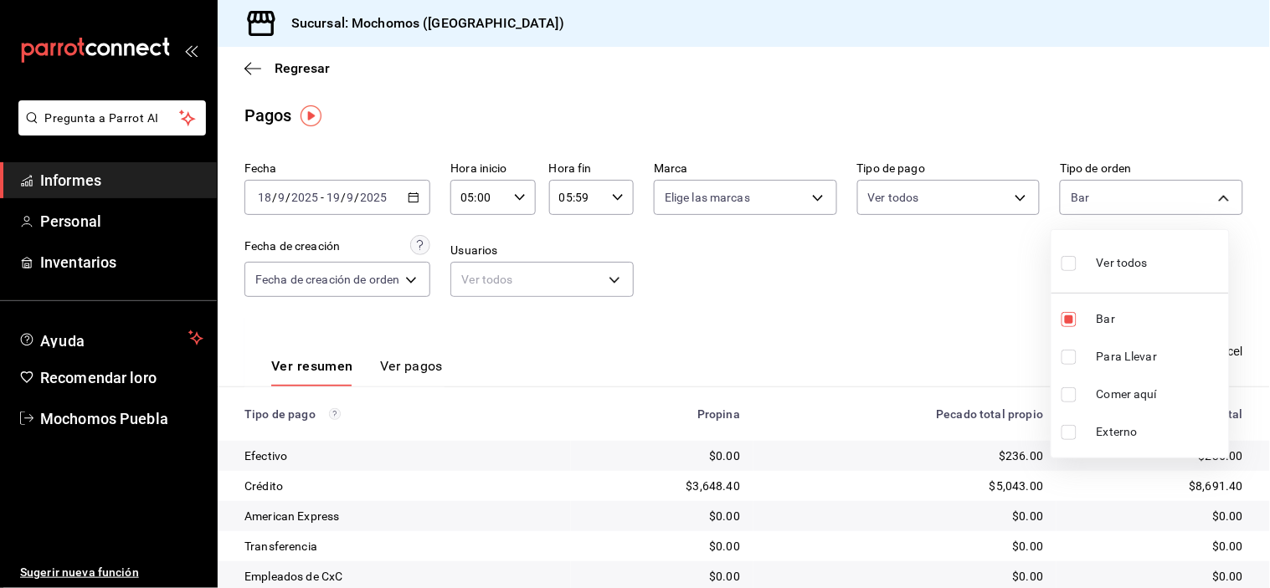
checkbox input "true"
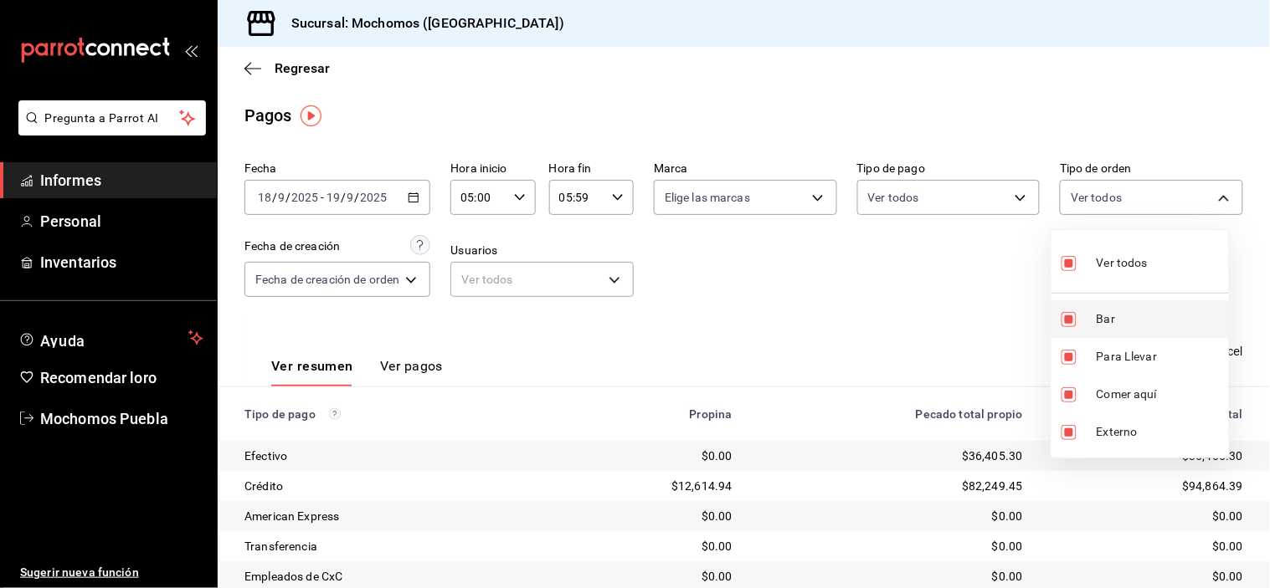
click at [1071, 313] on input "checkbox" at bounding box center [1068, 319] width 15 height 15
checkbox input "false"
type input "c9e91c43-775f-4cd6-ac16-cfdc9e5fd636,e77b1244-dd56-4ae6-90a6-fad4c81c99f8,EXTER…"
checkbox input "false"
click at [1005, 313] on div at bounding box center [635, 294] width 1270 height 588
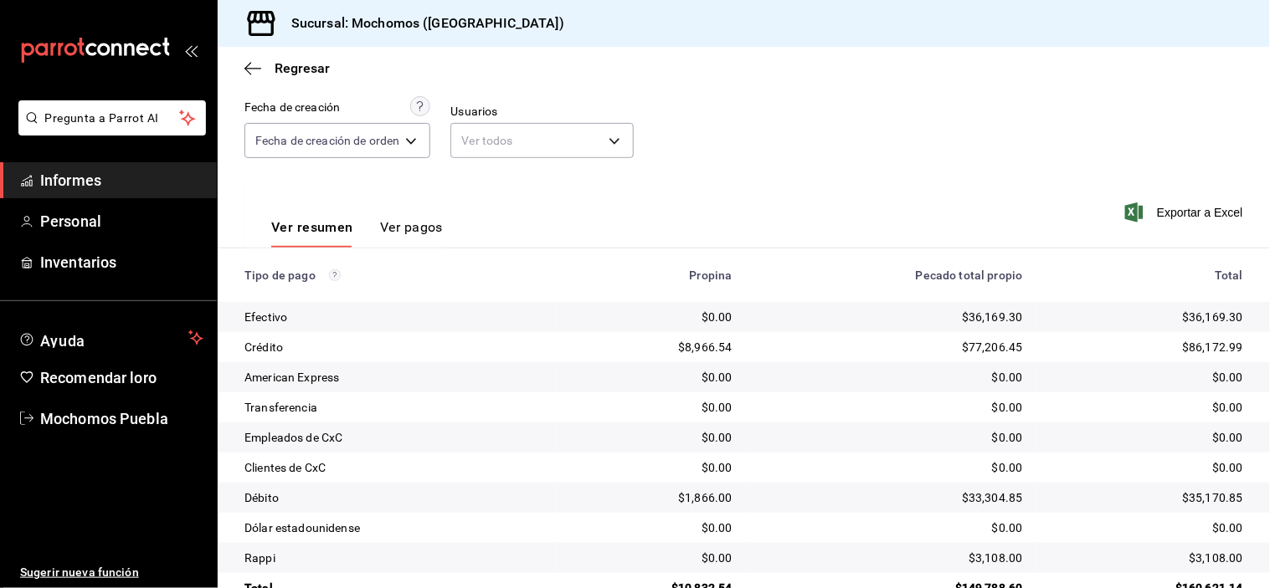
scroll to position [181, 0]
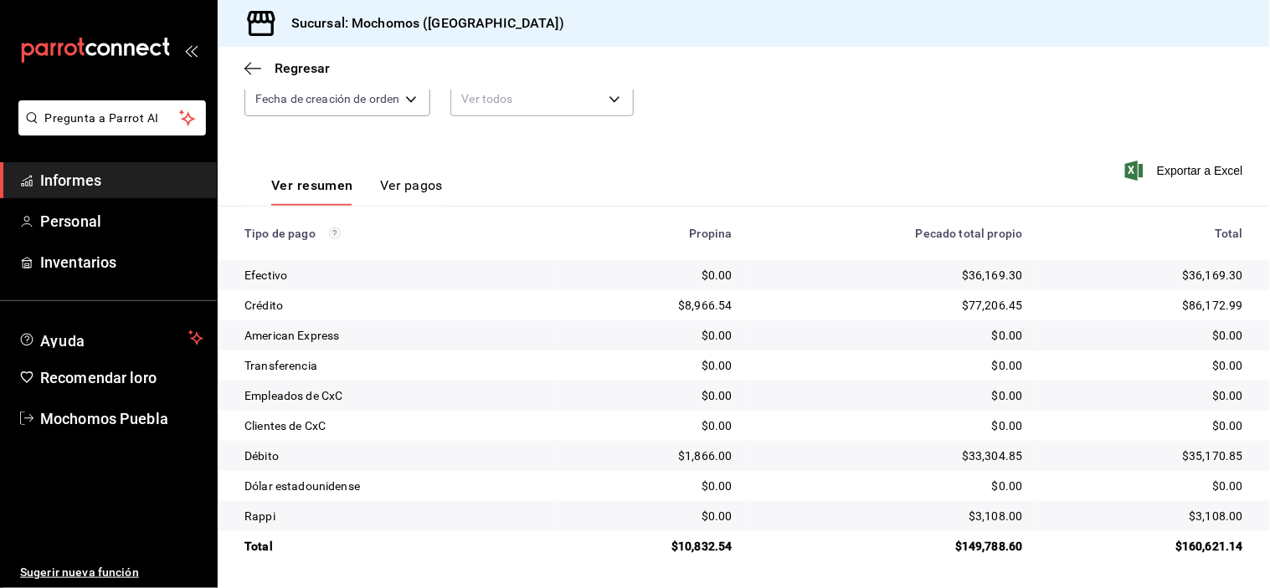
click at [904, 89] on div "Regresar" at bounding box center [744, 68] width 1052 height 43
click at [871, 128] on div "Fecha [DATE] [DATE] - [DATE] [DATE] Hora inicio 05:00 Hora inicio Hora fin 05:5…" at bounding box center [743, 55] width 999 height 162
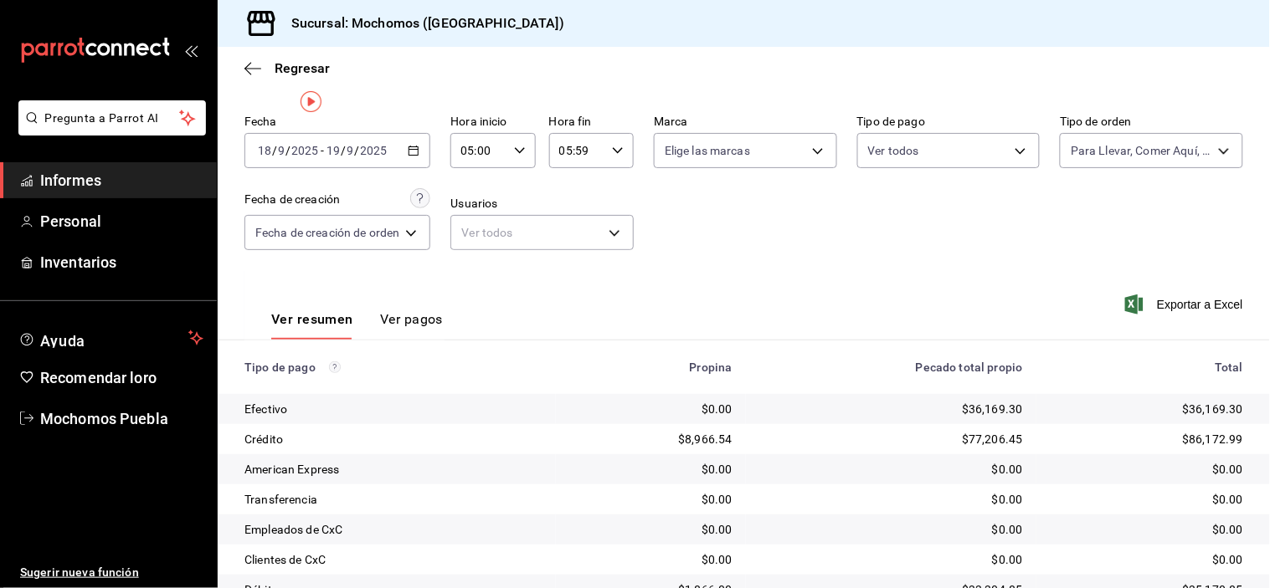
scroll to position [0, 0]
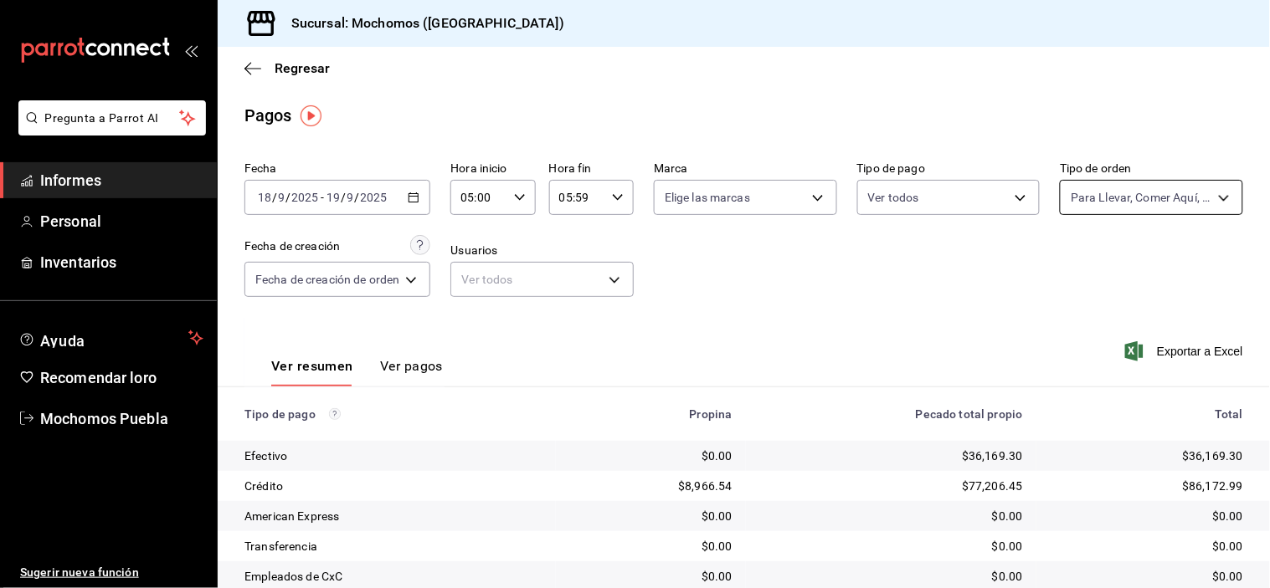
click at [1128, 198] on body "Pregunta a Parrot AI Informes Personal Inventarios Ayuda Recomendar loro Mochom…" at bounding box center [635, 294] width 1270 height 588
click at [1069, 261] on input "checkbox" at bounding box center [1068, 263] width 15 height 15
checkbox input "true"
type input "c7bc0ce2-274d-49fd-89f5-4bcf8044acf9,c9e91c43-775f-4cd6-ac16-cfdc9e5fd636,e77b1…"
checkbox input "true"
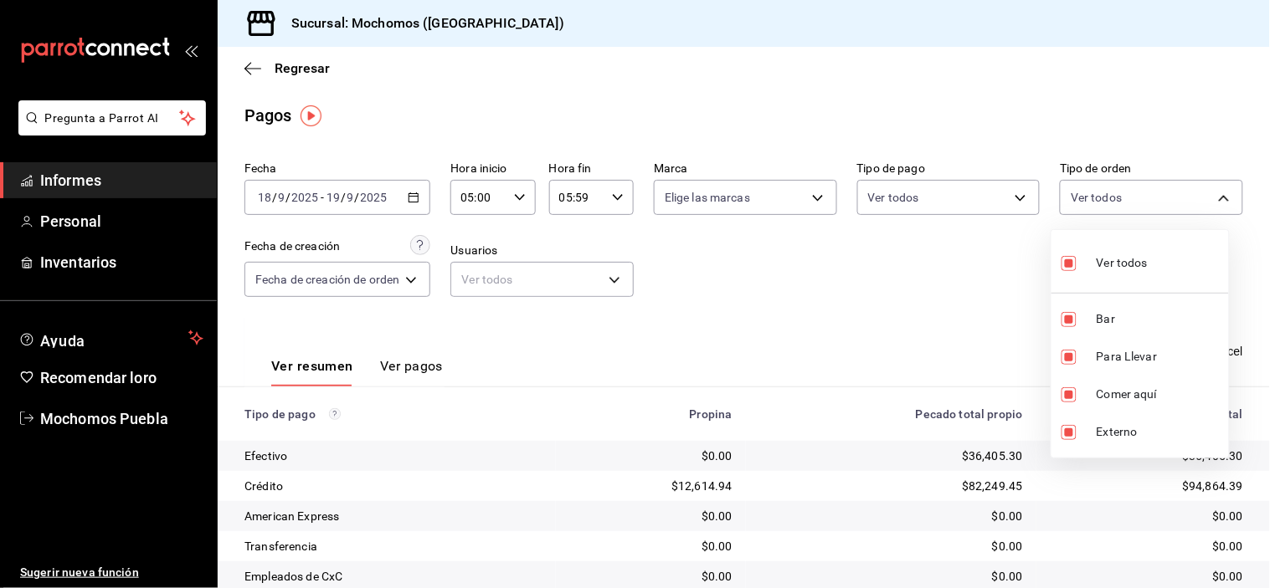
click at [1069, 261] on input "checkbox" at bounding box center [1068, 263] width 15 height 15
checkbox input "false"
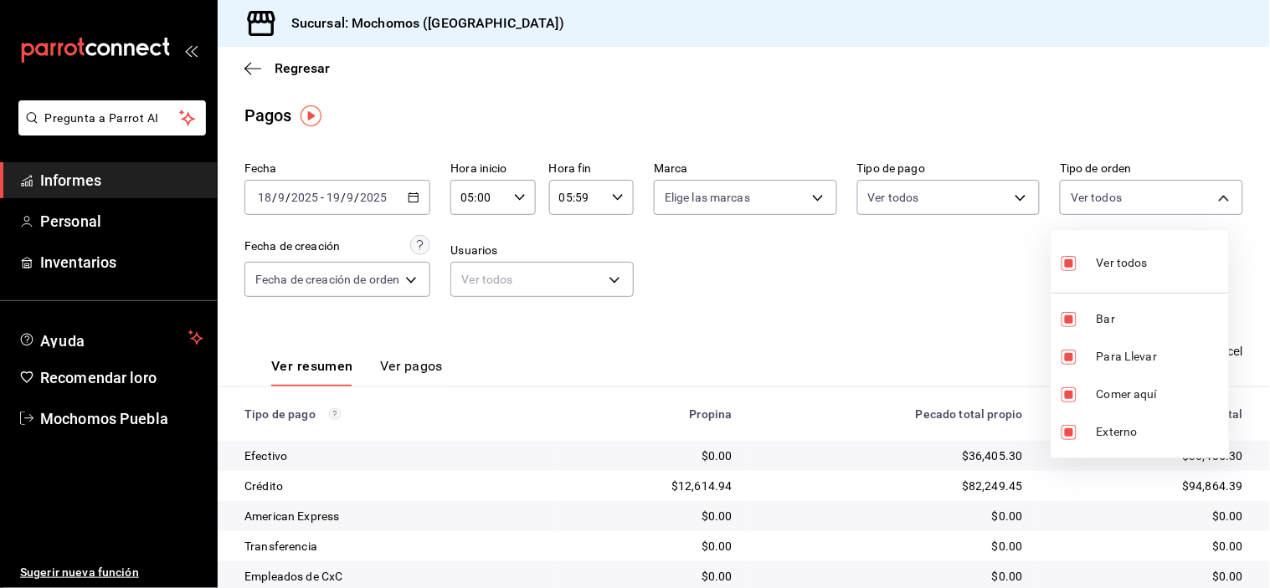
checkbox input "false"
click at [1073, 321] on input "checkbox" at bounding box center [1068, 319] width 15 height 15
checkbox input "true"
type input "c7bc0ce2-274d-49fd-89f5-4bcf8044acf9"
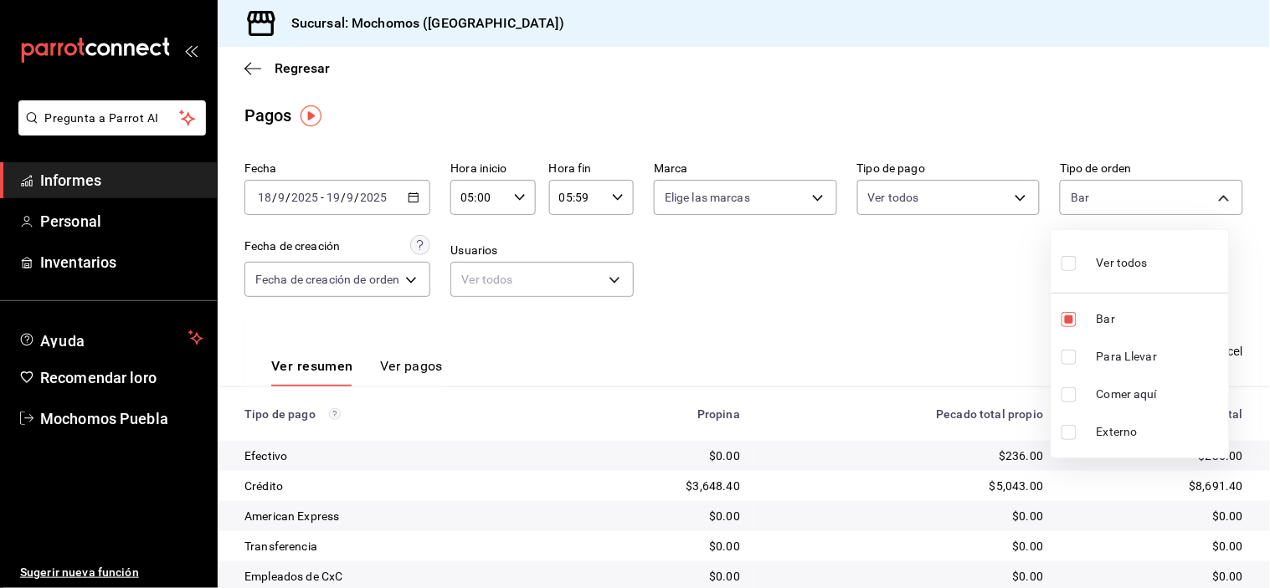
click at [976, 304] on div at bounding box center [635, 294] width 1270 height 588
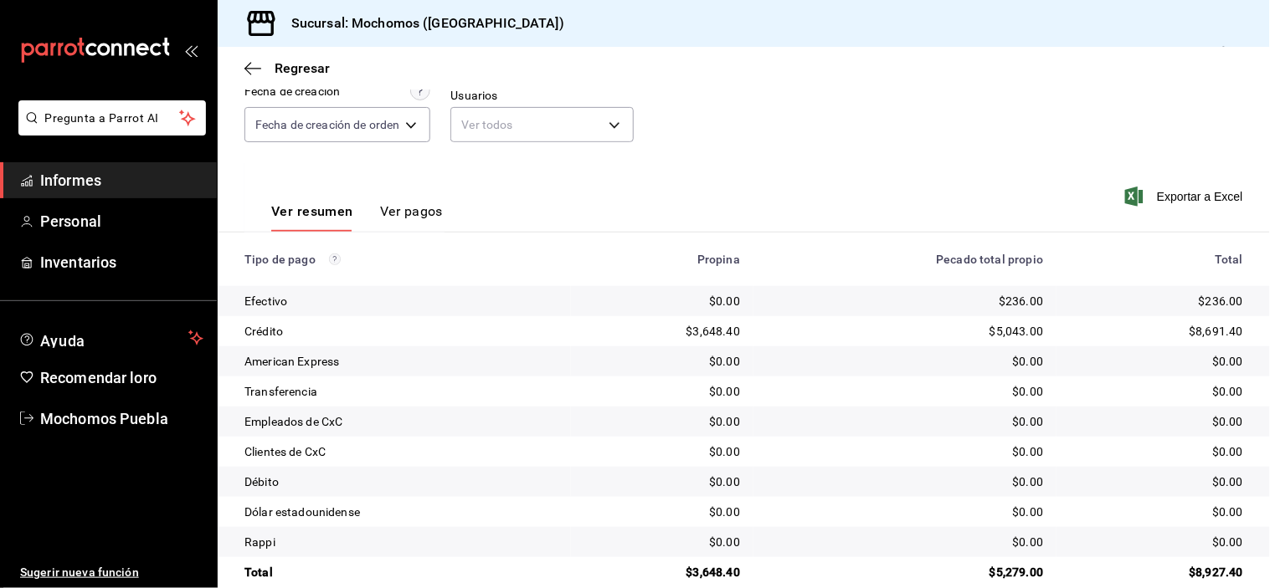
scroll to position [181, 0]
